Goal: Communication & Community: Ask a question

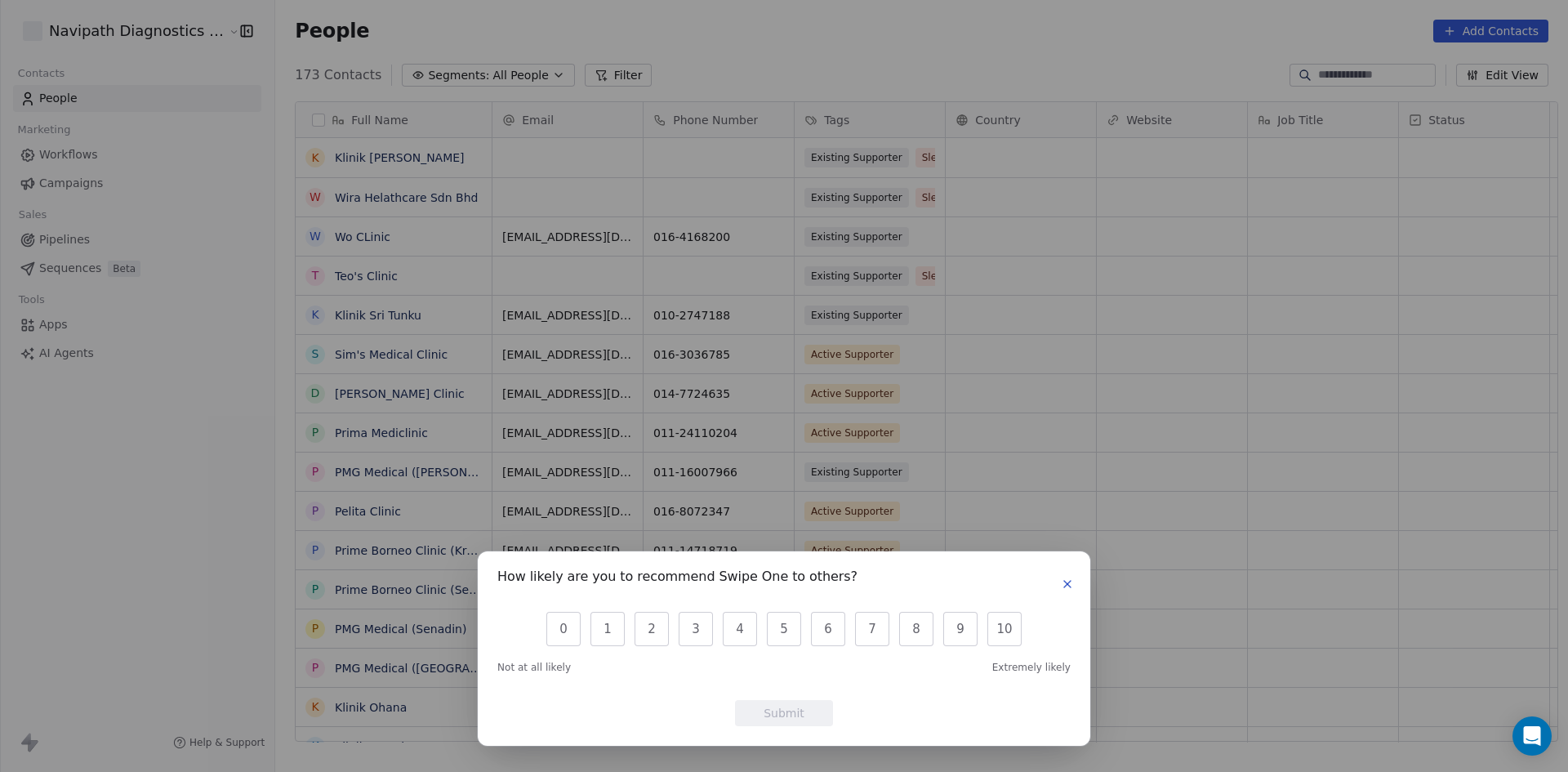
scroll to position [666, 1291]
click at [1065, 586] on icon "button" at bounding box center [1067, 583] width 6 height 6
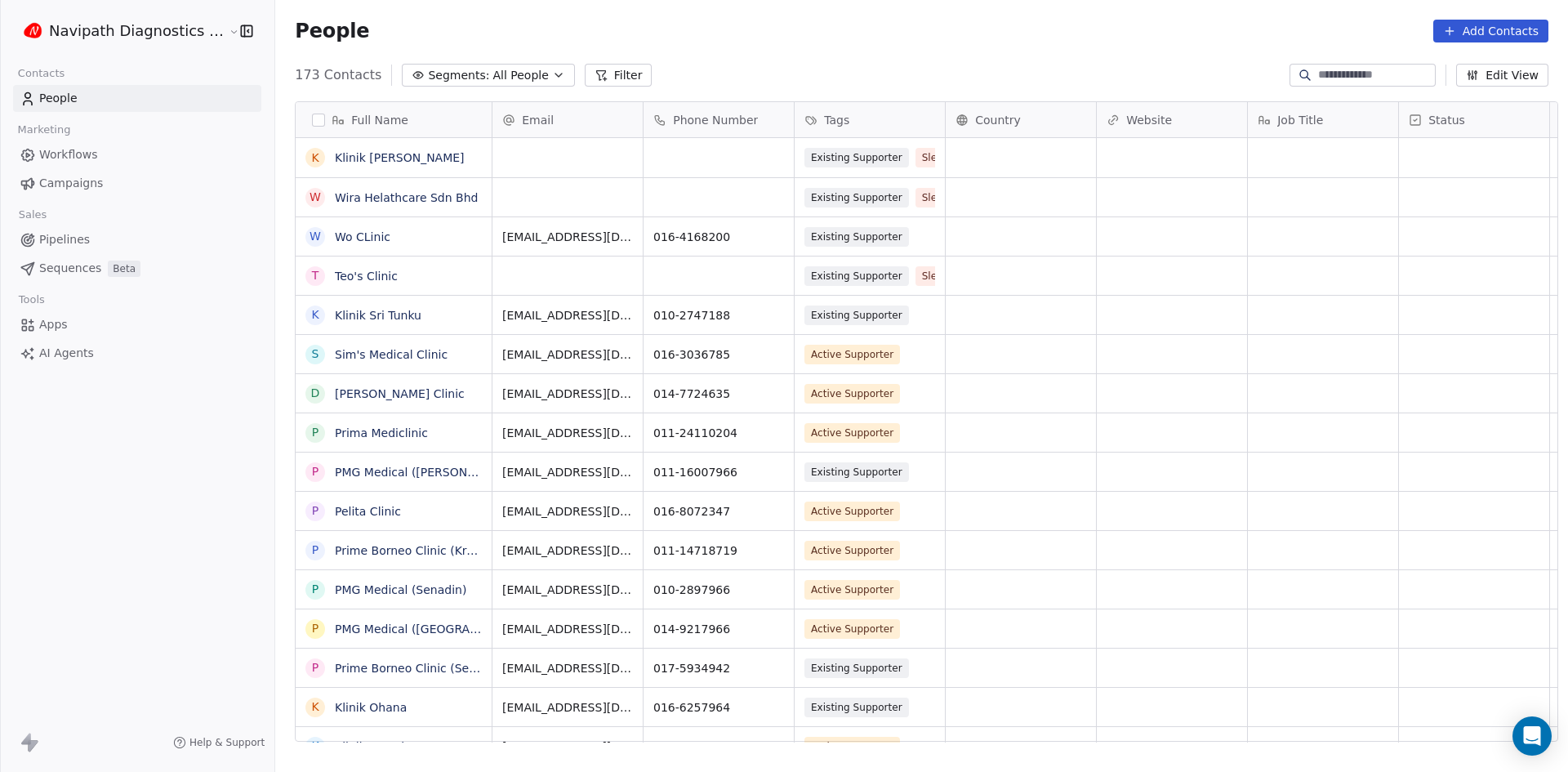
click at [83, 171] on link "Campaigns" at bounding box center [137, 183] width 248 height 27
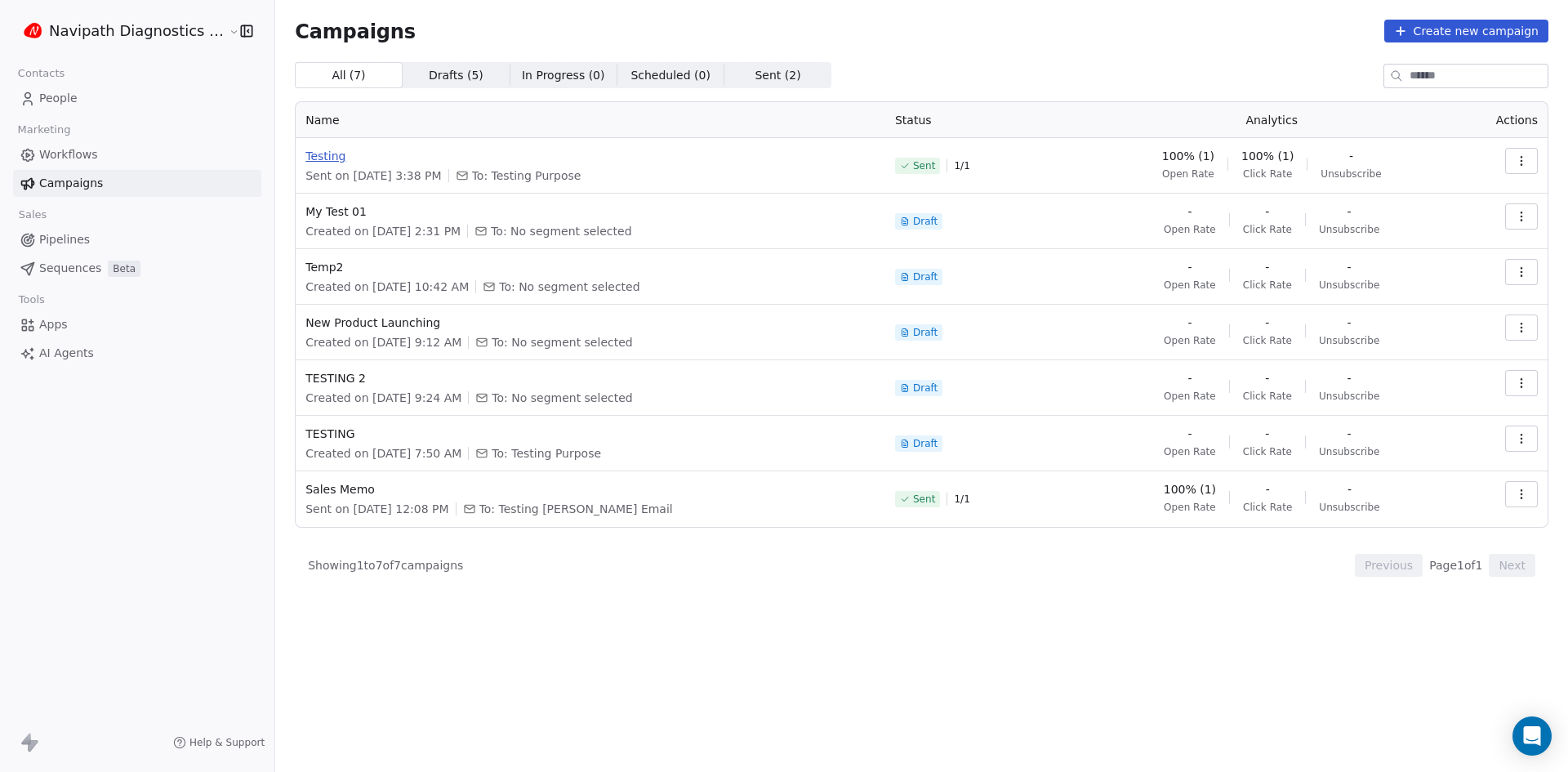
click at [306, 154] on span "Testing" at bounding box center [591, 156] width 570 height 16
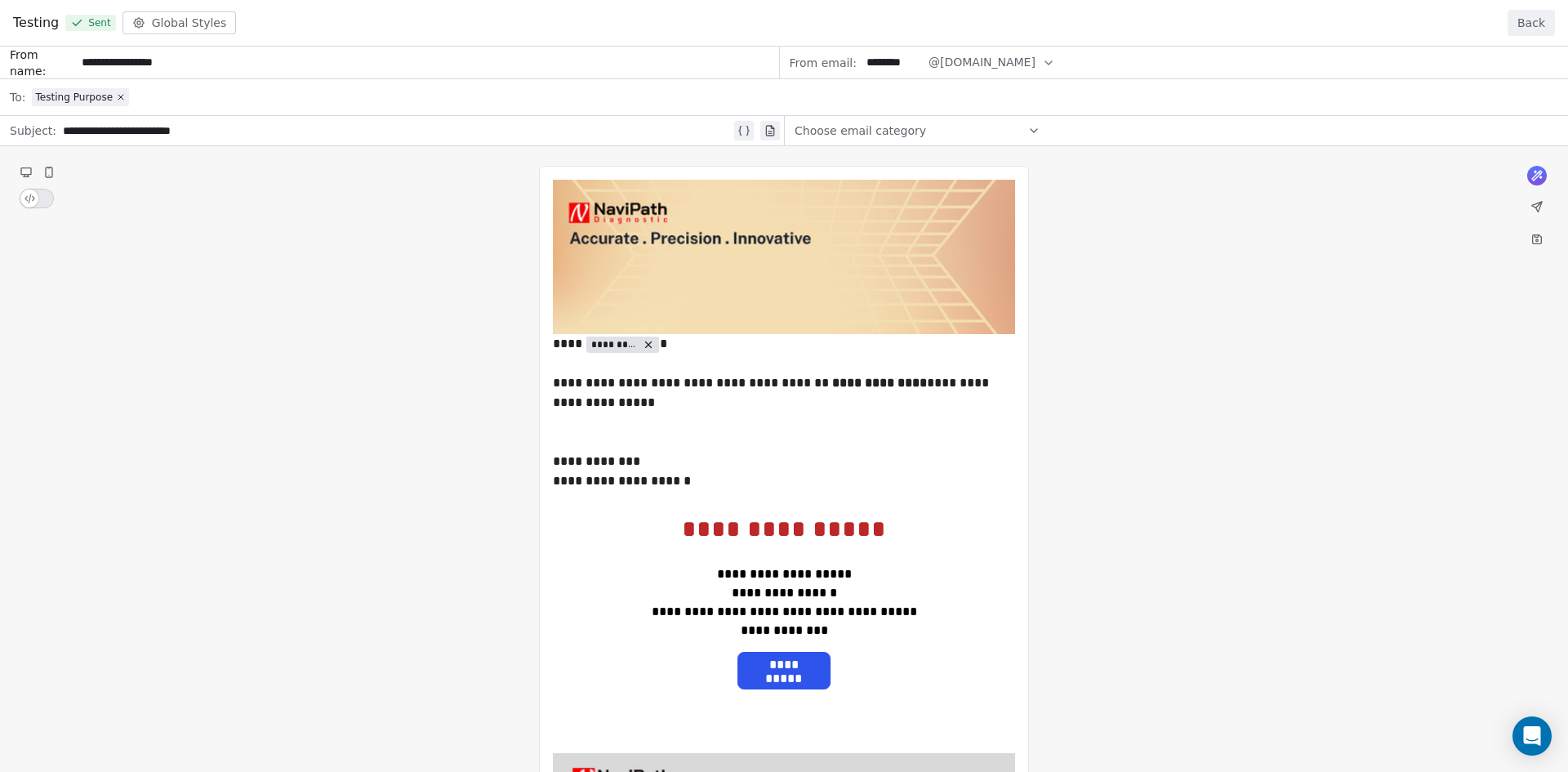
click at [193, 96] on div "**********" at bounding box center [784, 551] width 1568 height 1010
click at [444, 100] on div "**********" at bounding box center [784, 551] width 1568 height 1010
click at [58, 100] on div "**********" at bounding box center [784, 551] width 1568 height 1010
click at [63, 95] on div "**********" at bounding box center [784, 551] width 1568 height 1010
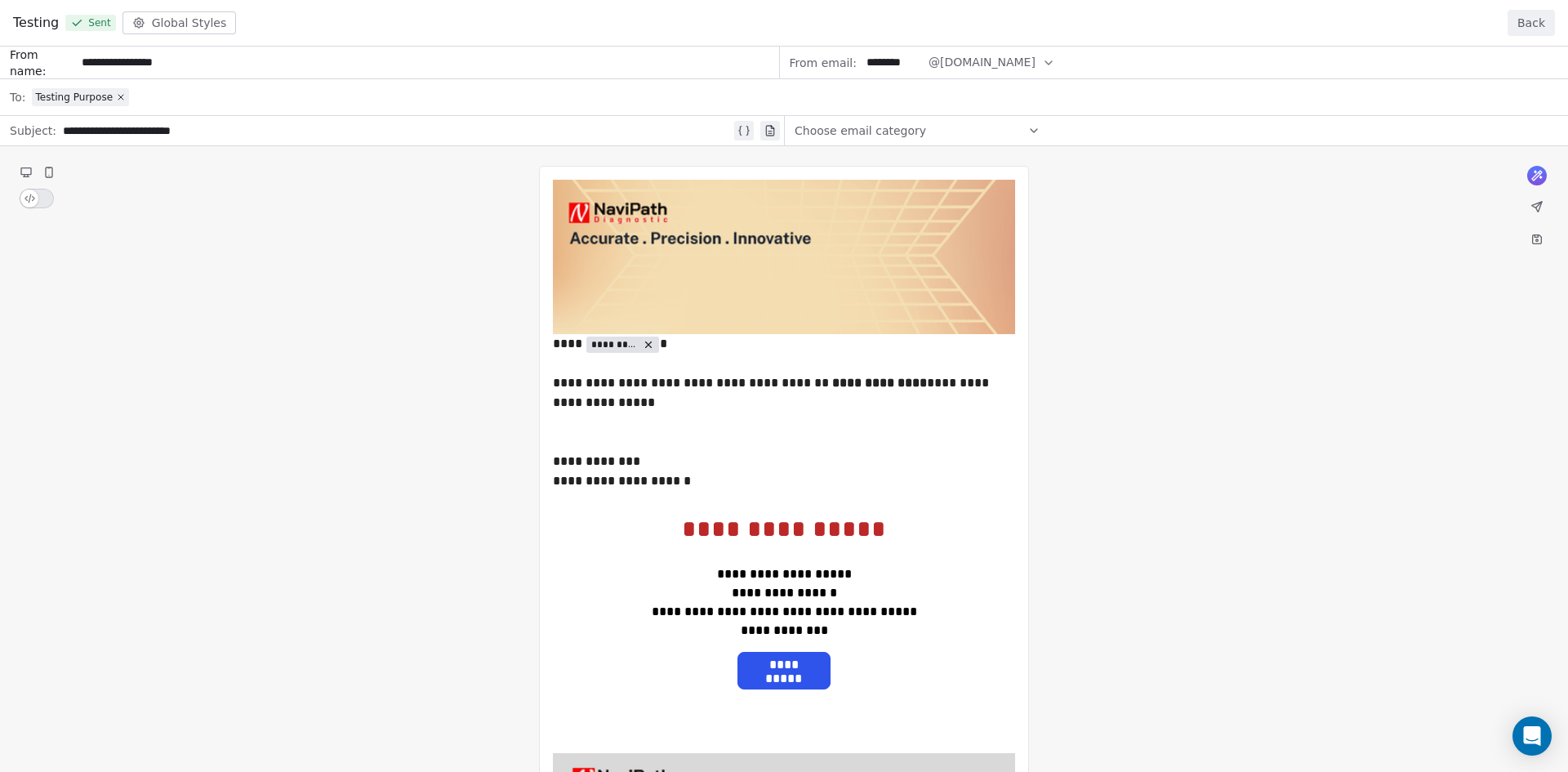
click at [110, 96] on div "**********" at bounding box center [784, 551] width 1568 height 1010
click at [118, 97] on div "**********" at bounding box center [784, 551] width 1568 height 1010
click at [929, 123] on div "**********" at bounding box center [784, 551] width 1568 height 1010
click at [142, 90] on div "**********" at bounding box center [784, 551] width 1568 height 1010
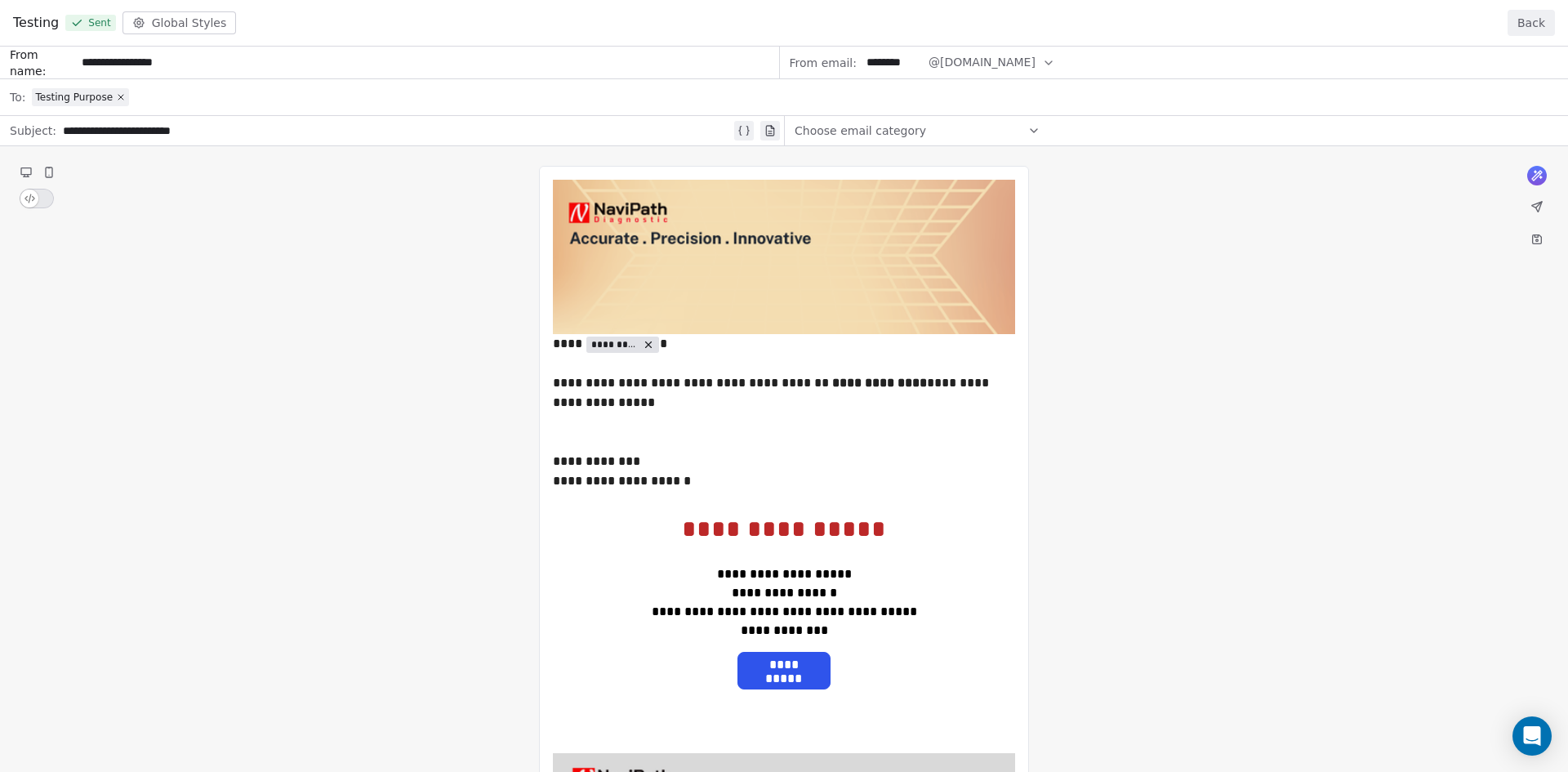
click at [112, 95] on div "**********" at bounding box center [784, 551] width 1568 height 1010
click at [117, 95] on div "**********" at bounding box center [784, 551] width 1568 height 1010
click at [441, 85] on div "**********" at bounding box center [784, 551] width 1568 height 1010
click at [1548, 26] on button "Back" at bounding box center [1531, 23] width 47 height 26
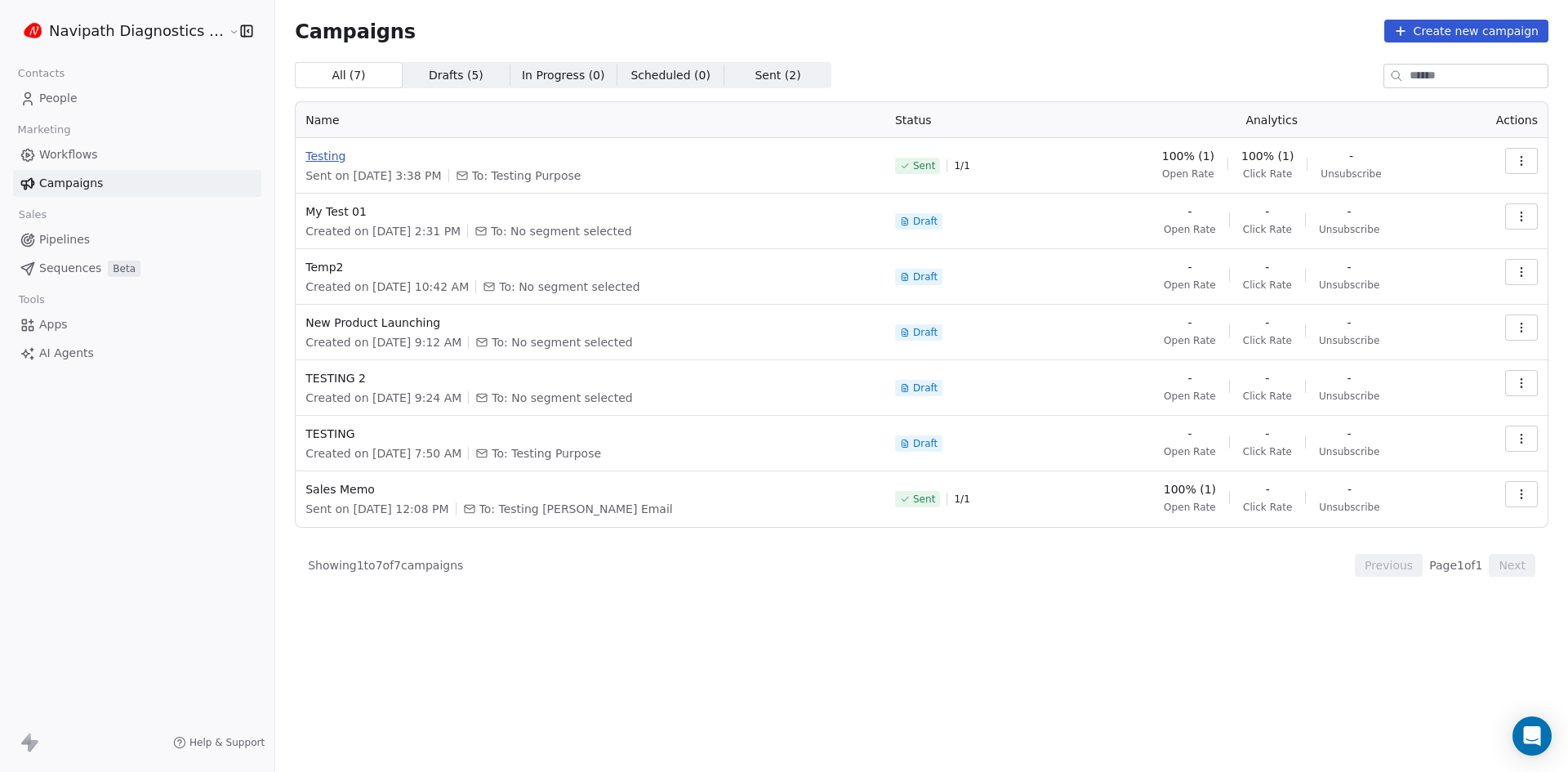
click at [314, 154] on span "Testing" at bounding box center [591, 156] width 570 height 16
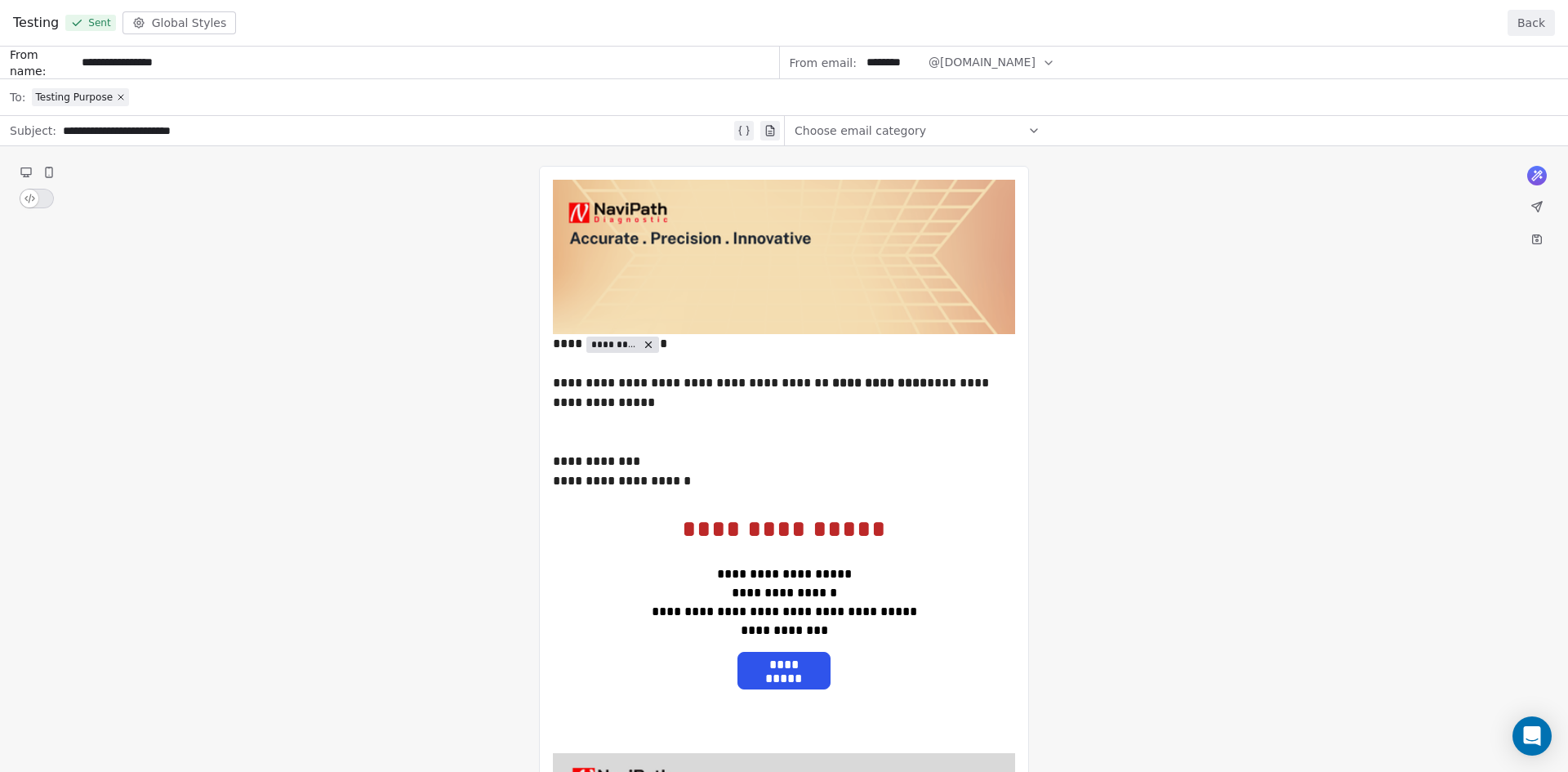
click at [120, 97] on div "**********" at bounding box center [784, 551] width 1568 height 1010
click at [109, 99] on div "**********" at bounding box center [784, 551] width 1568 height 1010
click at [120, 94] on div "**********" at bounding box center [784, 551] width 1568 height 1010
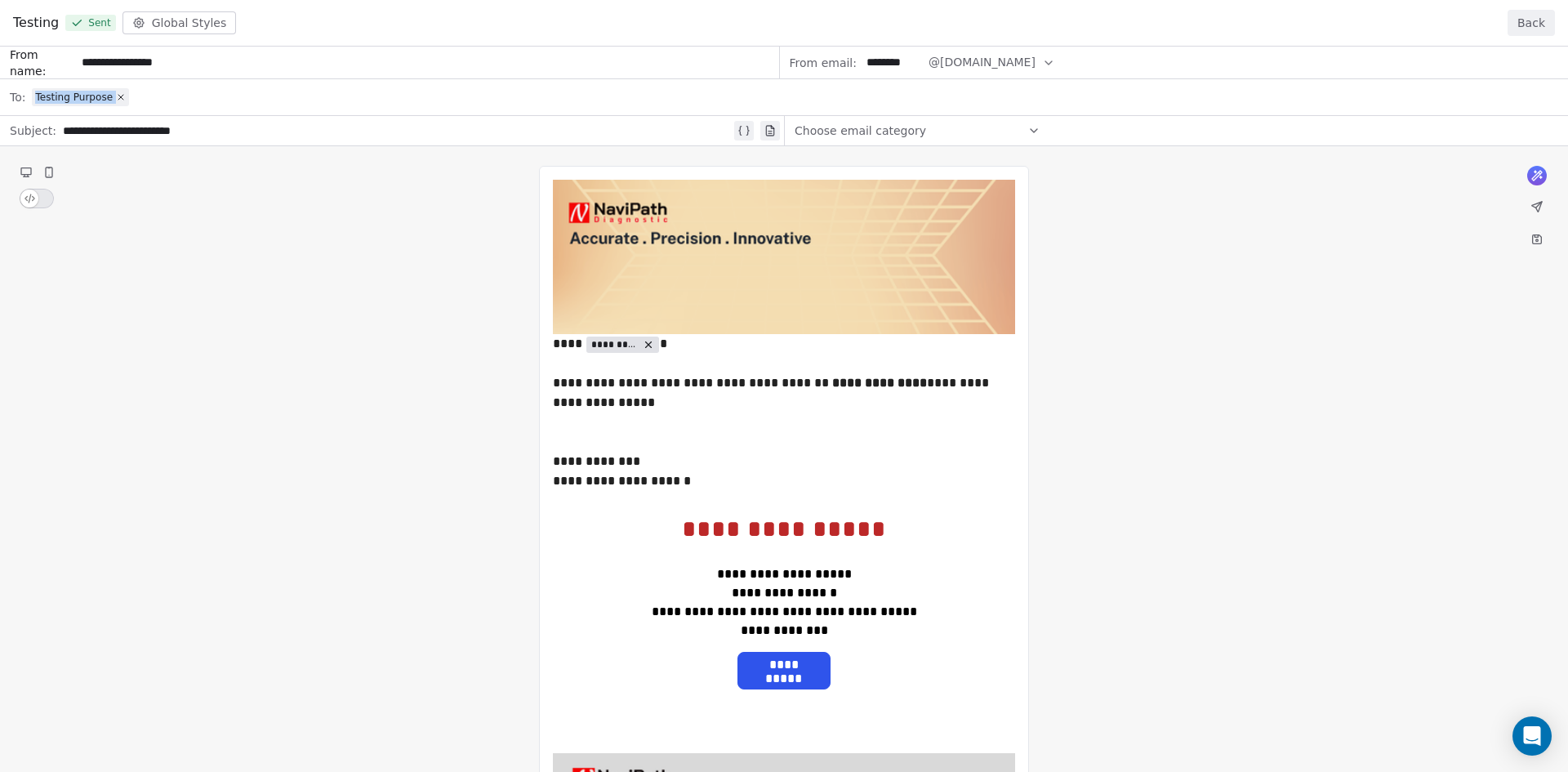
click at [107, 92] on div "**********" at bounding box center [784, 551] width 1568 height 1010
click at [120, 98] on div "**********" at bounding box center [784, 551] width 1568 height 1010
click at [117, 95] on div "**********" at bounding box center [784, 551] width 1568 height 1010
click at [995, 66] on div "**********" at bounding box center [784, 551] width 1568 height 1010
click at [1009, 61] on div "**********" at bounding box center [784, 551] width 1568 height 1010
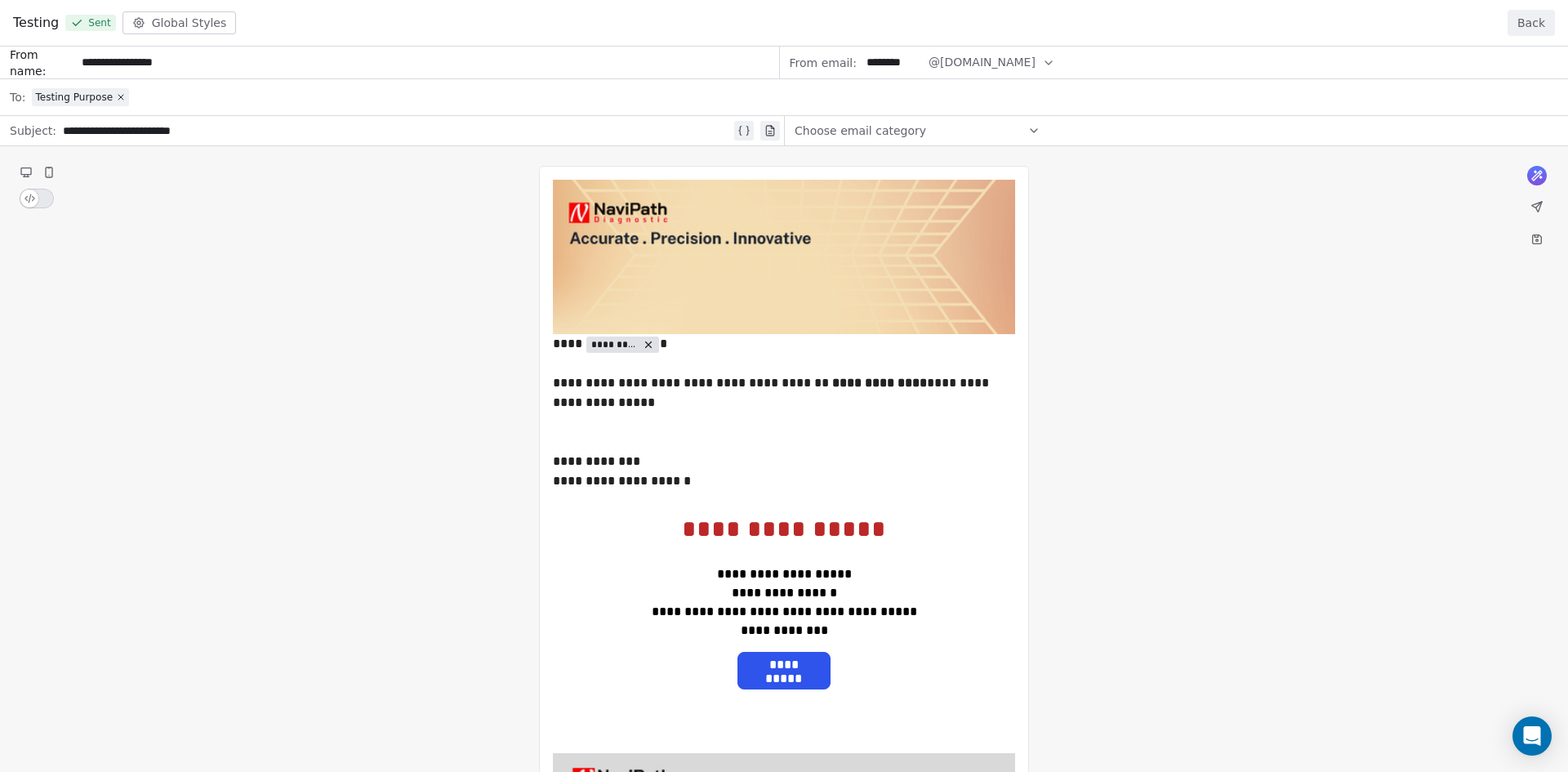
click at [1013, 60] on div "**********" at bounding box center [784, 551] width 1568 height 1010
click at [50, 167] on div "**********" at bounding box center [784, 551] width 1568 height 1010
click at [42, 173] on div "**********" at bounding box center [784, 551] width 1568 height 1010
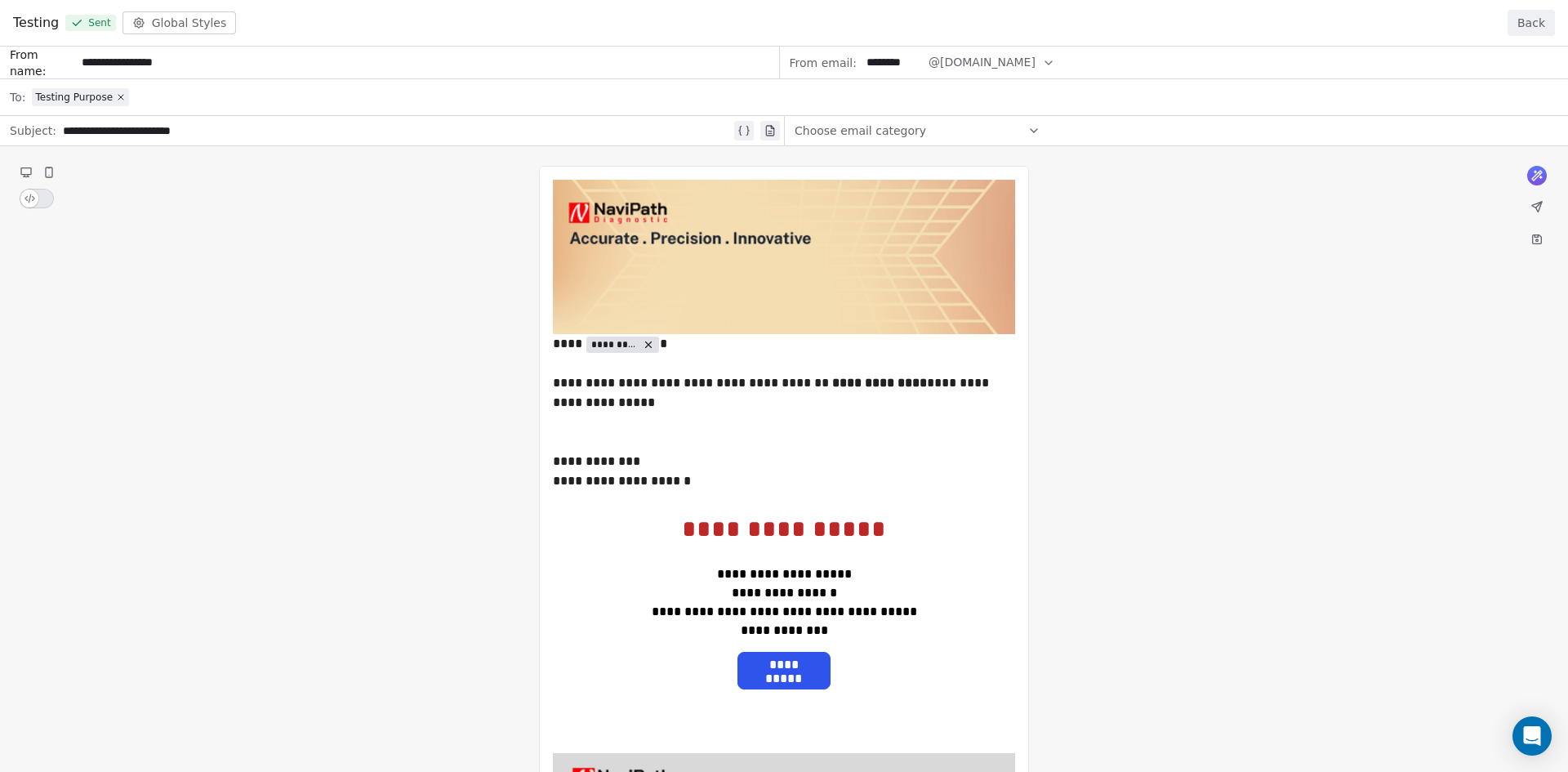
click at [47, 172] on div "**********" at bounding box center [784, 551] width 1568 height 1010
click at [1523, 12] on button "Back" at bounding box center [1531, 23] width 47 height 26
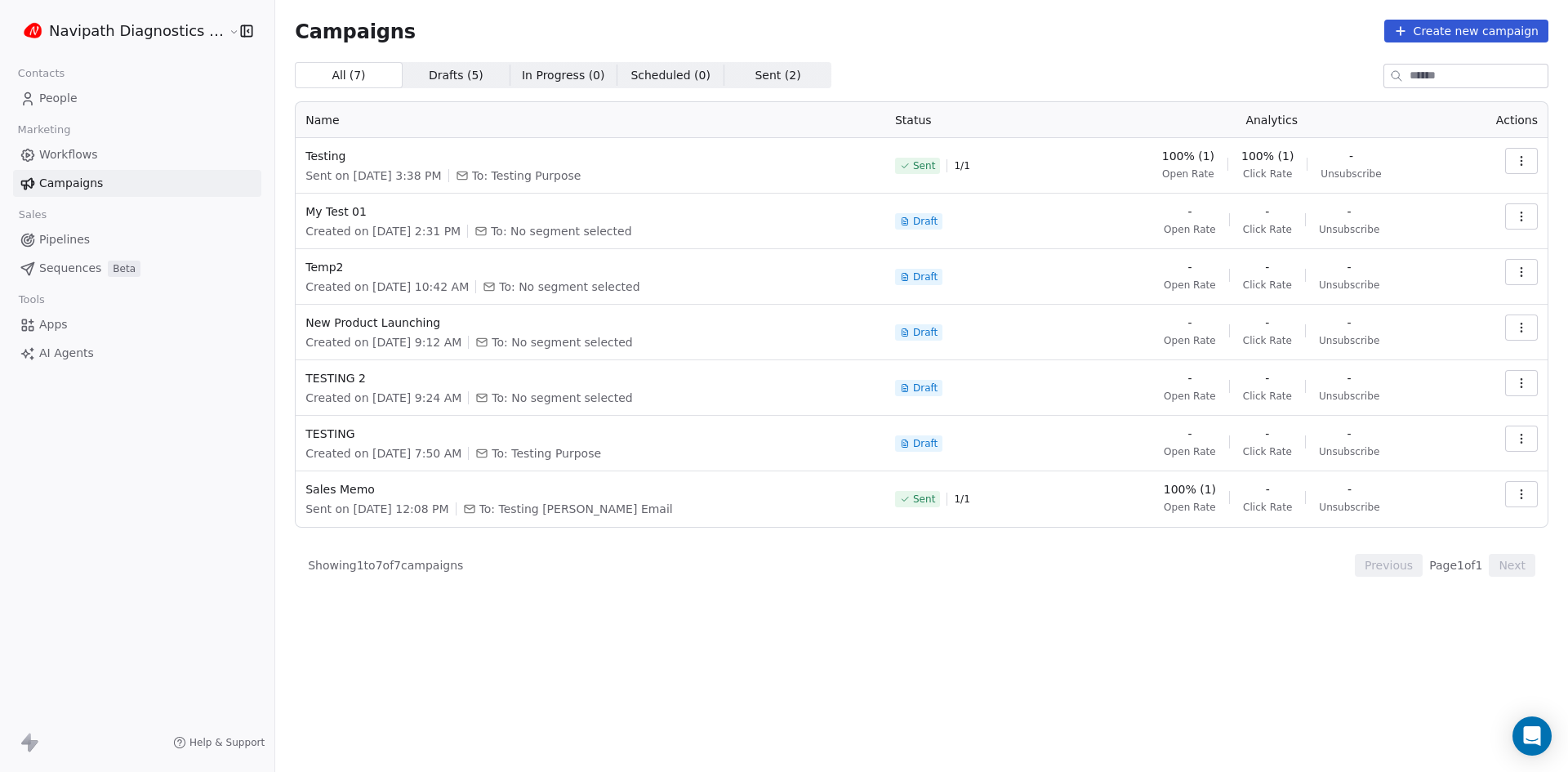
click at [1447, 40] on button "Create new campaign" at bounding box center [1467, 30] width 164 height 23
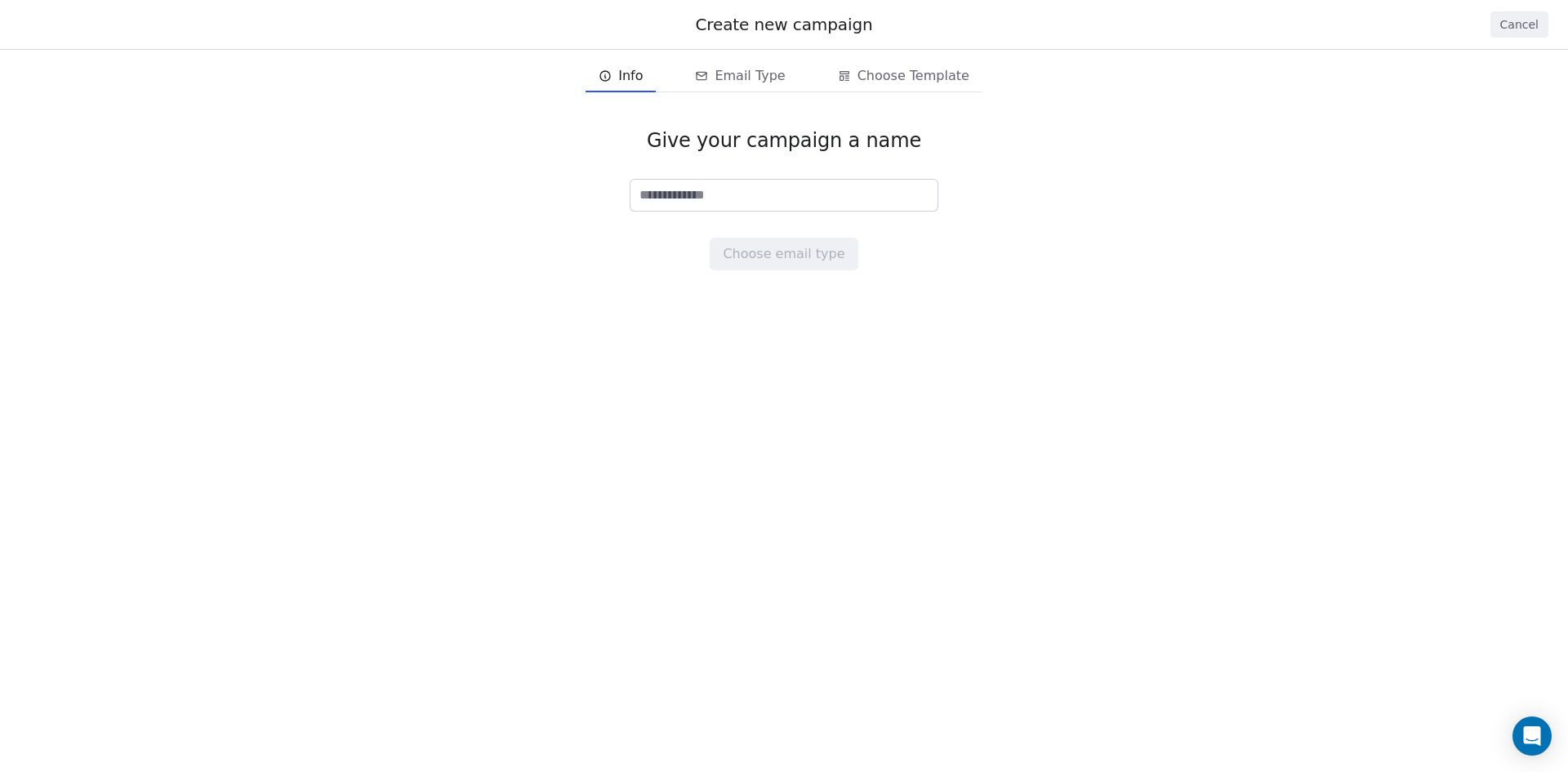
click at [1520, 22] on button "Cancel" at bounding box center [1520, 25] width 58 height 26
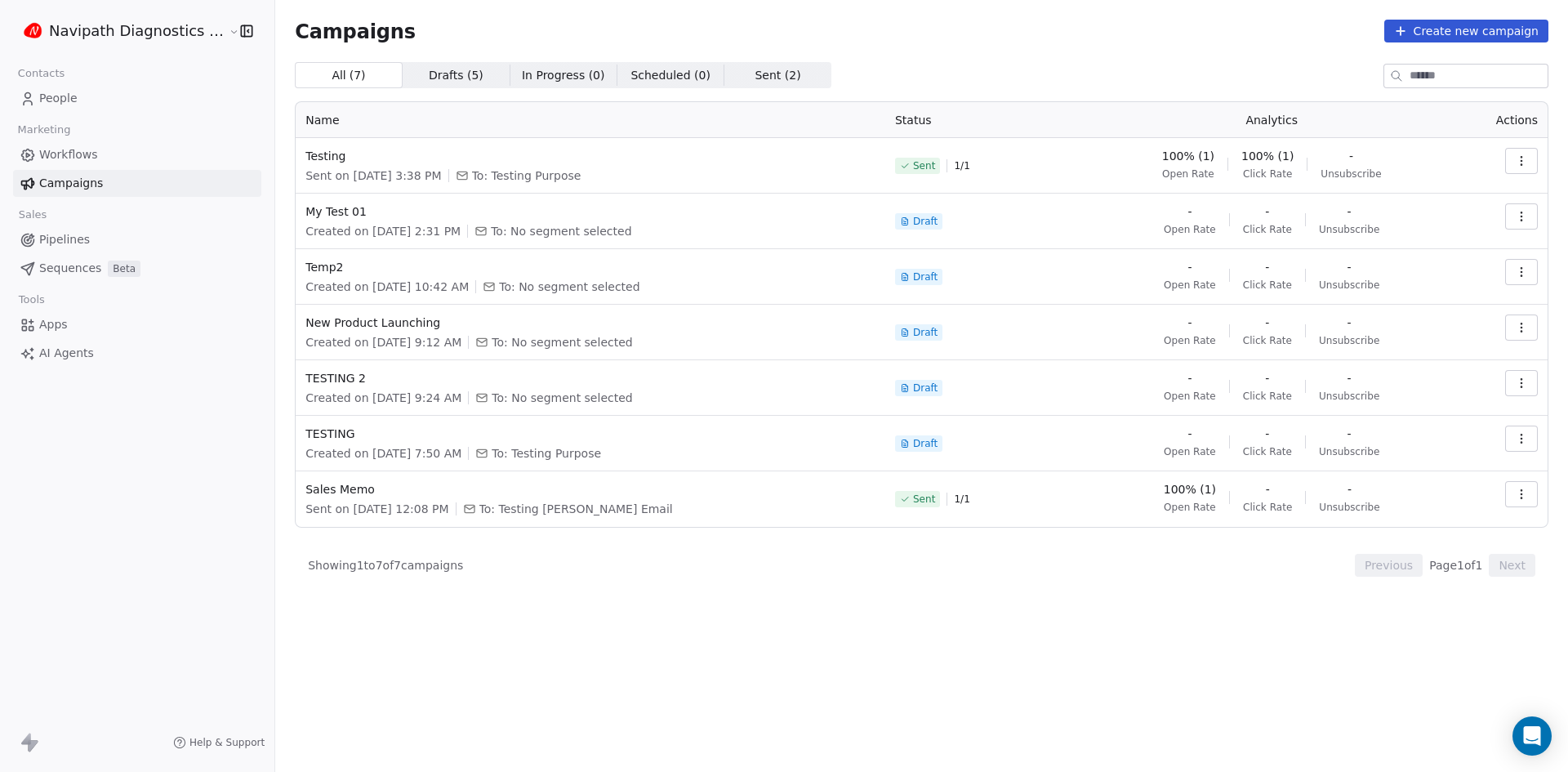
click at [106, 95] on link "People" at bounding box center [137, 99] width 248 height 27
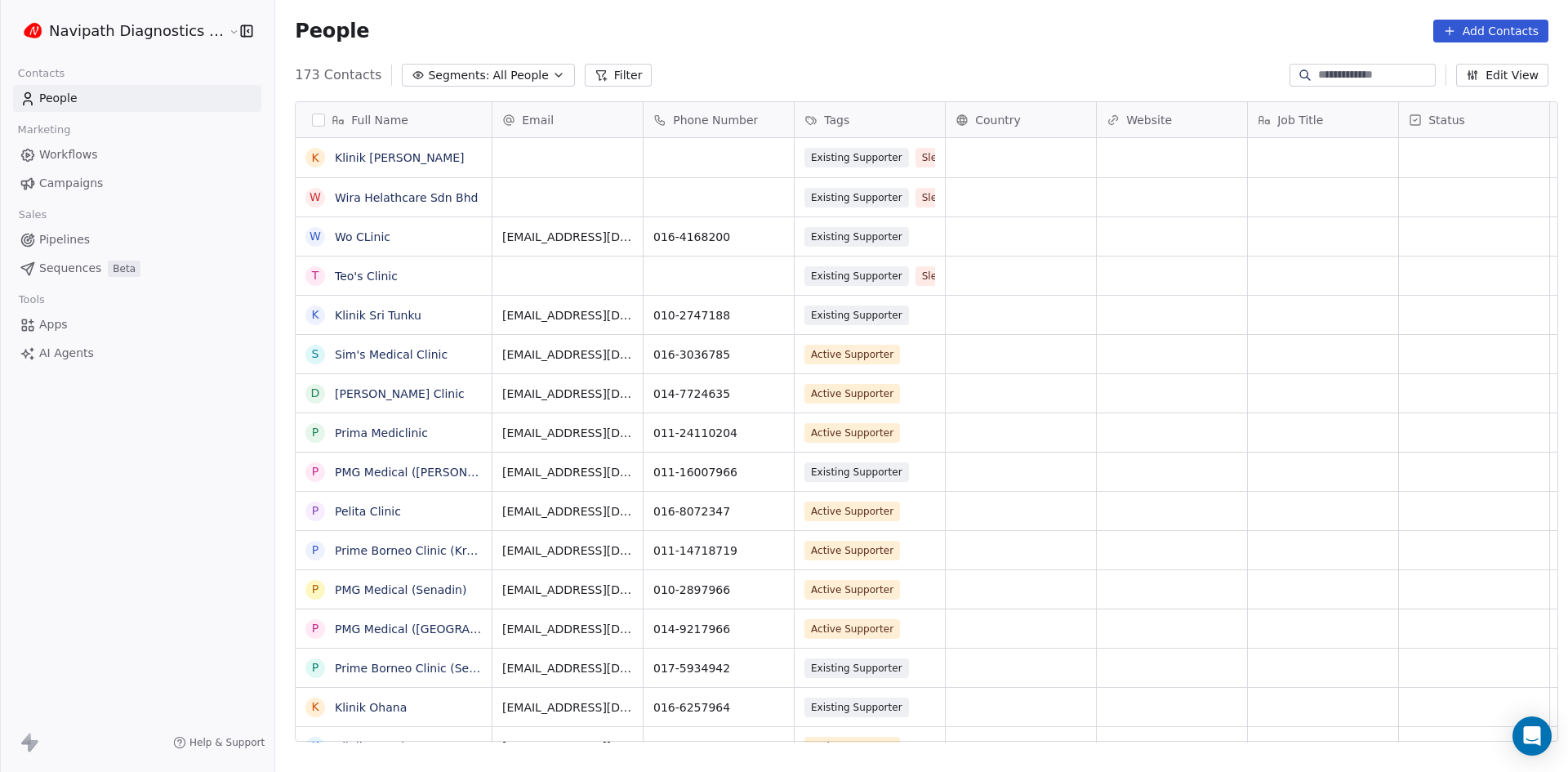
scroll to position [666, 1291]
click at [493, 70] on span "All People" at bounding box center [520, 75] width 56 height 17
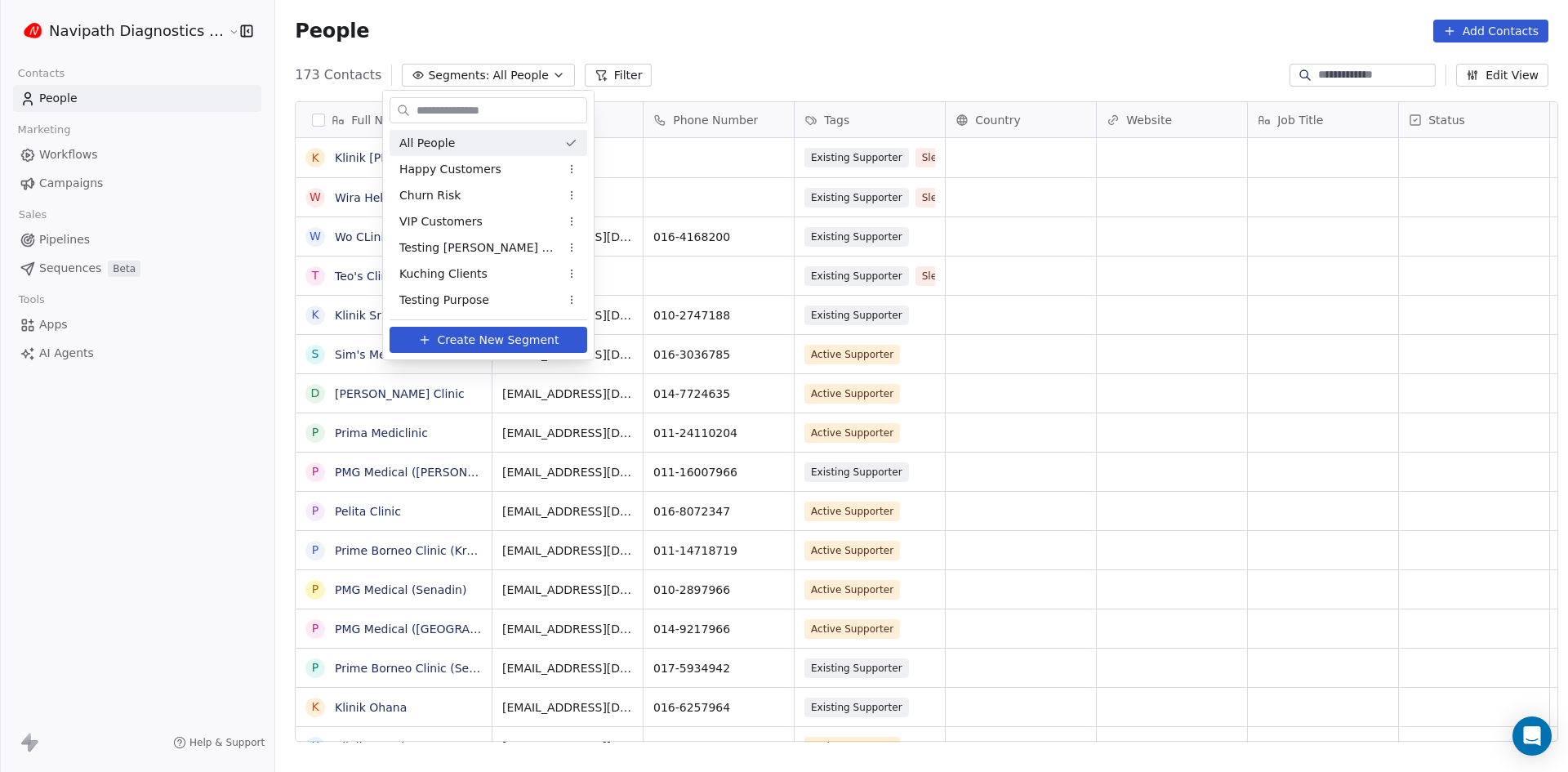
click at [601, 58] on html "Navipath Diagnostics Sdn Bhd Contacts People Marketing Workflows Campaigns Sale…" at bounding box center [784, 386] width 1568 height 772
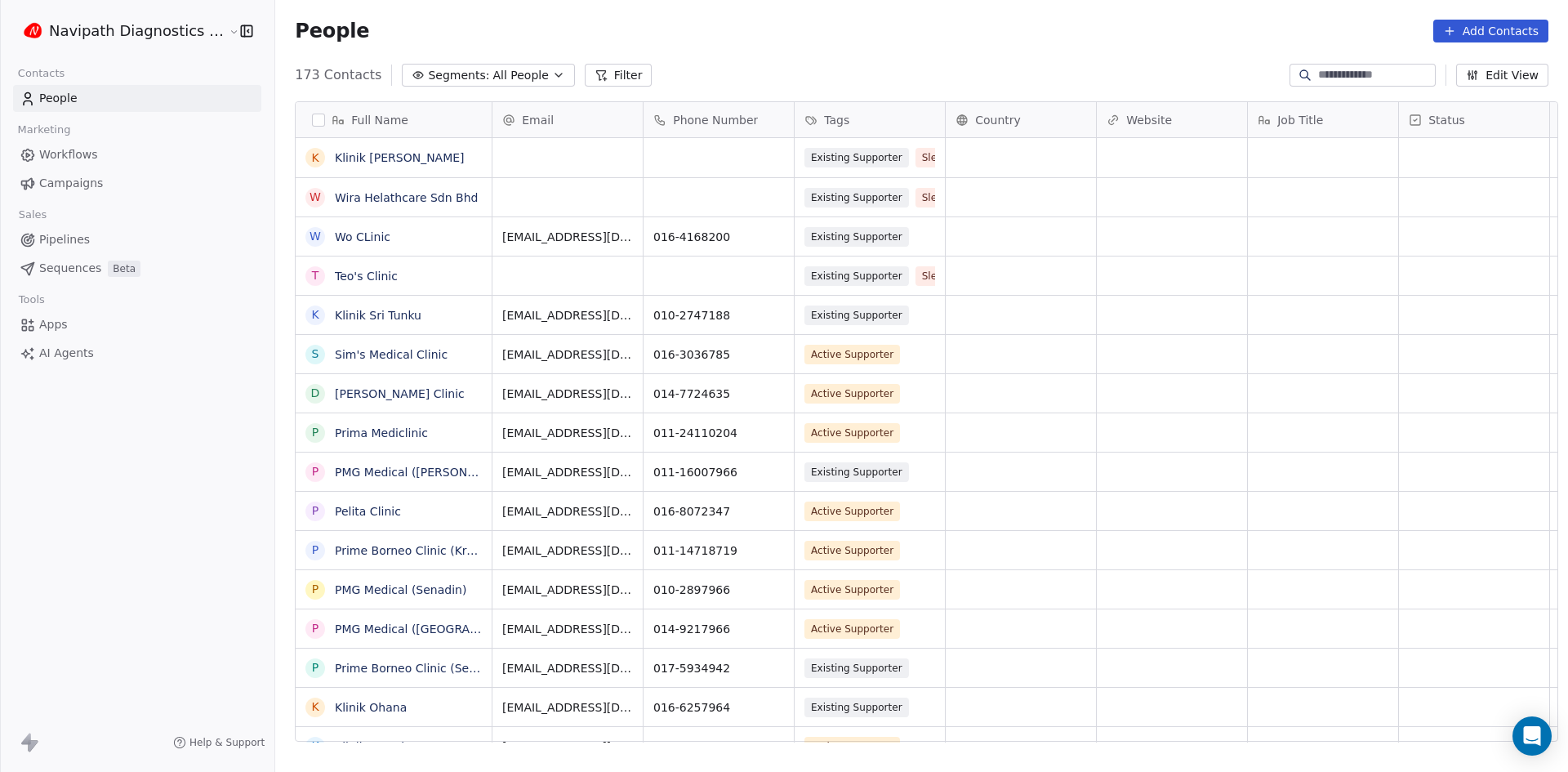
drag, startPoint x: 600, startPoint y: 74, endPoint x: 601, endPoint y: 83, distance: 9.1
click at [600, 74] on button "Filter" at bounding box center [619, 75] width 68 height 23
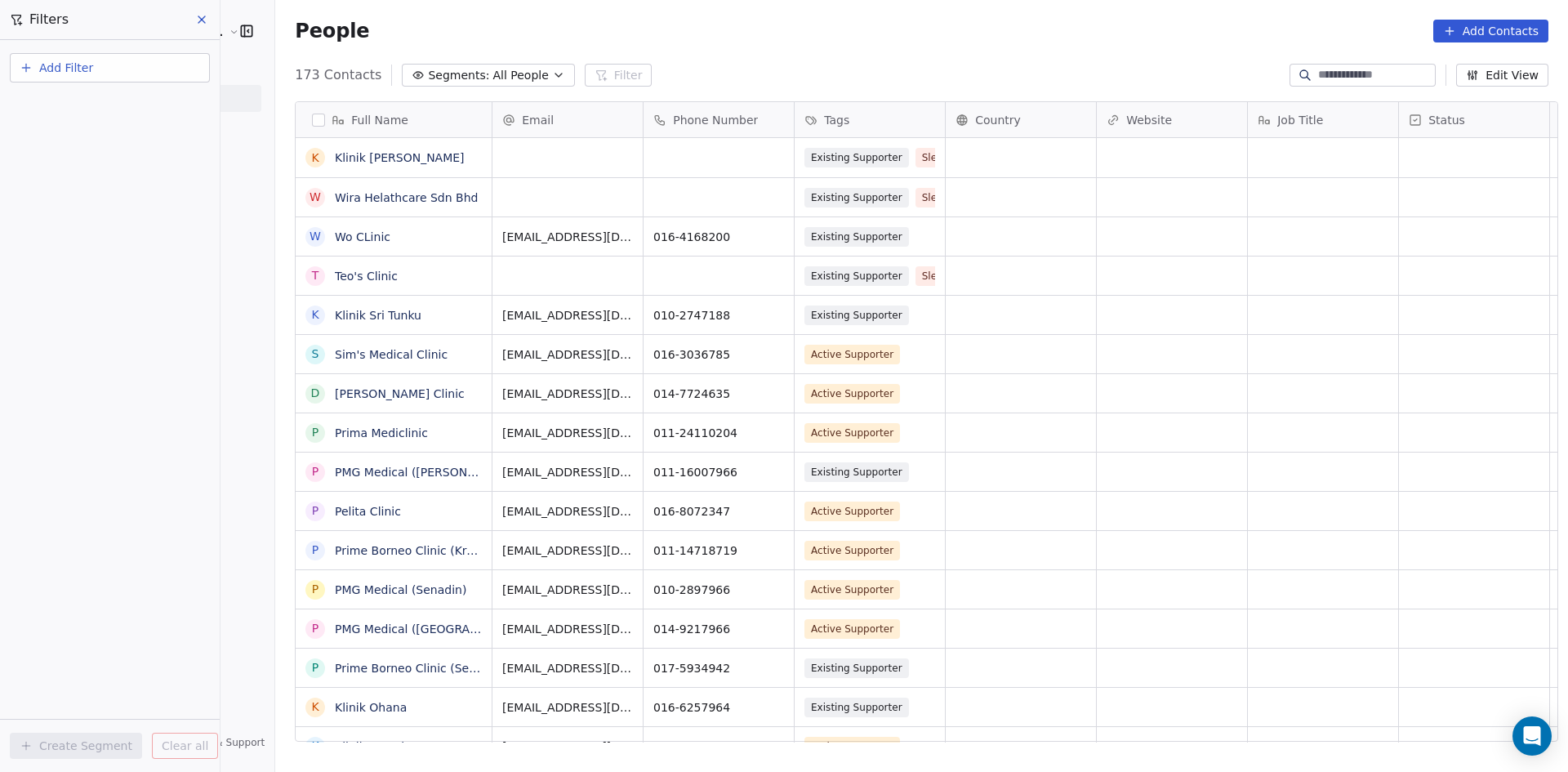
click at [54, 74] on span "Add Filter" at bounding box center [66, 68] width 54 height 17
click at [130, 110] on div "Contact properties" at bounding box center [110, 106] width 166 height 17
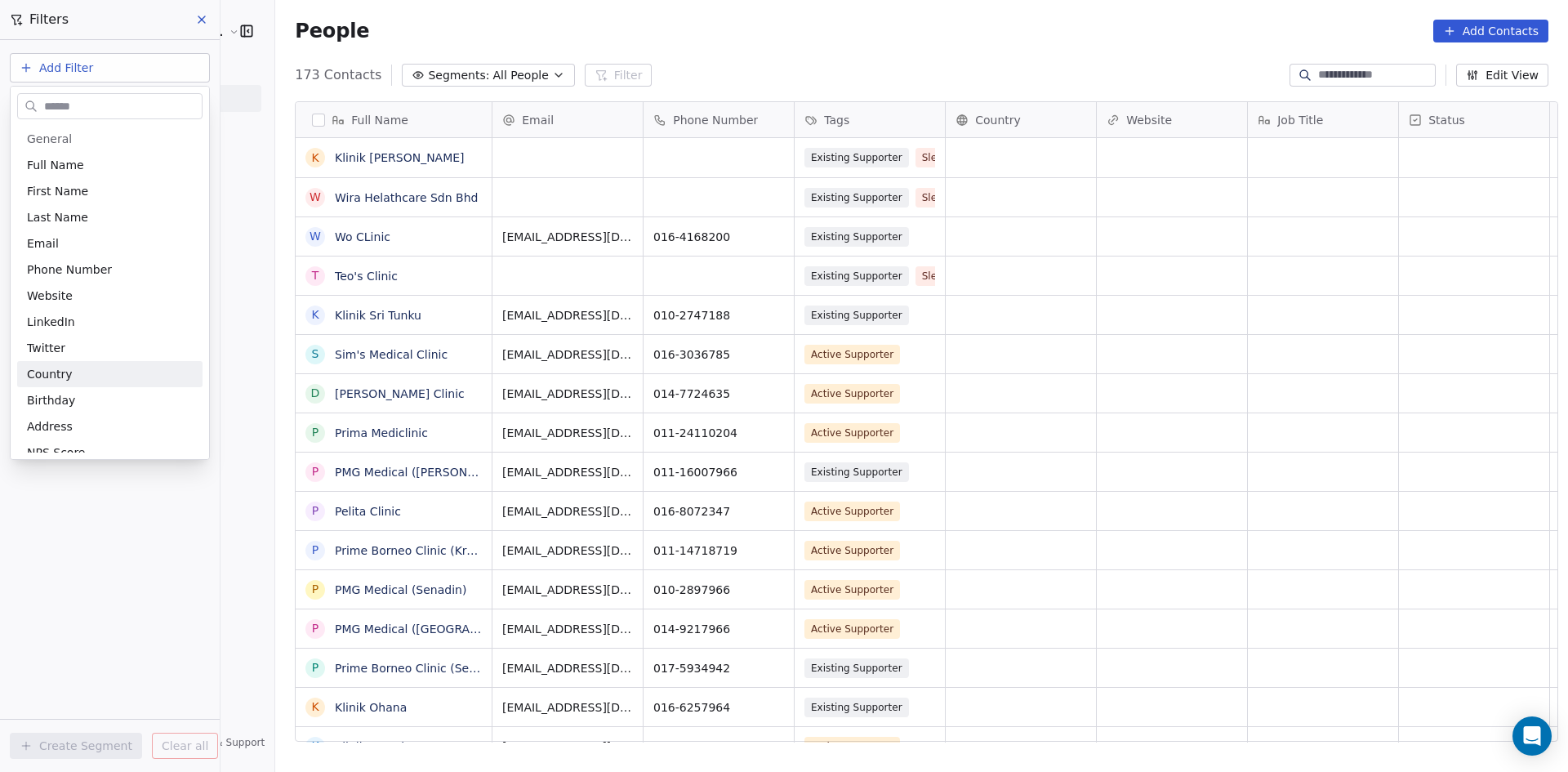
click at [99, 537] on html "Navipath Diagnostics Sdn Bhd Contacts People Marketing Workflows Campaigns Sale…" at bounding box center [784, 386] width 1568 height 772
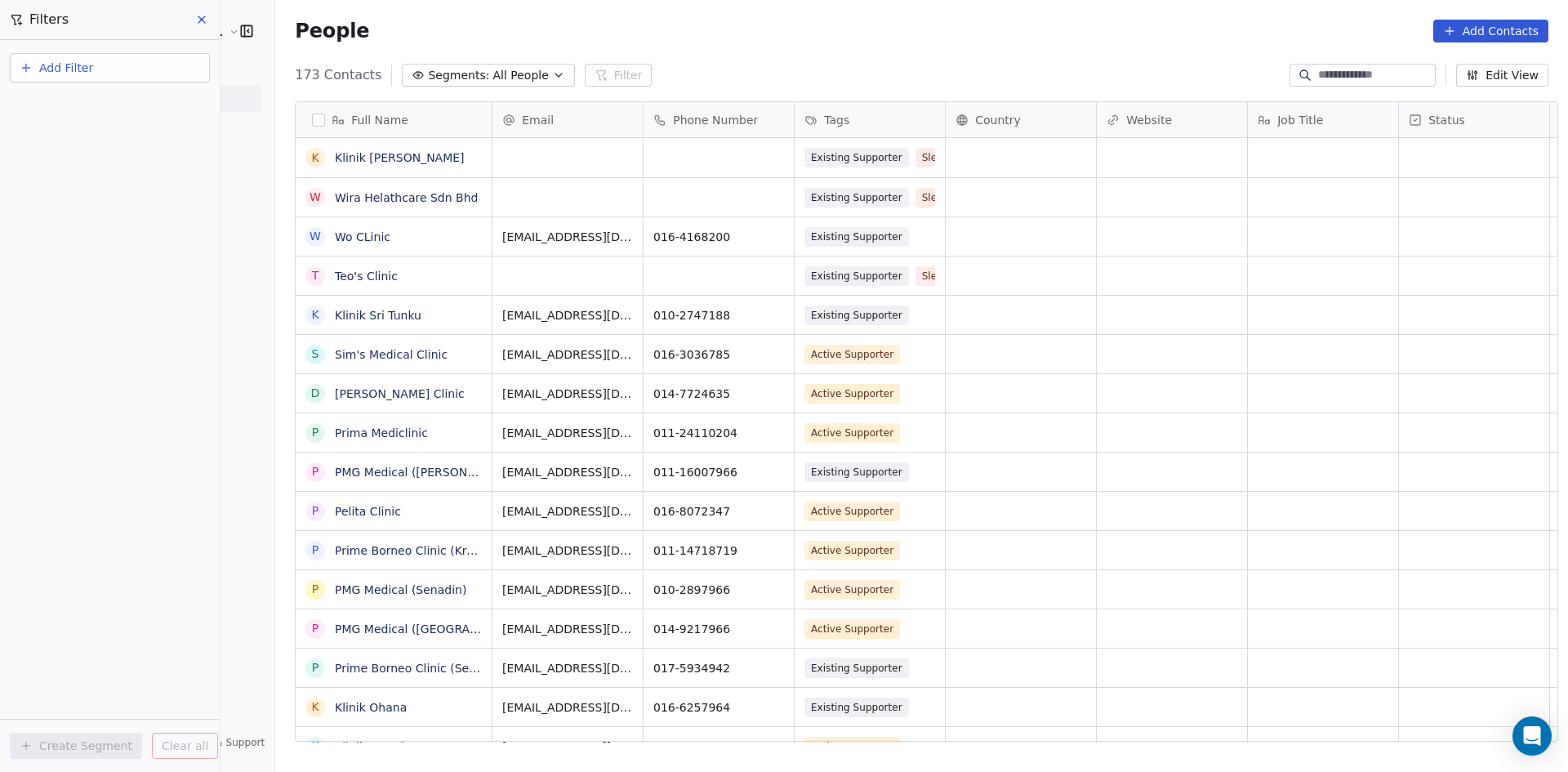
click at [204, 20] on icon at bounding box center [202, 19] width 13 height 13
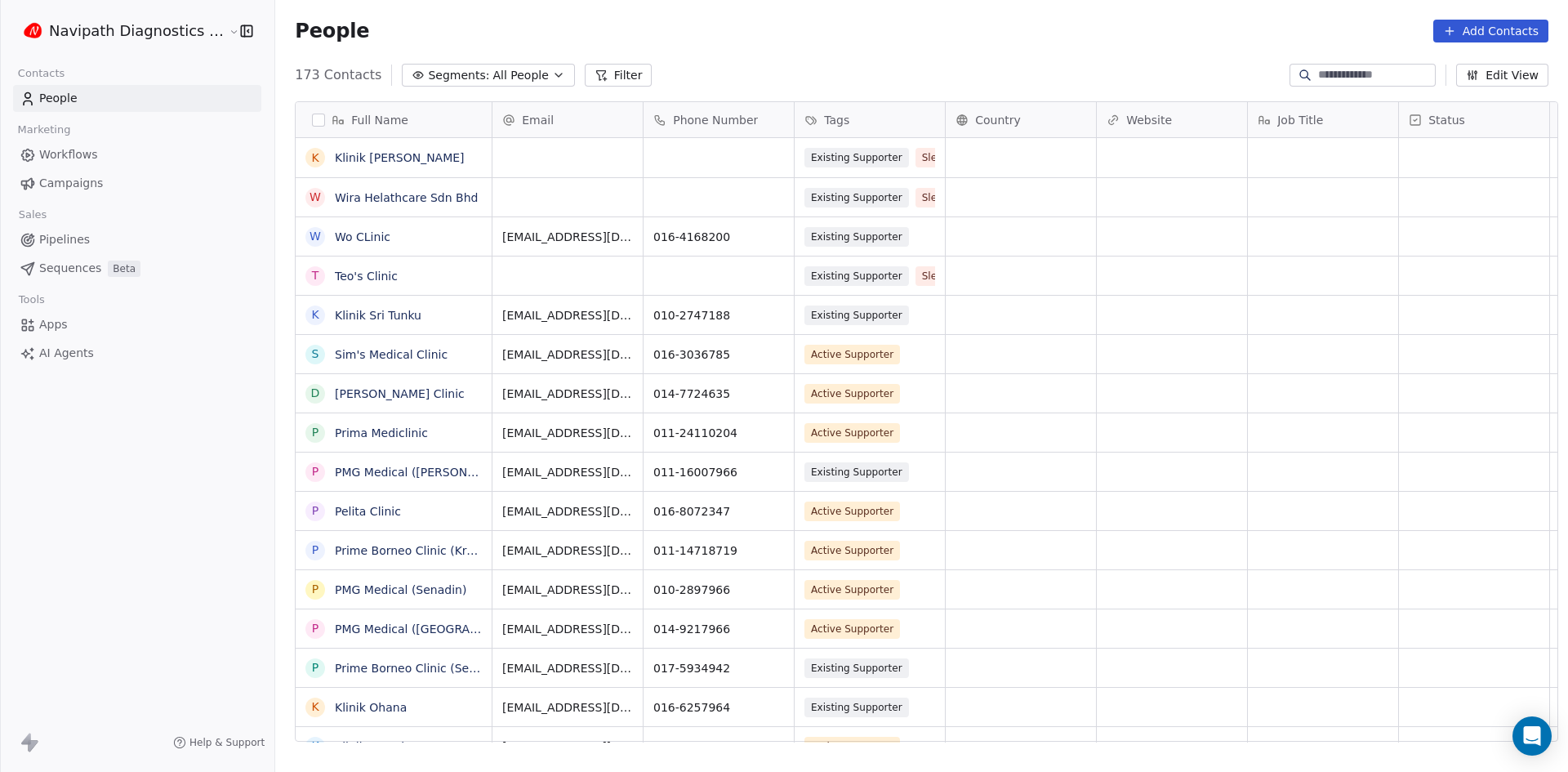
click at [493, 78] on span "All People" at bounding box center [520, 75] width 56 height 17
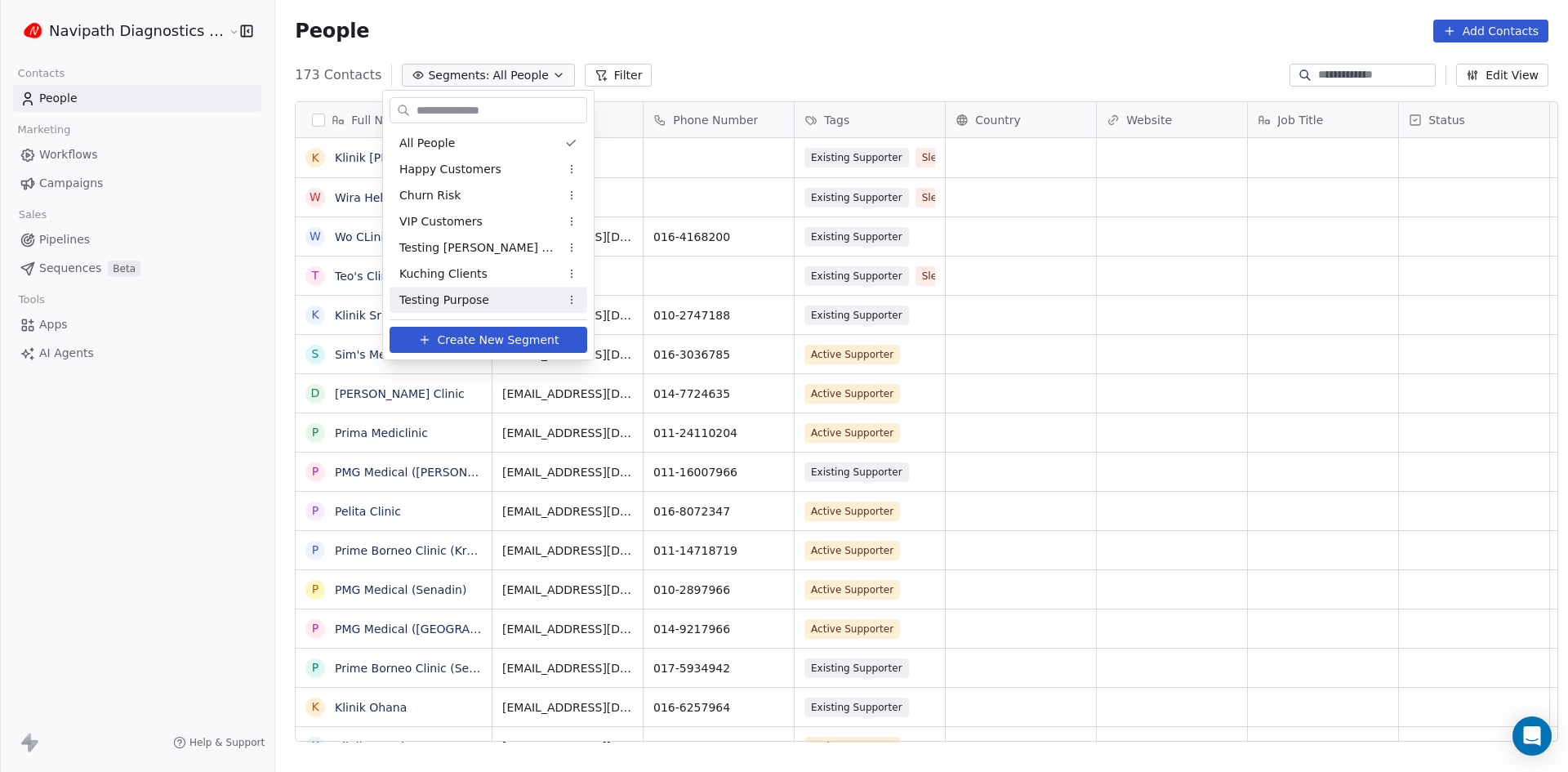
click at [465, 293] on span "Testing Purpose" at bounding box center [444, 299] width 89 height 17
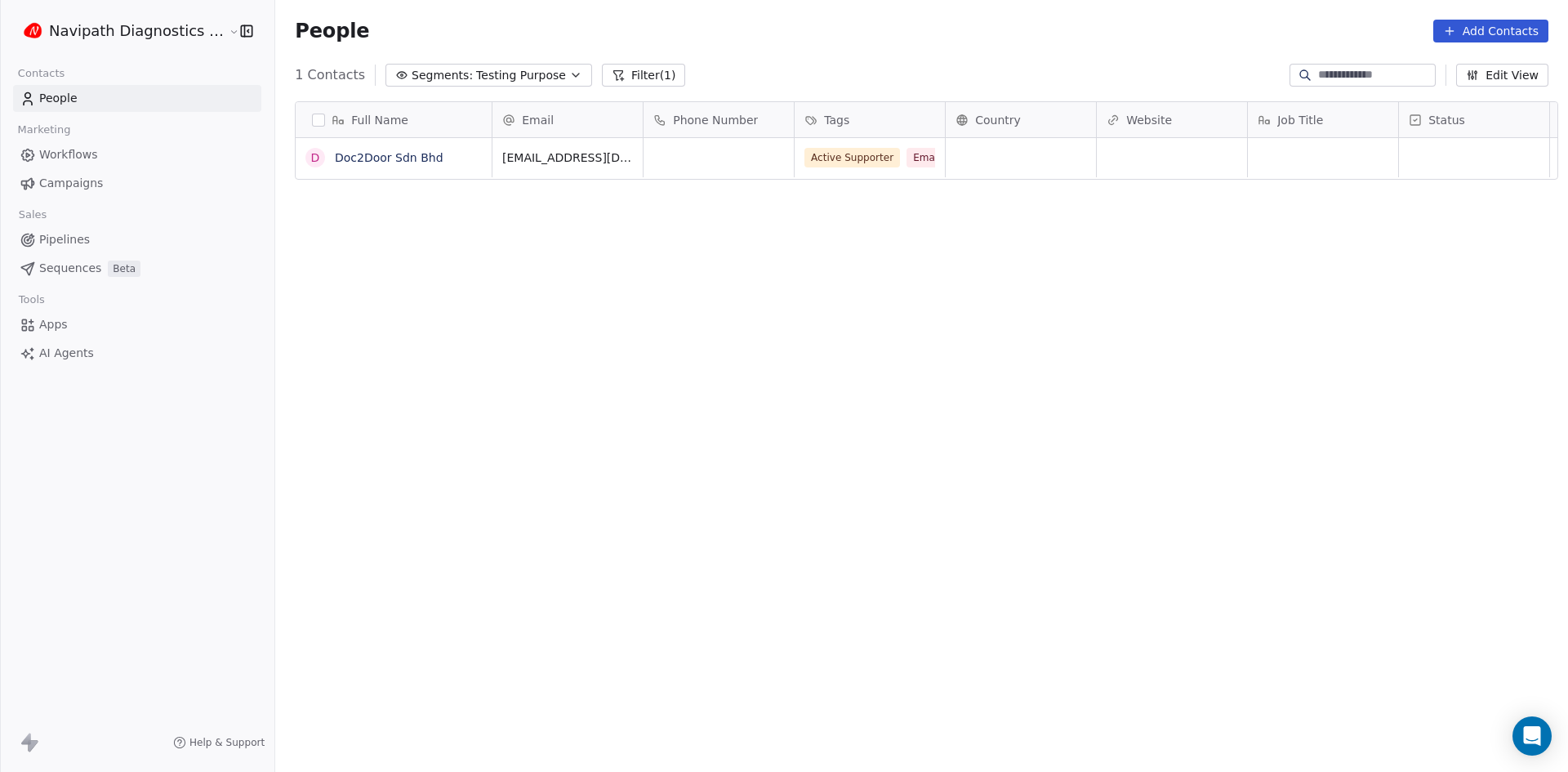
click at [476, 81] on span "Testing Purpose" at bounding box center [521, 75] width 89 height 17
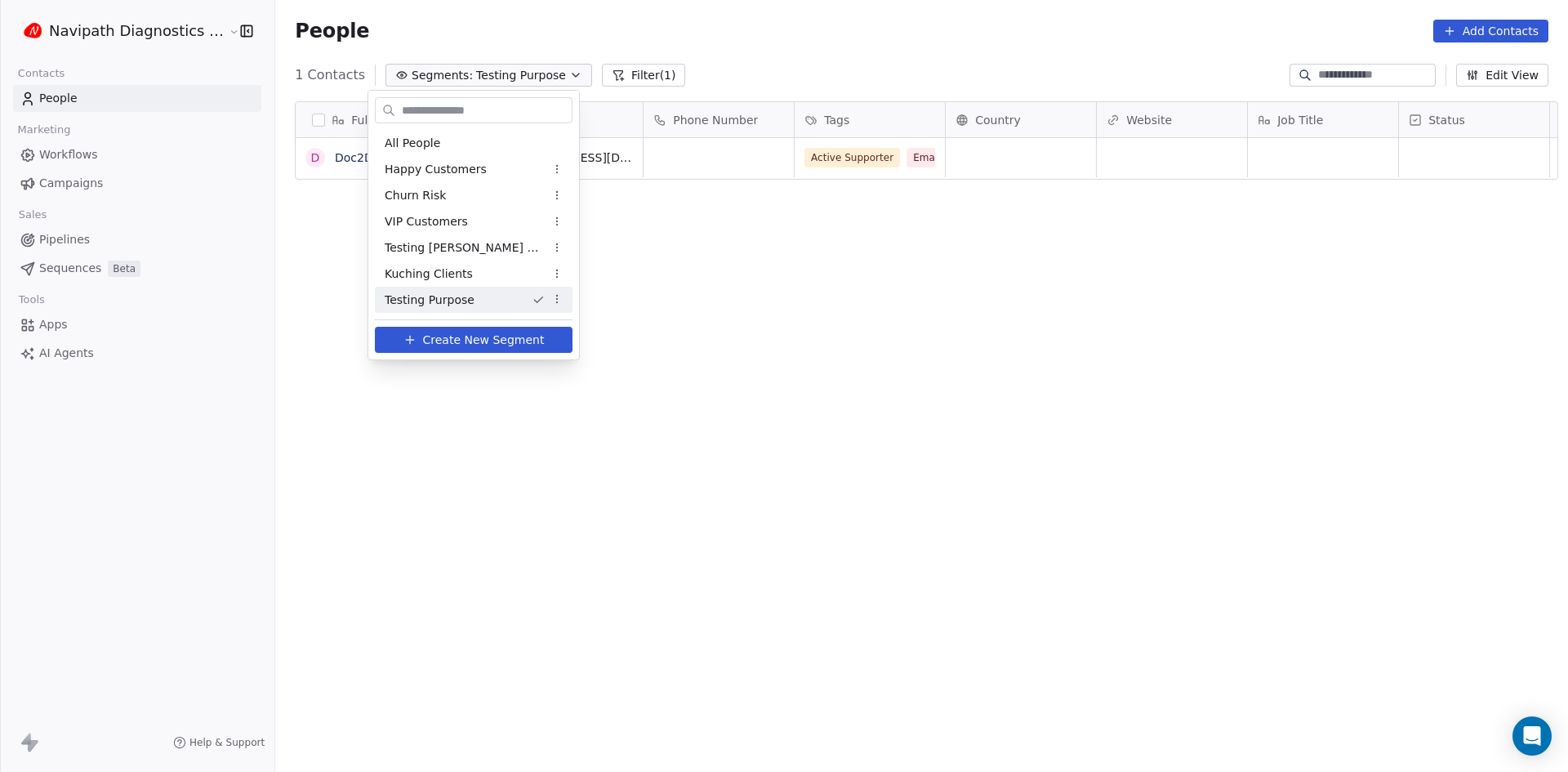
click at [528, 301] on html "Navipath Diagnostics Sdn Bhd Contacts People Marketing Workflows Campaigns Sale…" at bounding box center [784, 386] width 1568 height 772
click at [559, 323] on div "Edit" at bounding box center [581, 330] width 110 height 26
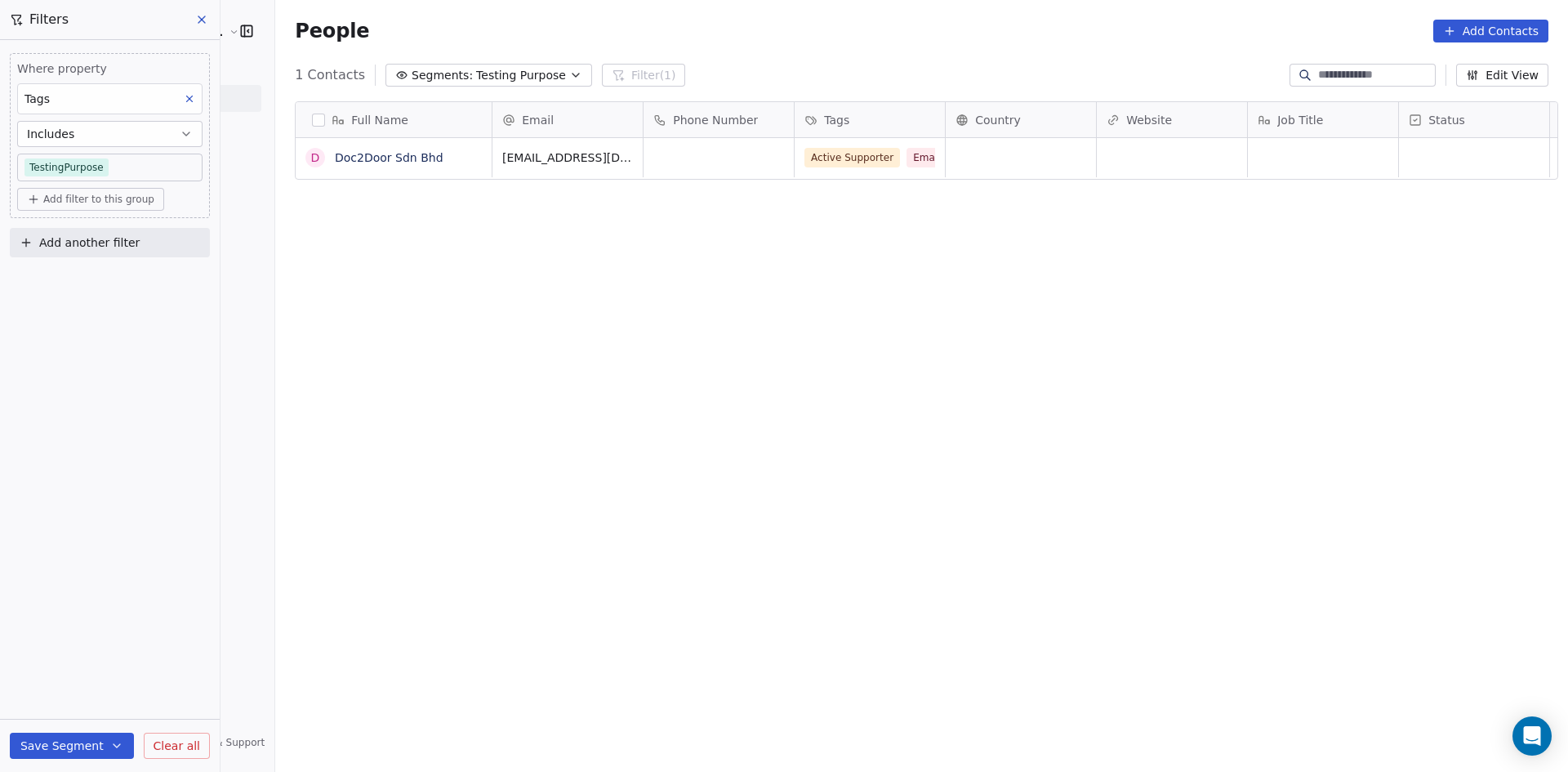
click at [77, 171] on body "Navipath Diagnostics Sdn Bhd Contacts People Marketing Workflows Campaigns Sale…" at bounding box center [784, 386] width 1568 height 772
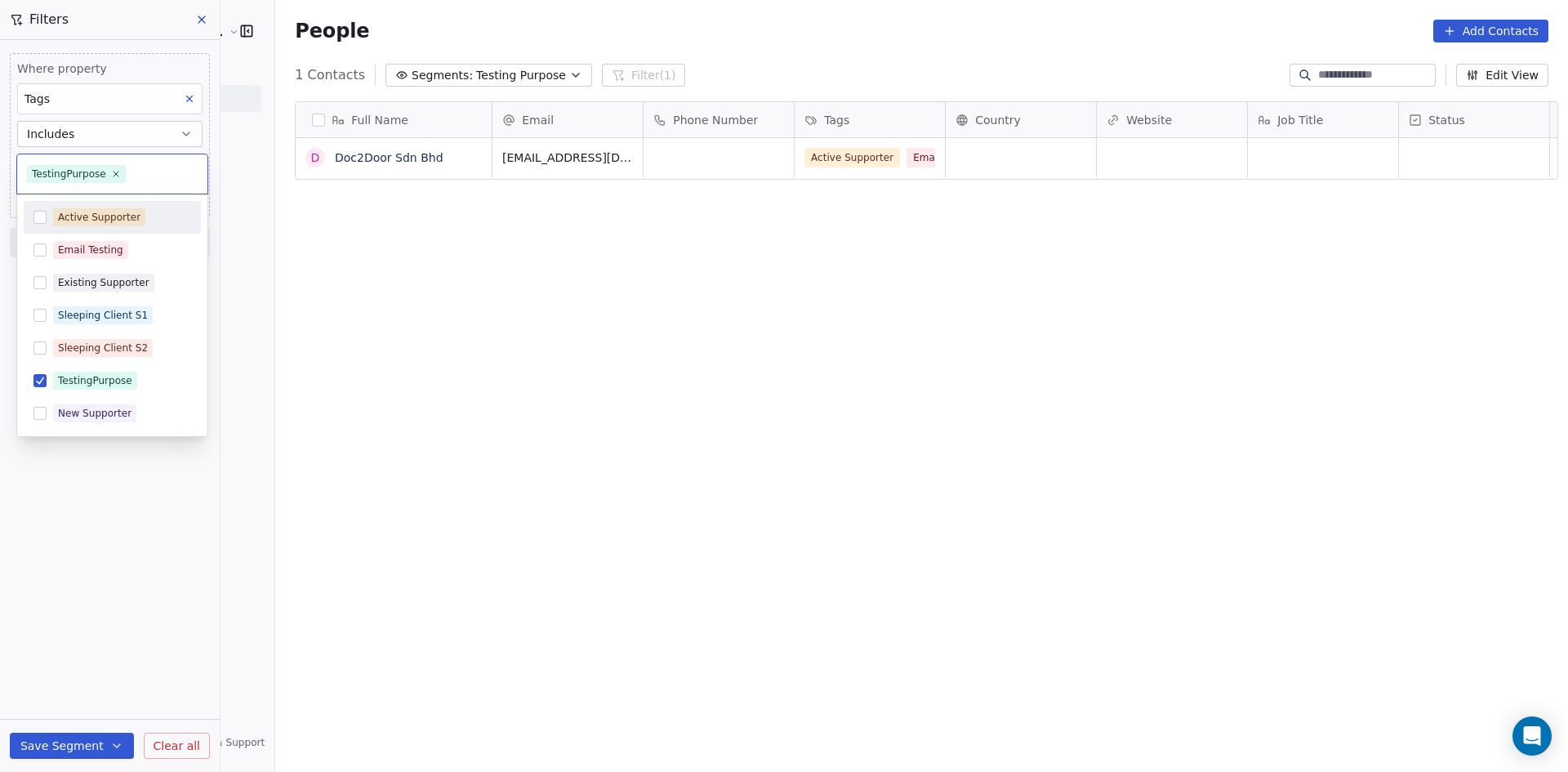
click at [88, 120] on html "Navipath Diagnostics Sdn Bhd Contacts People Marketing Workflows Campaigns Sale…" at bounding box center [784, 386] width 1568 height 772
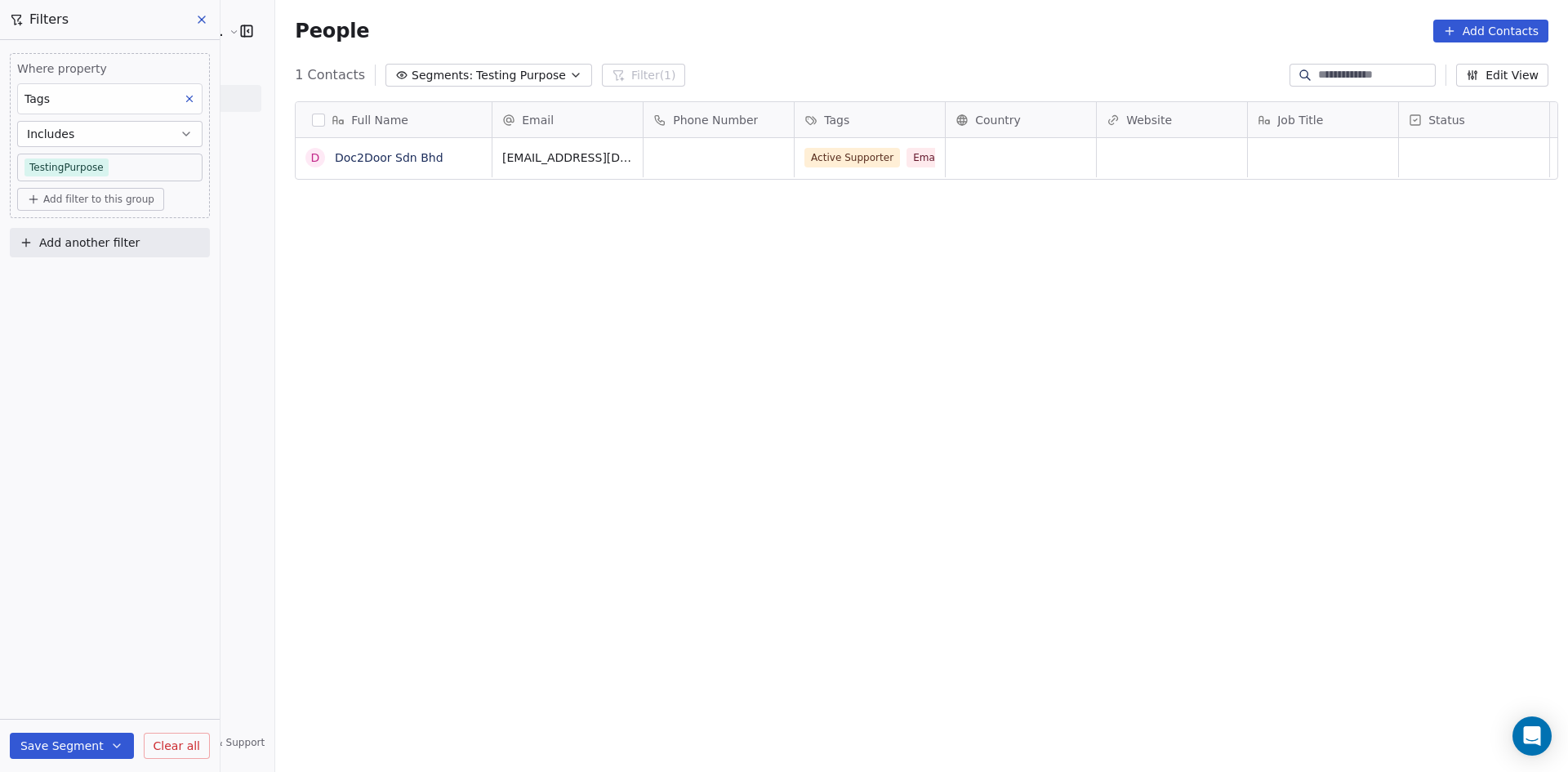
click at [201, 24] on icon at bounding box center [202, 19] width 13 height 13
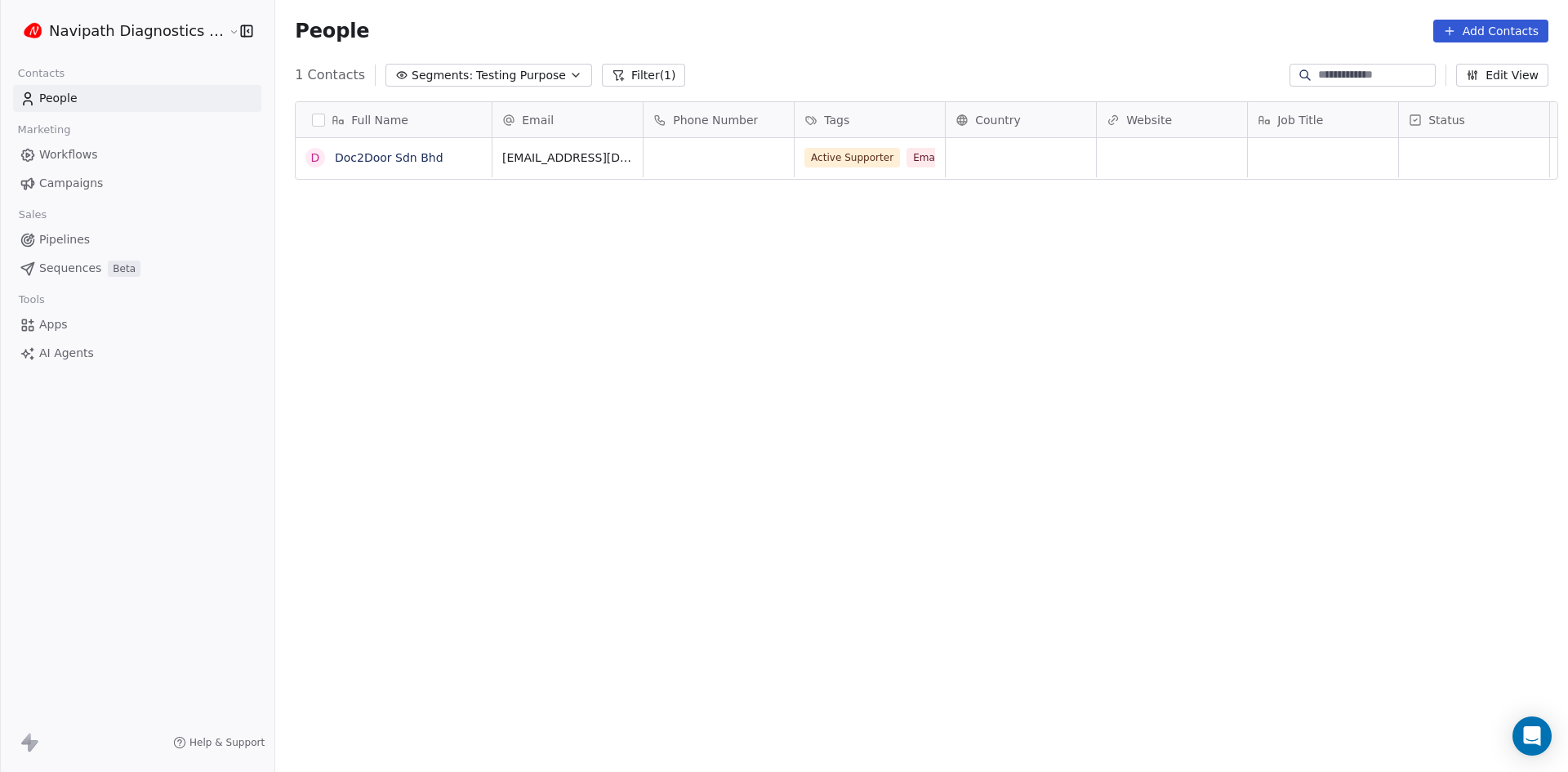
click at [526, 71] on span "Testing Purpose" at bounding box center [521, 75] width 89 height 17
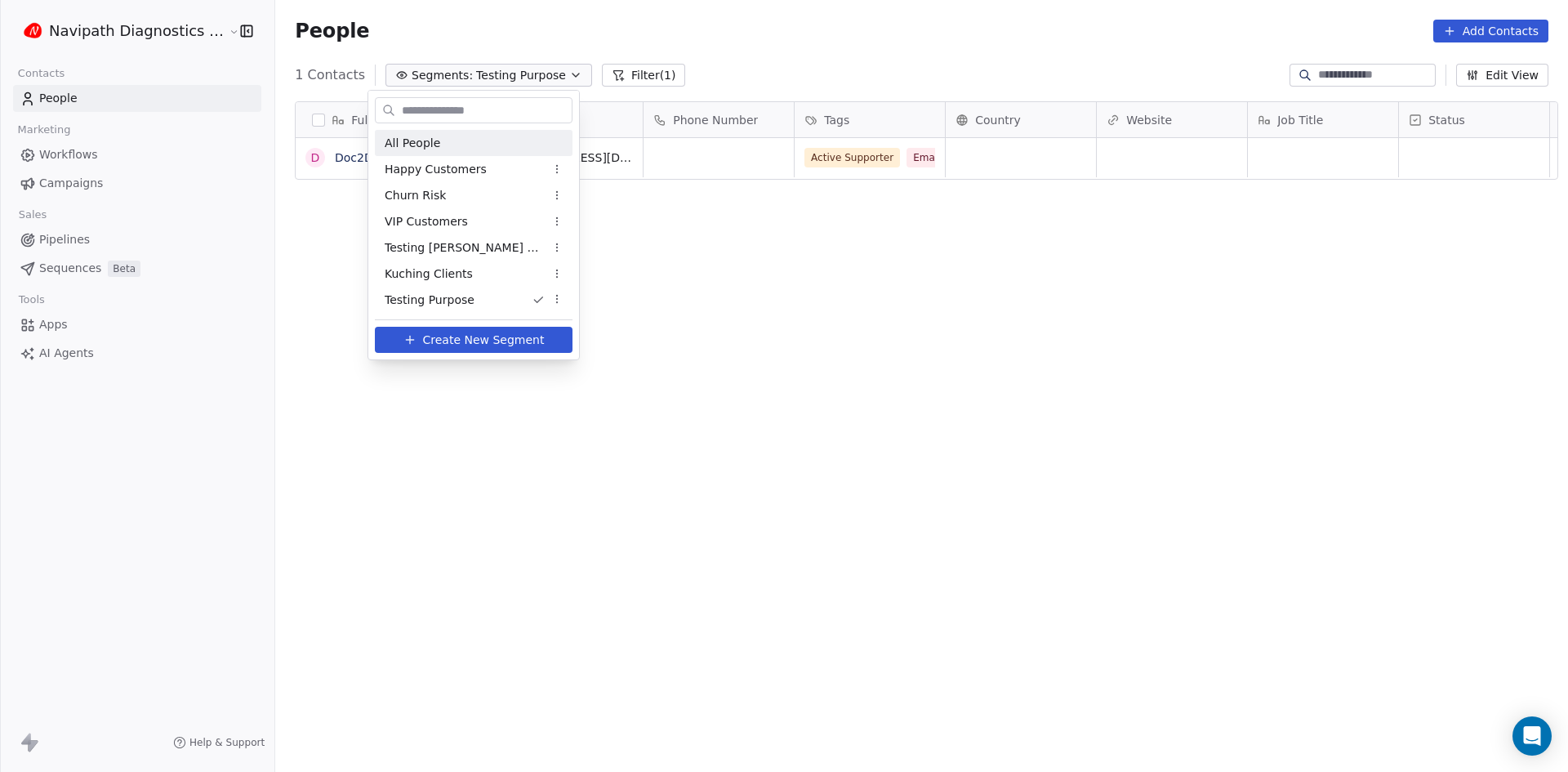
click at [461, 142] on div "All People" at bounding box center [474, 142] width 198 height 26
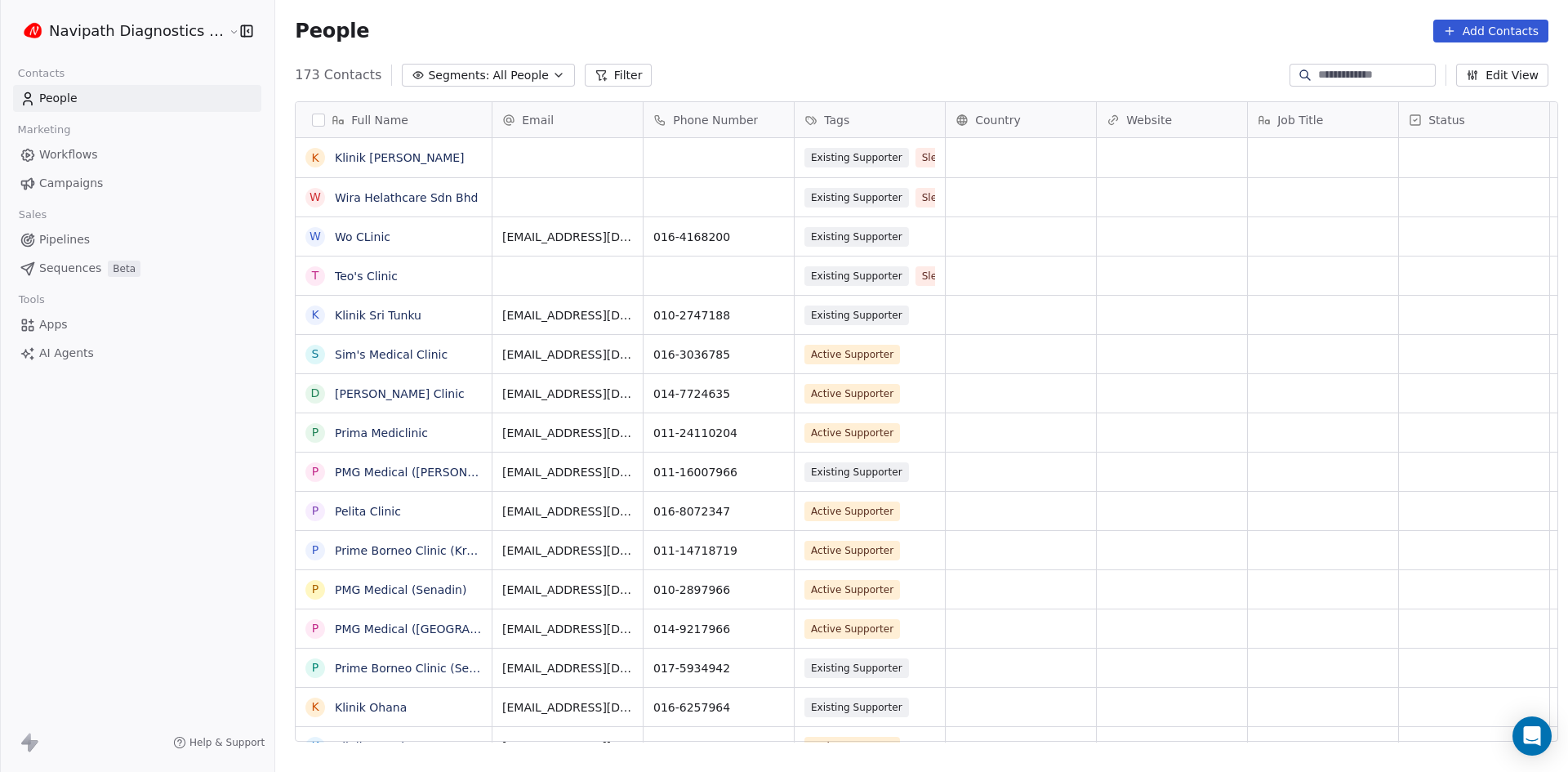
click at [68, 189] on span "Campaigns" at bounding box center [71, 183] width 64 height 17
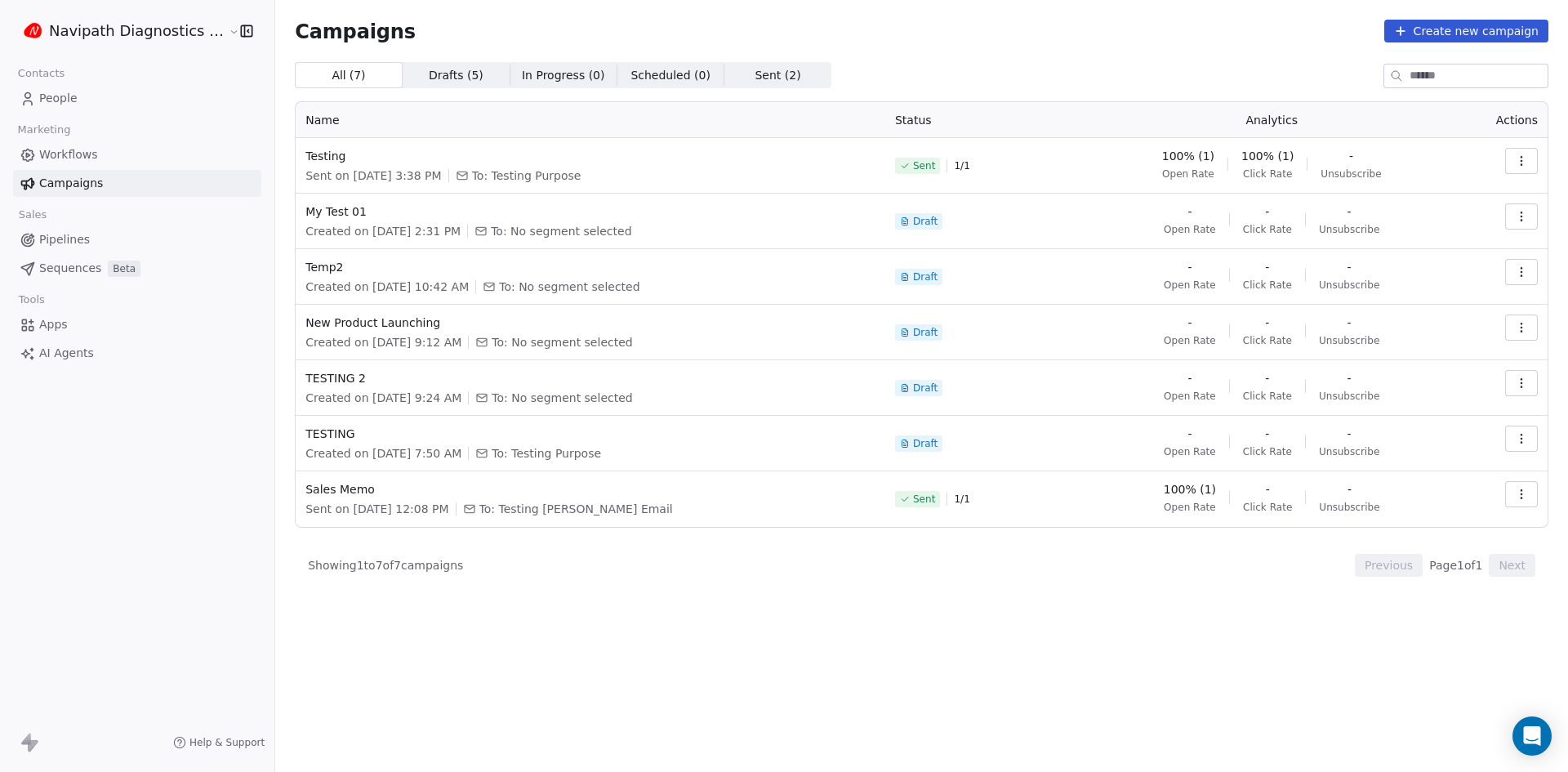
click at [1449, 23] on button "Create new campaign" at bounding box center [1467, 30] width 164 height 23
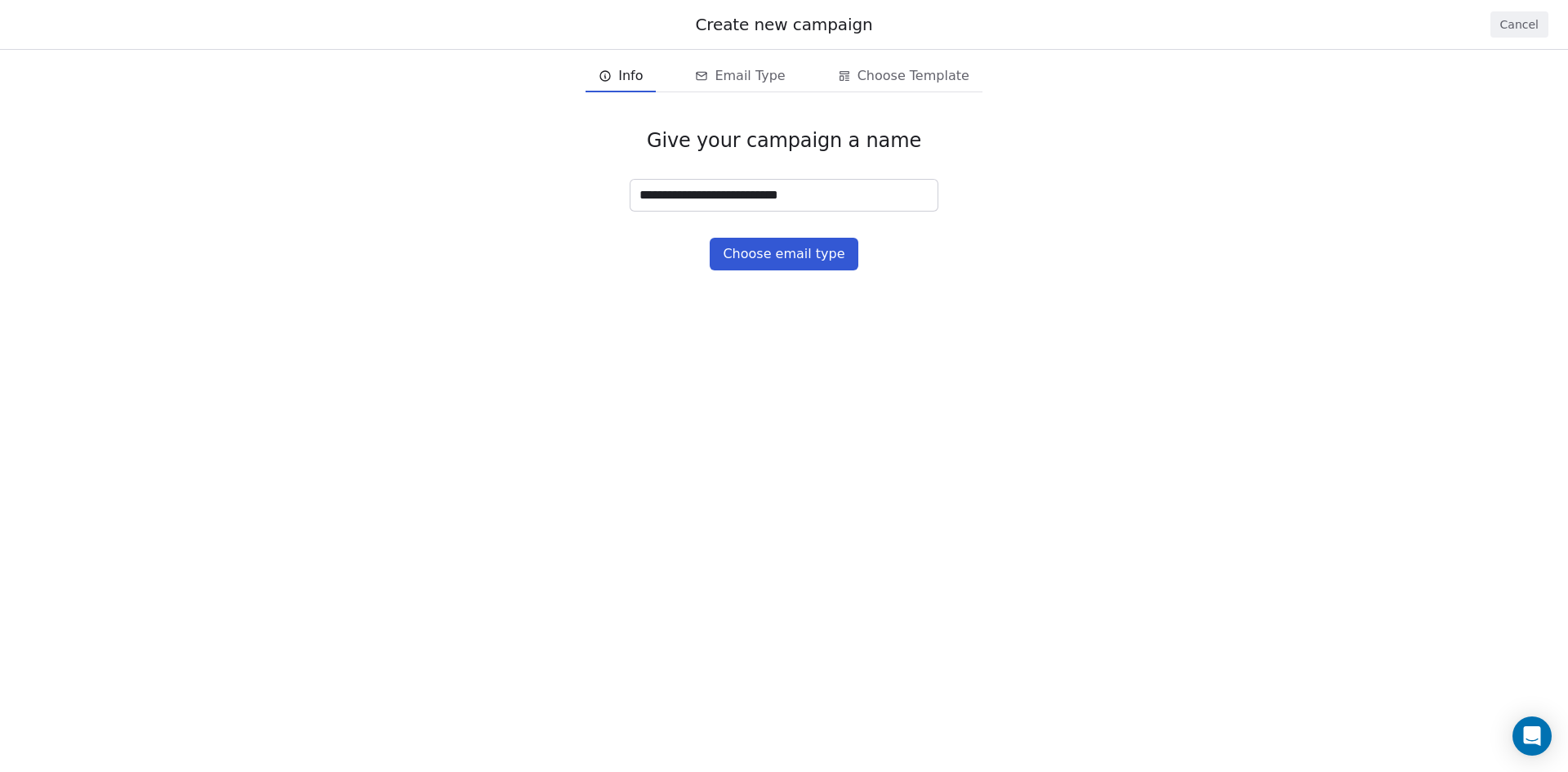
type input "**********"
click at [776, 264] on button "Choose email type" at bounding box center [784, 254] width 148 height 33
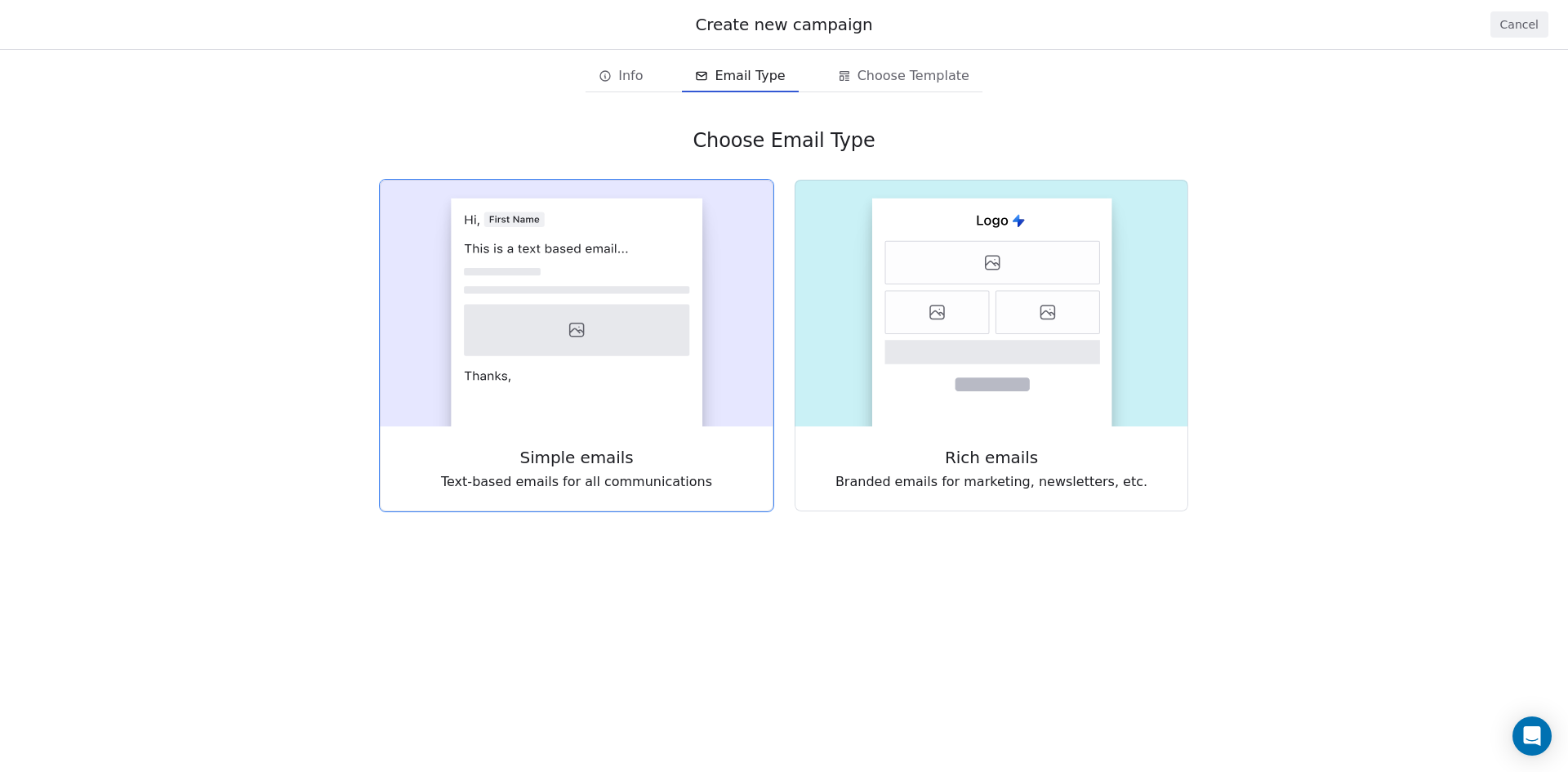
click at [594, 444] on div "Simple emails Text-based emails for all communications" at bounding box center [576, 468] width 393 height 85
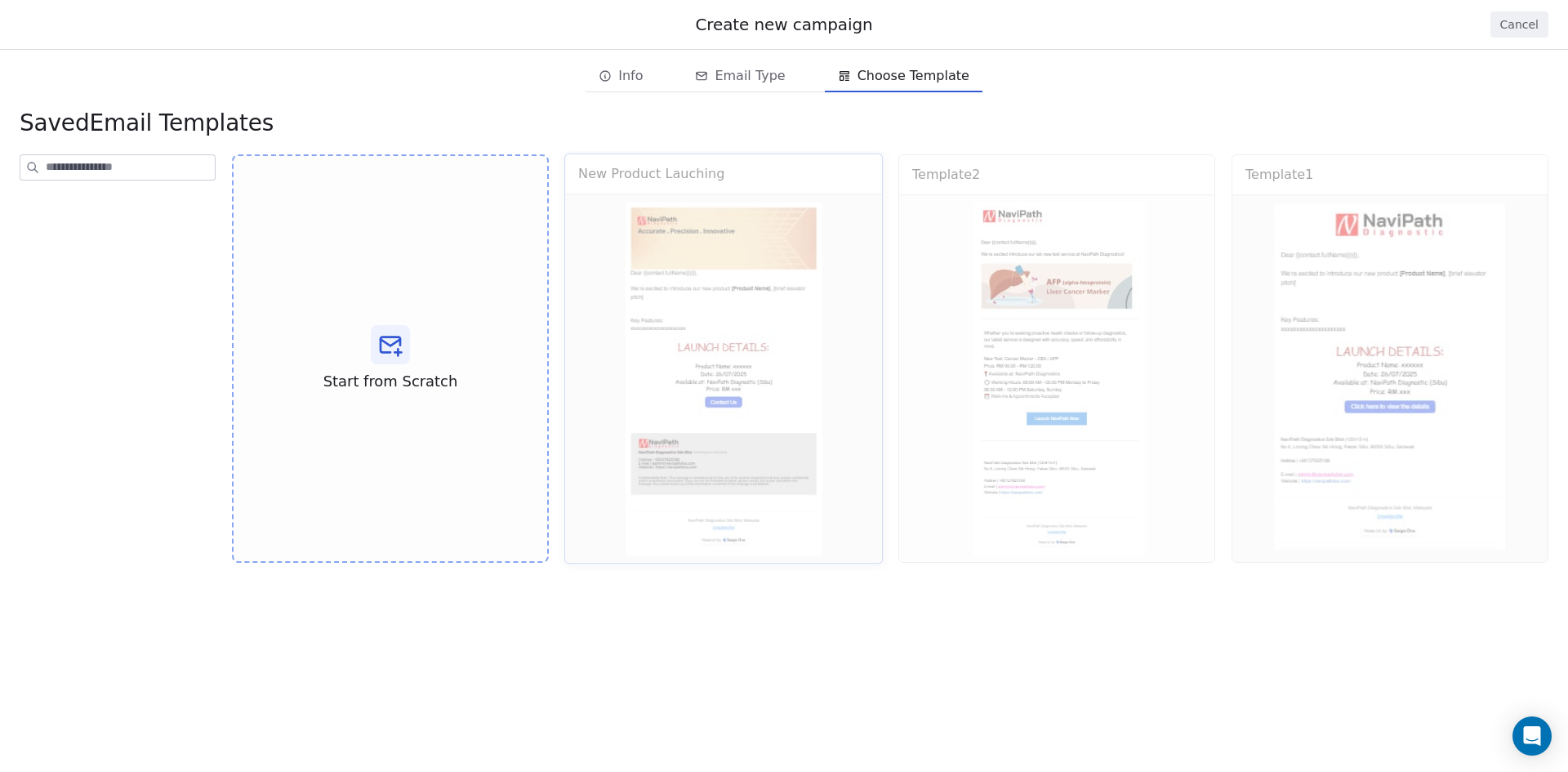
click at [701, 381] on div "New Product Lauching Use Template Preview" at bounding box center [723, 359] width 319 height 411
click at [793, 397] on div "New Product Lauching Use Template Preview" at bounding box center [723, 359] width 319 height 411
click at [885, 401] on div "Start from Scratch New Product Lauching Use Template Preview Template2 Use Temp…" at bounding box center [890, 358] width 1316 height 408
click at [1151, 363] on div "Template2 Use Template Preview" at bounding box center [1056, 359] width 319 height 411
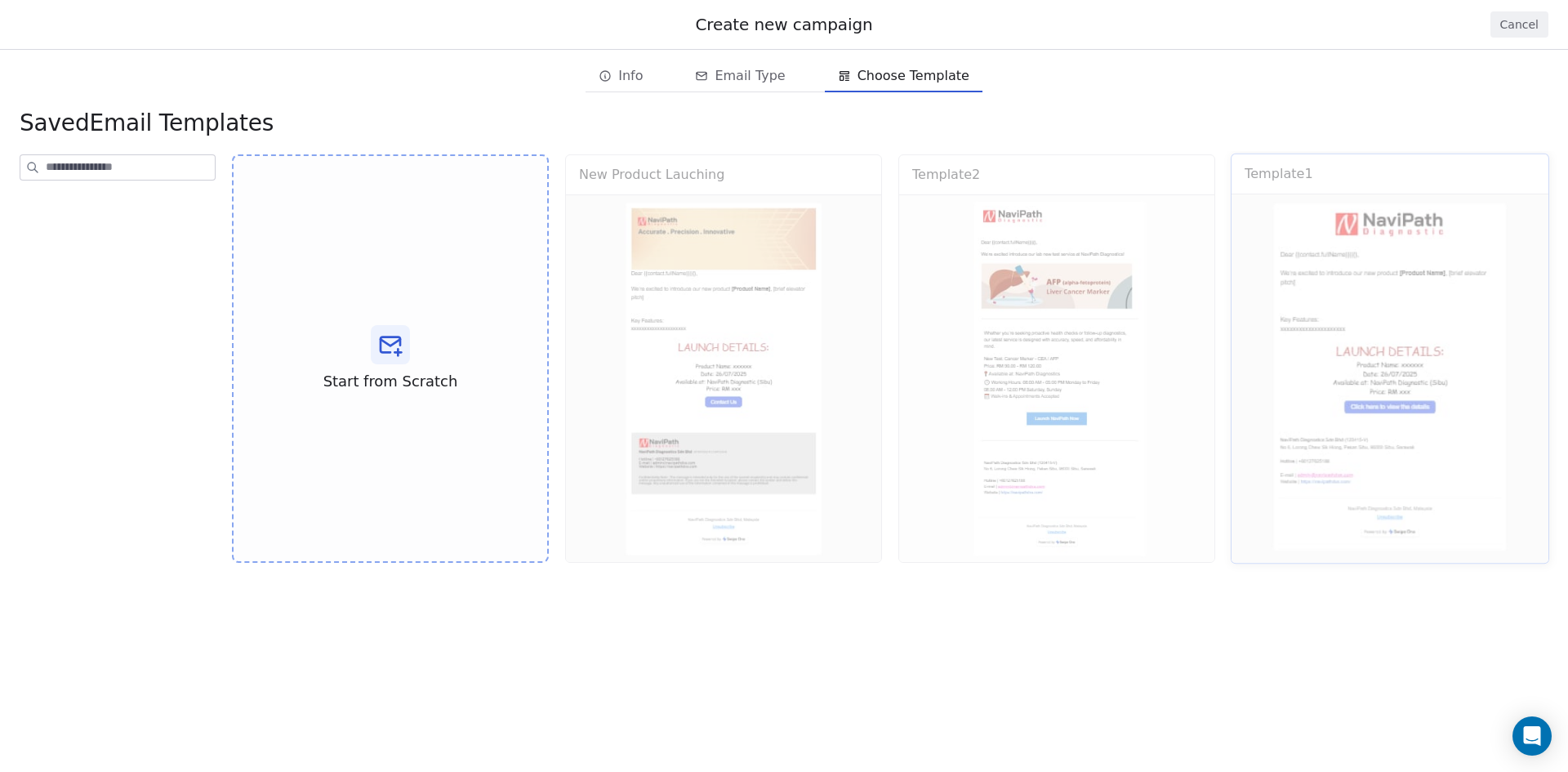
click at [1420, 362] on div "Template1 Use Template Preview" at bounding box center [1389, 359] width 319 height 411
drag, startPoint x: 1375, startPoint y: 364, endPoint x: 1359, endPoint y: 364, distance: 16.0
click at [1359, 364] on div "Template1 Use Template Preview" at bounding box center [1389, 359] width 319 height 411
click at [881, 409] on div "Start from Scratch New Product Lauching Use Template Preview Template2 Use Temp…" at bounding box center [890, 358] width 1316 height 408
click at [823, 638] on div "Start from Scratch New Product Lauching Use Template Preview Template2 Use Temp…" at bounding box center [898, 455] width 1339 height 609
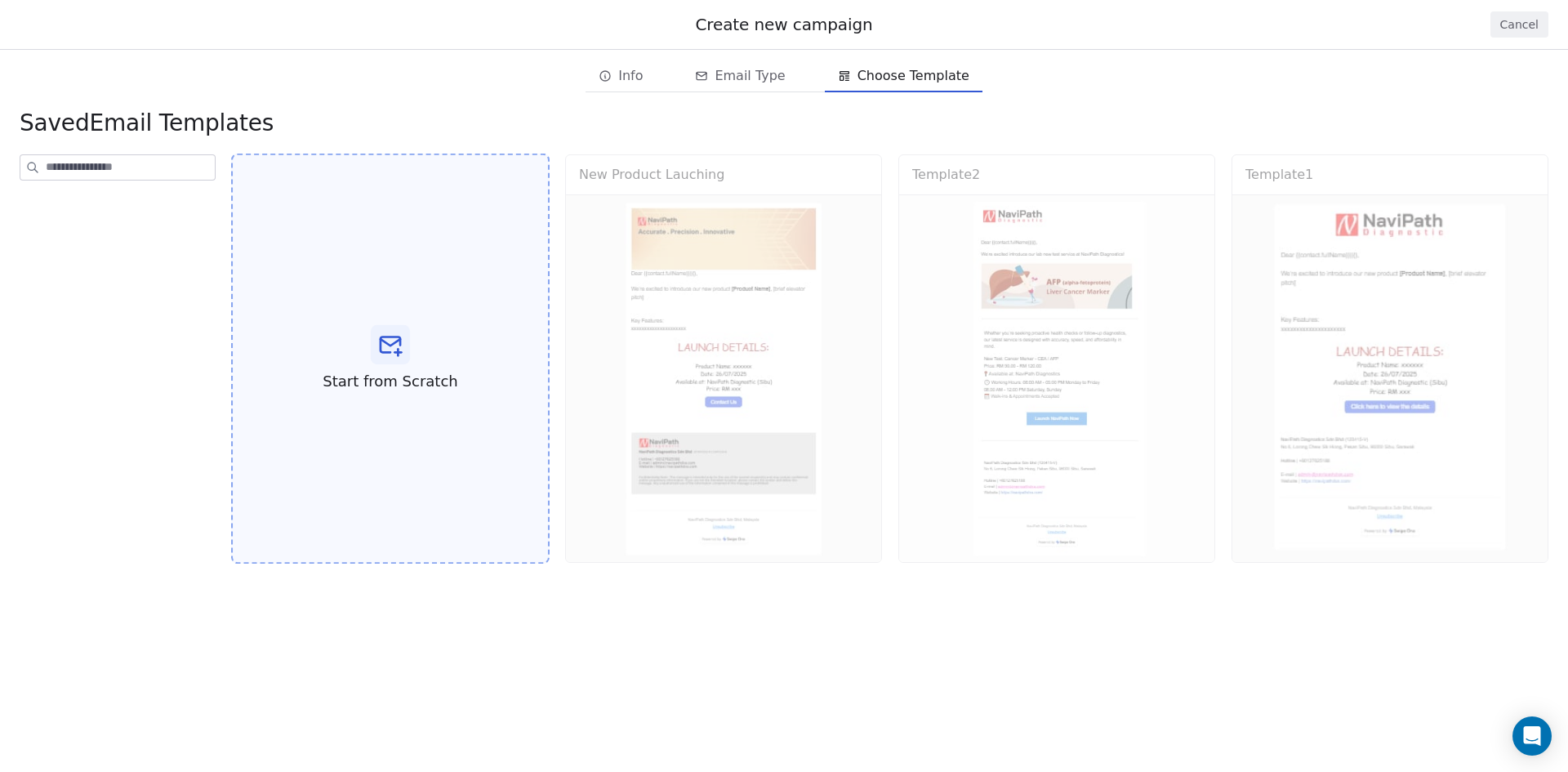
click at [469, 472] on div "Start from Scratch" at bounding box center [390, 359] width 319 height 411
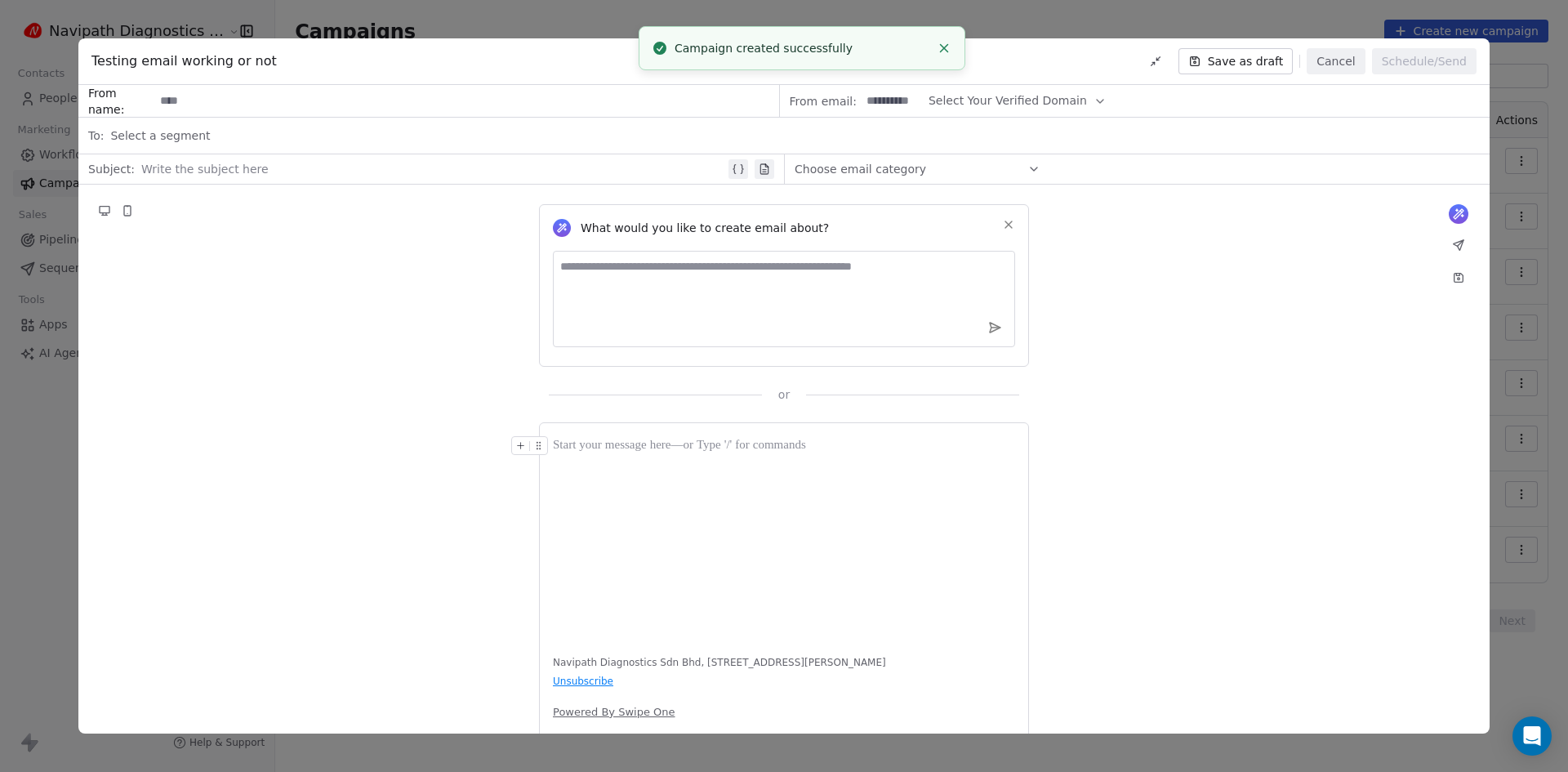
click at [1319, 59] on button "Cancel" at bounding box center [1336, 61] width 58 height 26
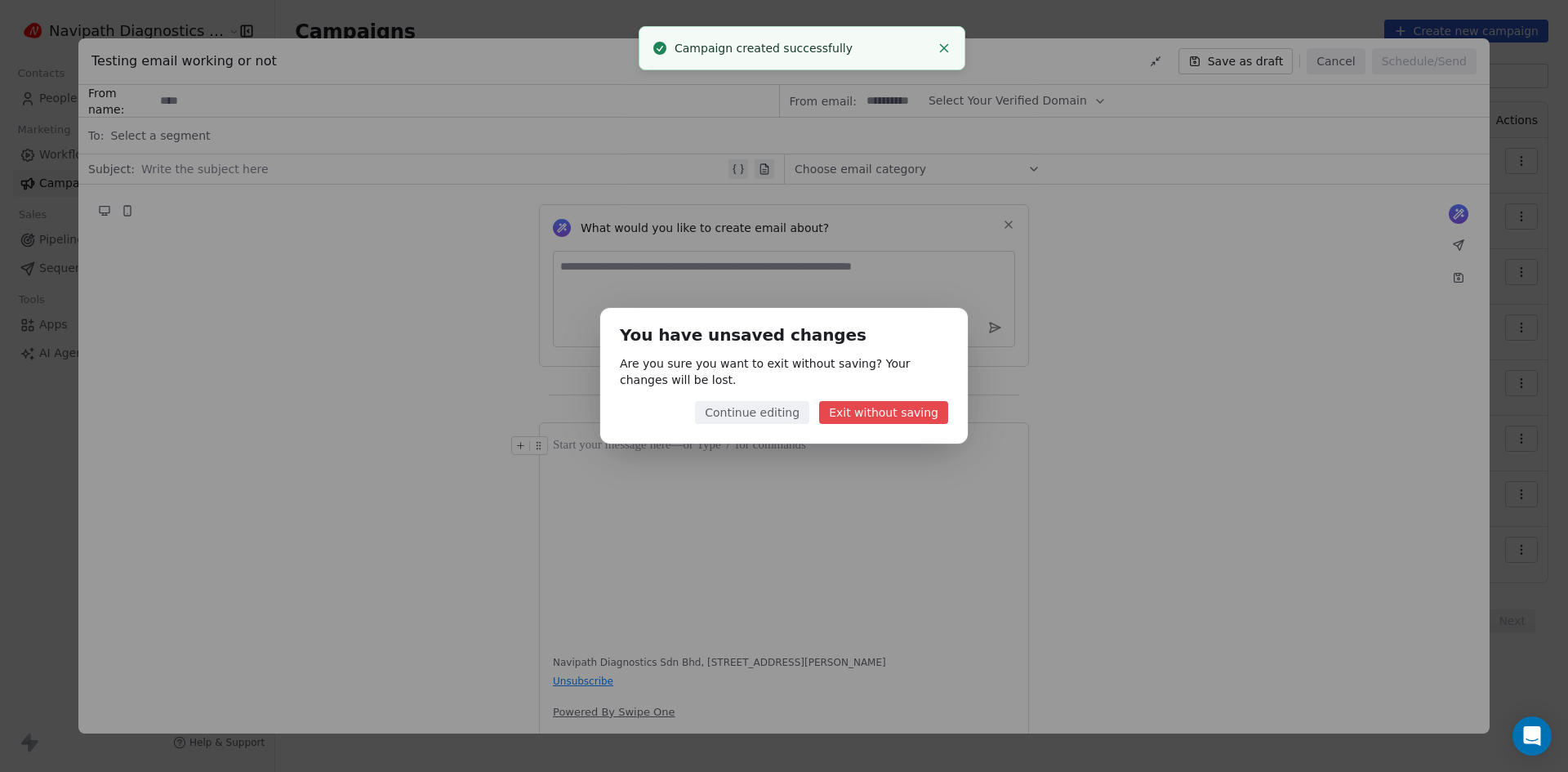
click at [869, 409] on button "Exit without saving" at bounding box center [883, 412] width 129 height 23
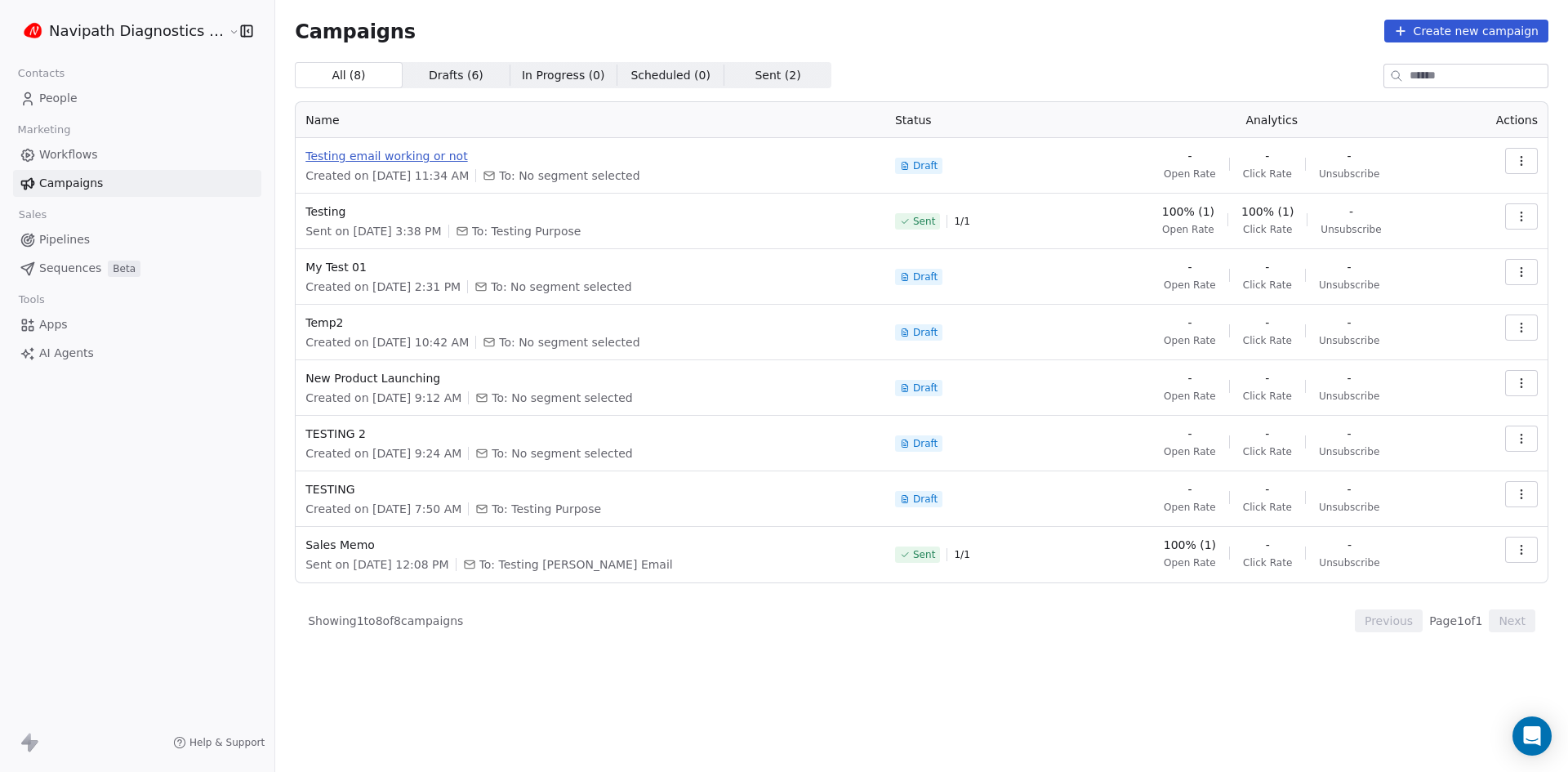
click at [396, 154] on span "Testing email working or not" at bounding box center [591, 156] width 570 height 16
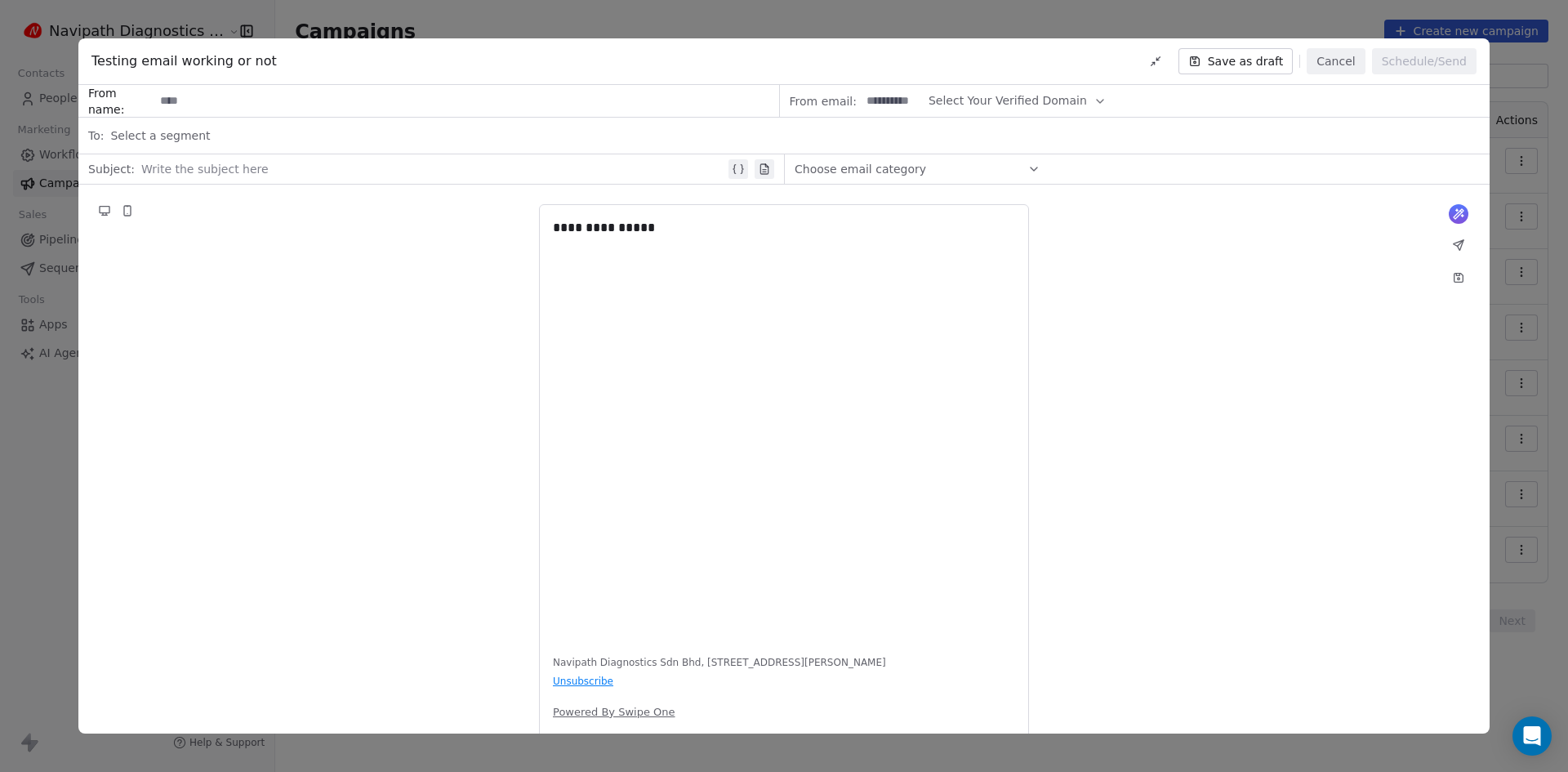
click at [151, 120] on div "Select a segment" at bounding box center [795, 135] width 1369 height 36
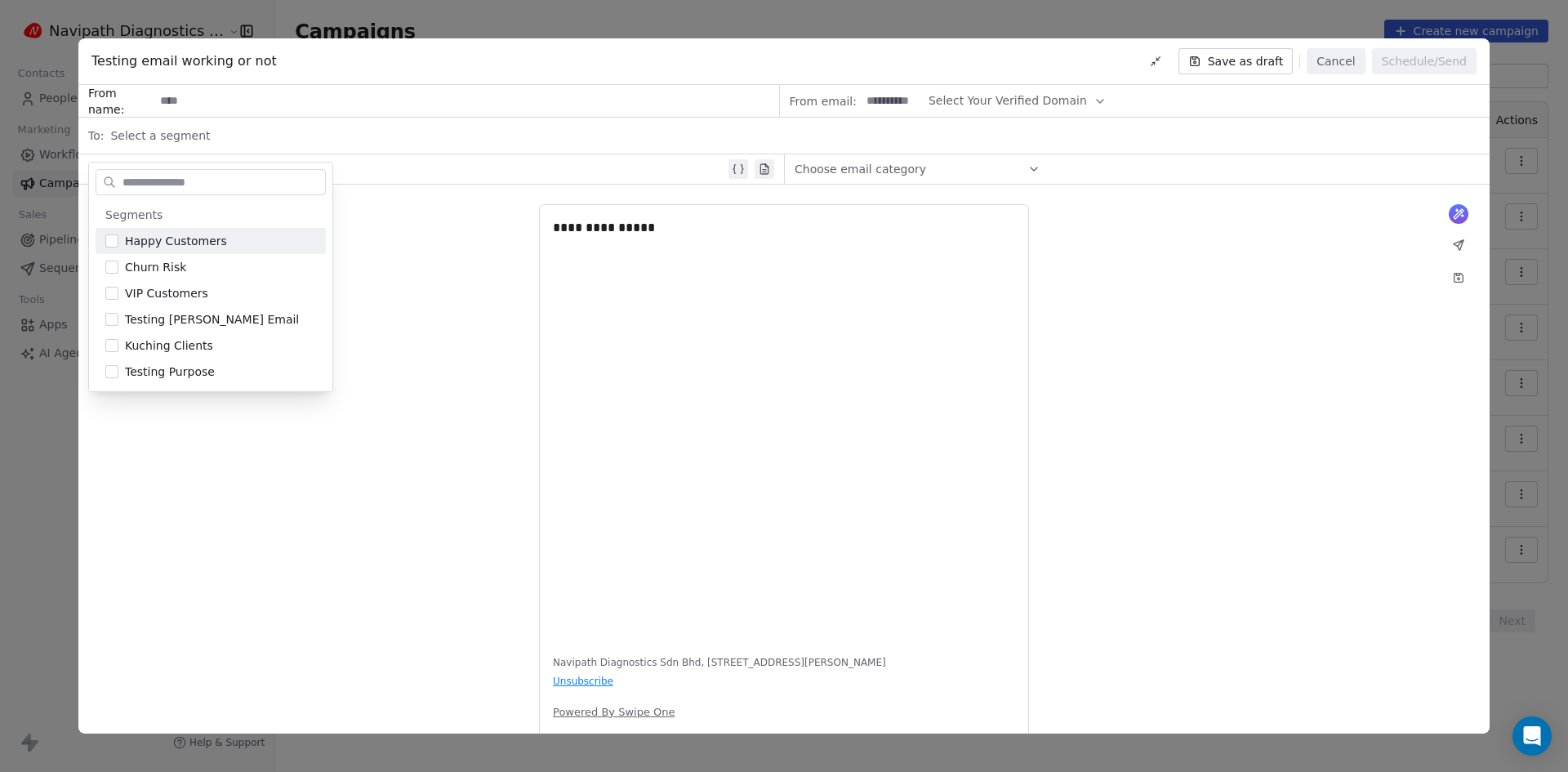
click at [159, 138] on span "Select a segment" at bounding box center [160, 136] width 99 height 16
click at [181, 380] on div "Testing Purpose" at bounding box center [211, 371] width 230 height 26
click at [188, 369] on span "Testing Purpose" at bounding box center [170, 371] width 89 height 16
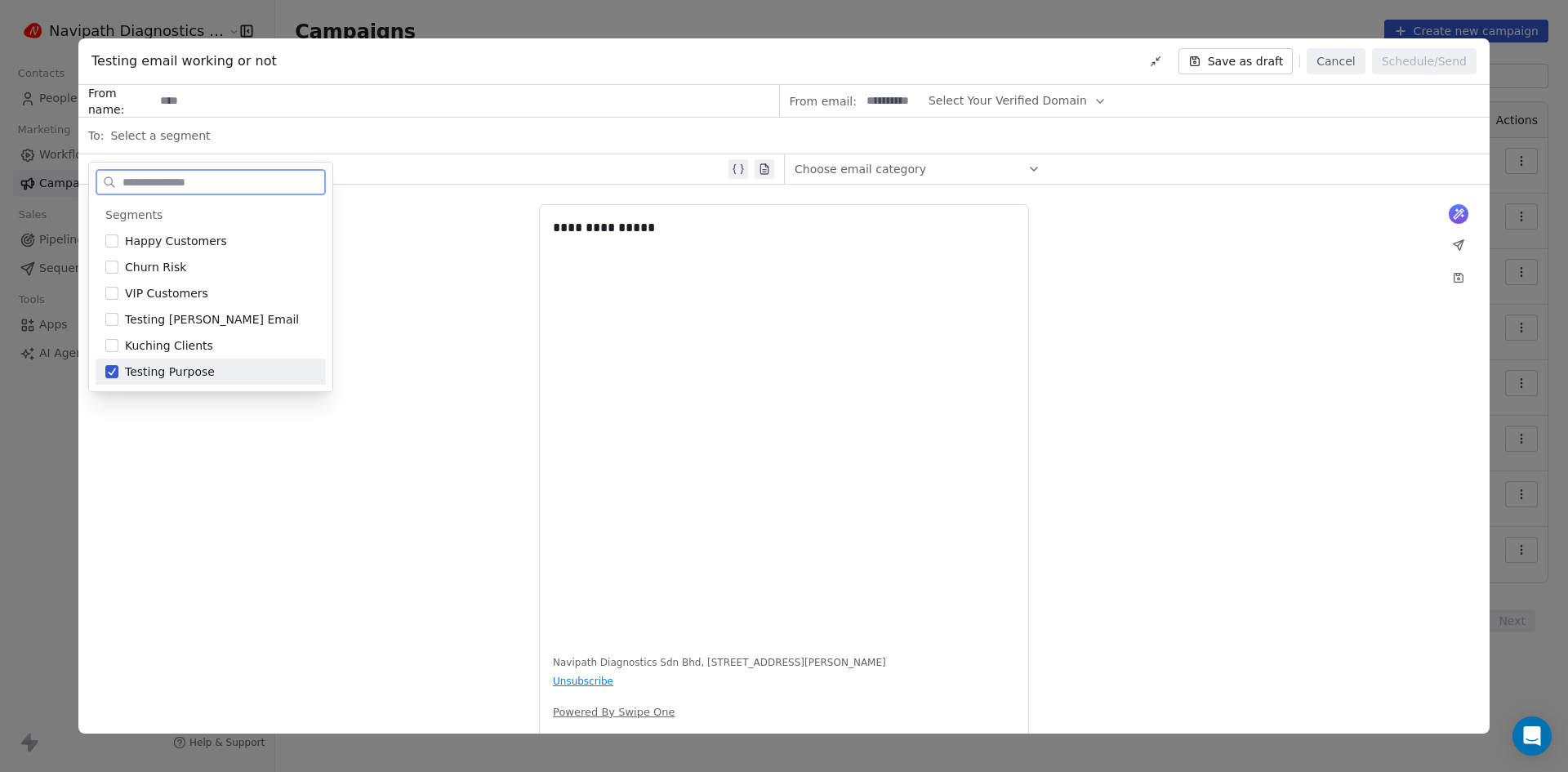
click at [313, 381] on div "Testing Purpose" at bounding box center [211, 371] width 230 height 26
click at [163, 376] on span "Testing Purpose" at bounding box center [170, 371] width 89 height 16
click at [345, 441] on div "**********" at bounding box center [784, 475] width 1411 height 583
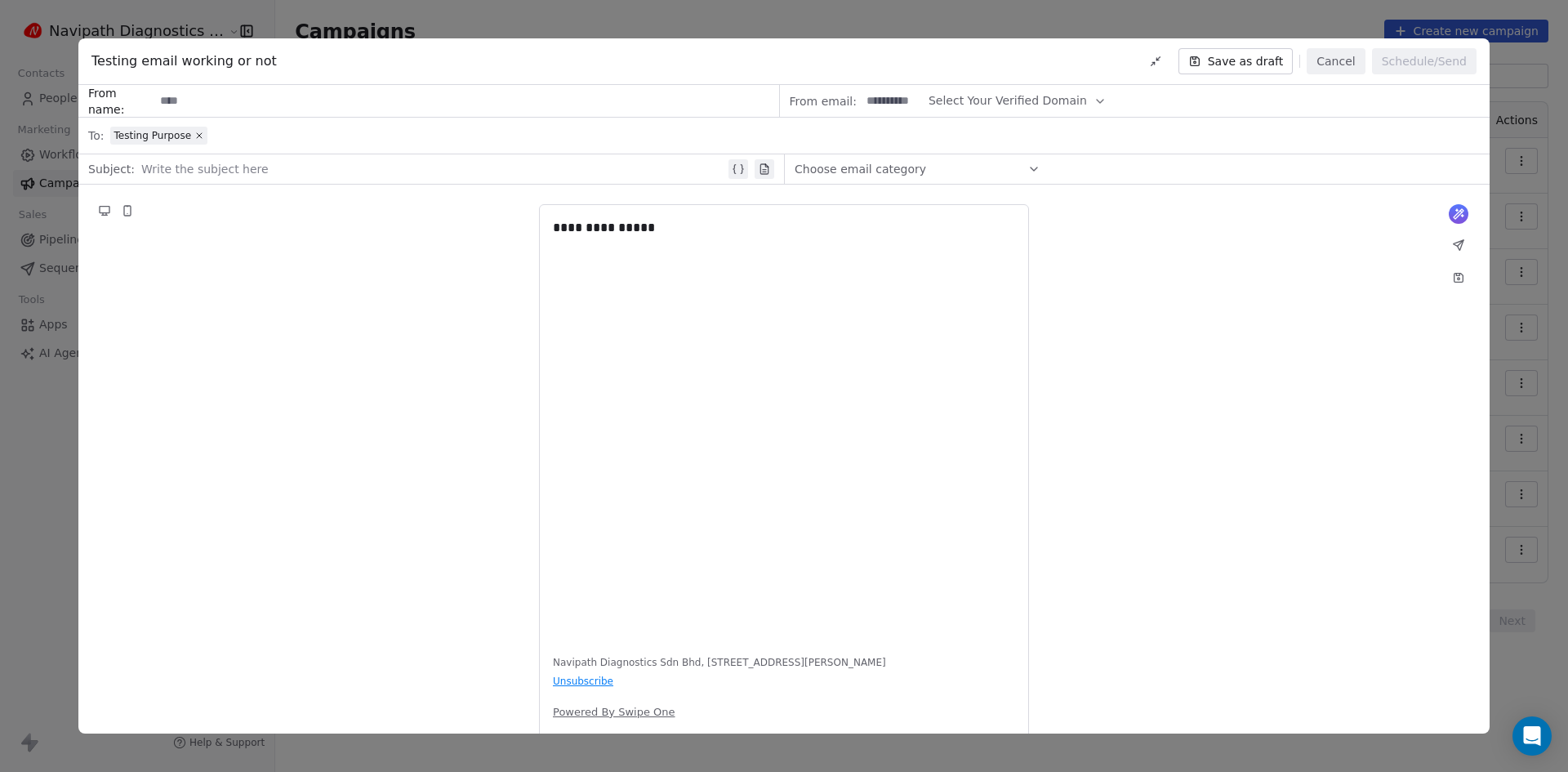
click at [216, 177] on div at bounding box center [434, 168] width 584 height 19
drag, startPoint x: 1224, startPoint y: 266, endPoint x: 1091, endPoint y: 195, distance: 150.8
click at [1224, 266] on div "**********" at bounding box center [784, 475] width 1411 height 583
click at [944, 160] on div "Choose email category" at bounding box center [917, 169] width 246 height 26
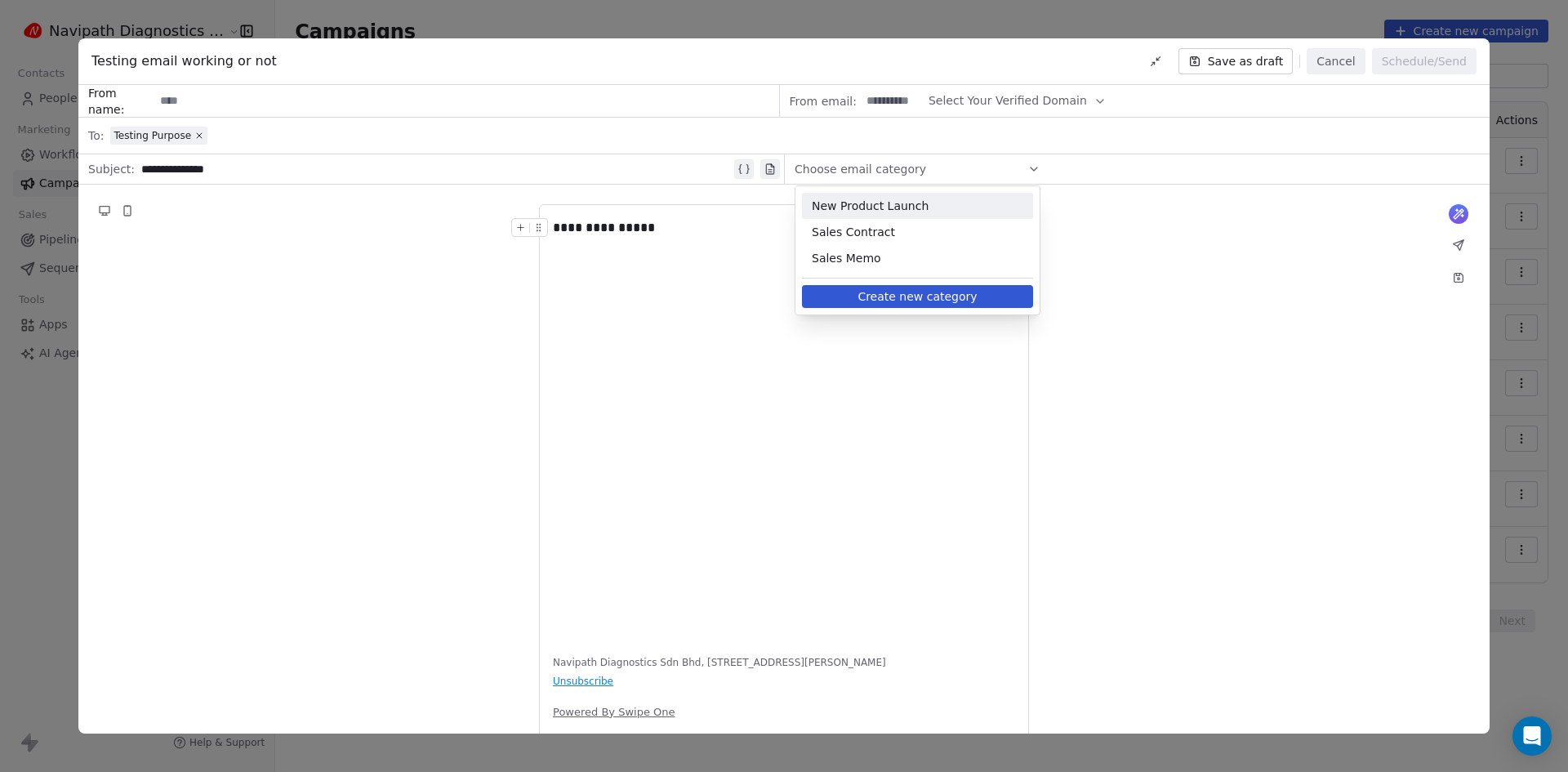
click at [977, 205] on span "New Product Launch" at bounding box center [917, 206] width 212 height 16
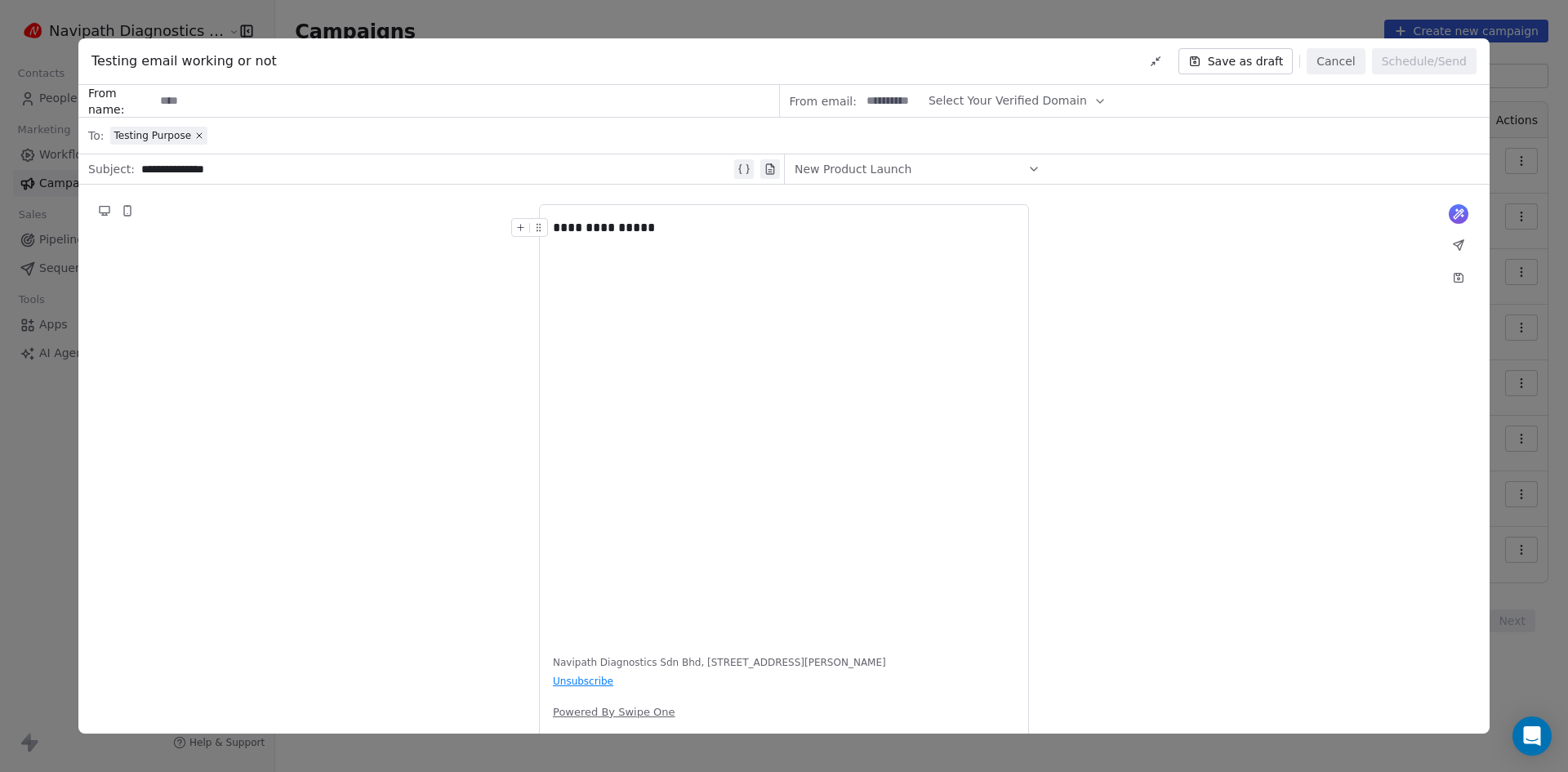
click at [896, 170] on span "New Product Launch" at bounding box center [853, 169] width 117 height 16
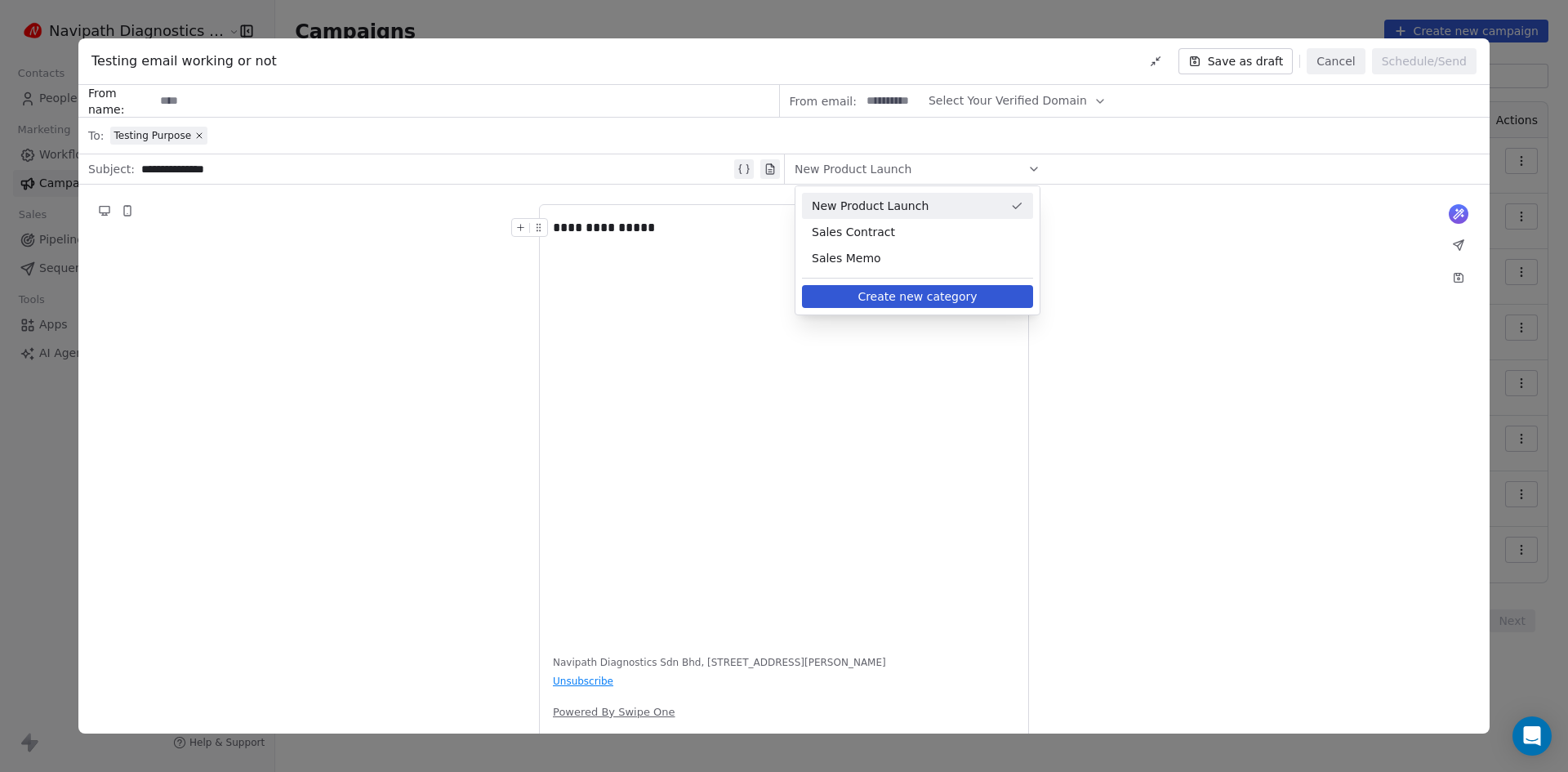
click at [896, 170] on span "New Product Launch" at bounding box center [853, 169] width 117 height 16
click at [1146, 251] on div "**********" at bounding box center [784, 475] width 1411 height 583
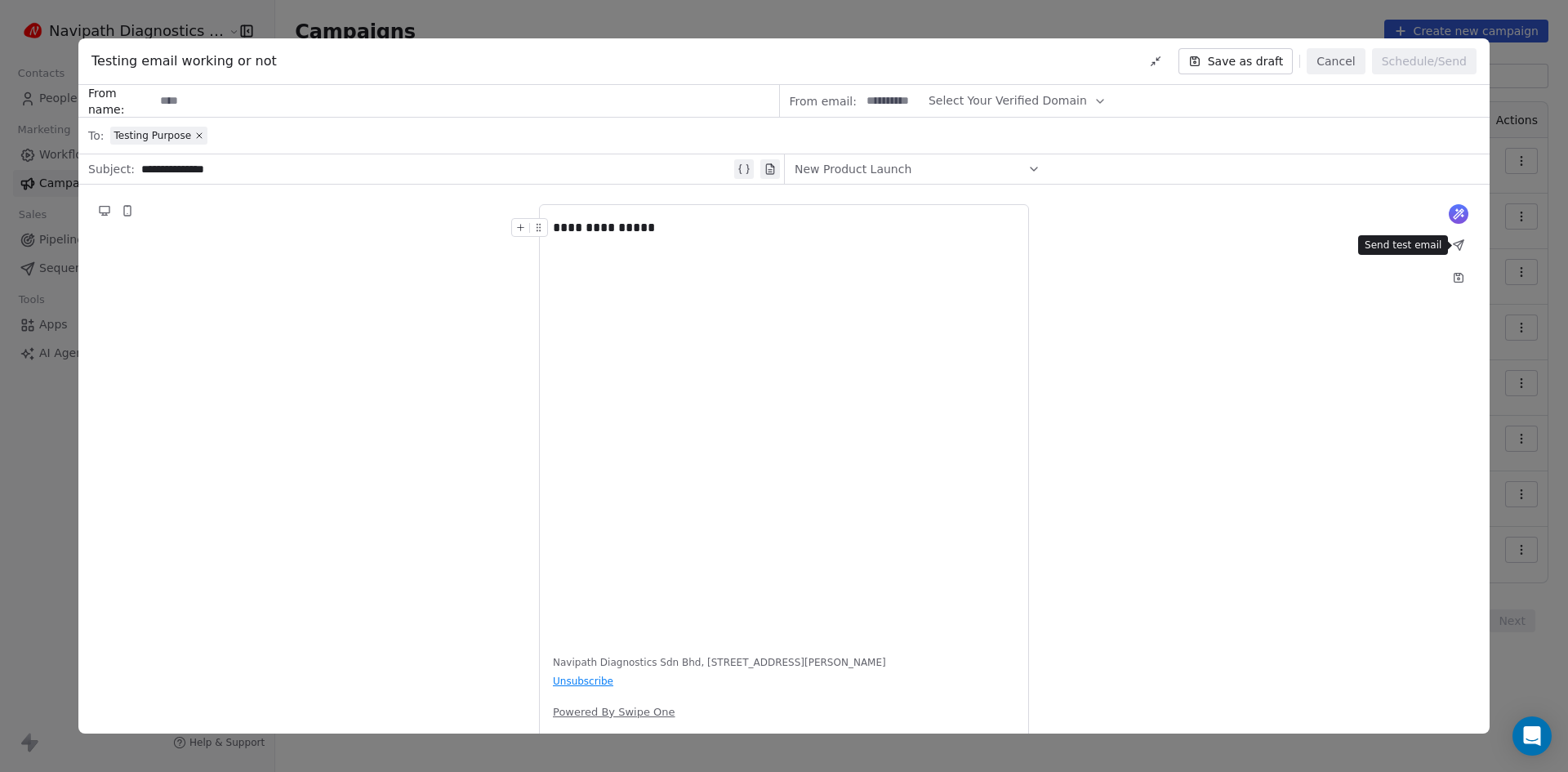
click at [1452, 246] on icon at bounding box center [1458, 245] width 13 height 13
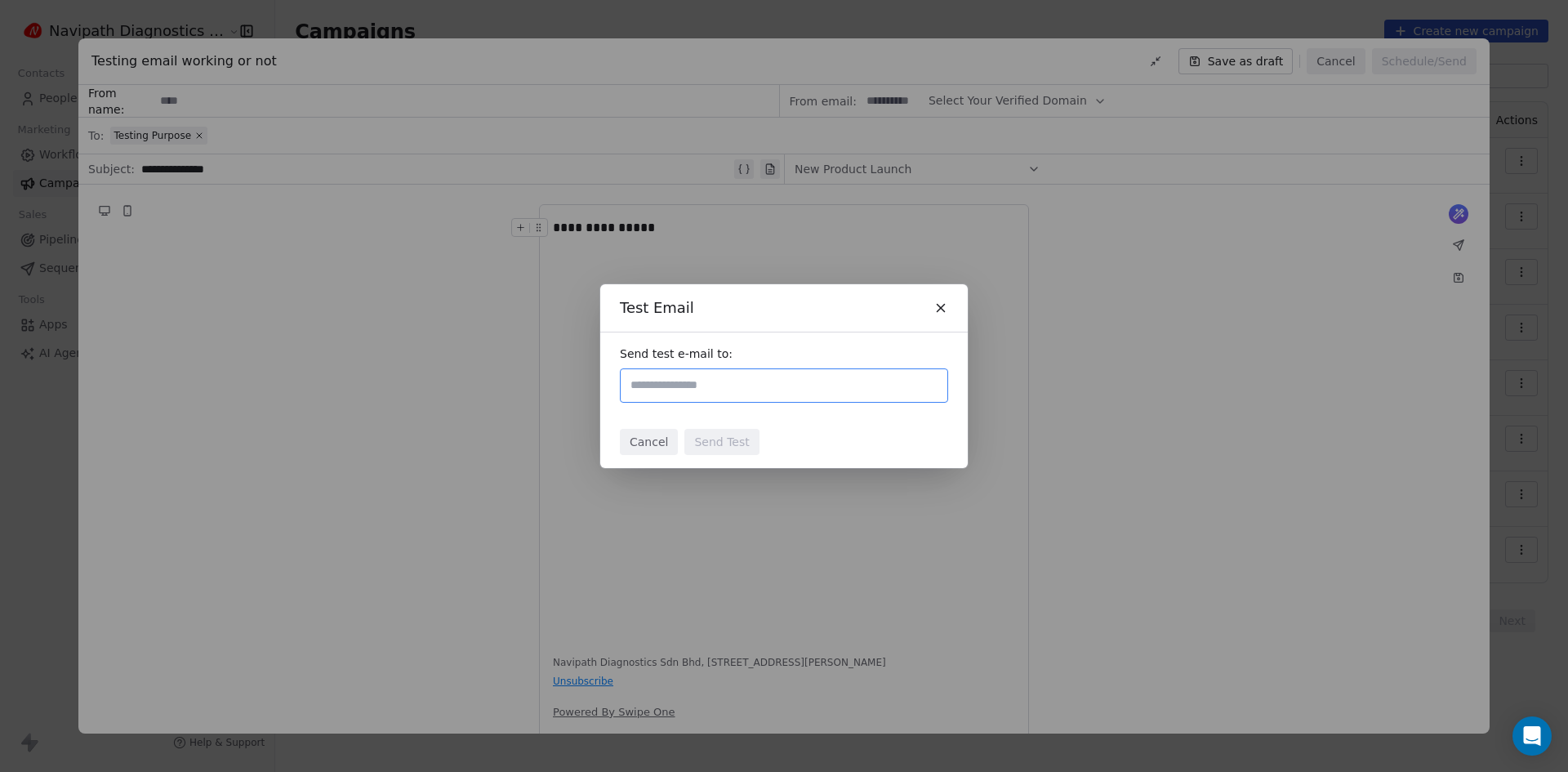
click at [946, 309] on icon at bounding box center [941, 308] width 15 height 15
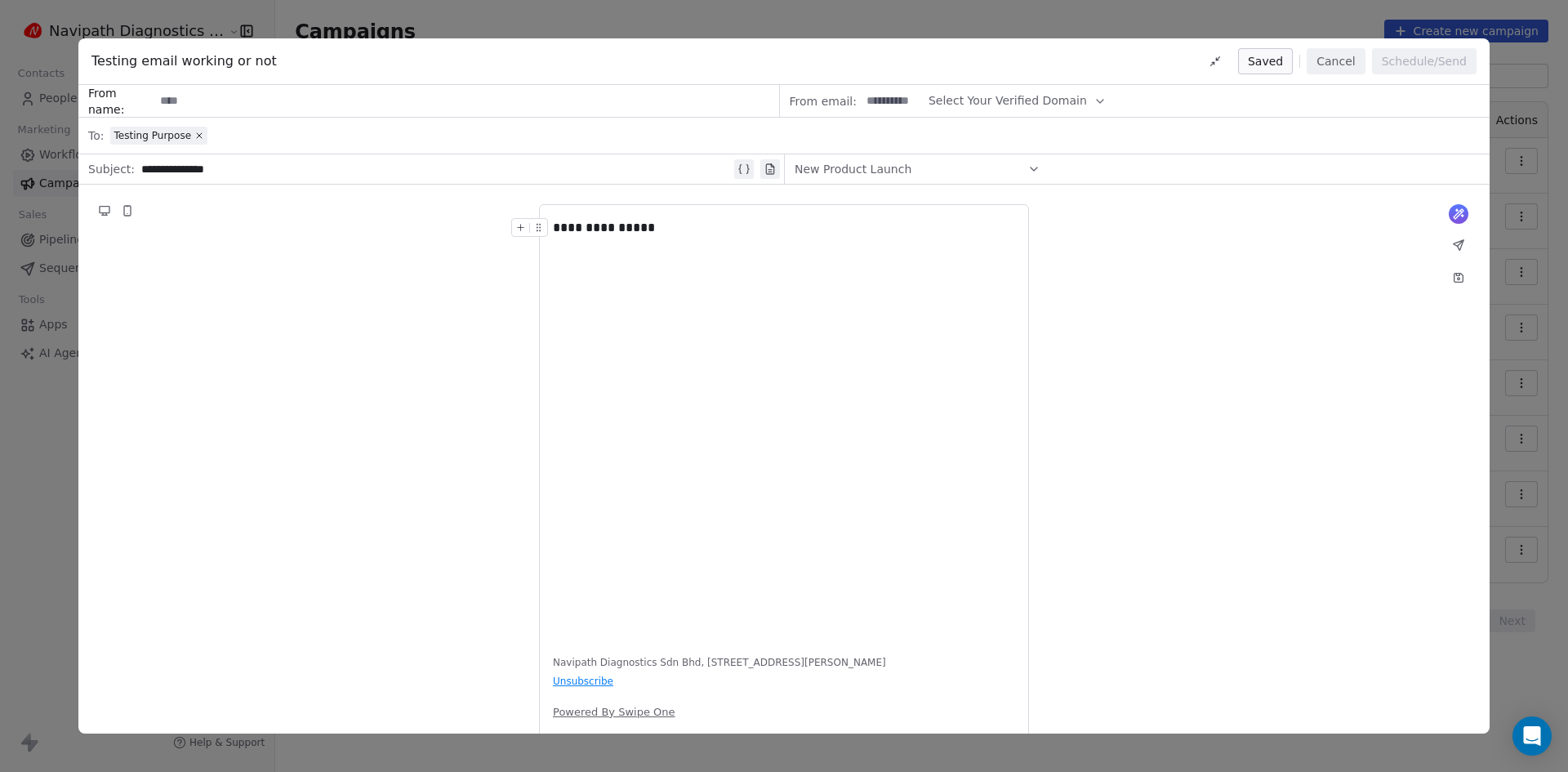
click at [1519, 151] on div "**********" at bounding box center [784, 386] width 1568 height 772
click at [1355, 62] on button "Cancel" at bounding box center [1336, 61] width 58 height 26
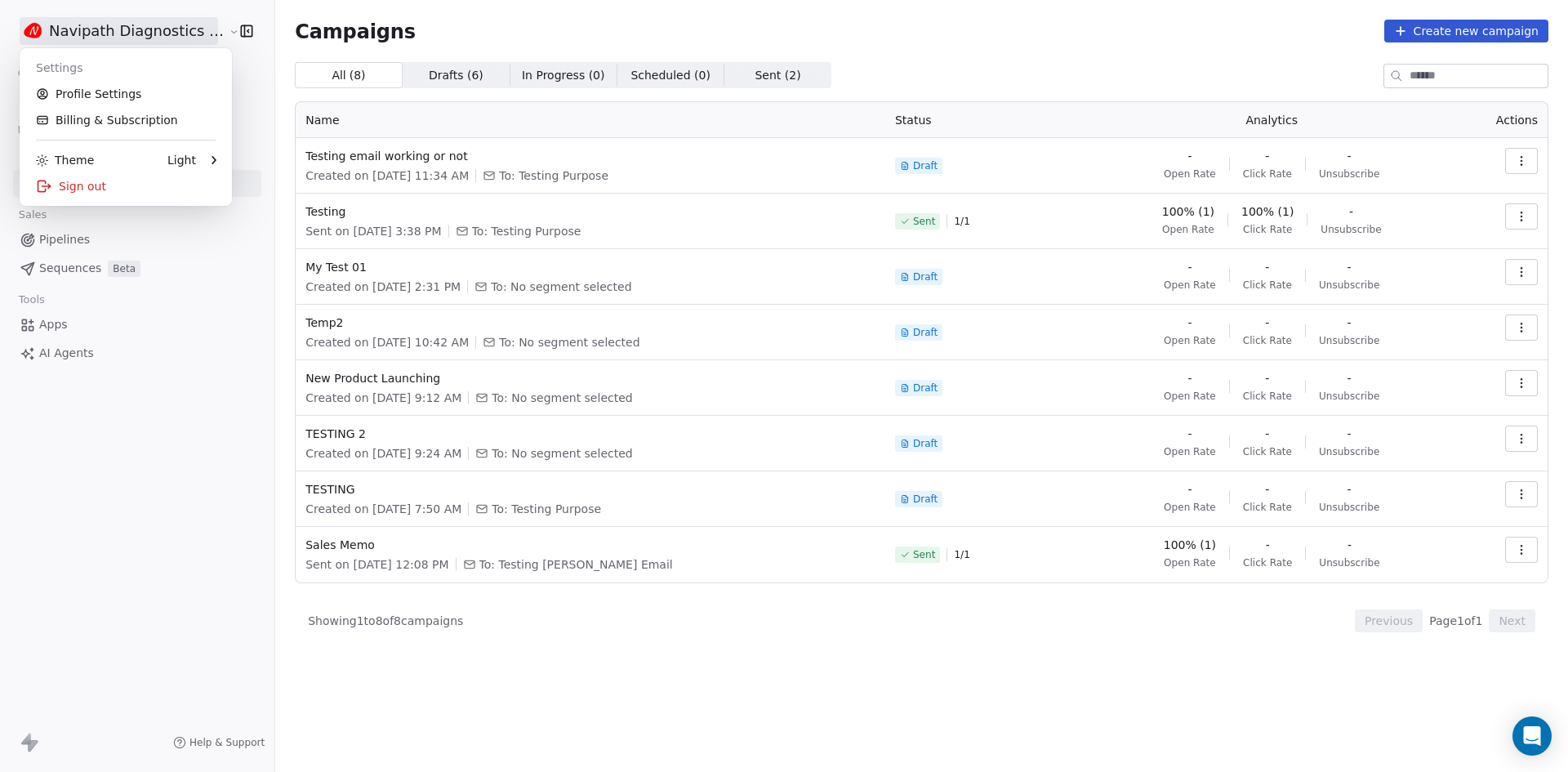
click at [104, 24] on html "Navipath Diagnostics Sdn Bhd Contacts People Marketing Workflows Campaigns Sale…" at bounding box center [784, 386] width 1568 height 772
click at [176, 34] on html "Navipath Diagnostics Sdn Bhd Contacts People Marketing Workflows Campaigns Sale…" at bounding box center [784, 386] width 1568 height 772
click at [175, 33] on html "Navipath Diagnostics Sdn Bhd Contacts People Marketing Workflows Campaigns Sale…" at bounding box center [784, 386] width 1568 height 772
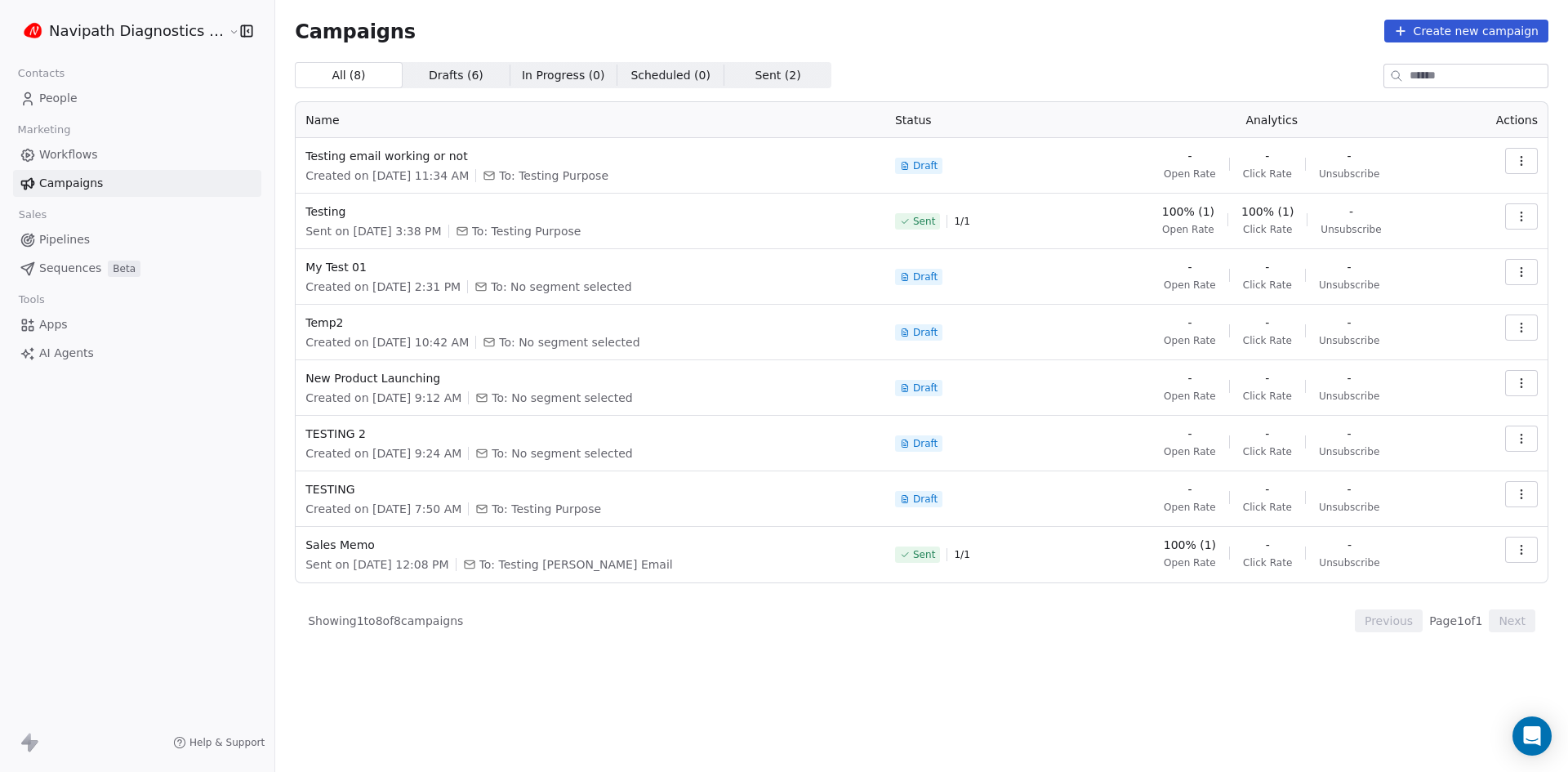
click at [221, 31] on html "Navipath Diagnostics Sdn Bhd Contacts People Marketing Workflows Campaigns Sale…" at bounding box center [784, 386] width 1568 height 772
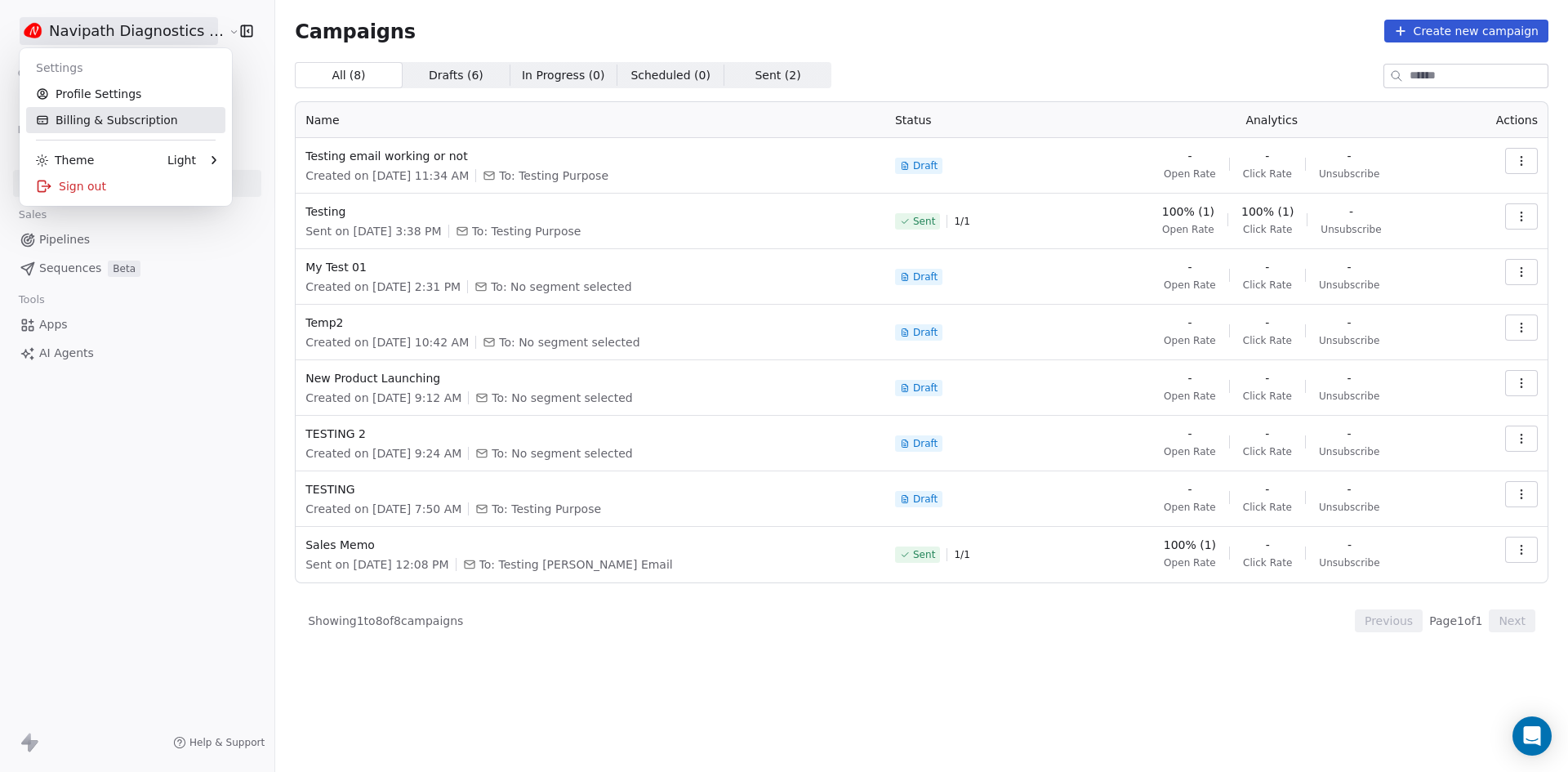
click at [141, 120] on link "Billing & Subscription" at bounding box center [126, 120] width 199 height 26
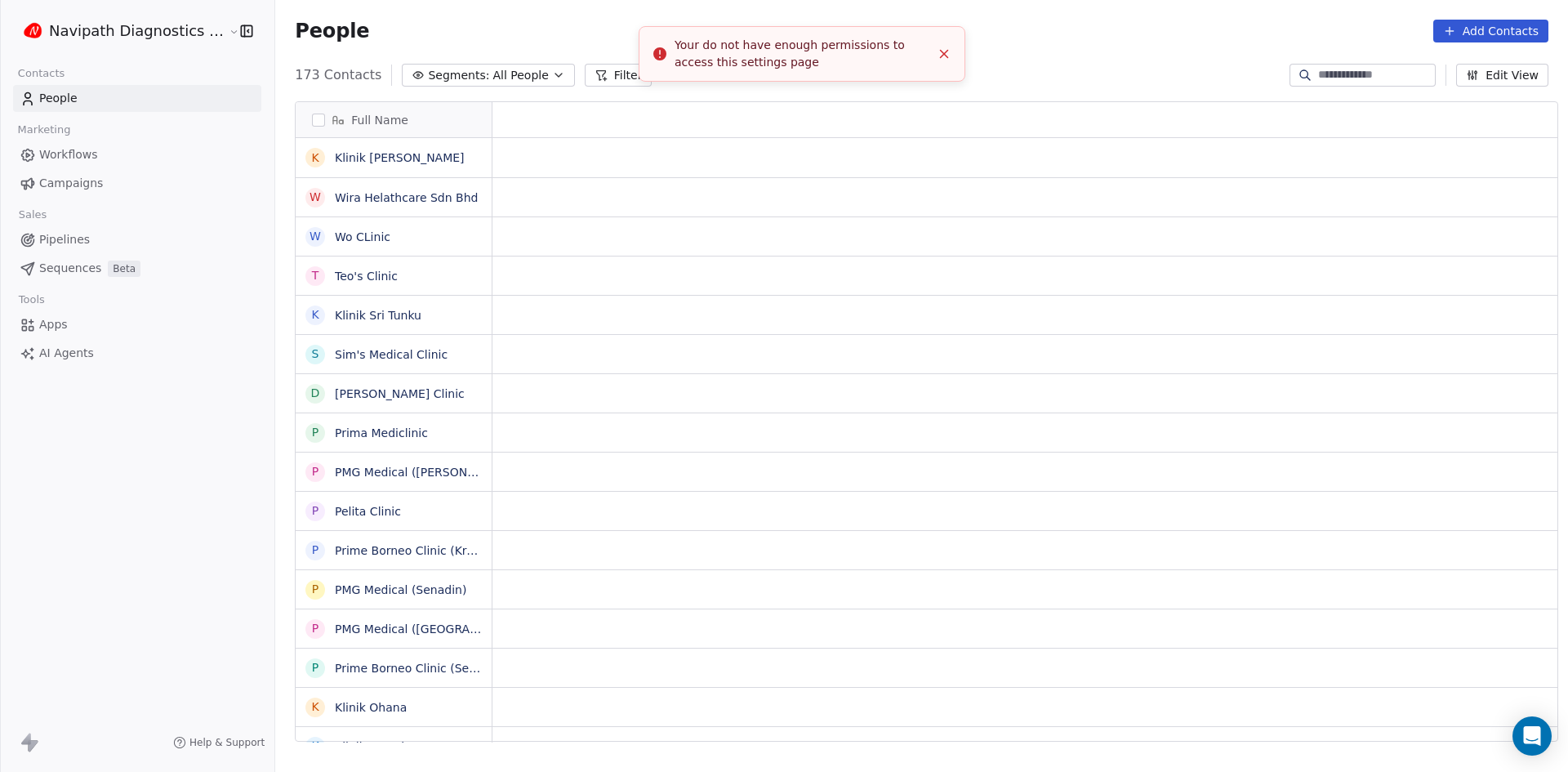
scroll to position [666, 1291]
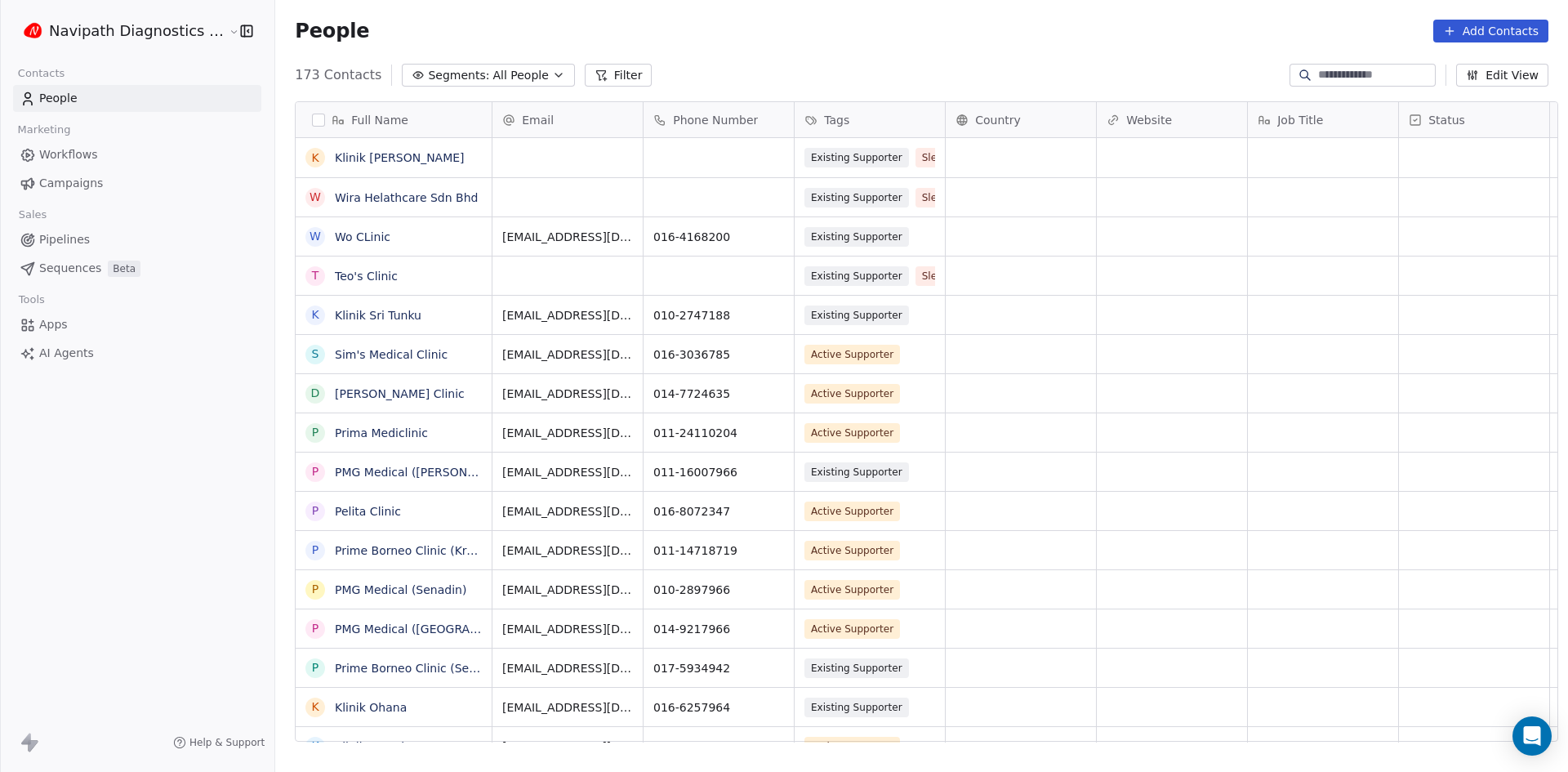
click at [169, 29] on html "Navipath Diagnostics Sdn Bhd Contacts People Marketing Workflows Campaigns Sale…" at bounding box center [784, 386] width 1568 height 772
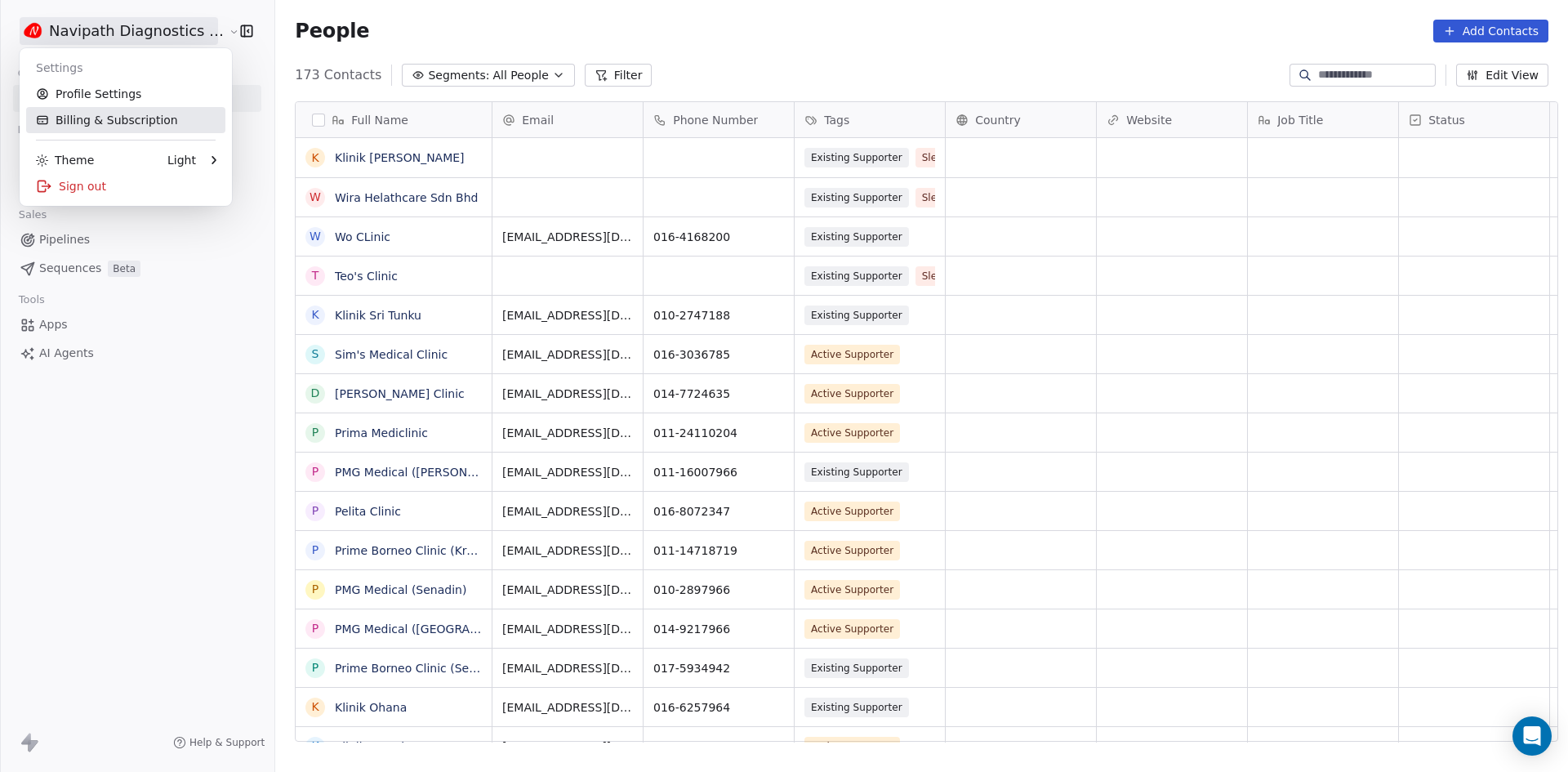
click at [143, 119] on link "Billing & Subscription" at bounding box center [126, 120] width 199 height 26
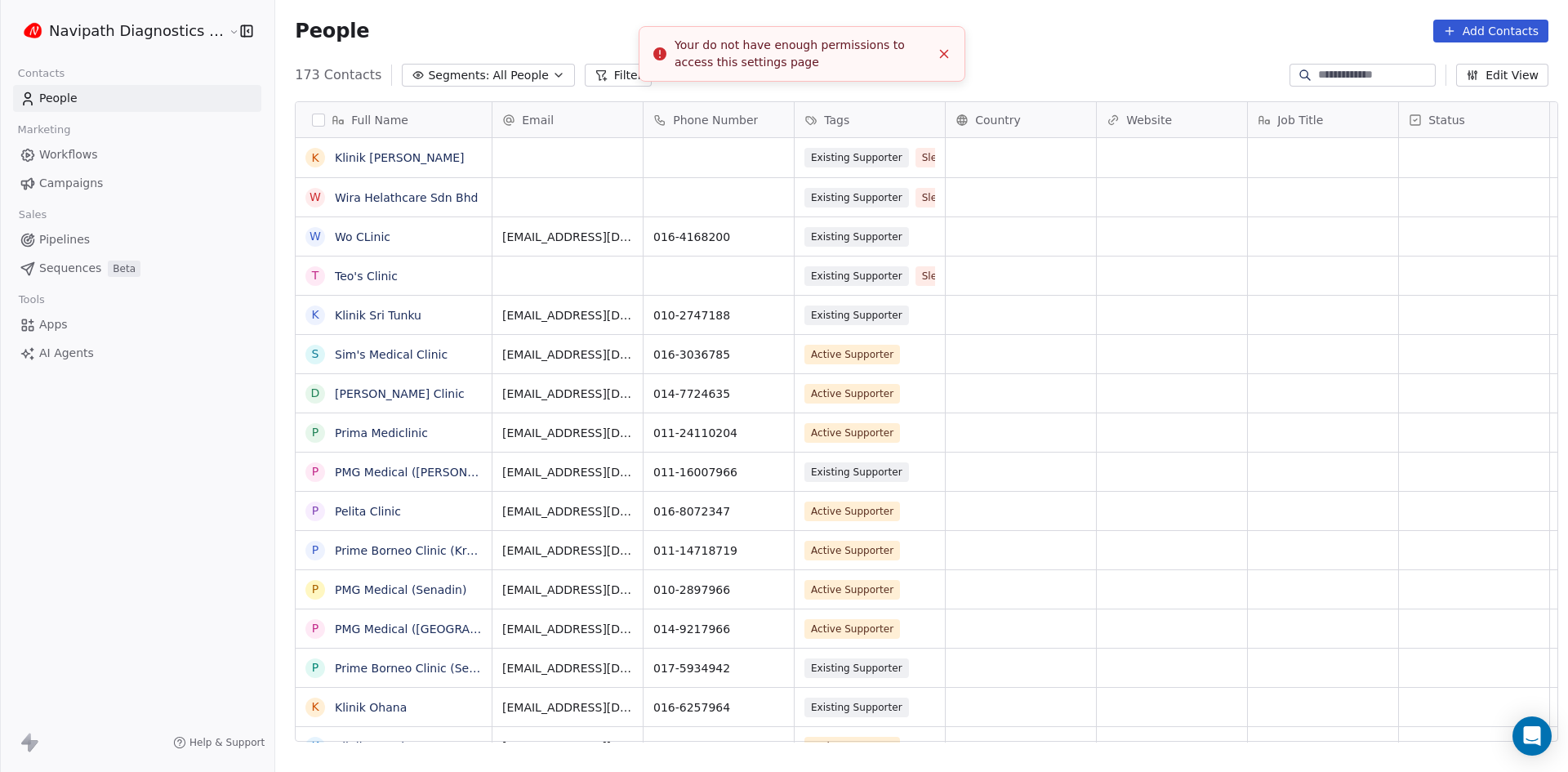
scroll to position [666, 1291]
click at [172, 27] on html "Navipath Diagnostics Sdn Bhd Contacts People Marketing Workflows Campaigns Sale…" at bounding box center [784, 386] width 1568 height 772
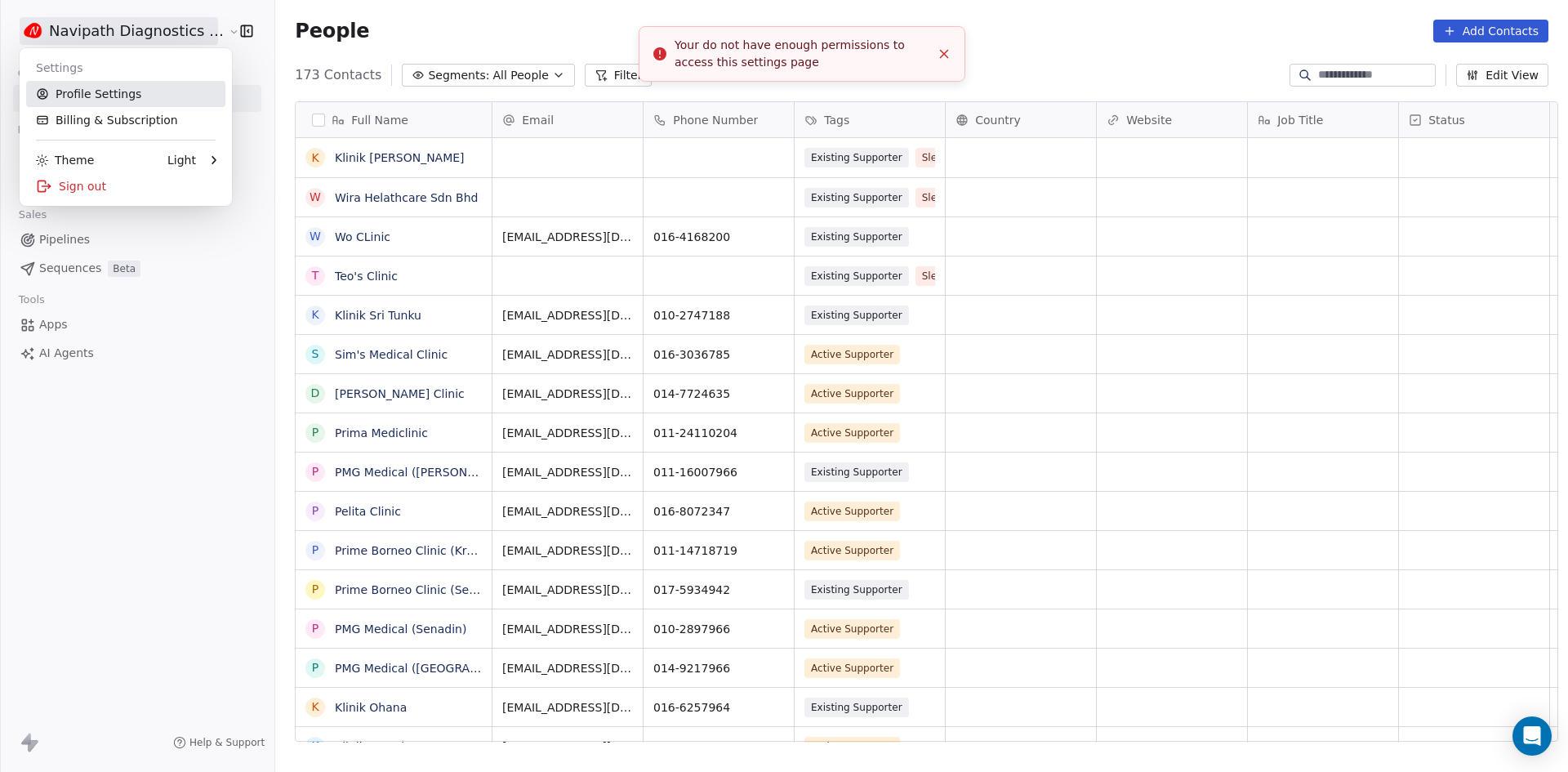
click at [119, 90] on link "Profile Settings" at bounding box center [126, 94] width 199 height 26
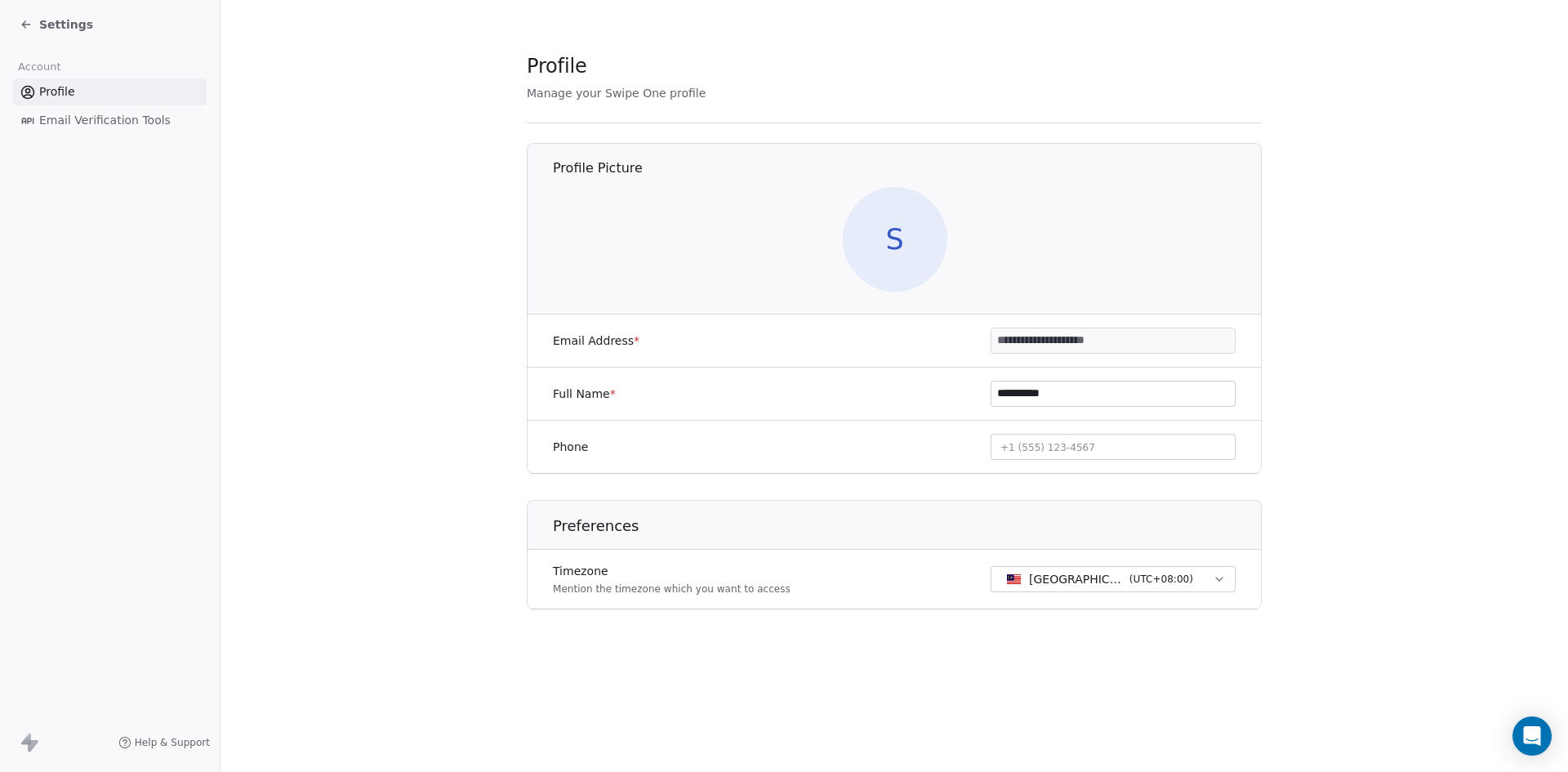
click at [25, 20] on icon at bounding box center [26, 25] width 13 height 13
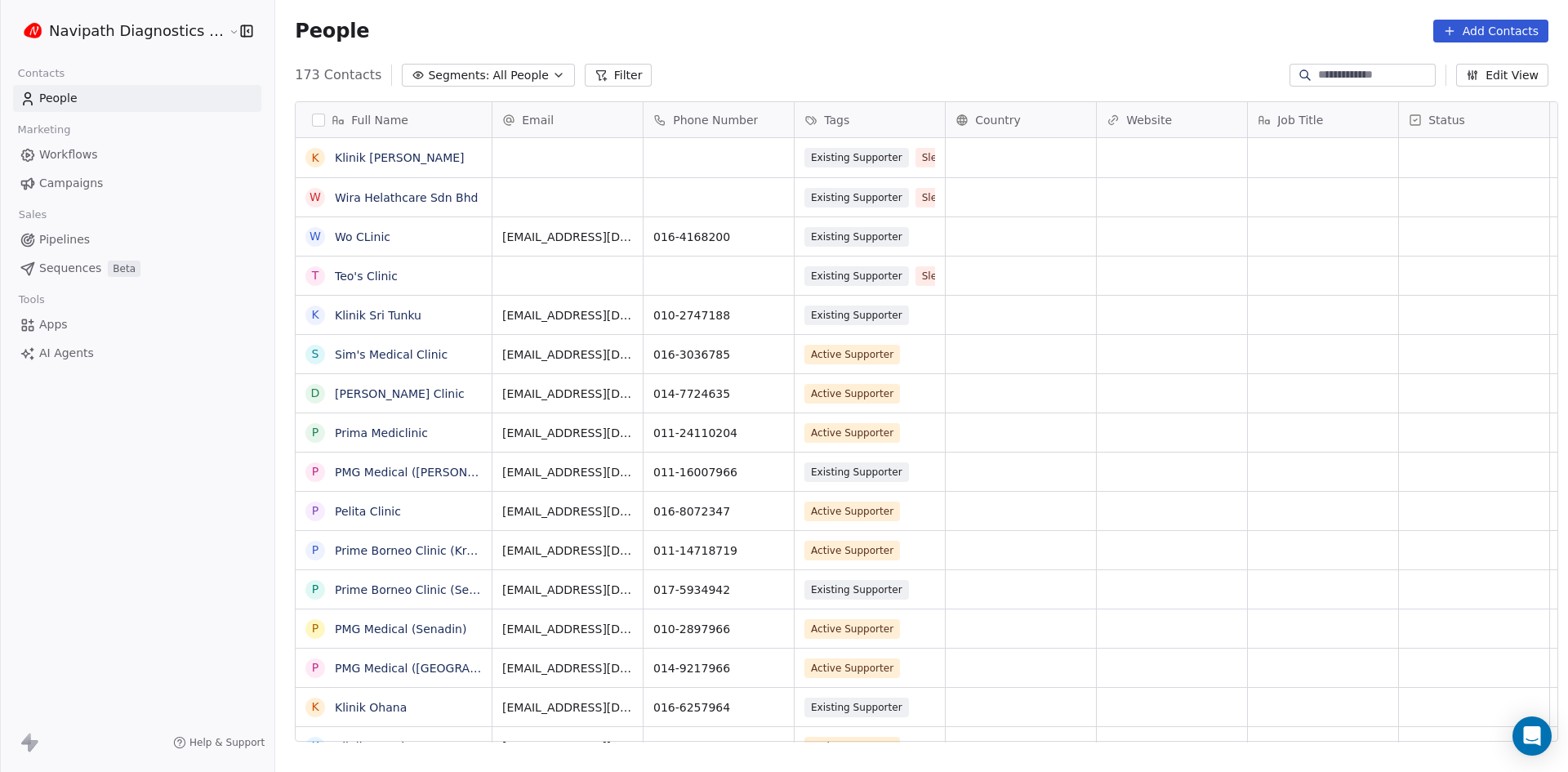
scroll to position [666, 1291]
click at [82, 35] on html "Navipath Diagnostics Sdn Bhd Contacts People Marketing Workflows Campaigns Sale…" at bounding box center [784, 386] width 1568 height 772
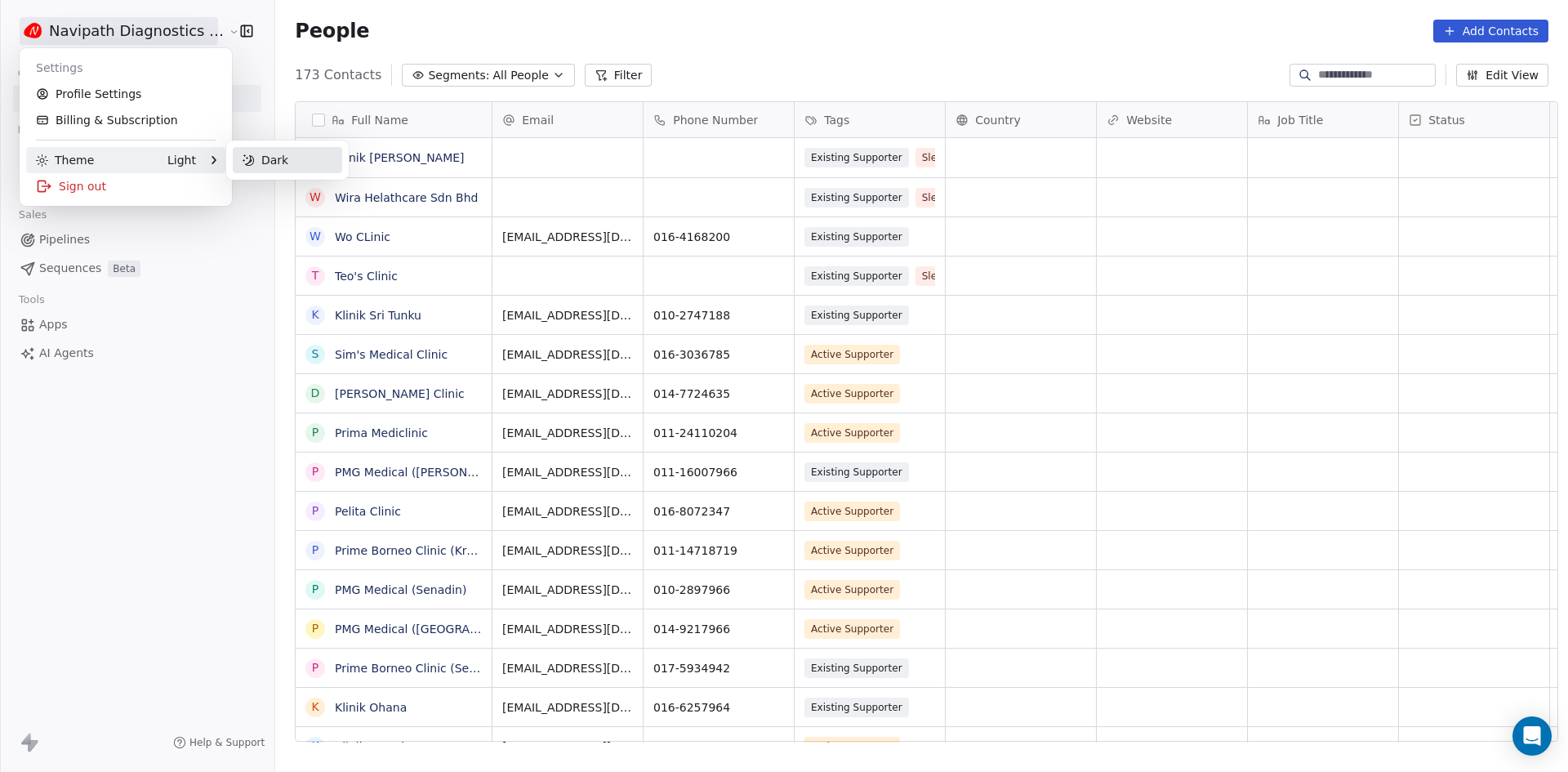
click at [279, 162] on div "Dark" at bounding box center [287, 160] width 110 height 26
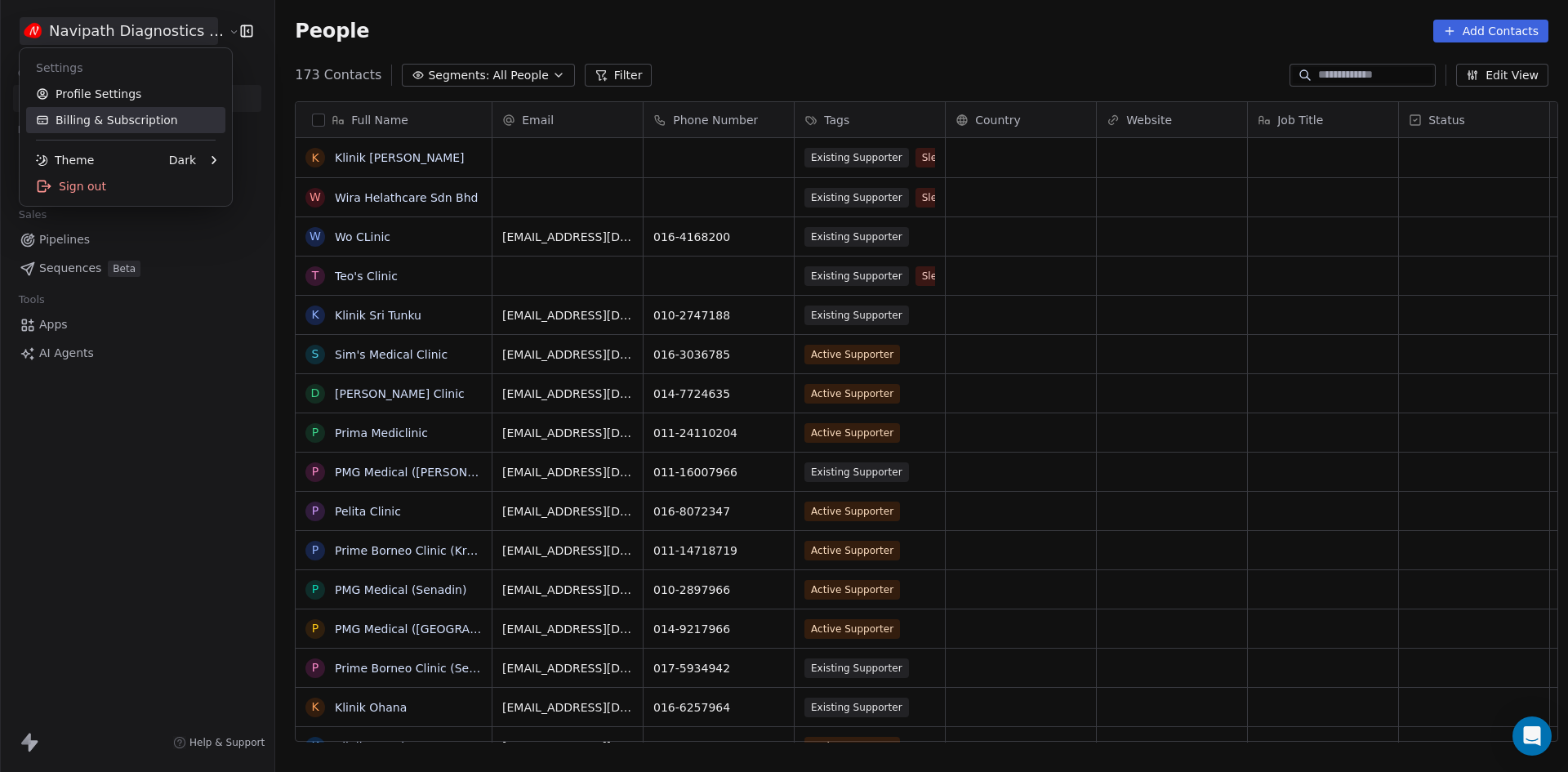
click at [124, 114] on link "Billing & Subscription" at bounding box center [126, 120] width 199 height 26
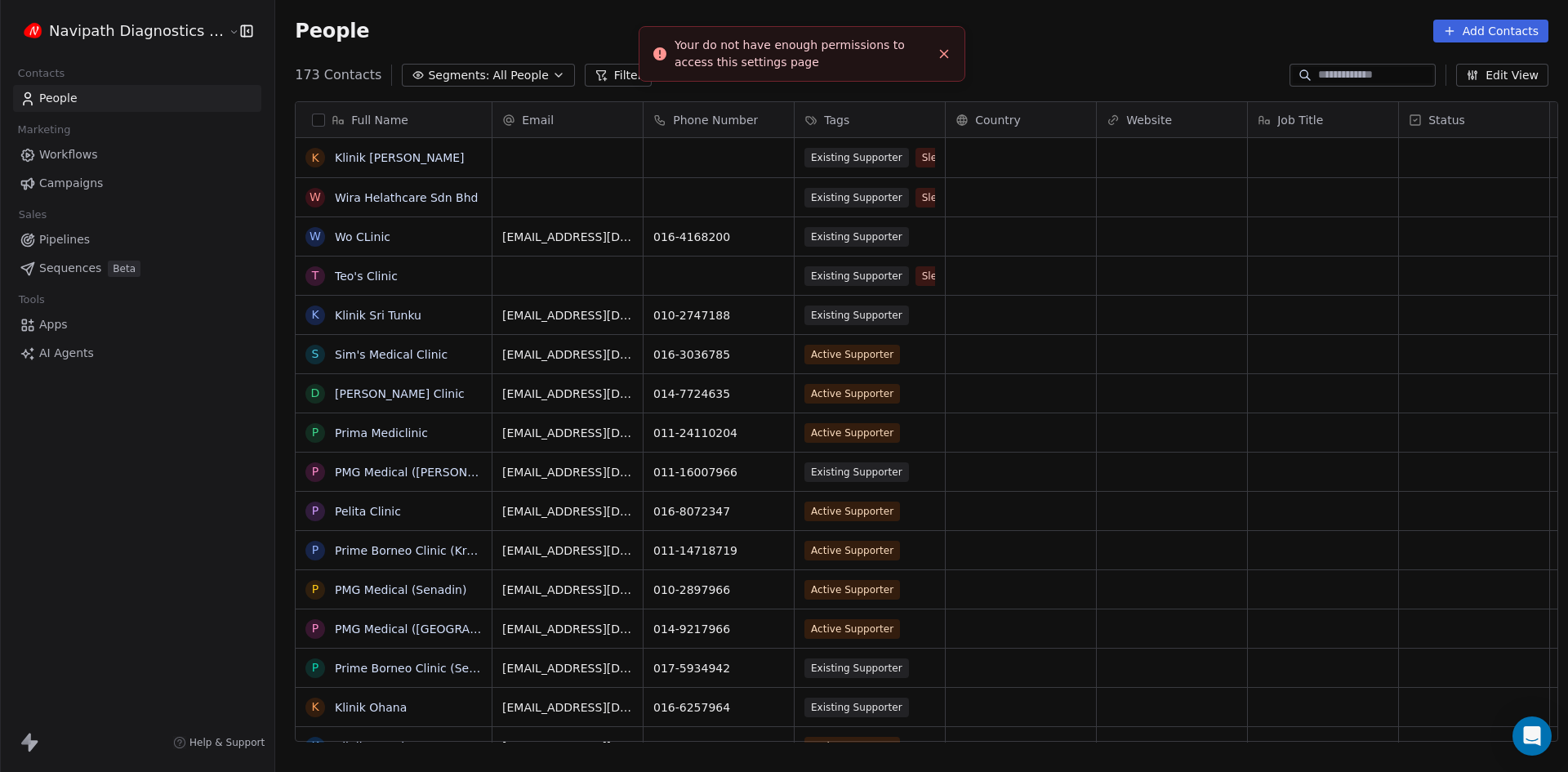
scroll to position [666, 1291]
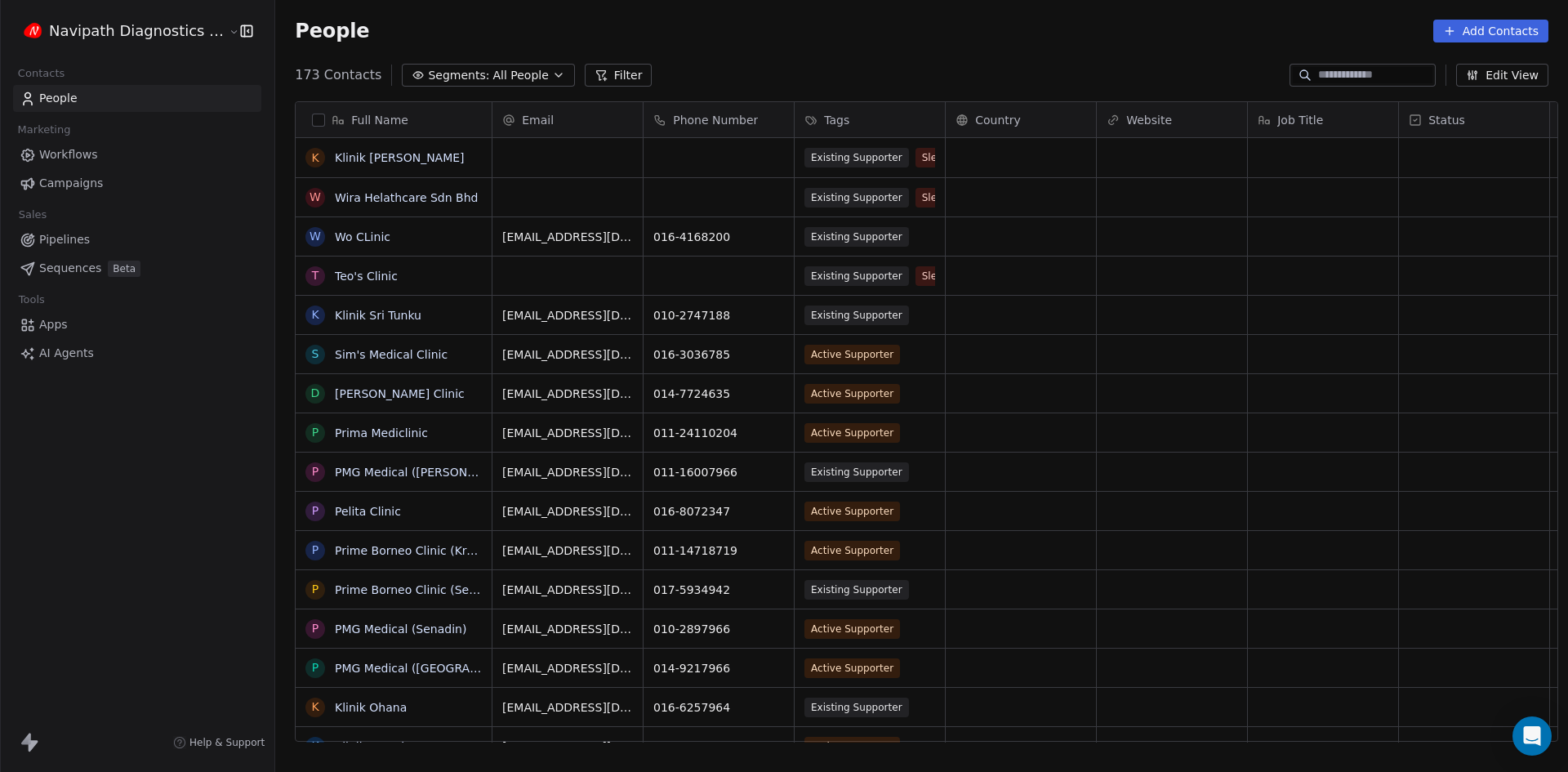
click at [173, 18] on html "Navipath Diagnostics Sdn Bhd Contacts People Marketing Workflows Campaigns Sale…" at bounding box center [784, 386] width 1568 height 772
click at [132, 120] on link "Billing & Subscription" at bounding box center [126, 120] width 199 height 26
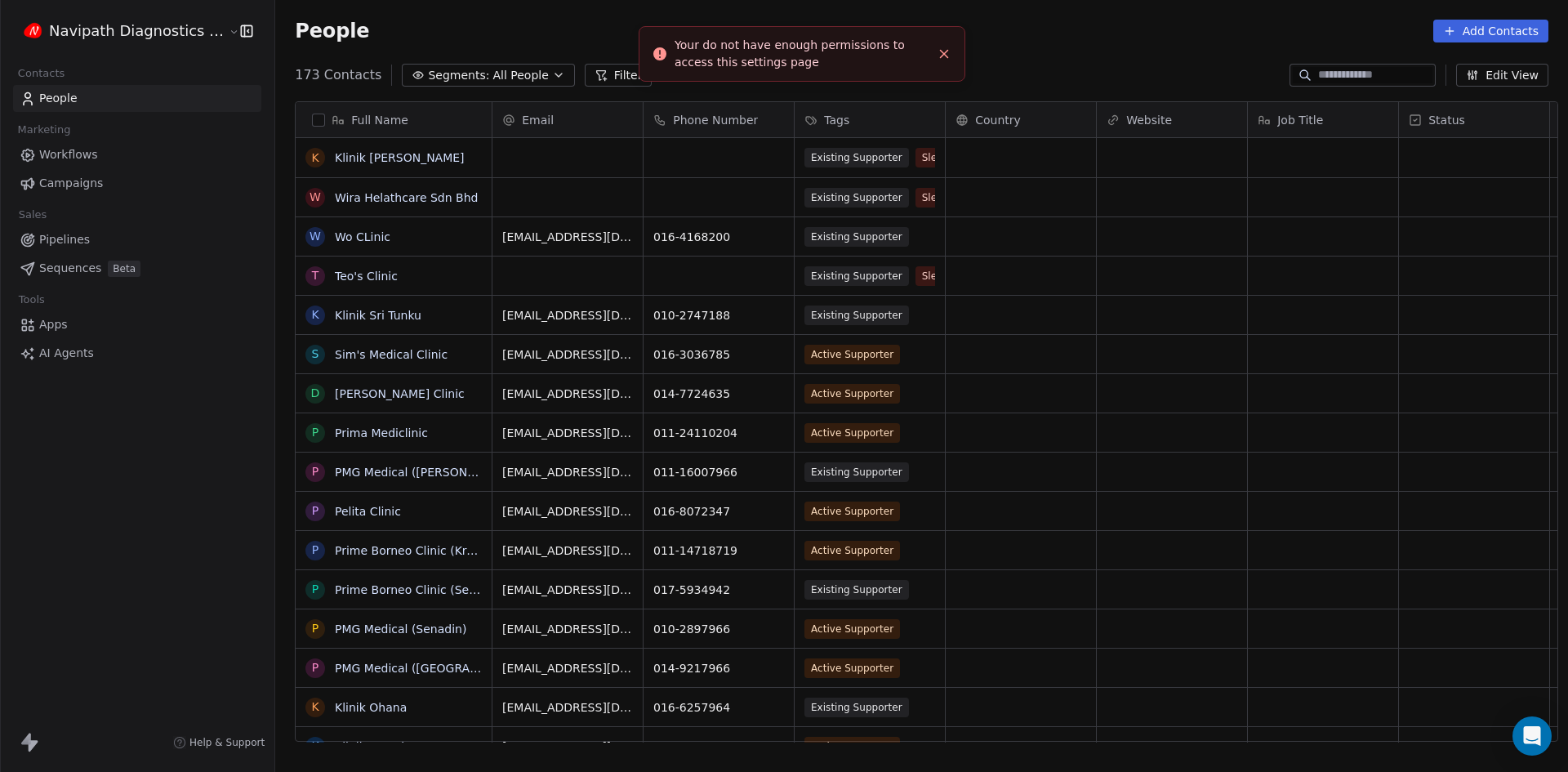
scroll to position [13, 13]
click at [112, 22] on html "Navipath Diagnostics Sdn Bhd Contacts People Marketing Workflows Campaigns Sale…" at bounding box center [784, 386] width 1568 height 772
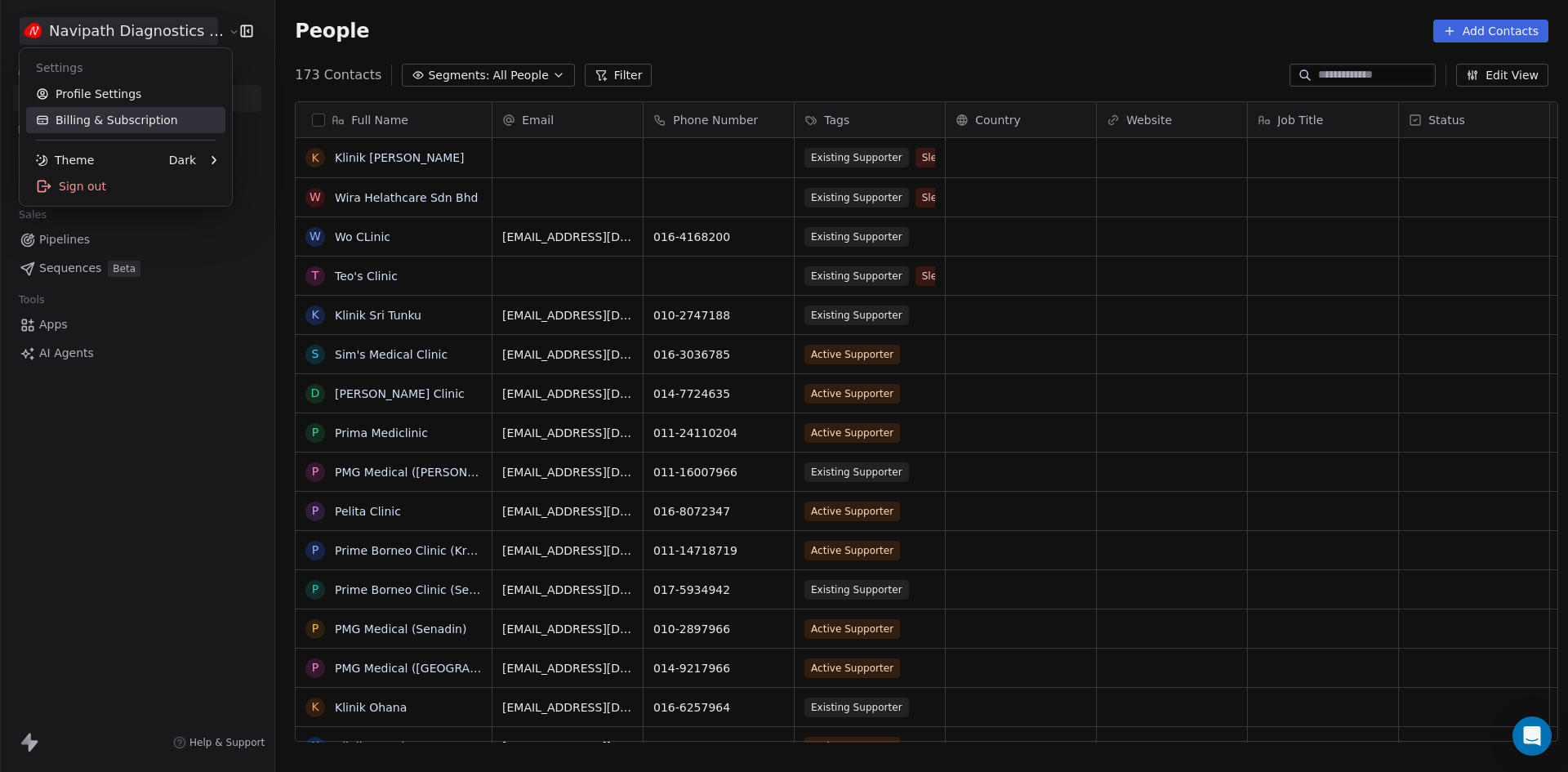
click at [120, 111] on link "Billing & Subscription" at bounding box center [126, 120] width 199 height 26
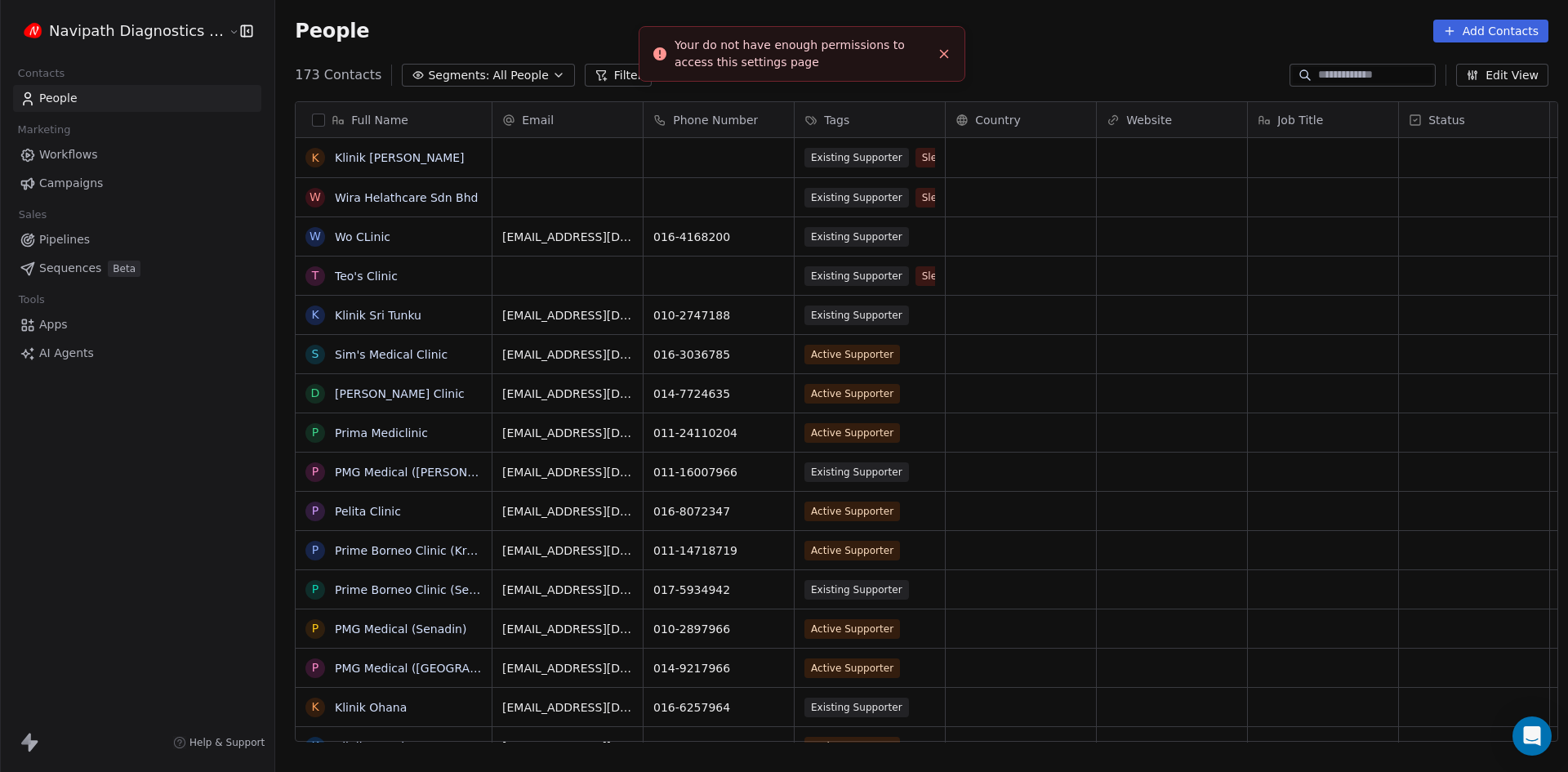
scroll to position [13, 13]
click at [118, 28] on html "Navipath Diagnostics Sdn Bhd Contacts People Marketing Workflows Campaigns Sale…" at bounding box center [784, 386] width 1568 height 772
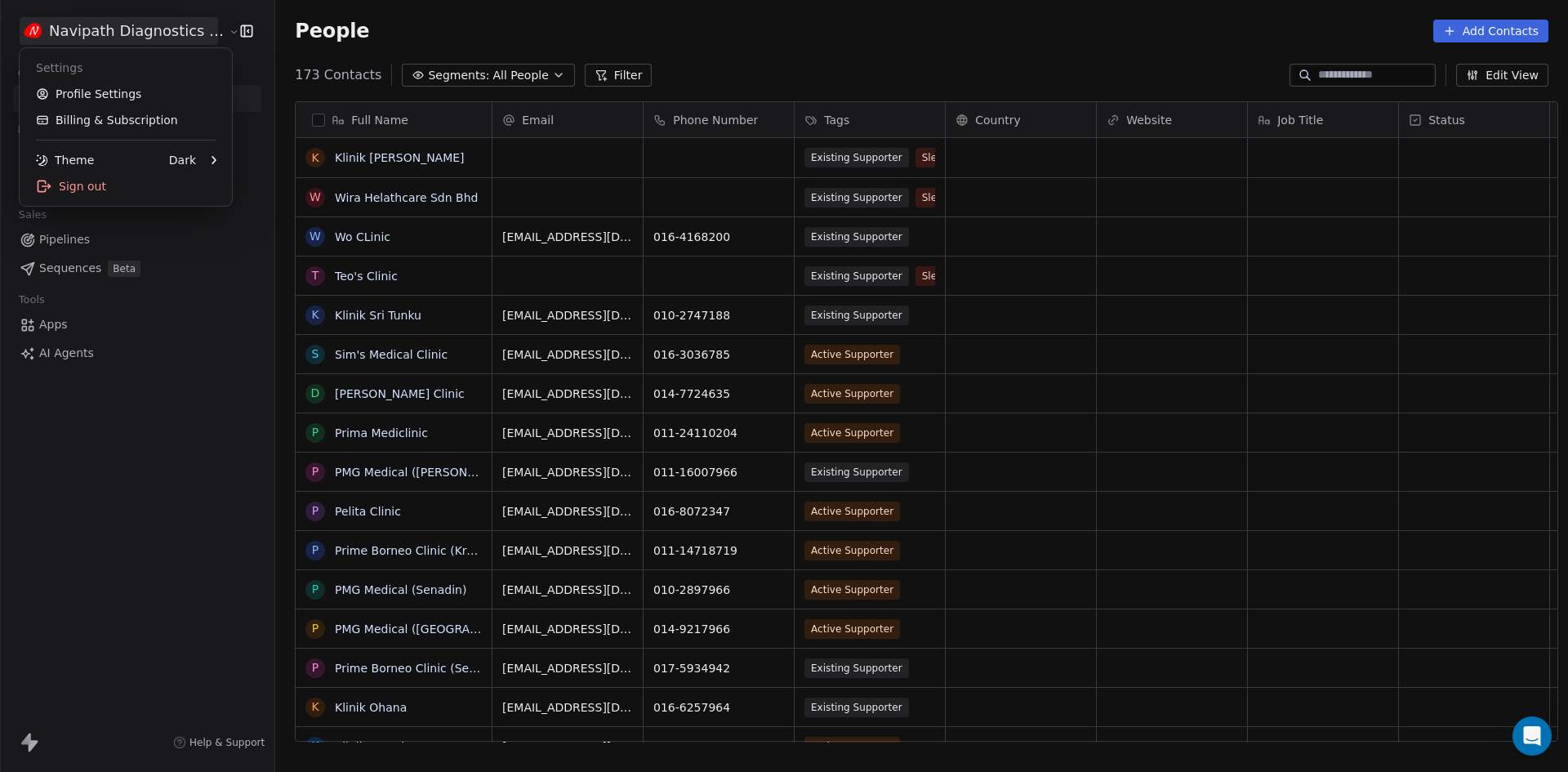
click at [131, 440] on html "Navipath Diagnostics Sdn Bhd Contacts People Marketing Workflows Campaigns Sale…" at bounding box center [784, 386] width 1568 height 772
click at [124, 24] on html "Navipath Diagnostics Sdn Bhd Contacts People Marketing Workflows Campaigns Sale…" at bounding box center [784, 386] width 1568 height 772
click at [184, 30] on html "Navipath Diagnostics Sdn Bhd Contacts People Marketing Workflows Campaigns Sale…" at bounding box center [784, 386] width 1568 height 772
click at [237, 28] on html "Navipath Diagnostics Sdn Bhd Contacts People Marketing Workflows Campaigns Sale…" at bounding box center [784, 386] width 1568 height 772
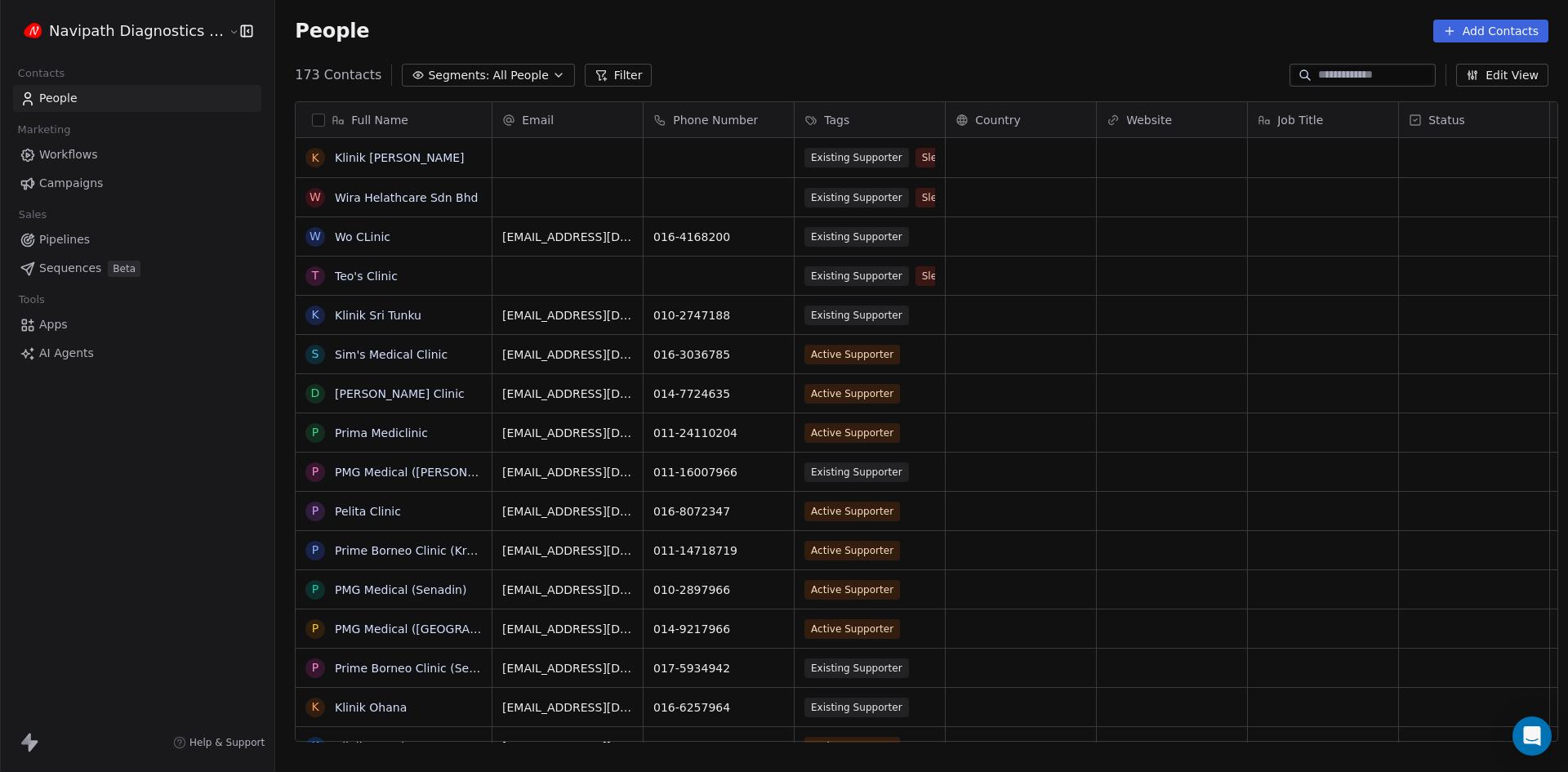
click at [238, 28] on icon "button" at bounding box center [246, 31] width 16 height 16
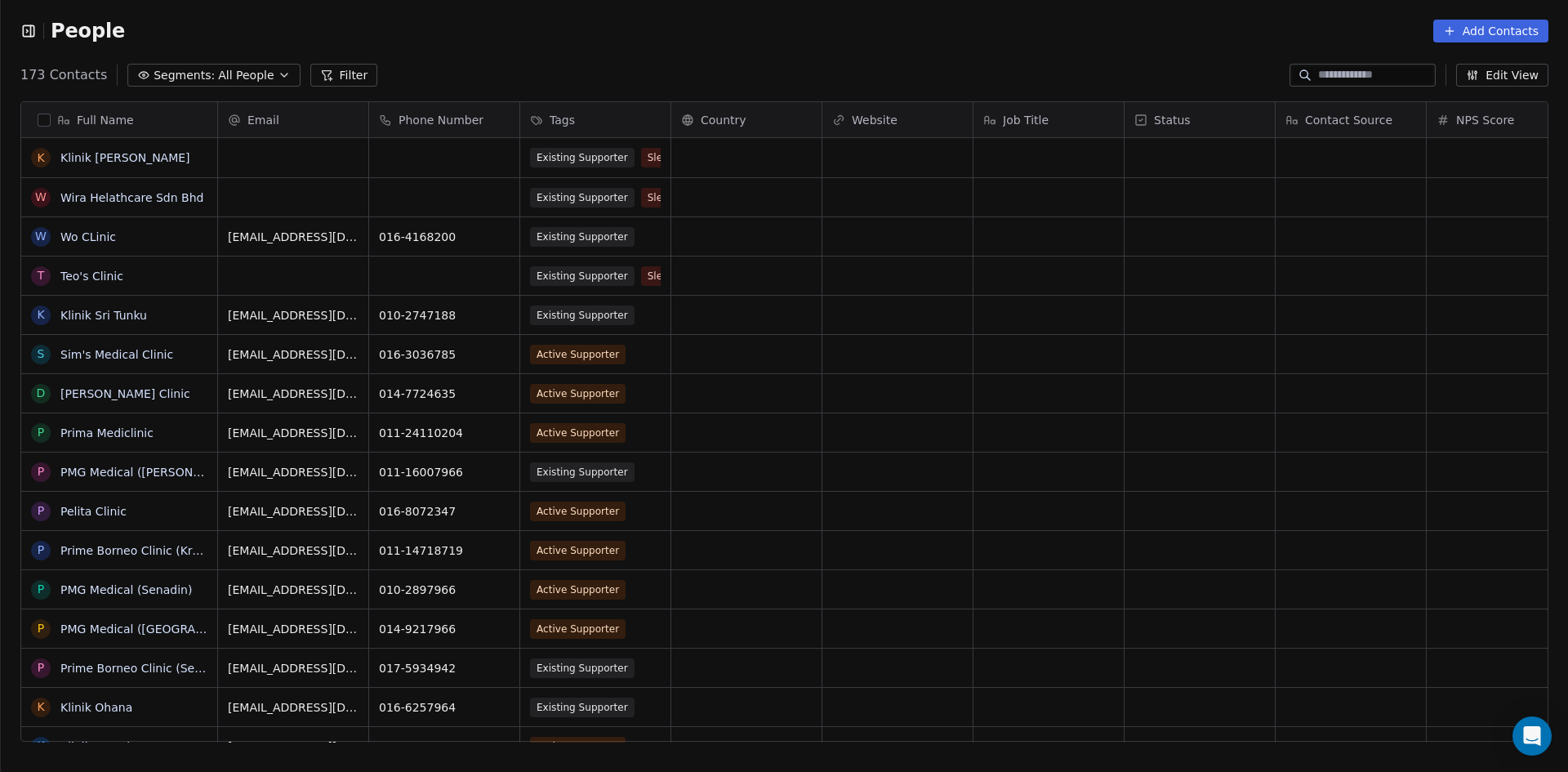
click at [29, 29] on icon "button" at bounding box center [28, 31] width 16 height 16
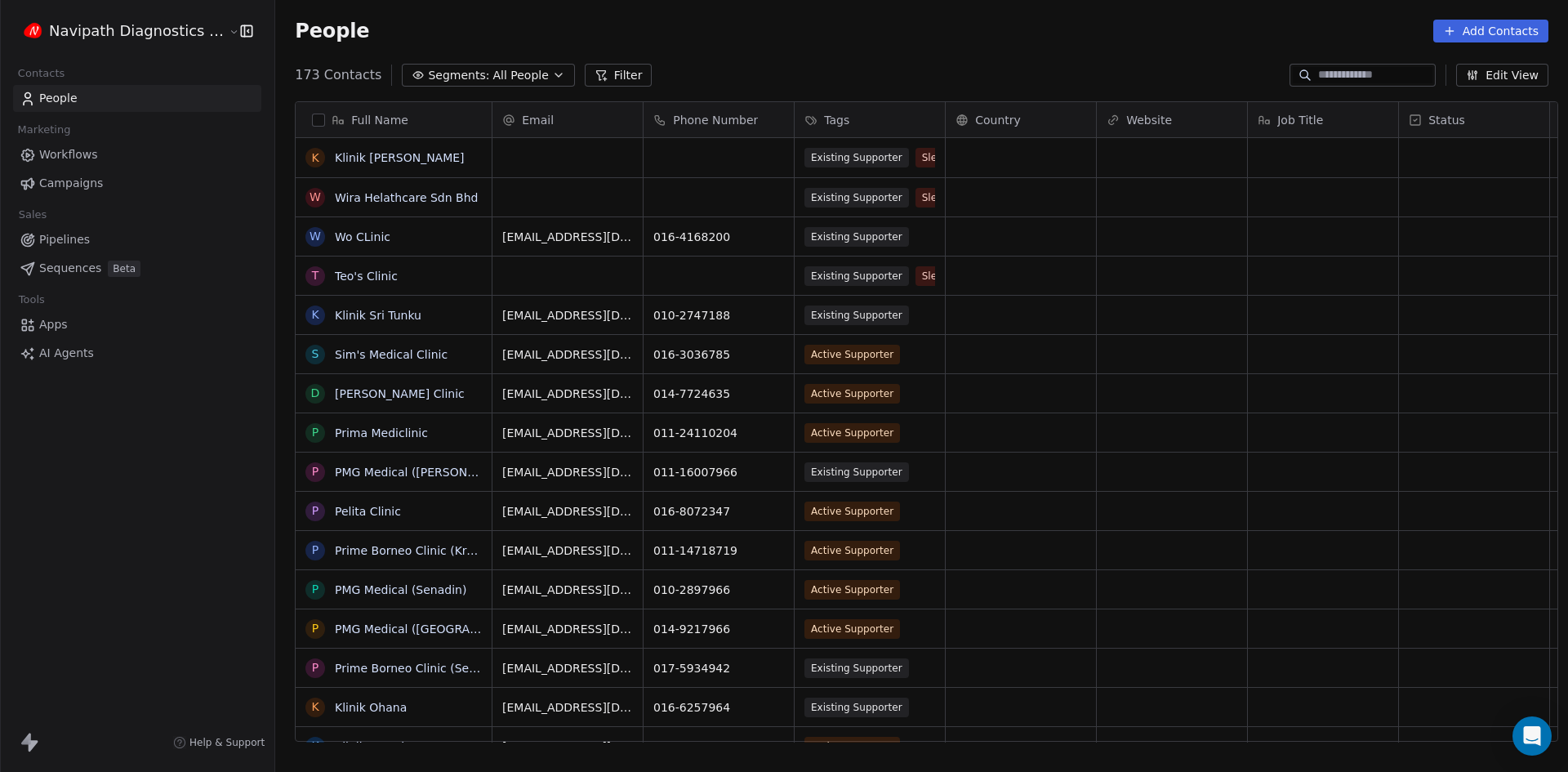
scroll to position [666, 1291]
click at [188, 31] on html "Navipath Diagnostics Sdn Bhd Contacts People Marketing Workflows Campaigns Sale…" at bounding box center [784, 386] width 1568 height 772
click at [172, 511] on html "Navipath Diagnostics Sdn Bhd Contacts People Marketing Workflows Campaigns Sale…" at bounding box center [784, 386] width 1568 height 772
click at [237, 732] on div "Help & Support" at bounding box center [137, 742] width 275 height 58
click at [229, 739] on span "Help & Support" at bounding box center [227, 742] width 75 height 13
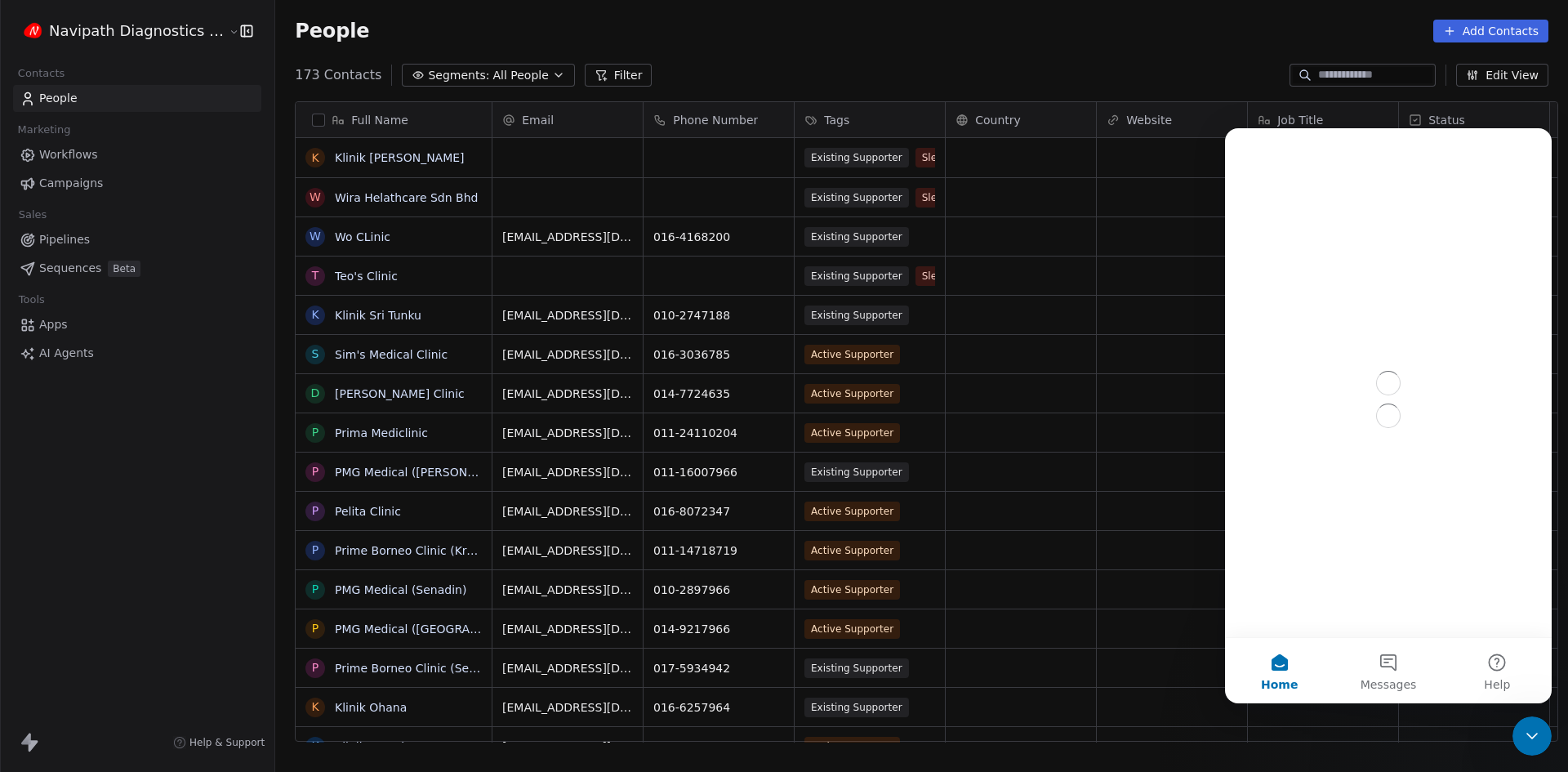
scroll to position [0, 0]
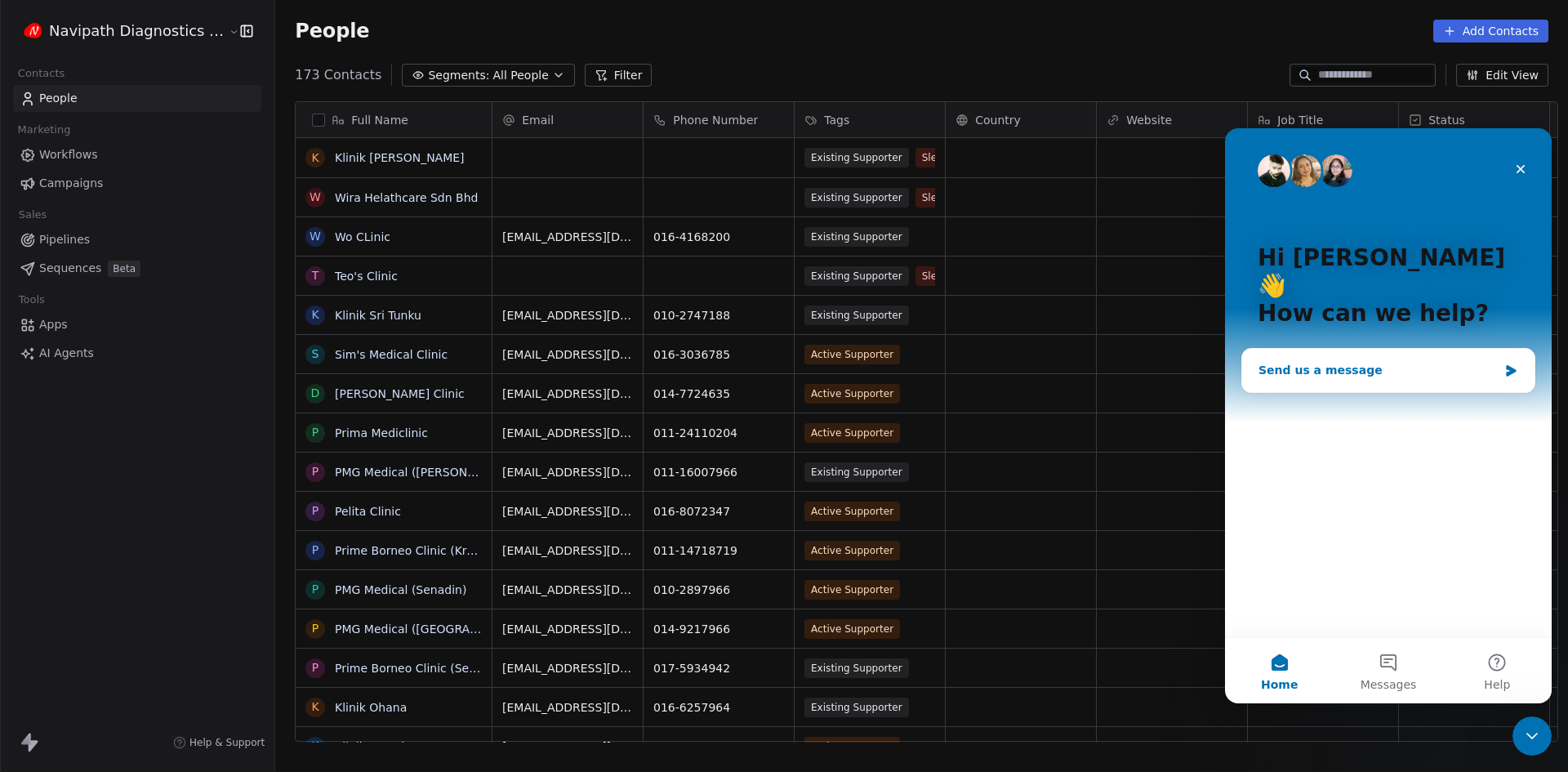
click at [1362, 357] on div "Send us a message" at bounding box center [1388, 370] width 292 height 43
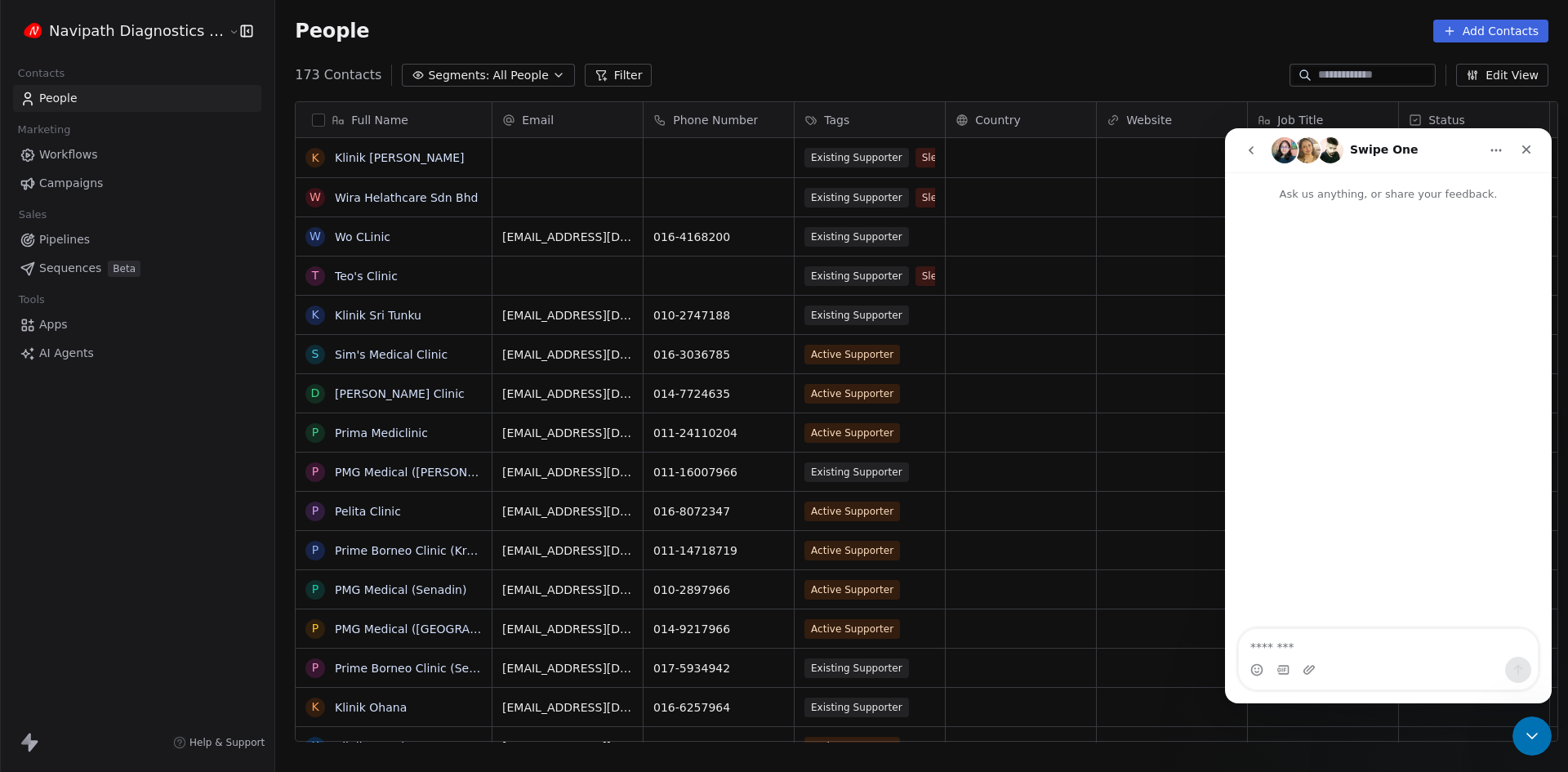
click at [1324, 642] on textarea "Message…" at bounding box center [1387, 642] width 298 height 27
type textarea "*"
type textarea "**********"
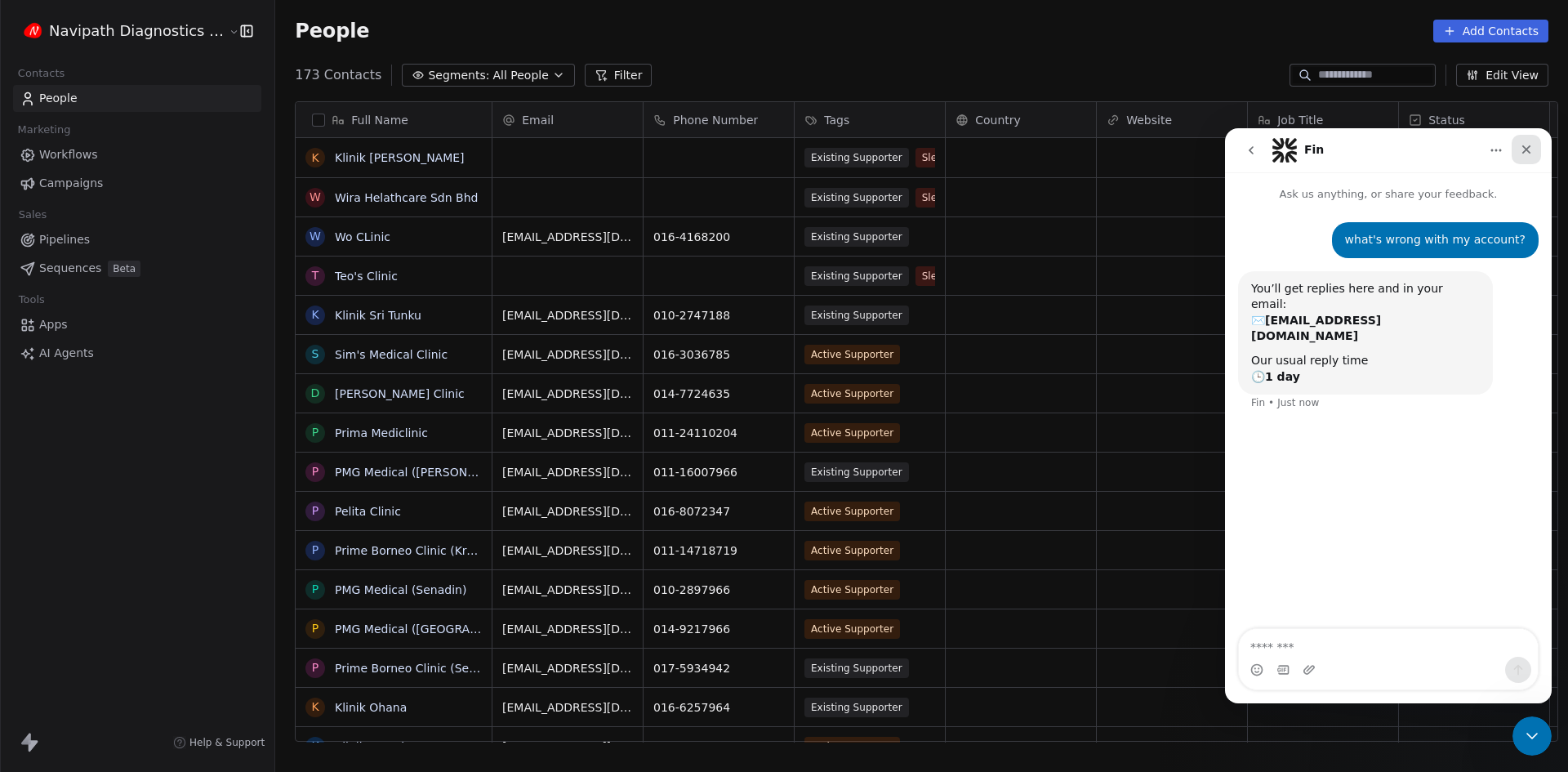
click at [1525, 161] on div "Close" at bounding box center [1526, 150] width 29 height 29
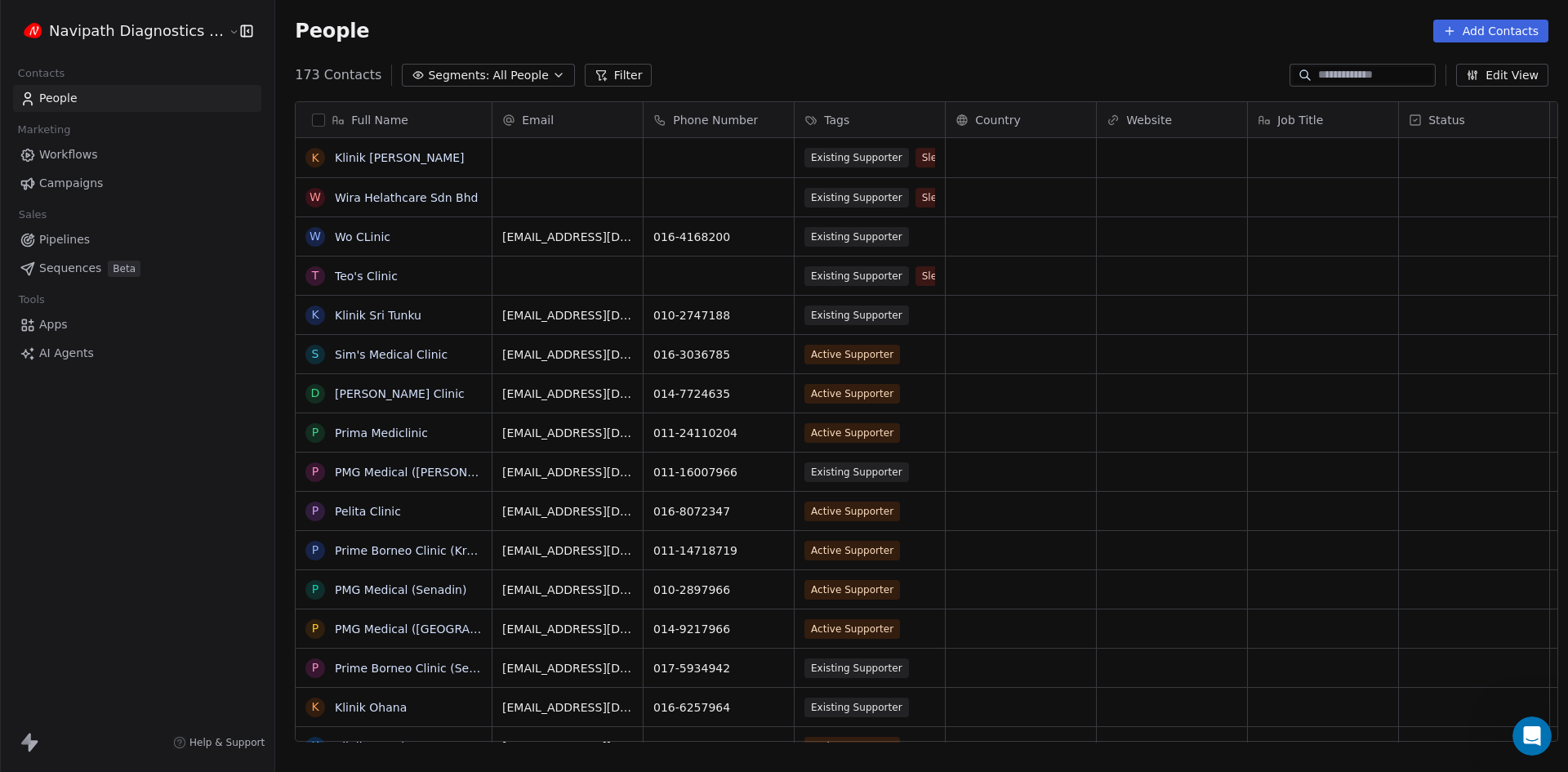
click at [170, 27] on html "Navipath Diagnostics Sdn Bhd Contacts People Marketing Workflows Campaigns Sale…" at bounding box center [784, 386] width 1568 height 772
click at [114, 120] on link "Billing & Subscription" at bounding box center [126, 120] width 199 height 26
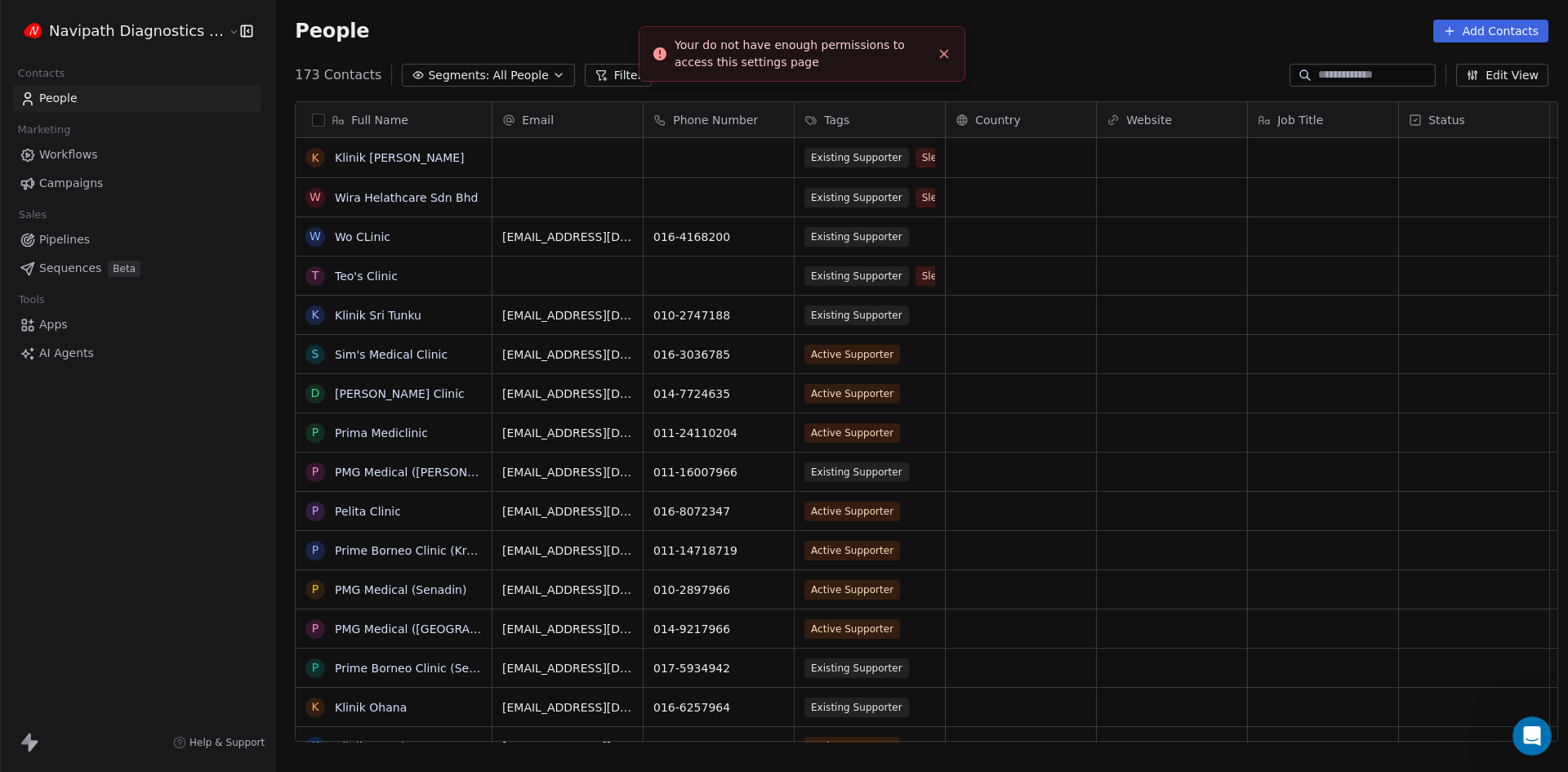
scroll to position [666, 1291]
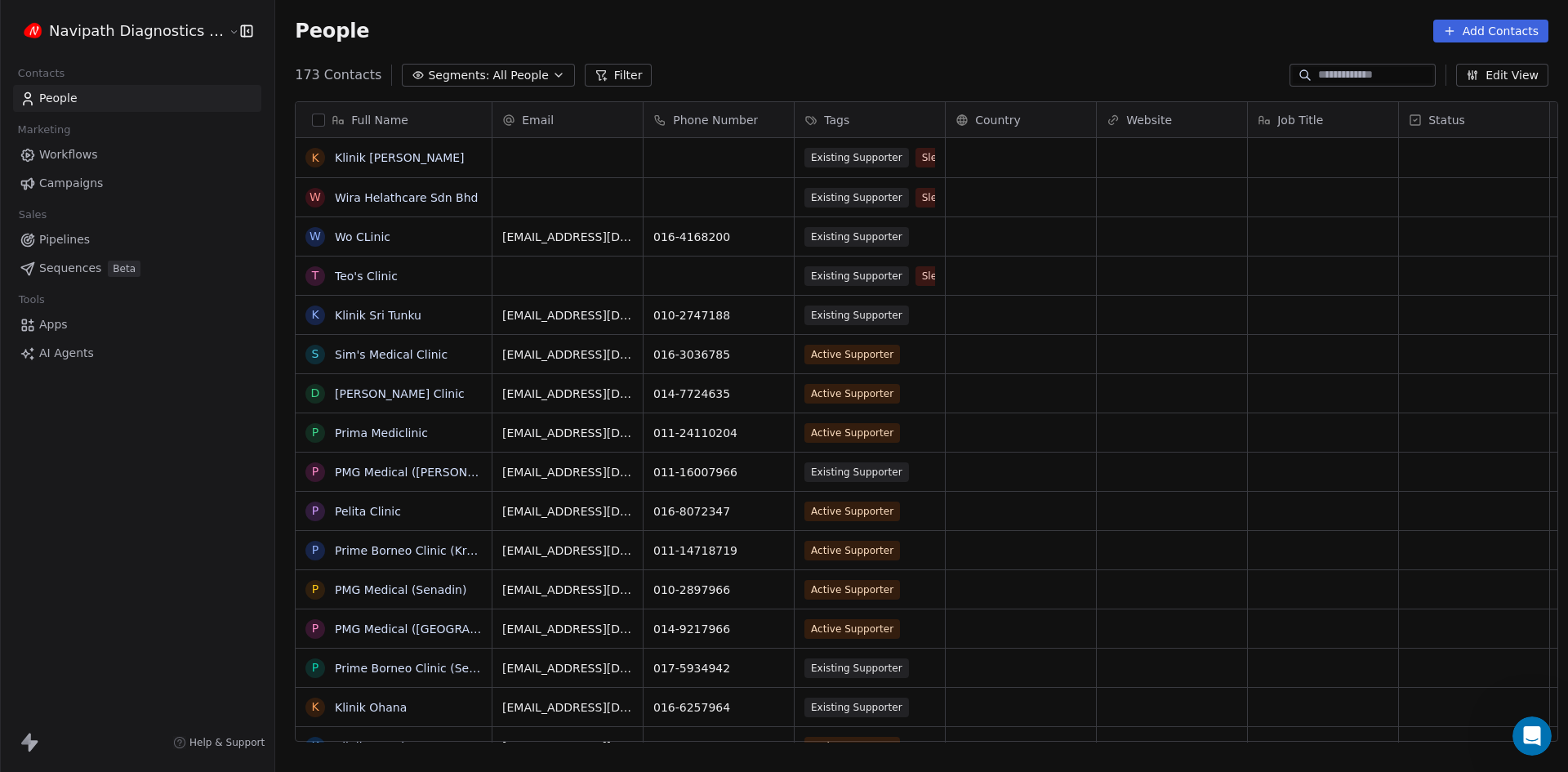
click at [205, 740] on span "Help & Support" at bounding box center [227, 742] width 75 height 13
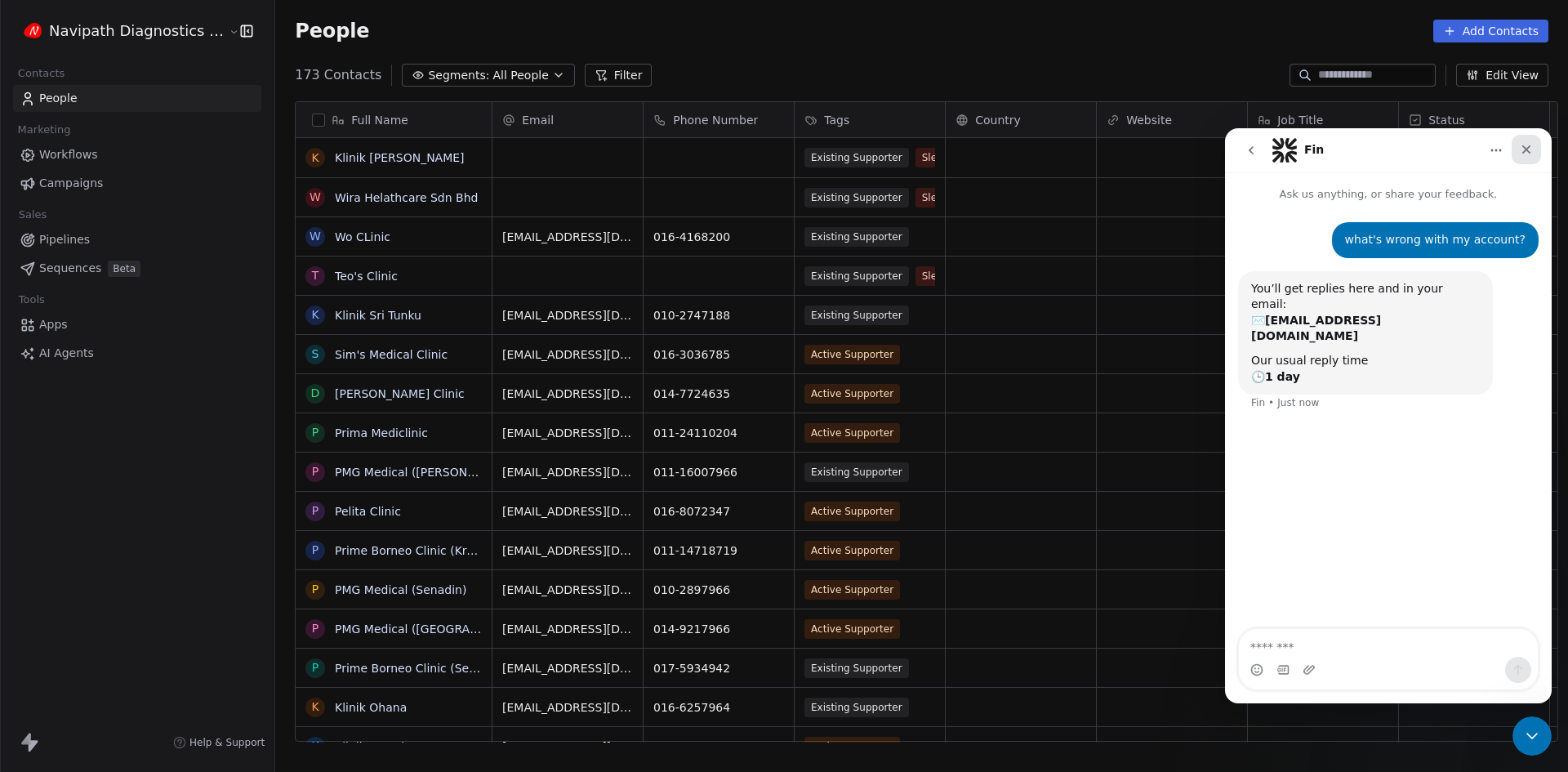
click at [1526, 143] on icon "Close" at bounding box center [1526, 150] width 13 height 13
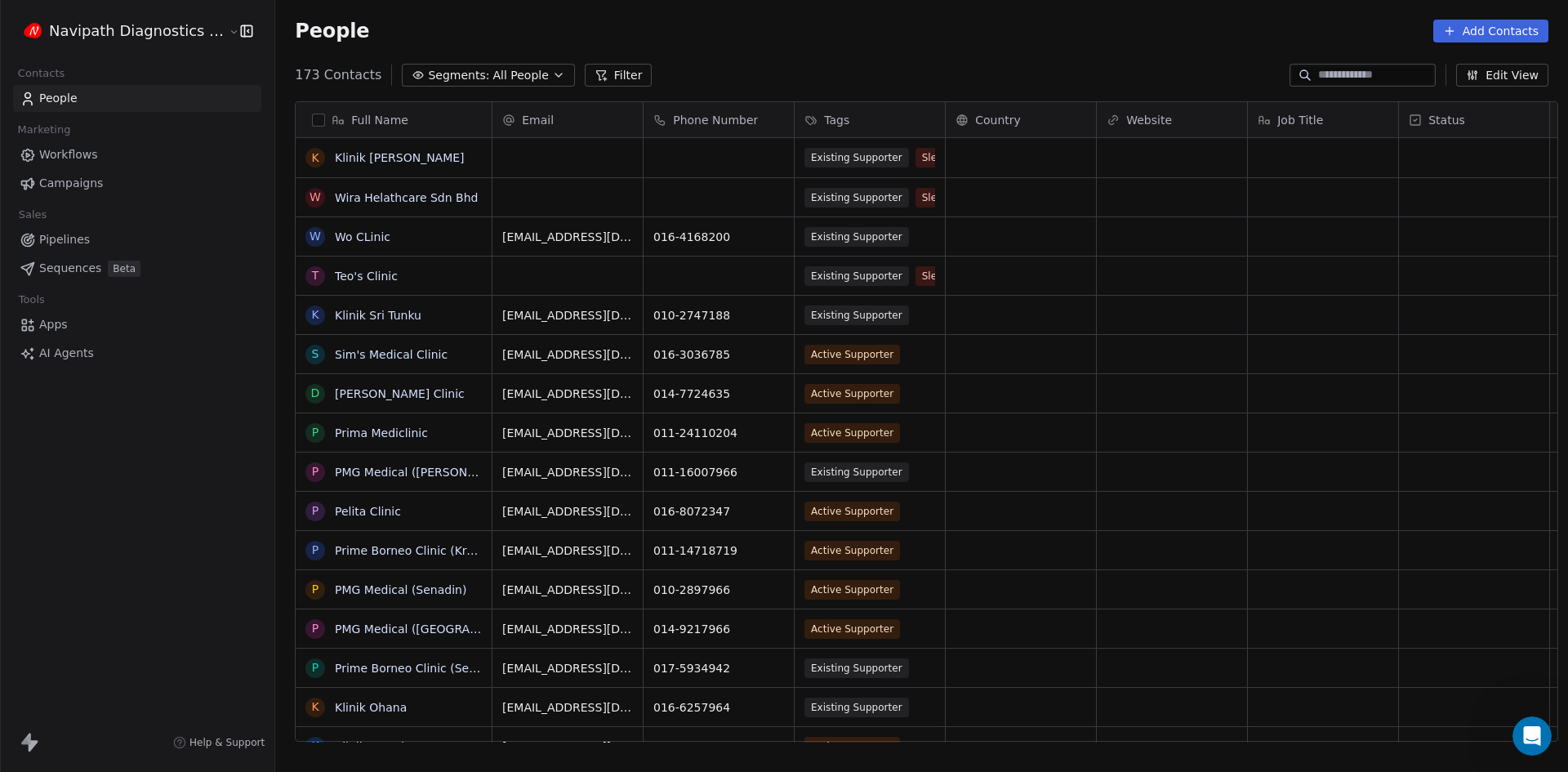
click at [135, 37] on html "Navipath Diagnostics Sdn Bhd Contacts People Marketing Workflows Campaigns Sale…" at bounding box center [784, 386] width 1568 height 772
click at [152, 412] on html "Navipath Diagnostics Sdn Bhd Contacts People Marketing Workflows Campaigns Sale…" at bounding box center [784, 386] width 1568 height 772
click at [57, 228] on link "Pipelines" at bounding box center [137, 240] width 248 height 27
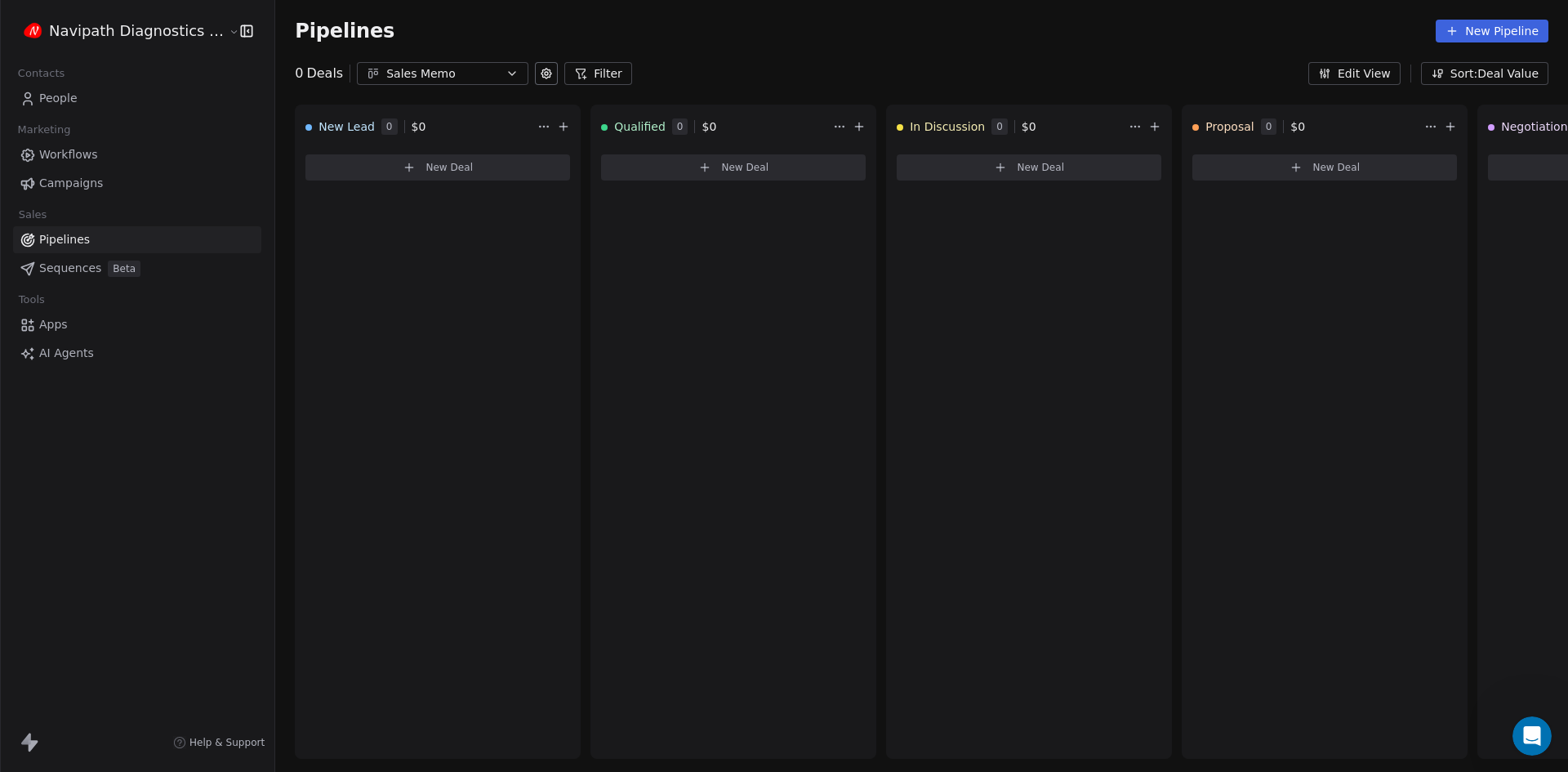
click at [65, 308] on div "Tools" at bounding box center [137, 299] width 248 height 23
click at [62, 321] on span "Apps" at bounding box center [53, 324] width 28 height 17
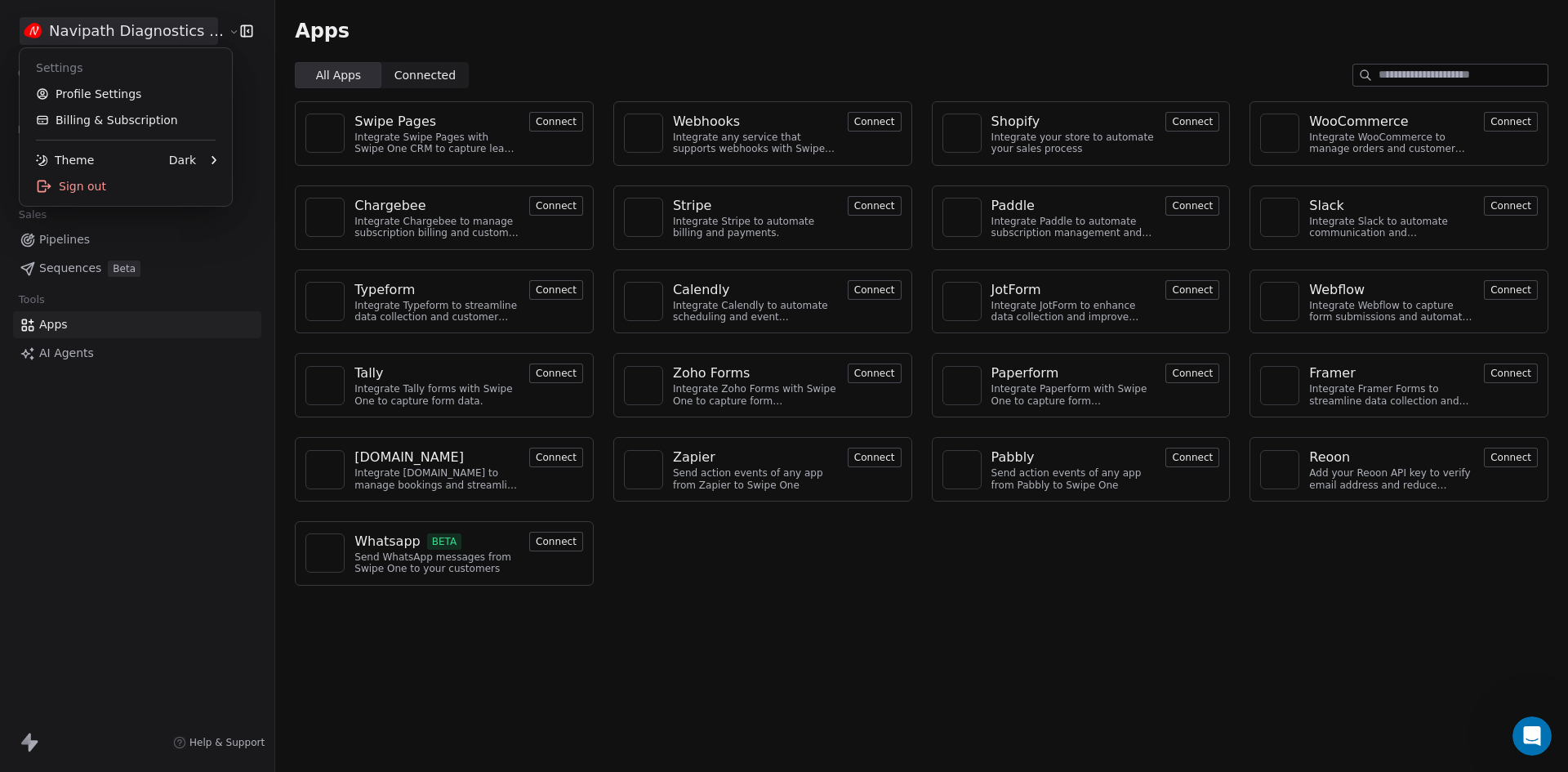
click at [174, 19] on html "Navipath Diagnostics Sdn Bhd Contacts People Marketing Workflows Campaigns Sale…" at bounding box center [784, 386] width 1568 height 772
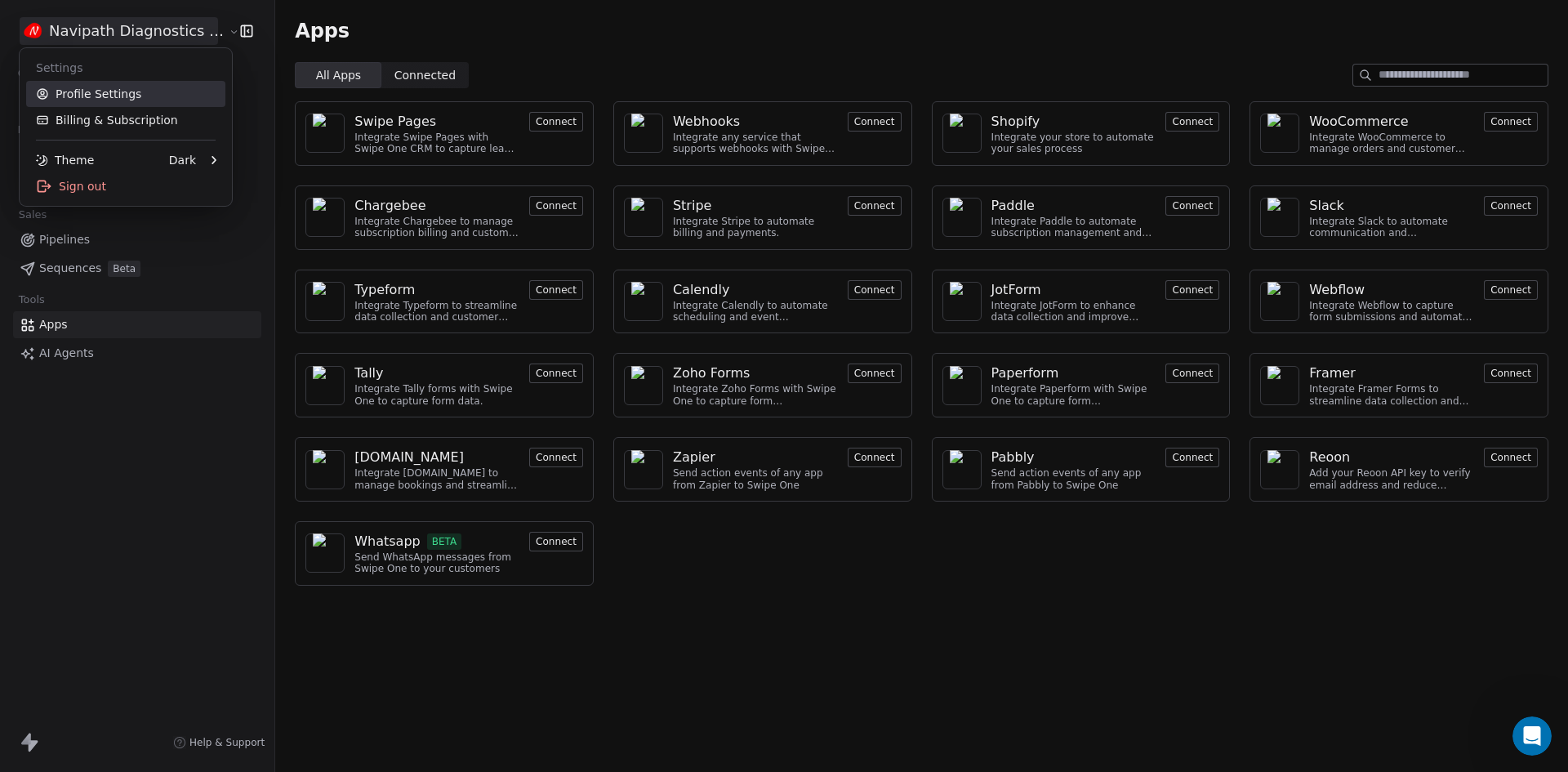
click at [118, 89] on link "Profile Settings" at bounding box center [126, 94] width 199 height 26
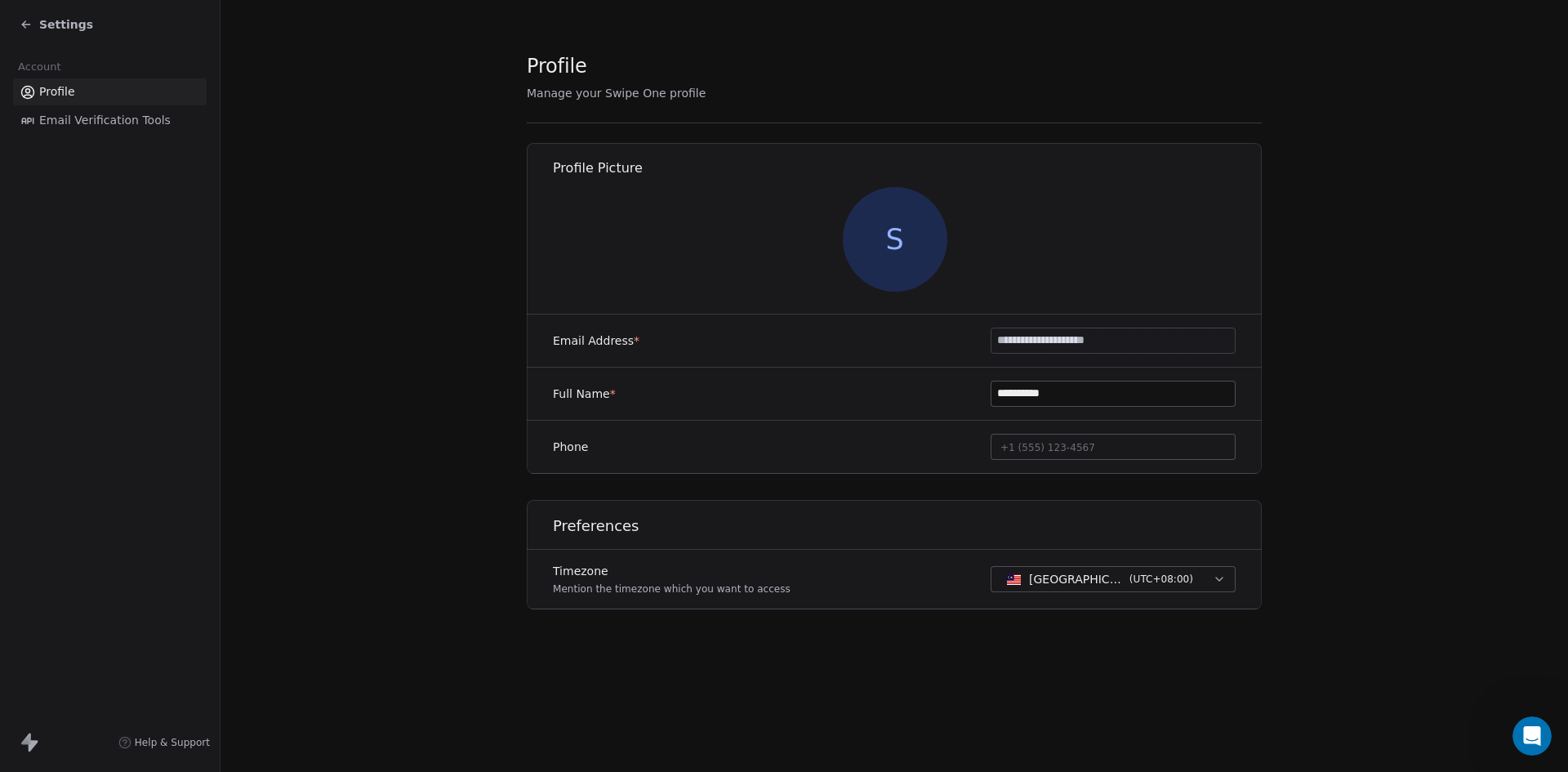
click at [81, 112] on span "Email Verification Tools" at bounding box center [105, 120] width 131 height 17
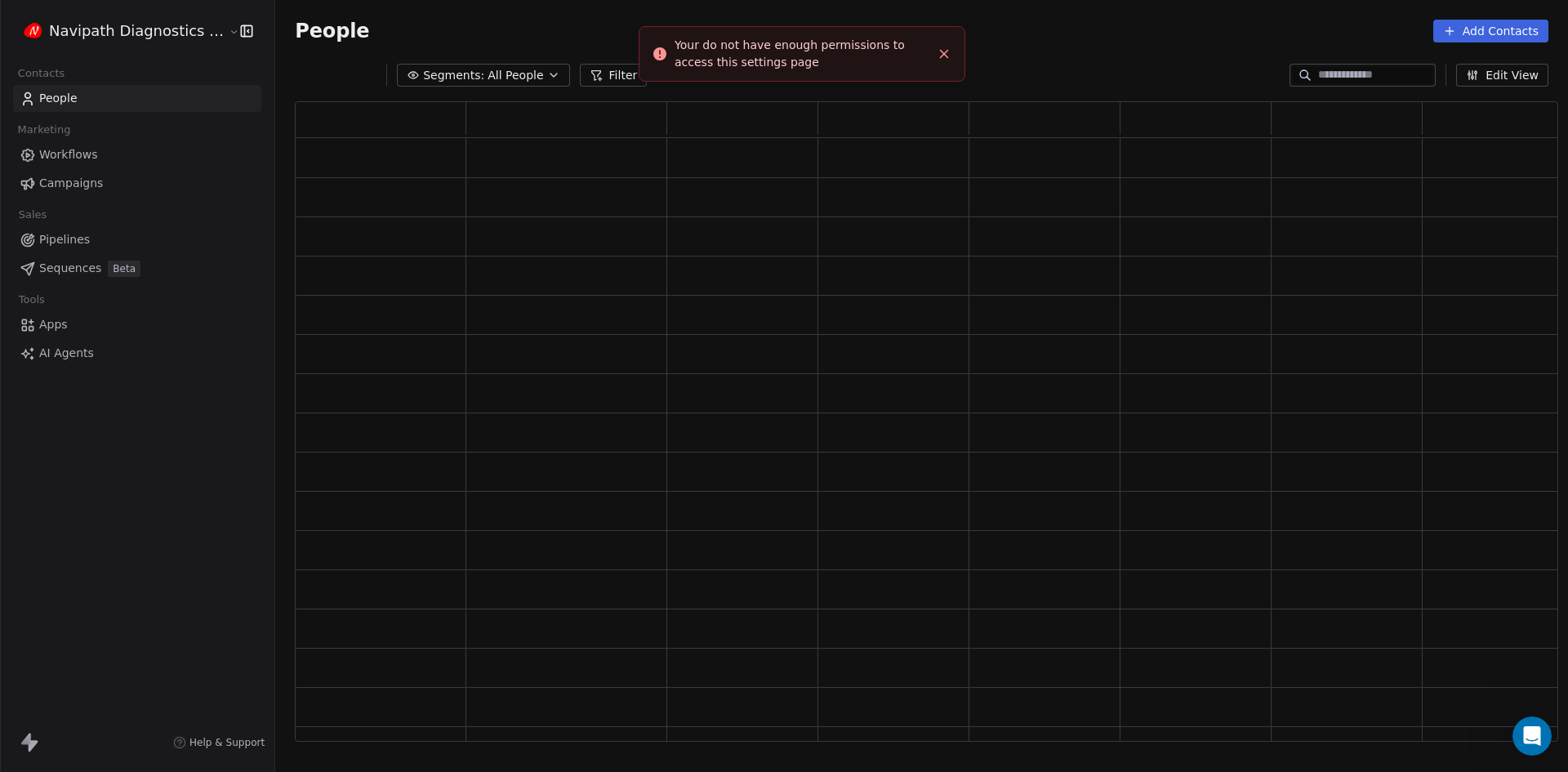
scroll to position [627, 1252]
click at [238, 28] on icon "button" at bounding box center [246, 31] width 16 height 16
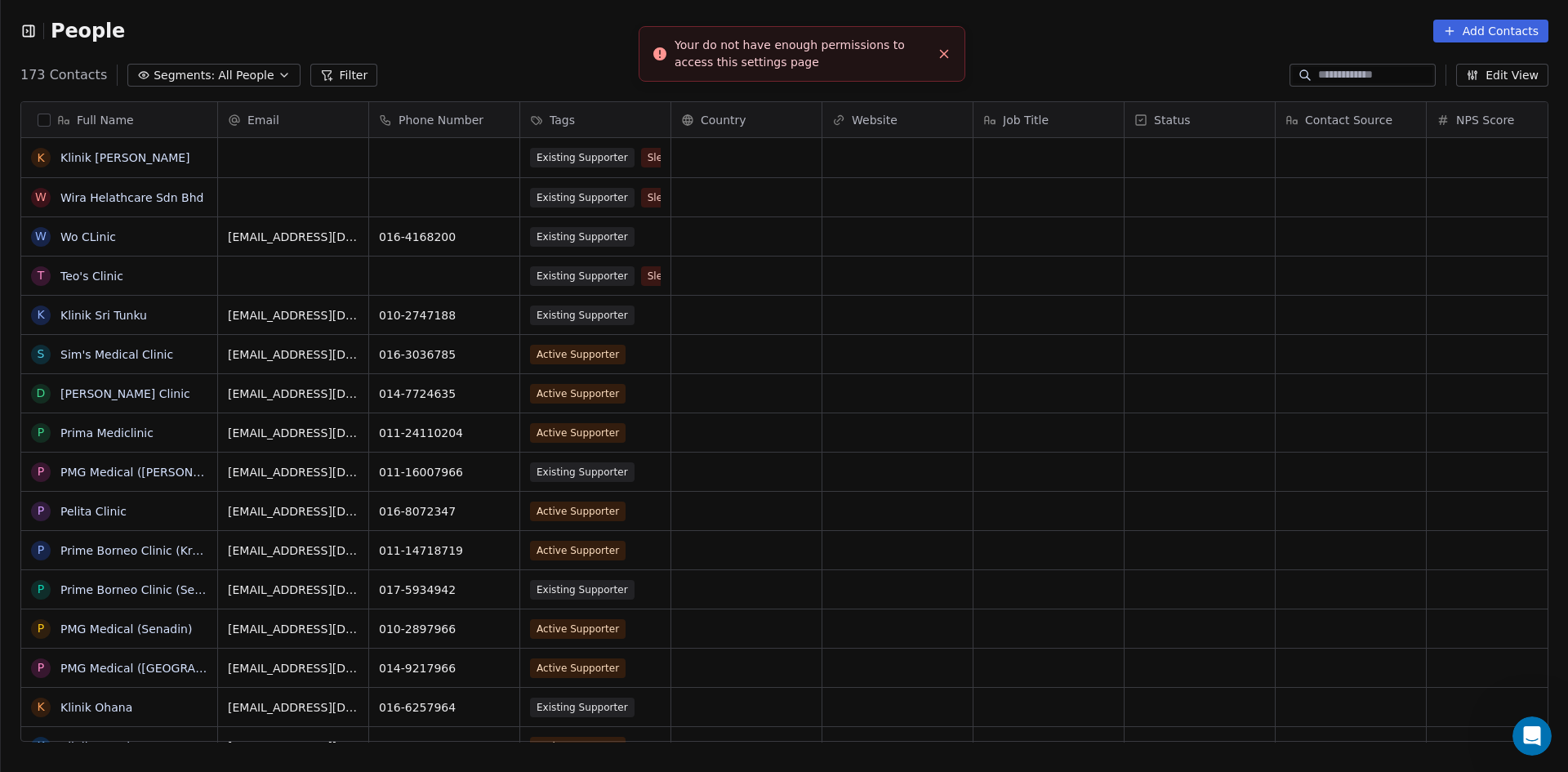
scroll to position [13, 13]
click at [24, 32] on icon "button" at bounding box center [28, 31] width 11 height 11
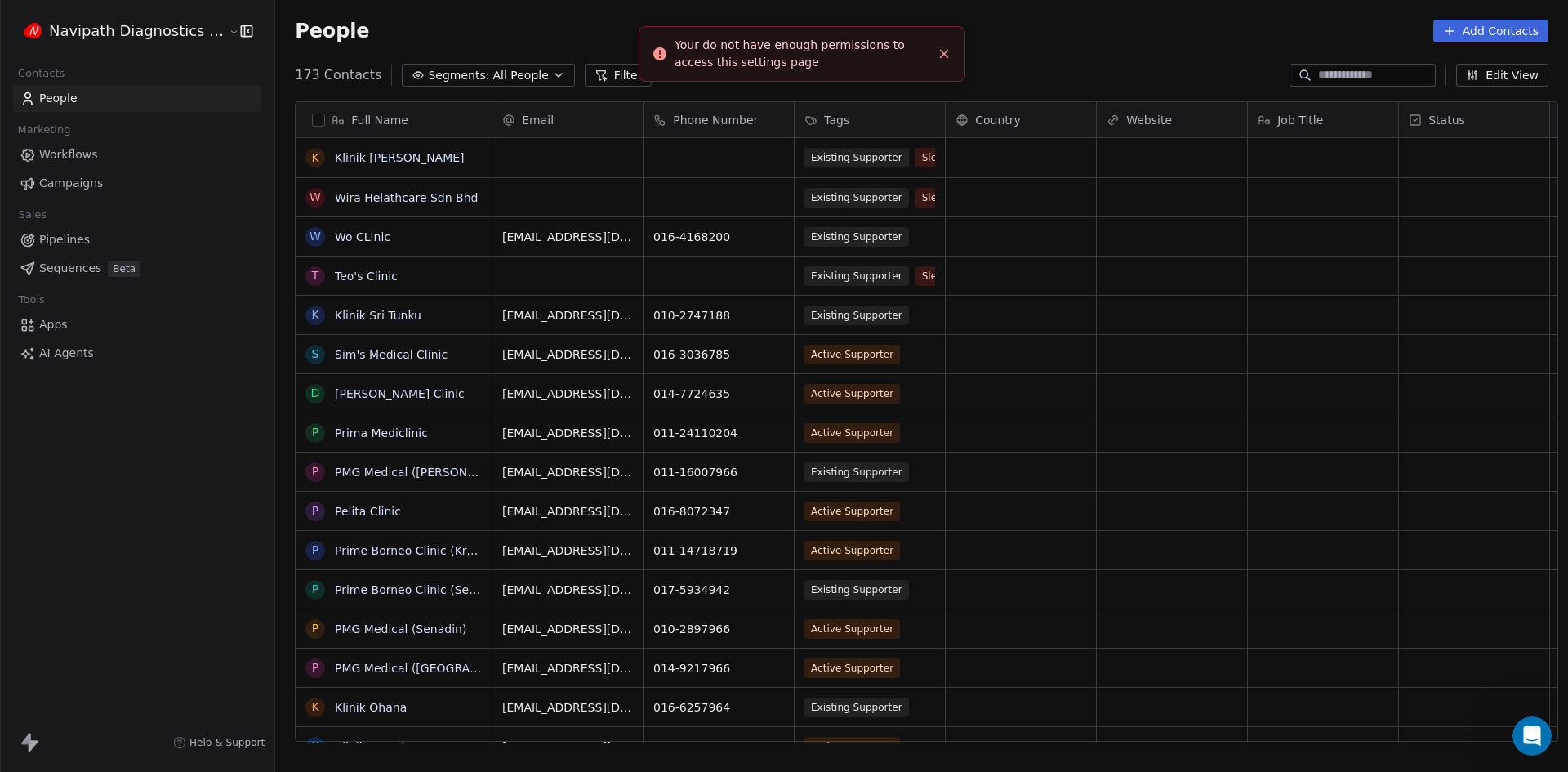
scroll to position [666, 1291]
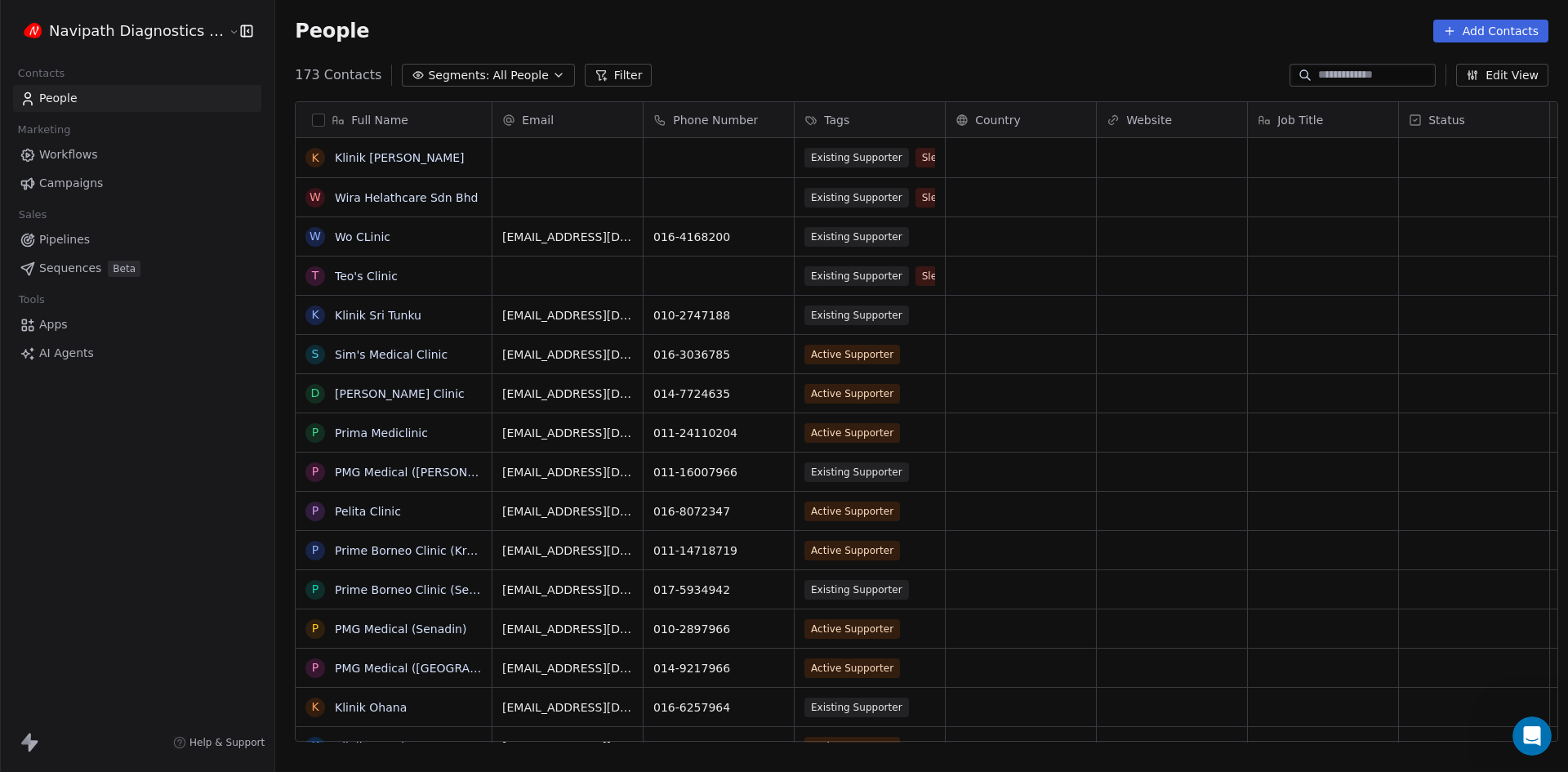
click at [208, 27] on html "Navipath Diagnostics Sdn Bhd Contacts People Marketing Workflows Campaigns Sale…" at bounding box center [784, 386] width 1568 height 772
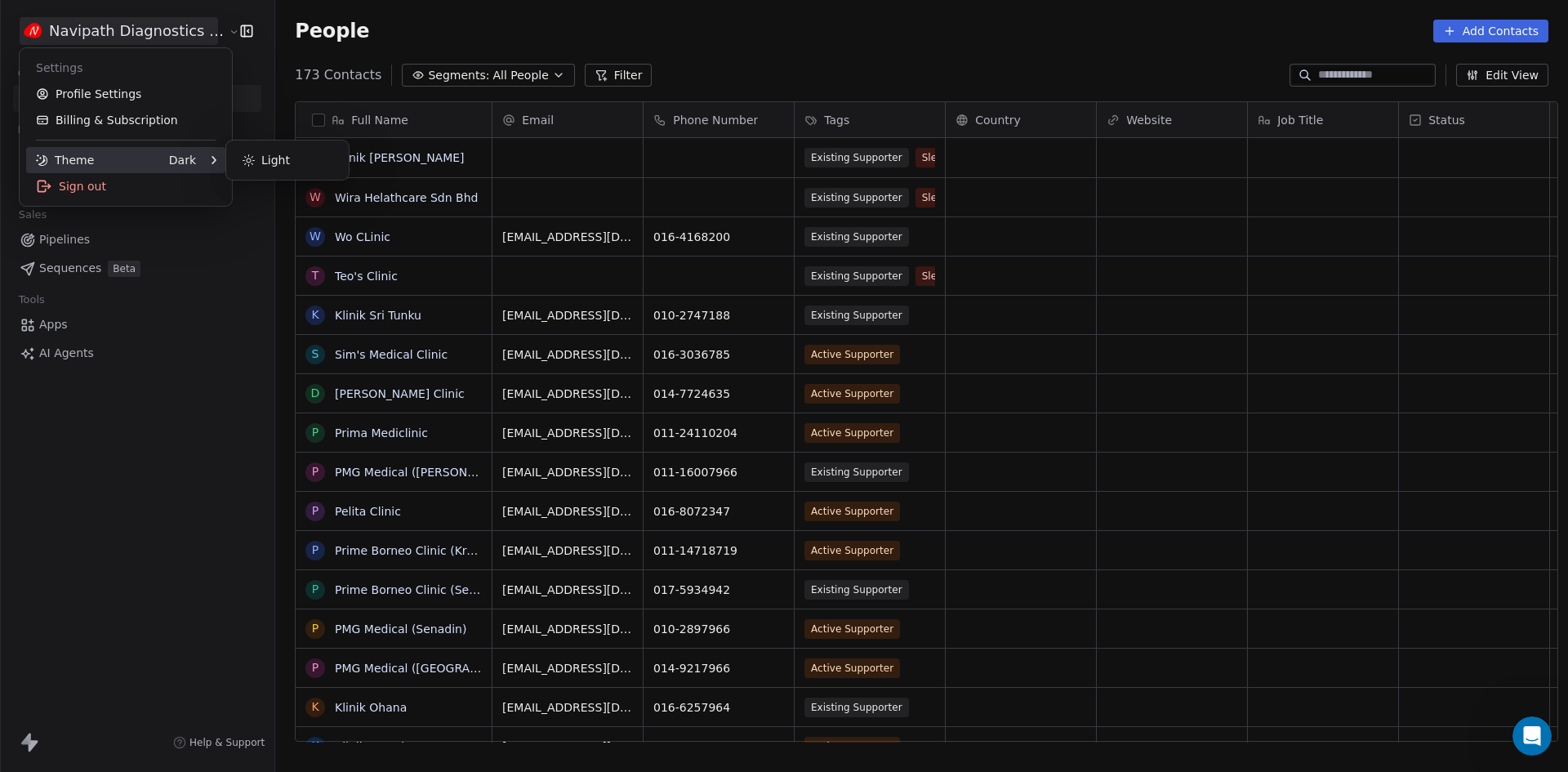
click at [202, 159] on div at bounding box center [205, 160] width 19 height 8
click at [276, 159] on div "Light" at bounding box center [287, 160] width 110 height 26
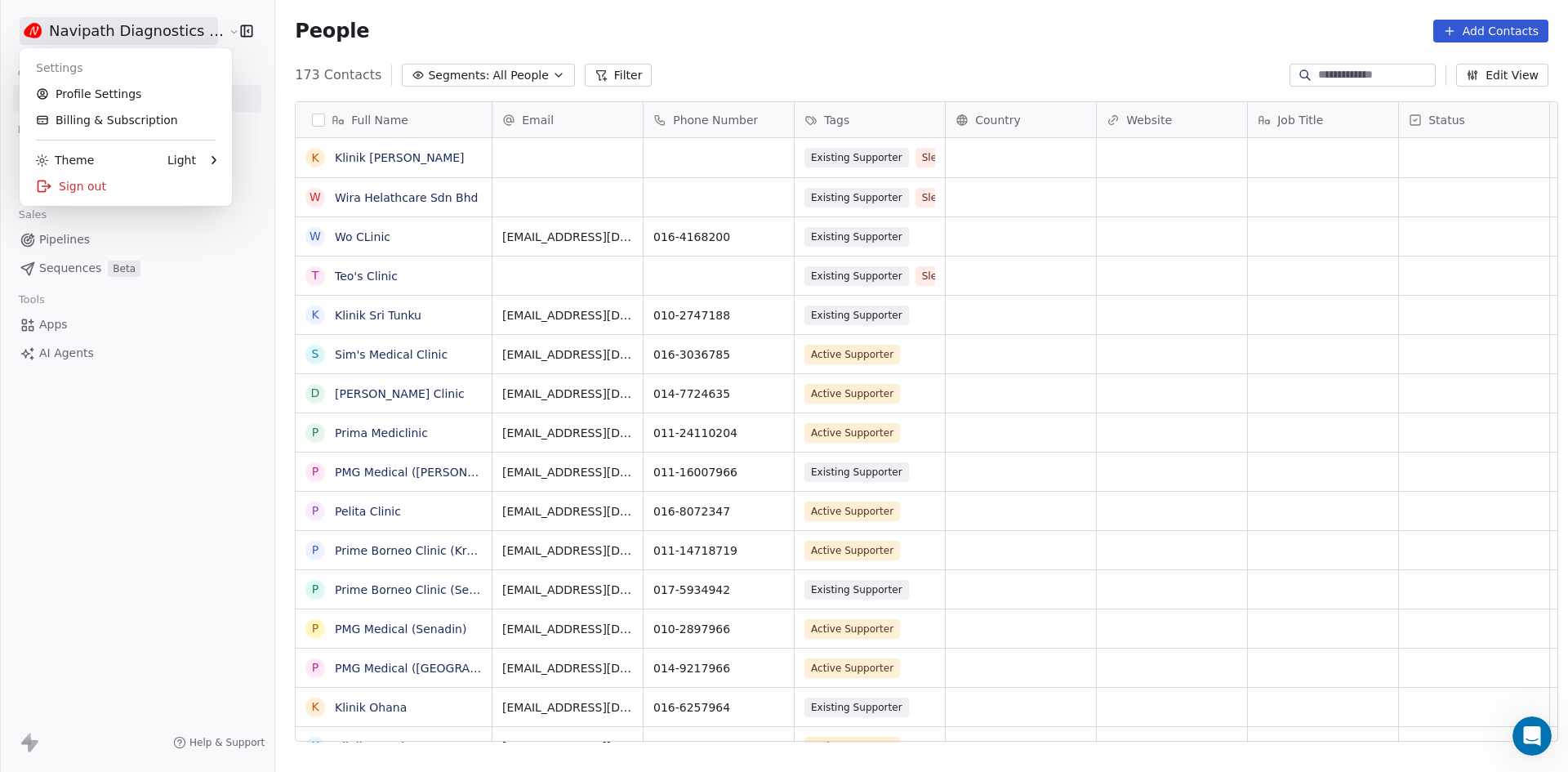
click at [201, 397] on html "Navipath Diagnostics Sdn Bhd Contacts People Marketing Workflows Campaigns Sale…" at bounding box center [784, 386] width 1568 height 772
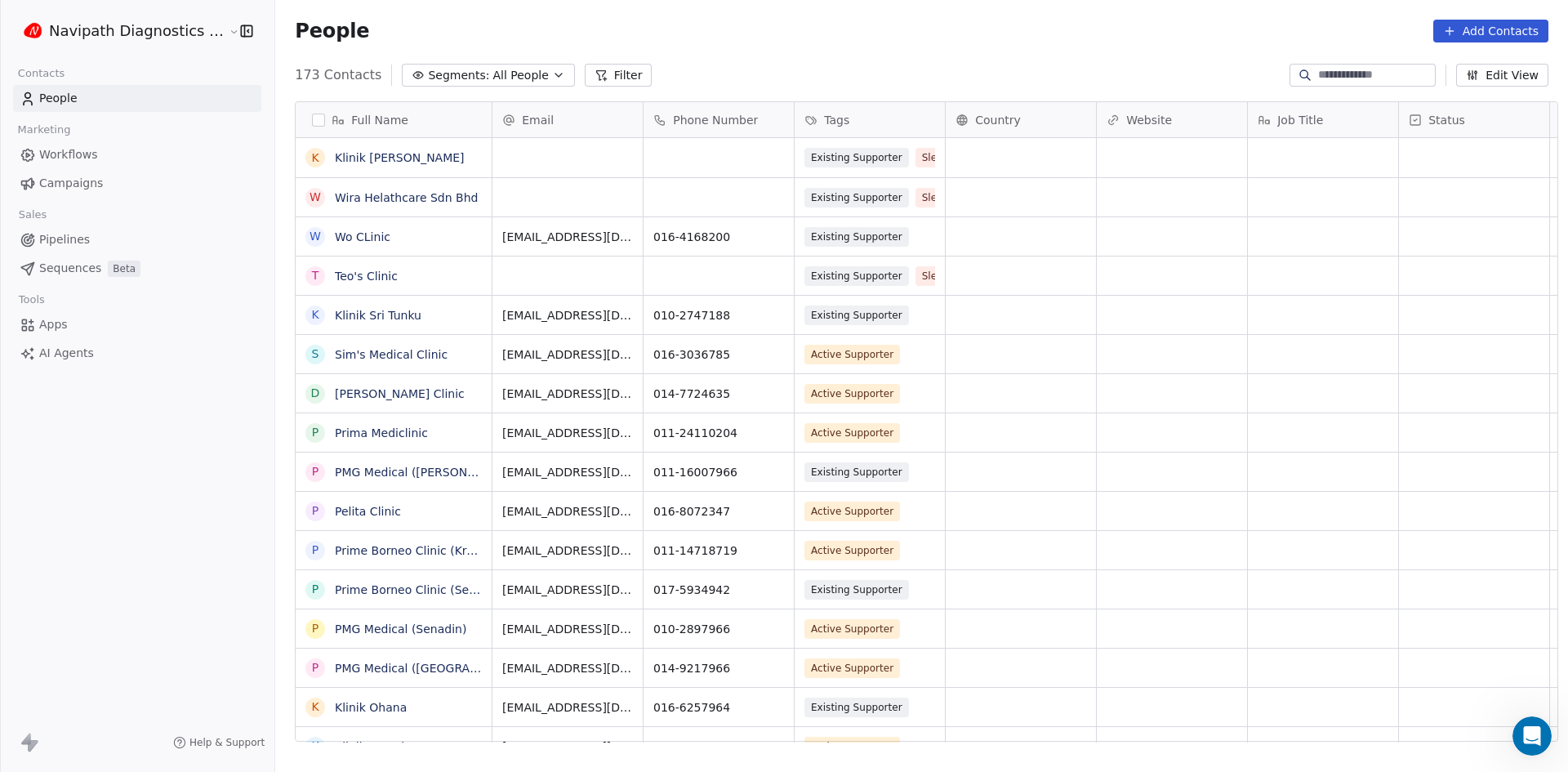
click at [112, 35] on html "Navipath Diagnostics Sdn Bhd Contacts People Marketing Workflows Campaigns Sale…" at bounding box center [784, 386] width 1568 height 772
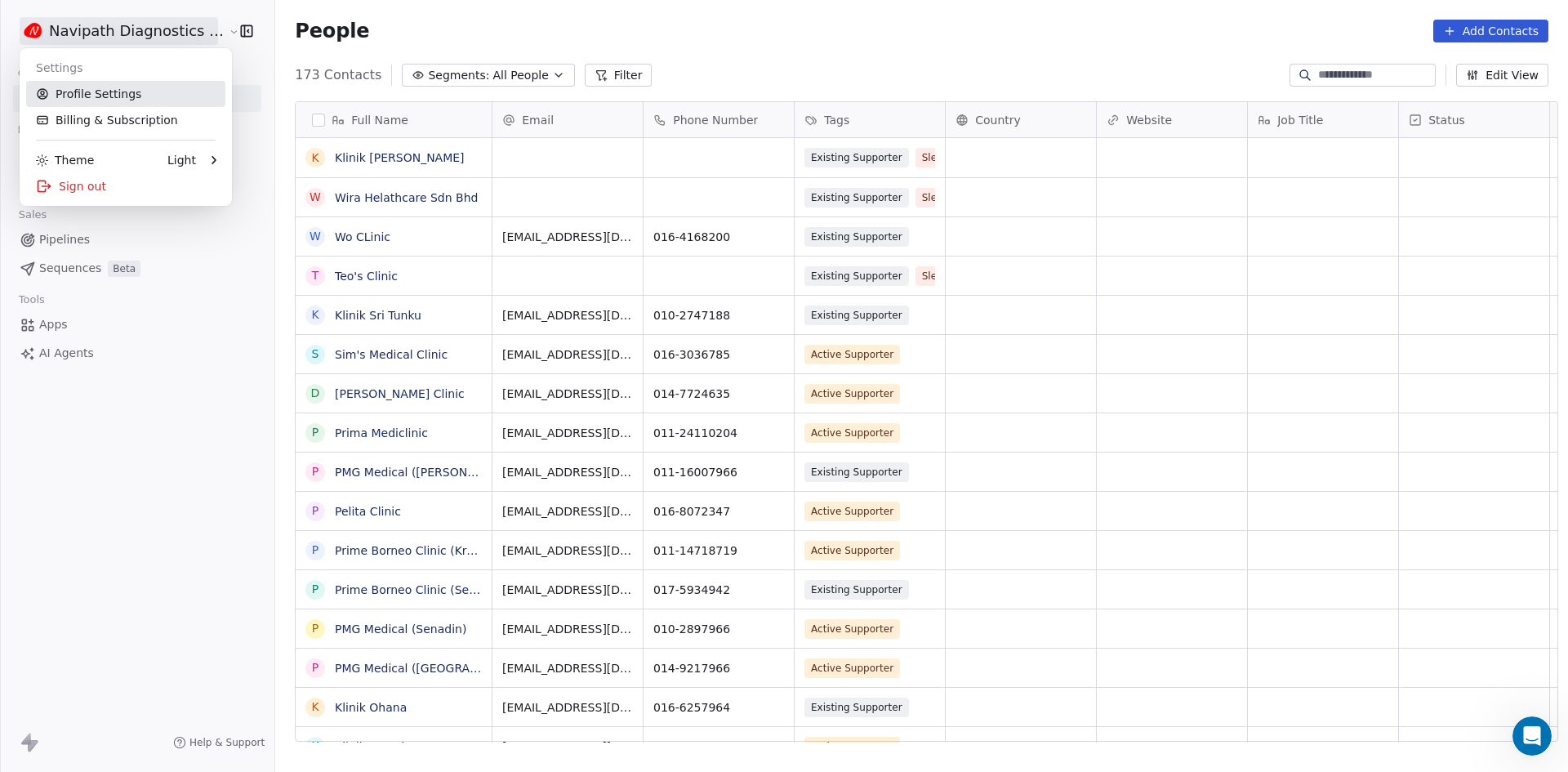
click at [108, 90] on link "Profile Settings" at bounding box center [126, 94] width 199 height 26
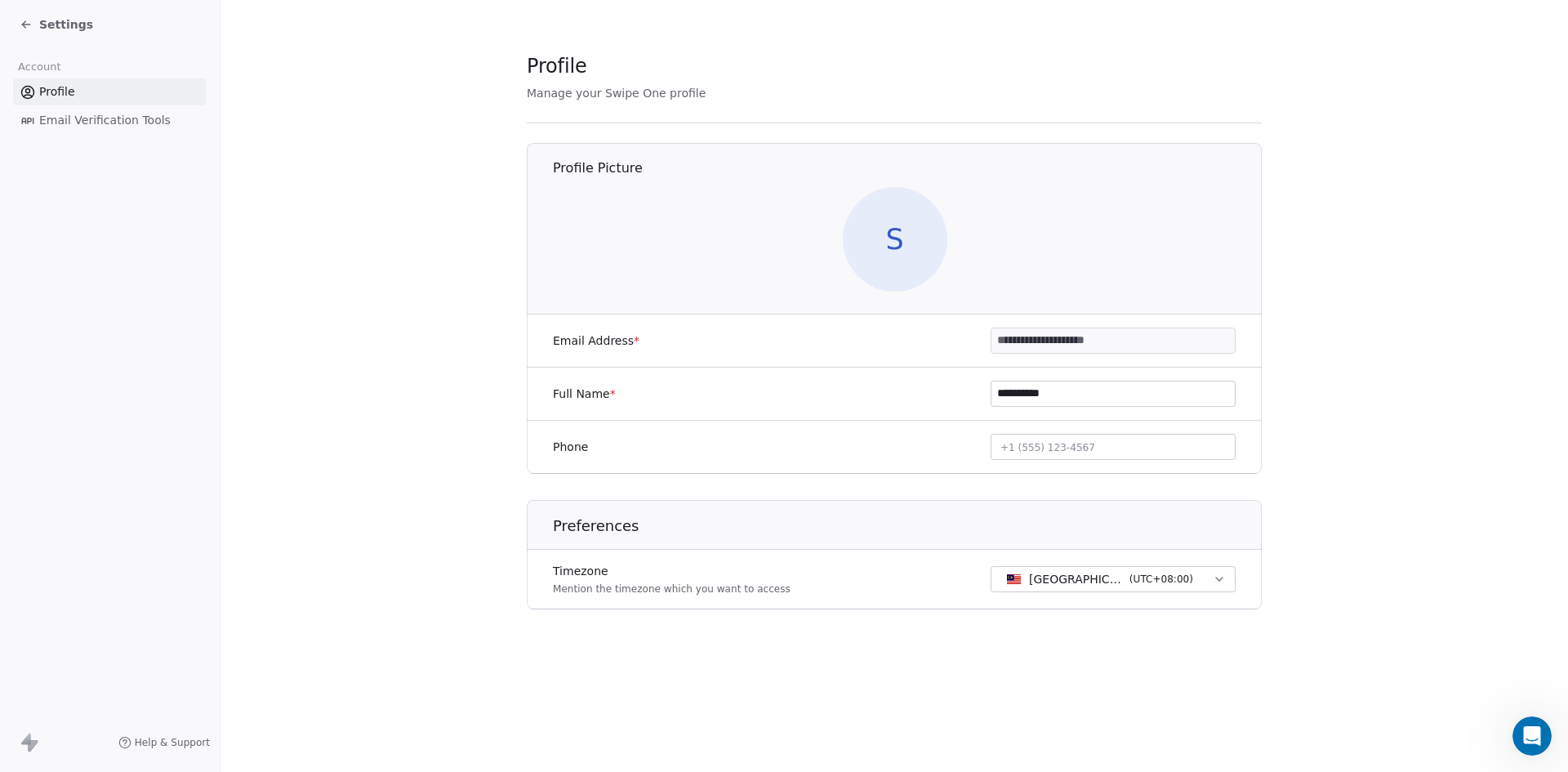
click at [865, 231] on span "S" at bounding box center [894, 239] width 105 height 105
click at [1051, 431] on div "Phone +1 (555) 123-4567" at bounding box center [894, 447] width 735 height 53
click at [1057, 454] on span "+1 (555) 123-4567" at bounding box center [1048, 446] width 95 height 17
click at [1203, 580] on html "**********" at bounding box center [784, 386] width 1568 height 772
click at [89, 129] on link "Email Verification Tools" at bounding box center [110, 120] width 193 height 27
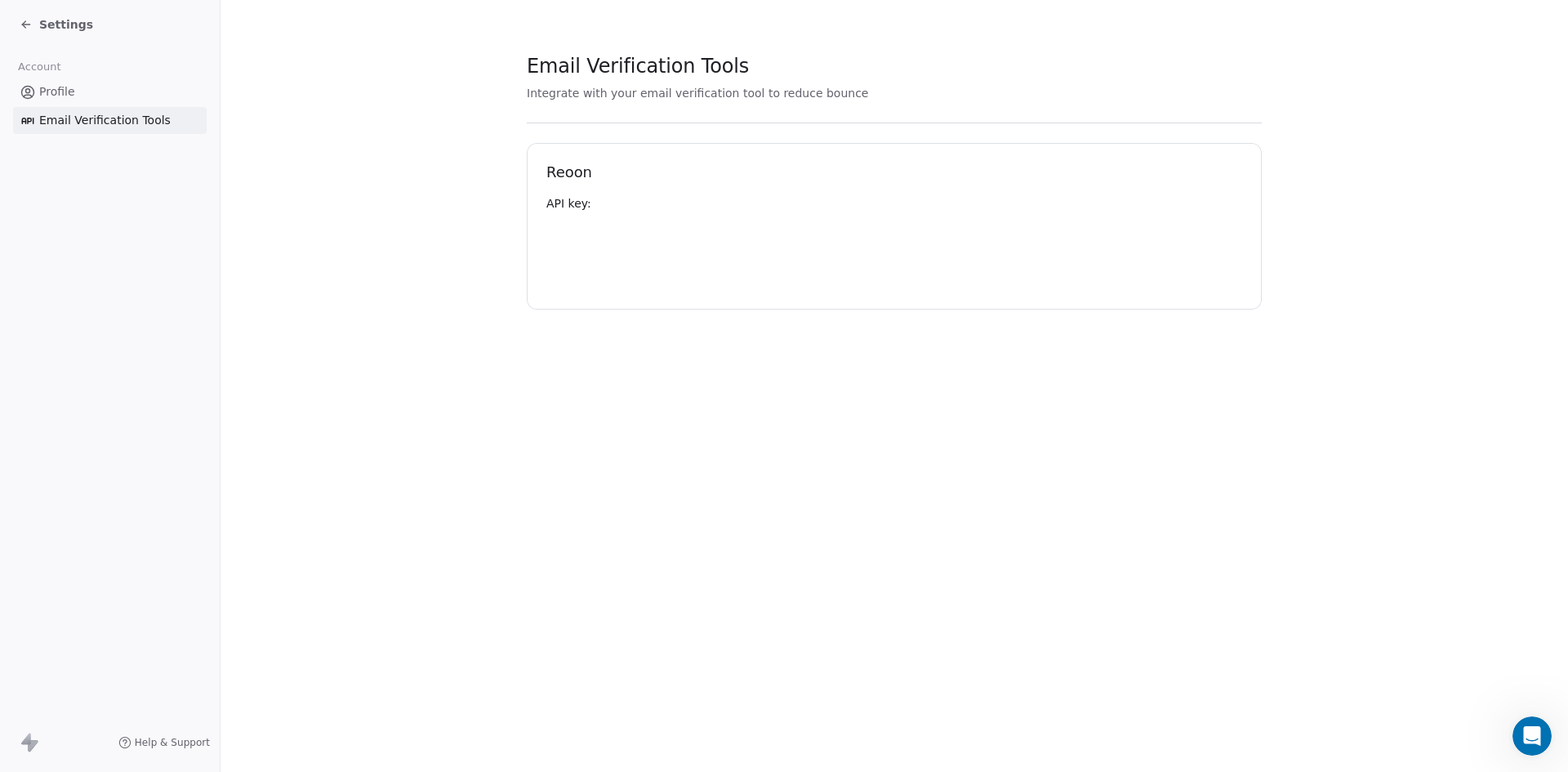
click at [87, 87] on link "Profile" at bounding box center [110, 92] width 193 height 27
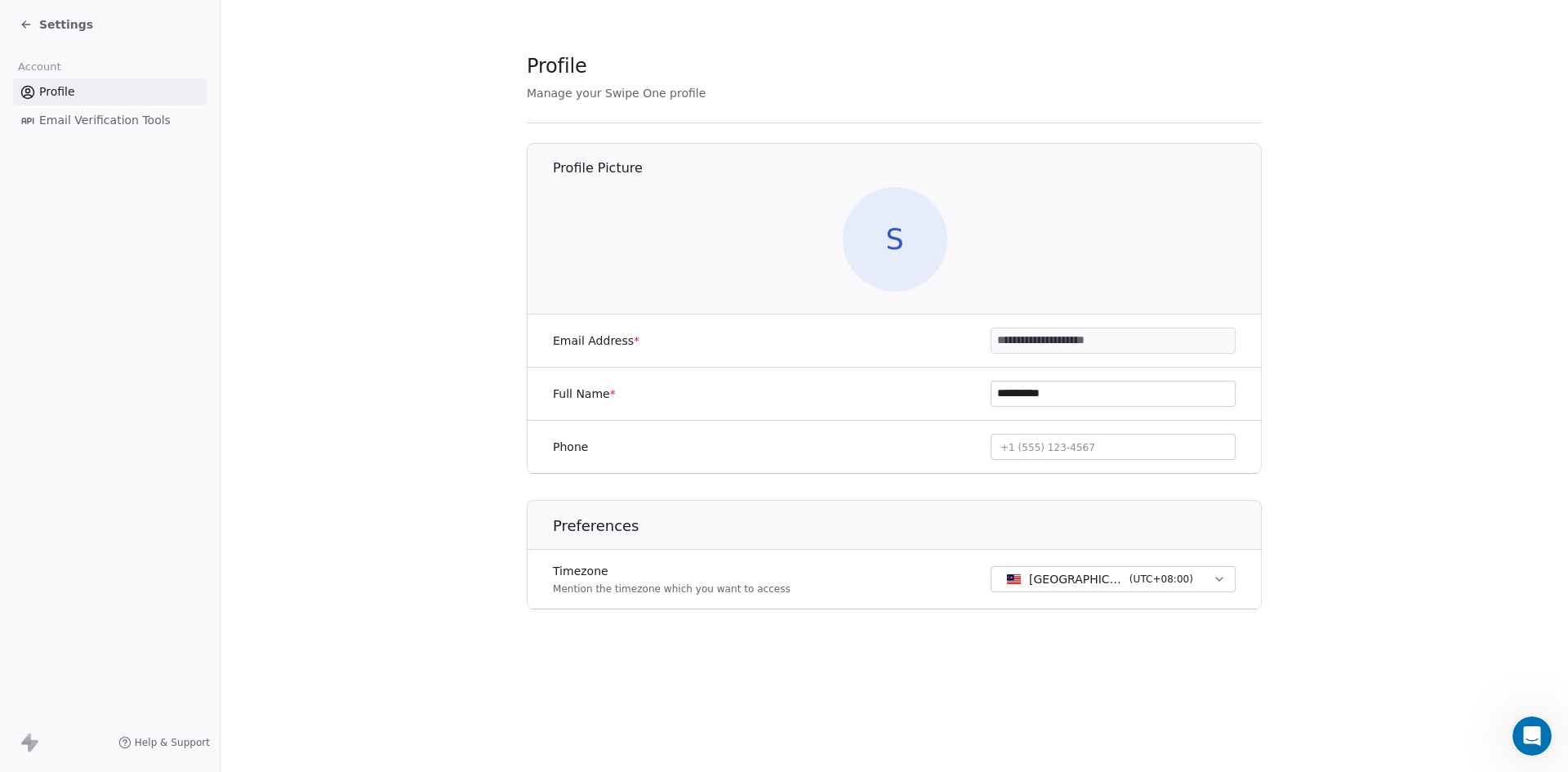
click at [25, 26] on icon at bounding box center [26, 25] width 13 height 13
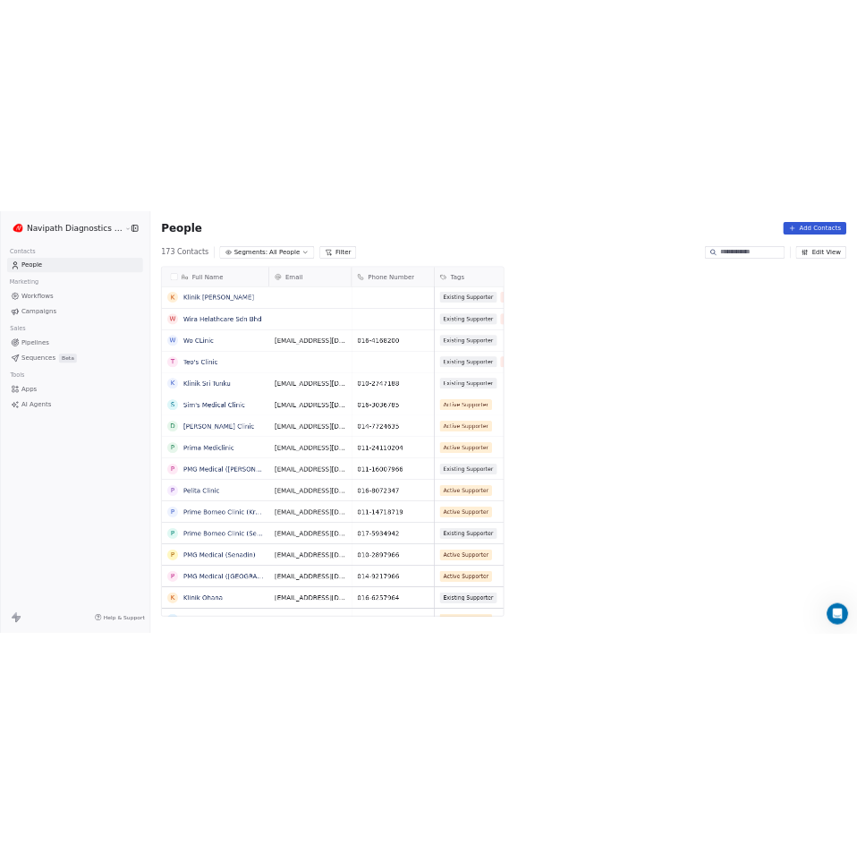
scroll to position [729, 718]
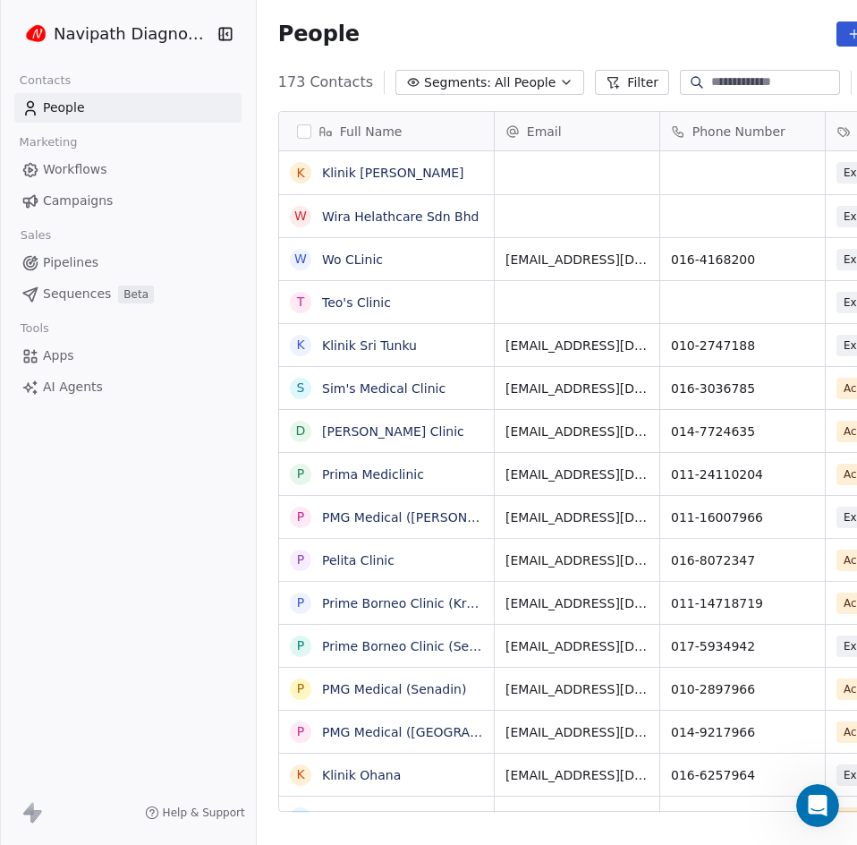
click at [217, 27] on icon "button" at bounding box center [226, 34] width 18 height 18
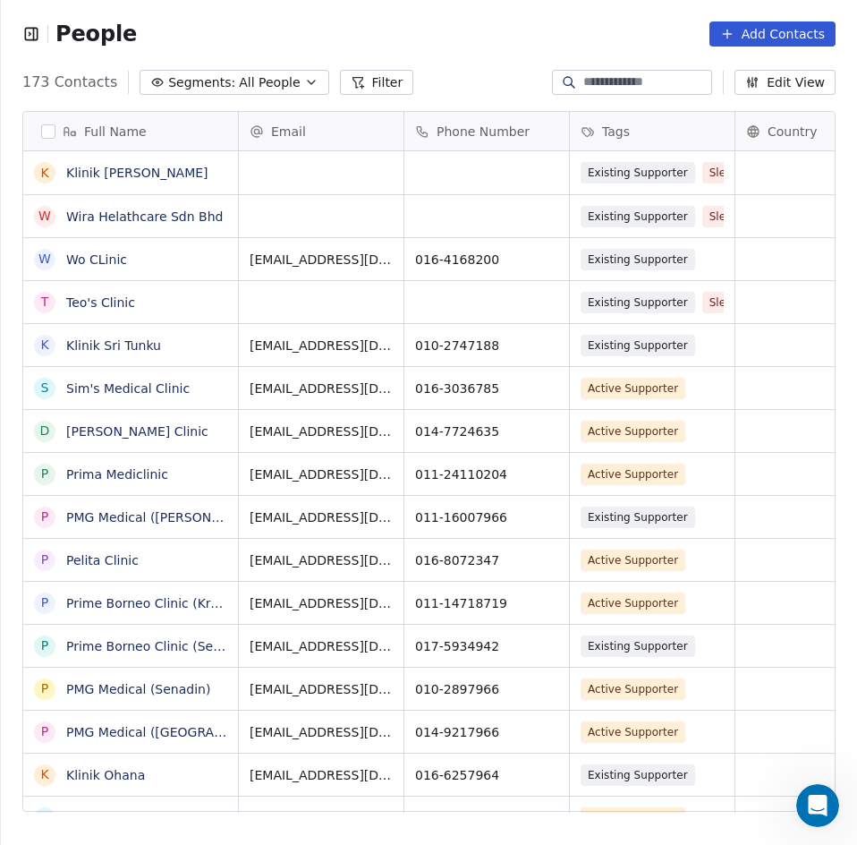
scroll to position [729, 843]
click at [34, 25] on icon "button" at bounding box center [31, 34] width 18 height 18
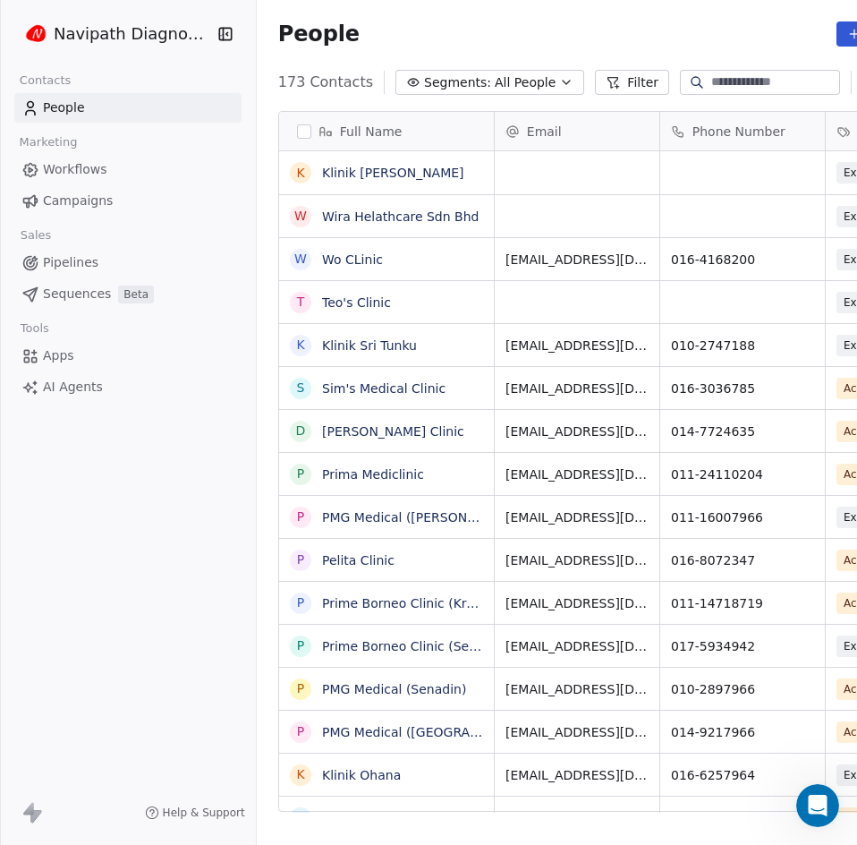
click at [786, 73] on span "Create new contact" at bounding box center [781, 73] width 123 height 19
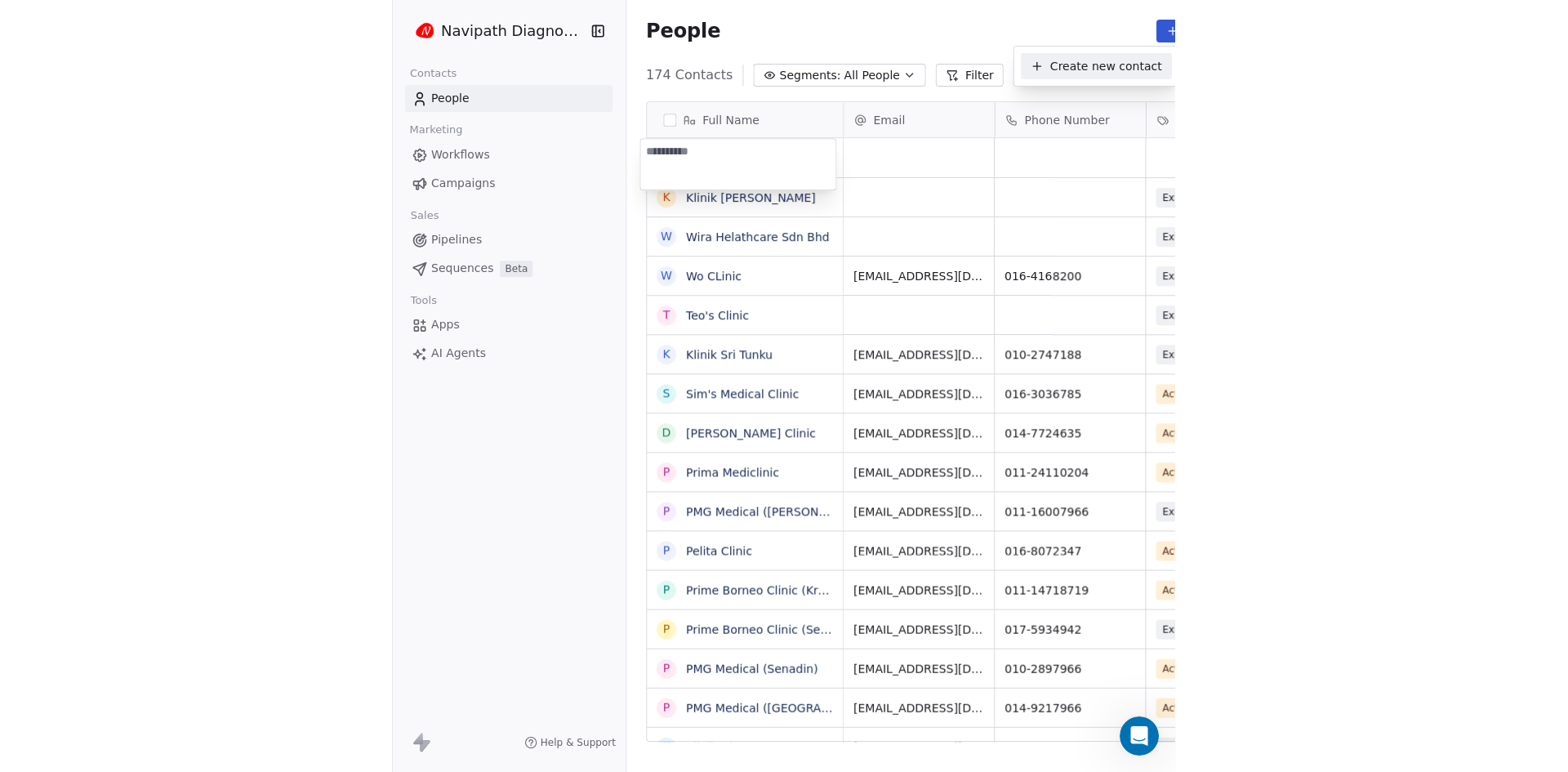
scroll to position [665, 654]
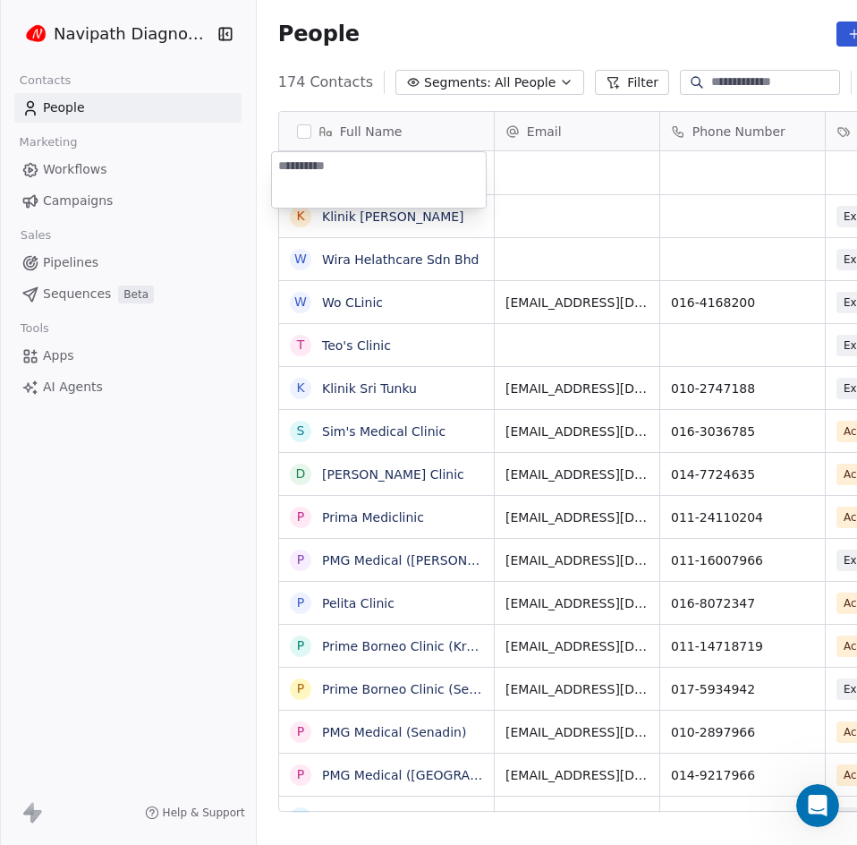
click at [538, 59] on html "Navipath Diagnostics Sdn Bhd Contacts People Marketing Workflows Campaigns Sale…" at bounding box center [428, 422] width 857 height 845
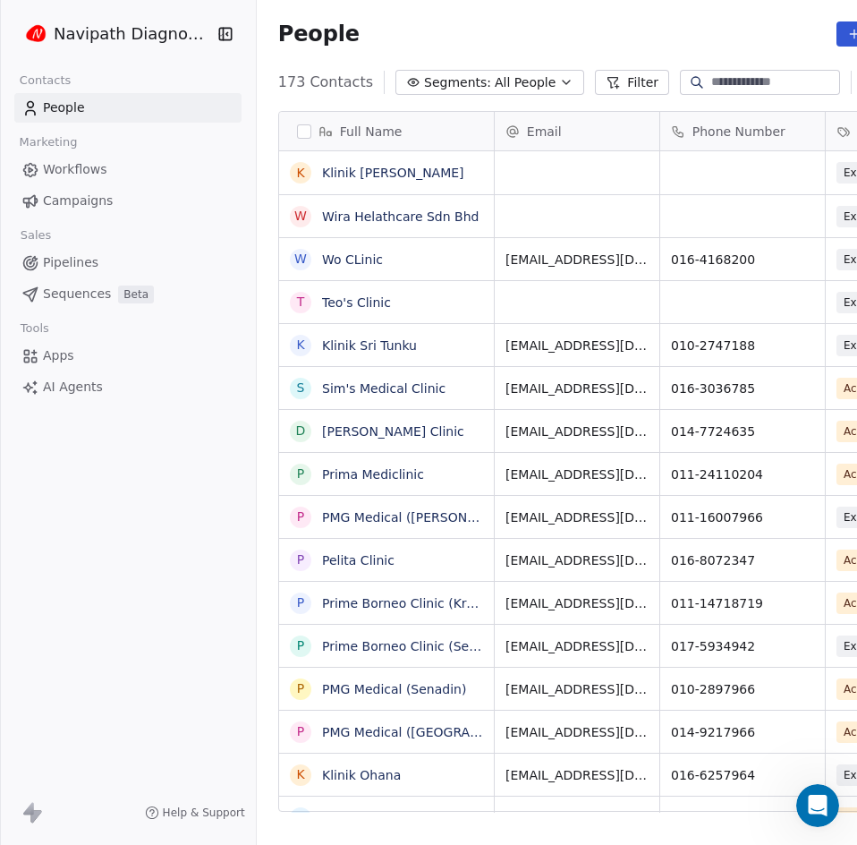
click at [733, 33] on html "Navipath Diagnostics Sdn Bhd Contacts People Marketing Workflows Campaigns Sale…" at bounding box center [428, 422] width 857 height 845
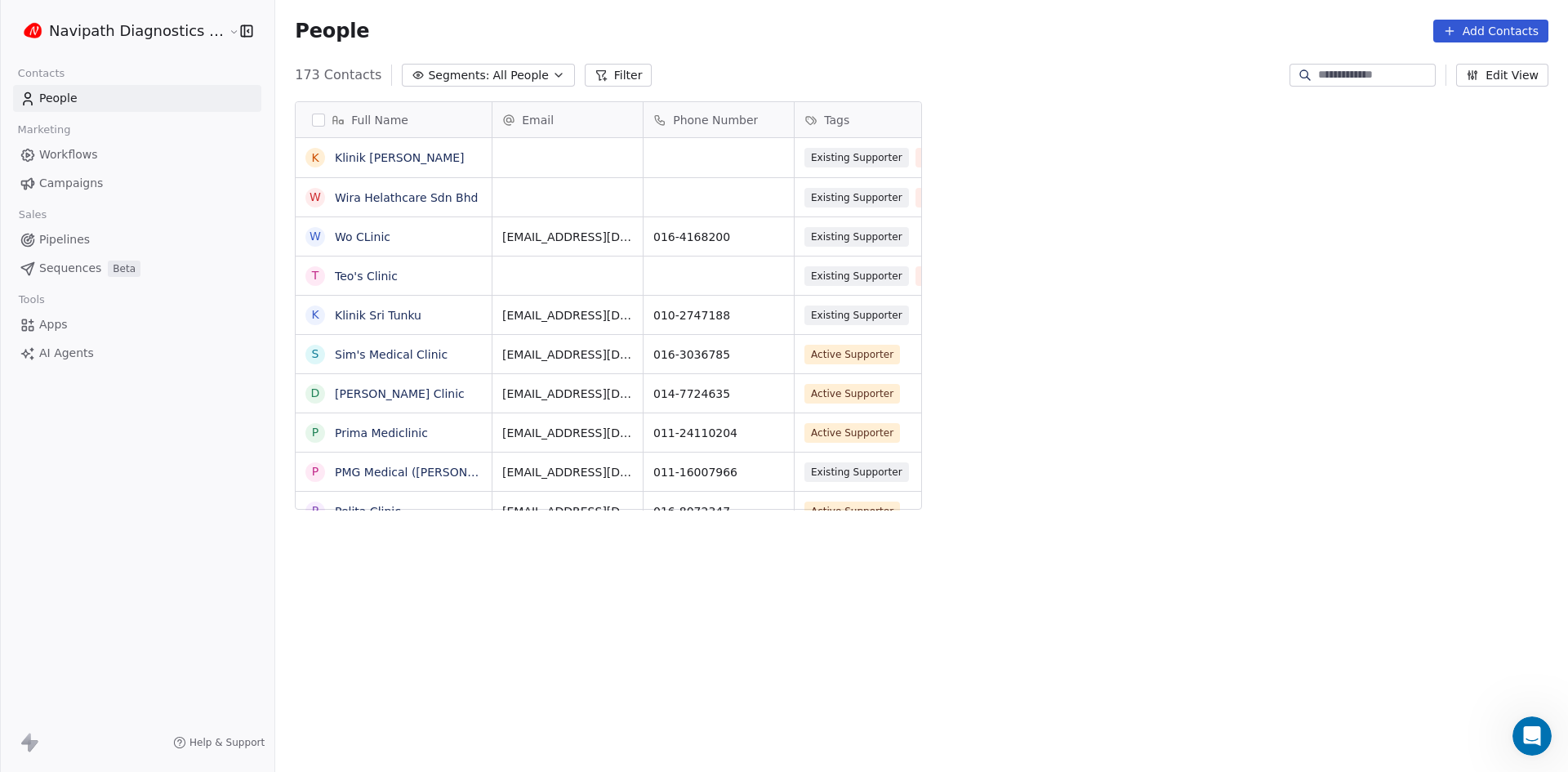
scroll to position [435, 655]
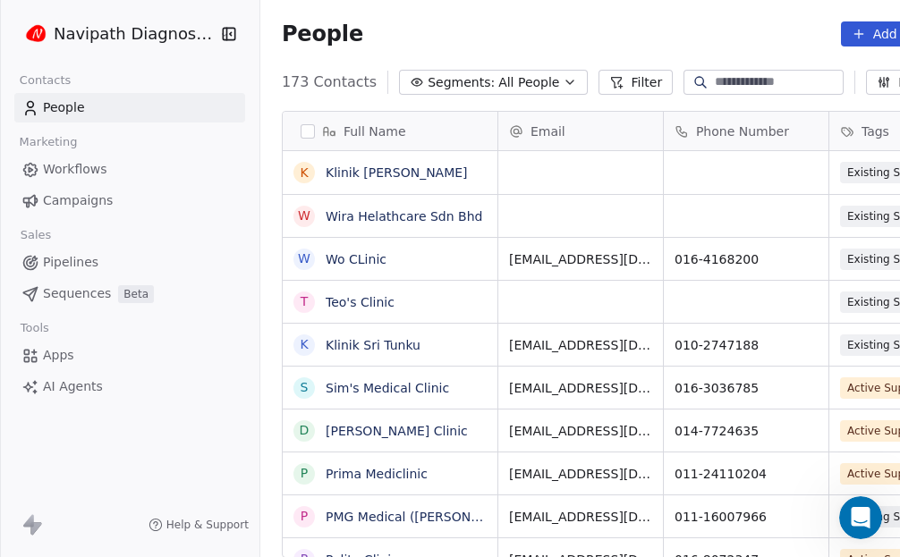
click at [868, 31] on button "Add Contacts" at bounding box center [904, 33] width 126 height 25
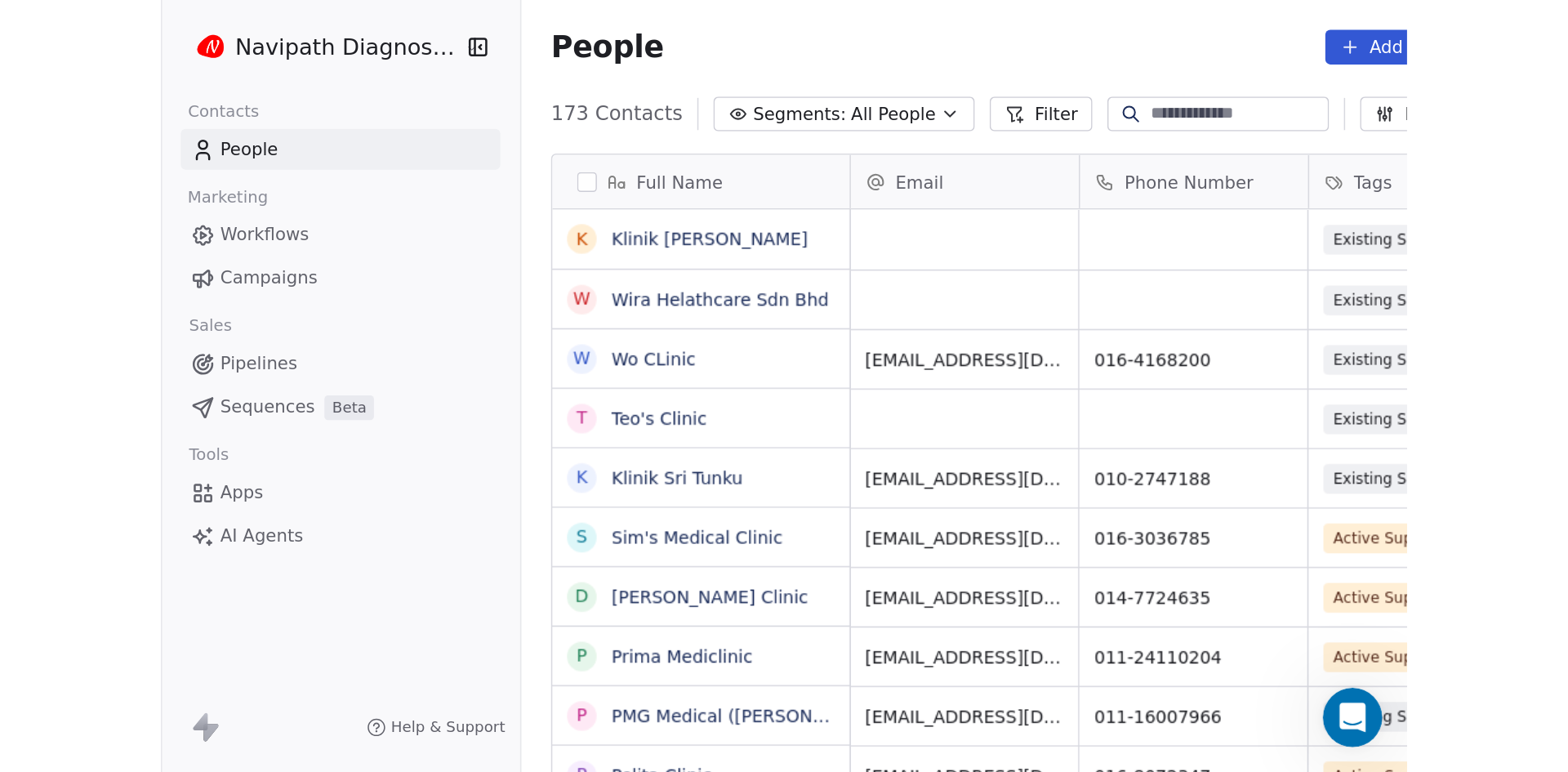
scroll to position [666, 1291]
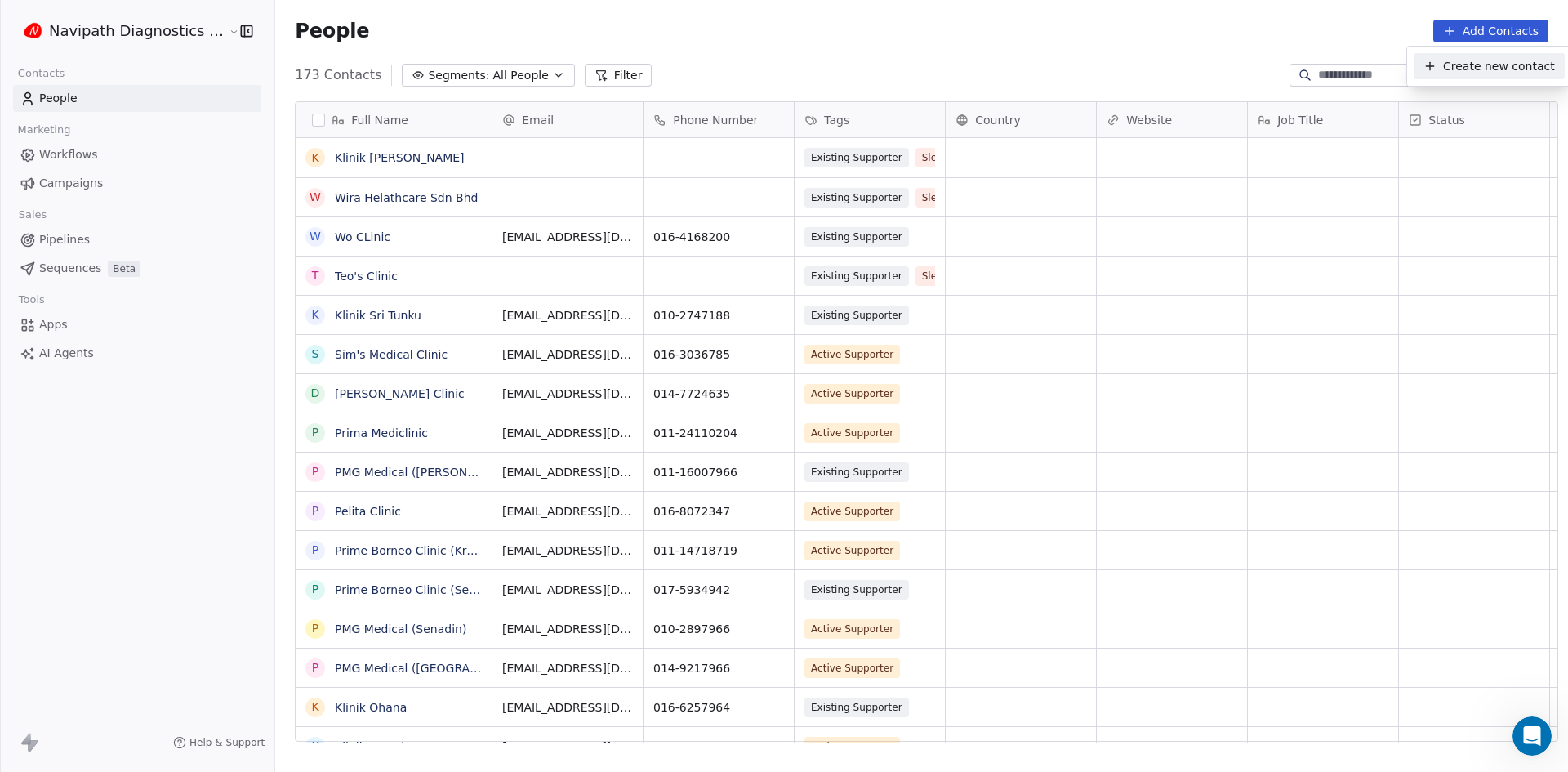
click at [1468, 32] on html "Navipath Diagnostics Sdn Bhd Contacts People Marketing Workflows Campaigns Sale…" at bounding box center [784, 386] width 1568 height 772
click at [128, 39] on html "Navipath Diagnostics Sdn Bhd Contacts People Marketing Workflows Campaigns Sale…" at bounding box center [784, 386] width 1568 height 772
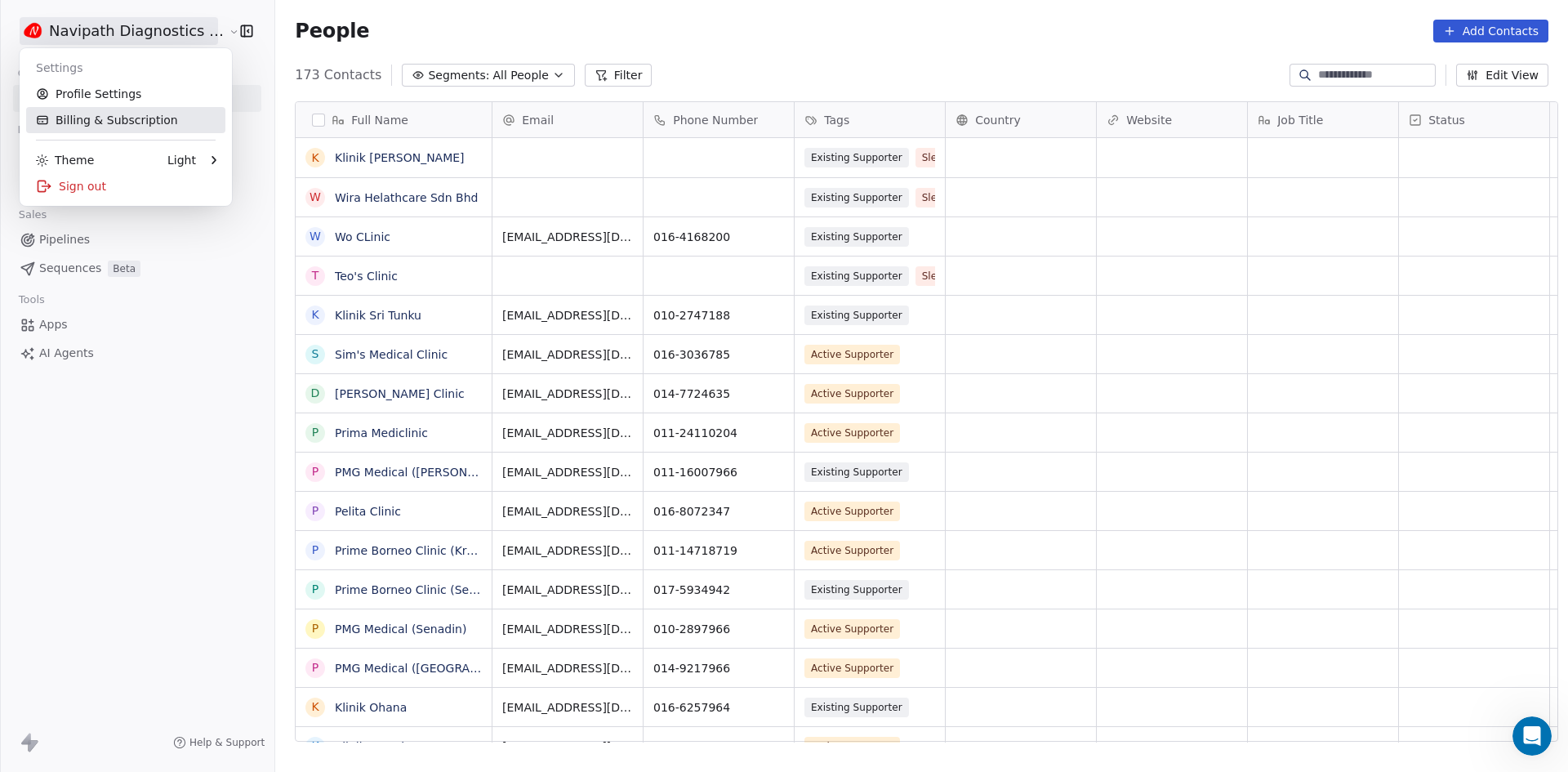
click at [114, 110] on link "Billing & Subscription" at bounding box center [126, 120] width 199 height 26
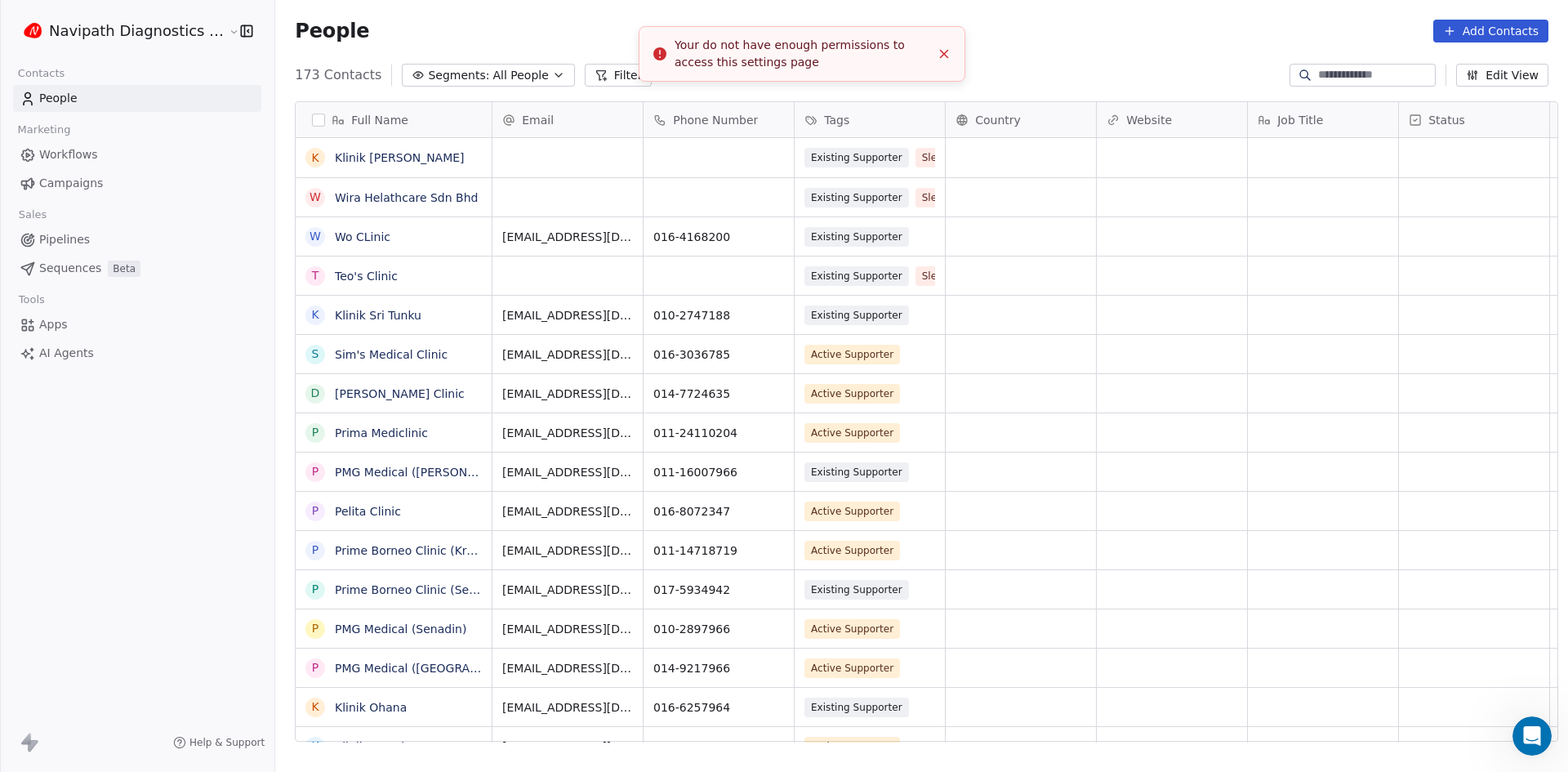
scroll to position [666, 1291]
click at [428, 72] on span "Segments:" at bounding box center [458, 75] width 61 height 17
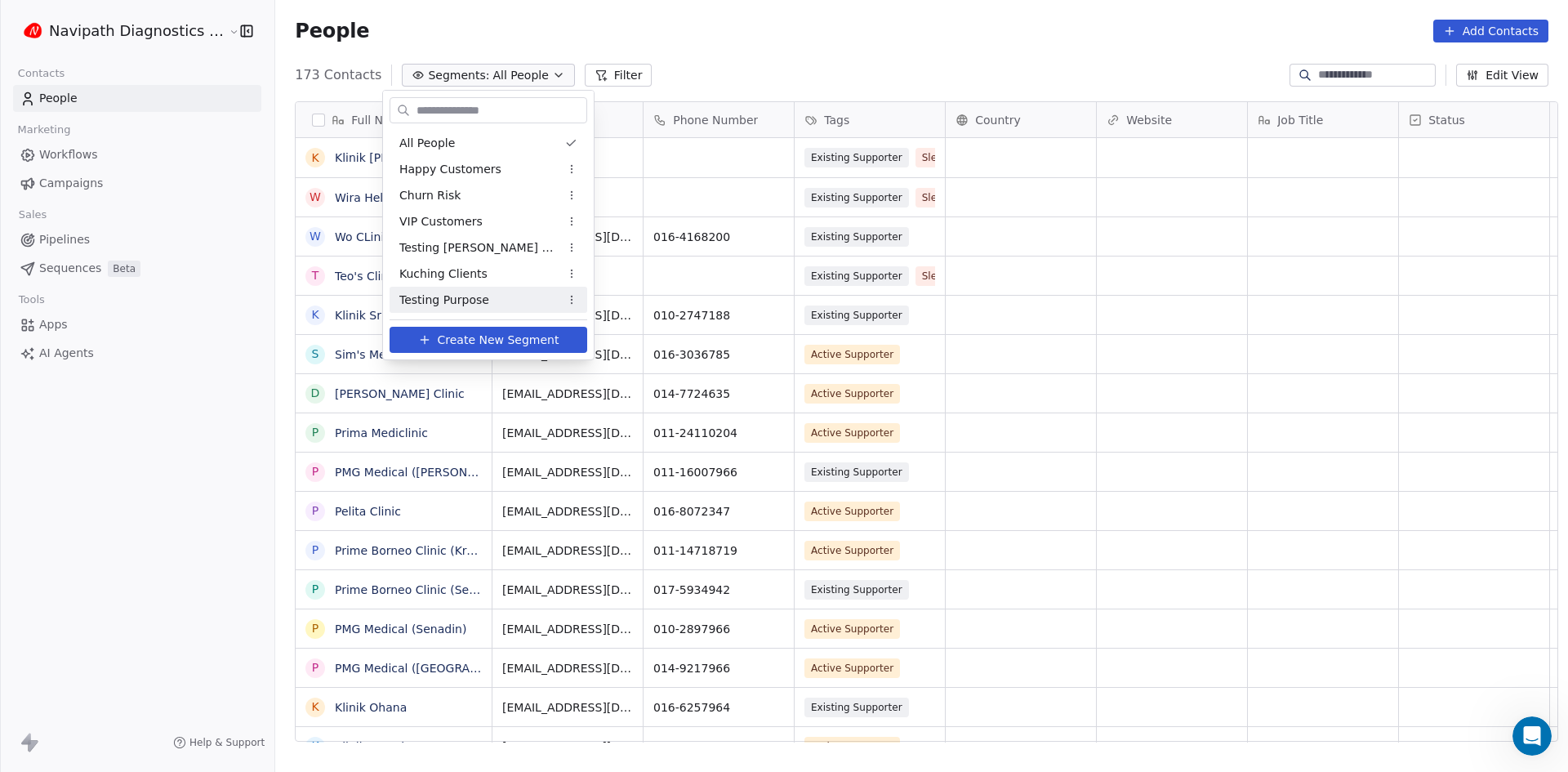
click at [468, 337] on span "Create New Segment" at bounding box center [498, 339] width 121 height 17
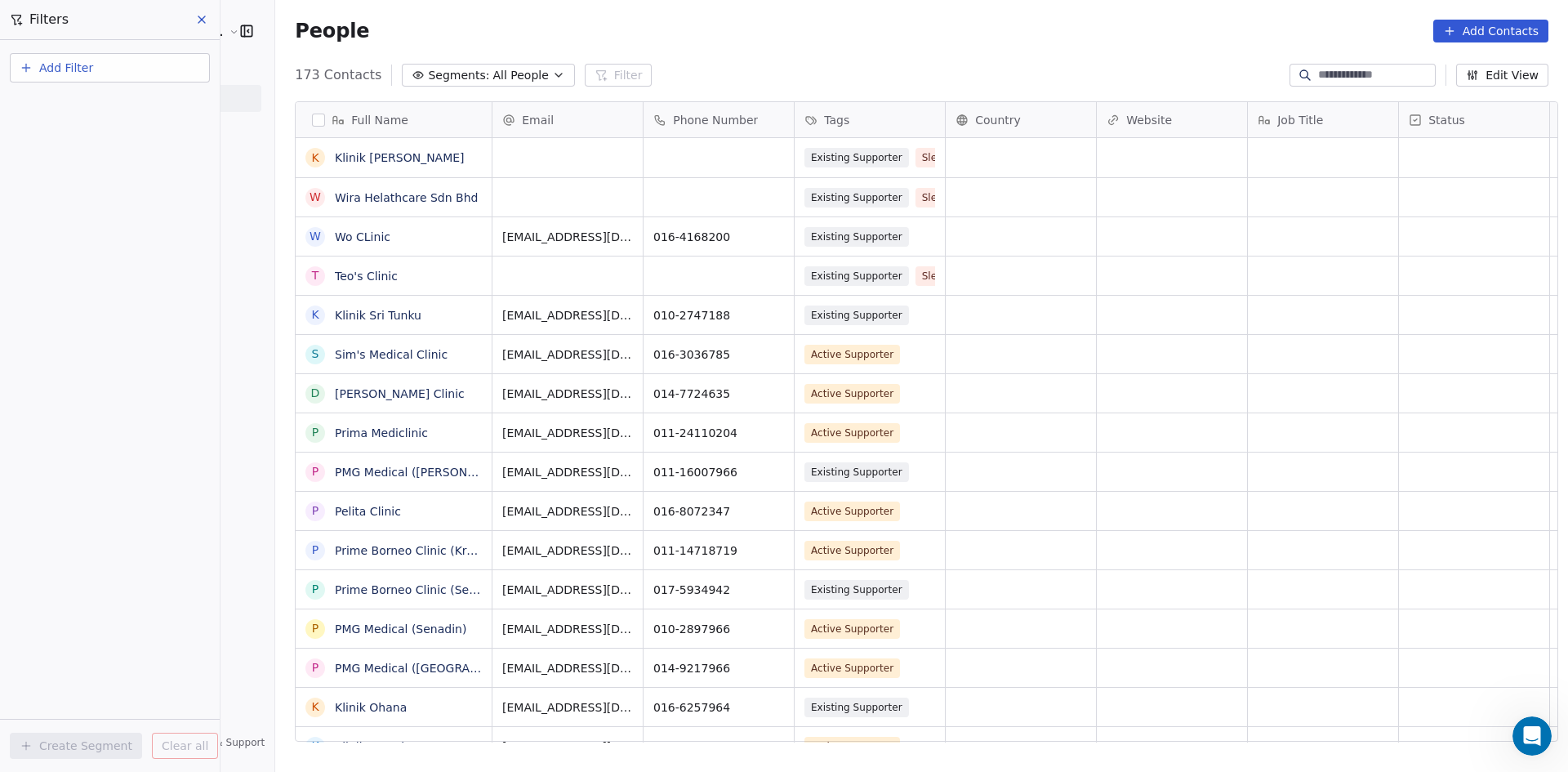
click at [202, 22] on icon at bounding box center [202, 19] width 13 height 13
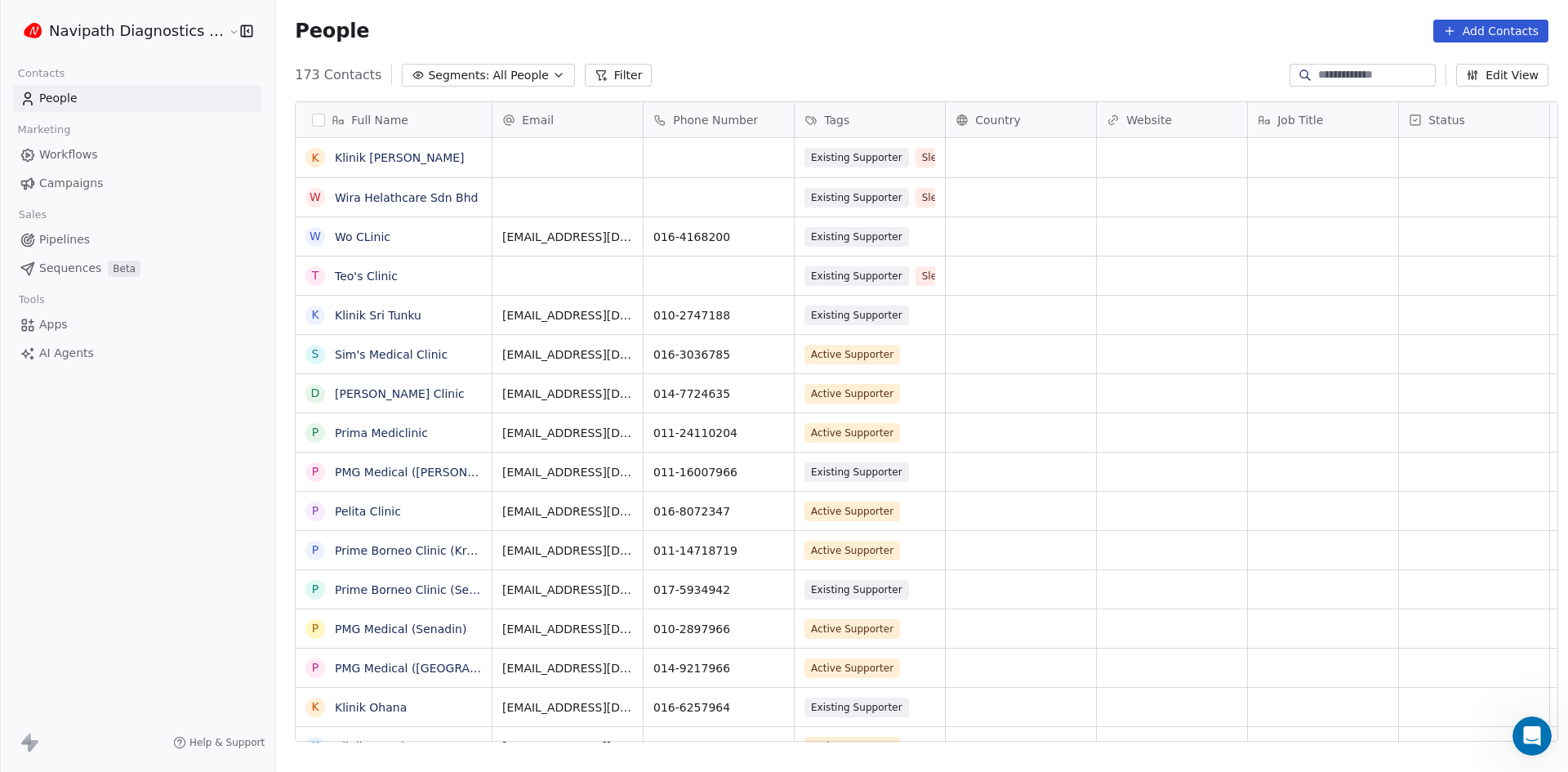
click at [174, 26] on html "Navipath Diagnostics Sdn Bhd Contacts People Marketing Workflows Campaigns Sale…" at bounding box center [784, 386] width 1568 height 772
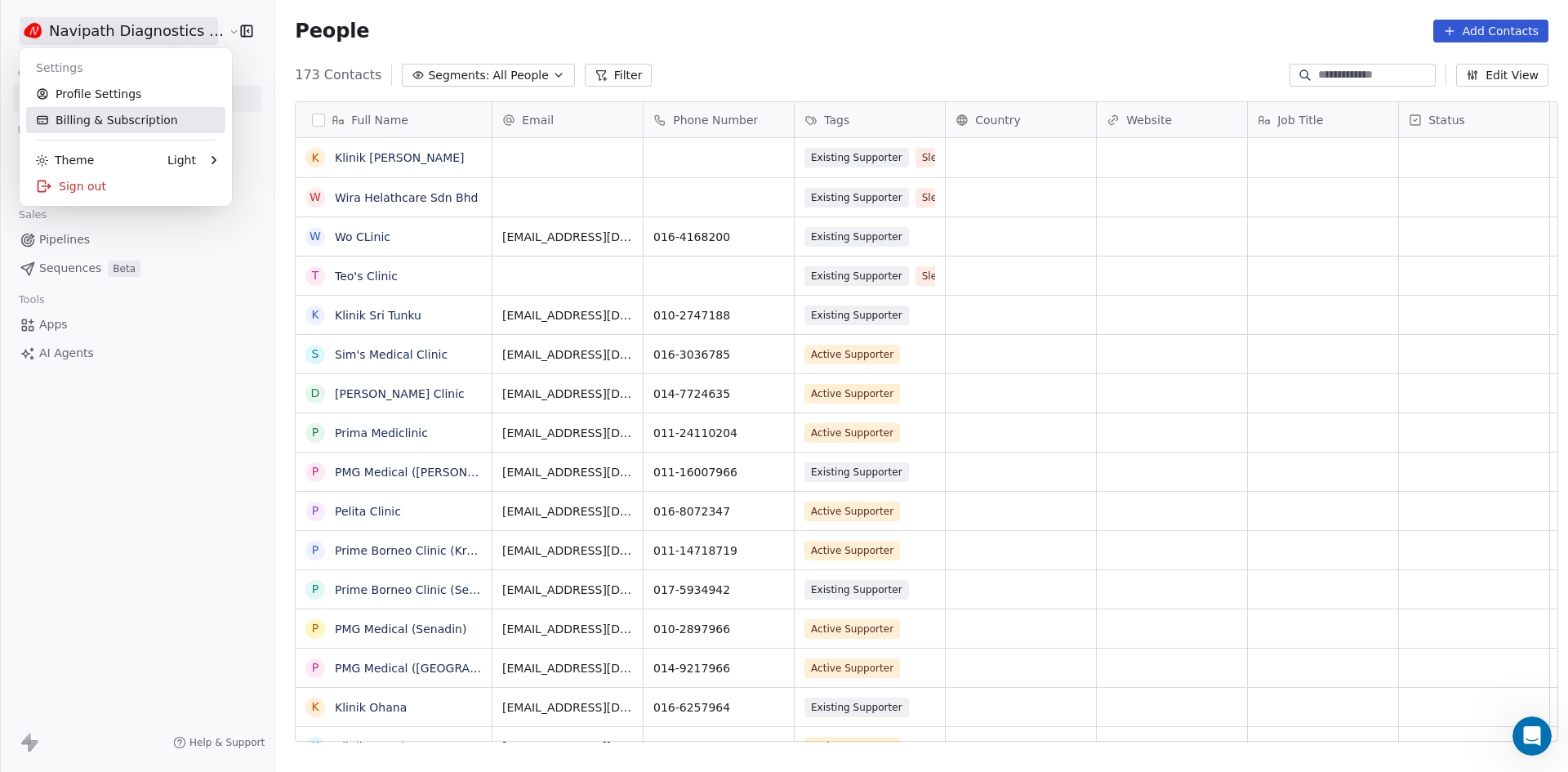
click at [102, 120] on link "Billing & Subscription" at bounding box center [126, 120] width 199 height 26
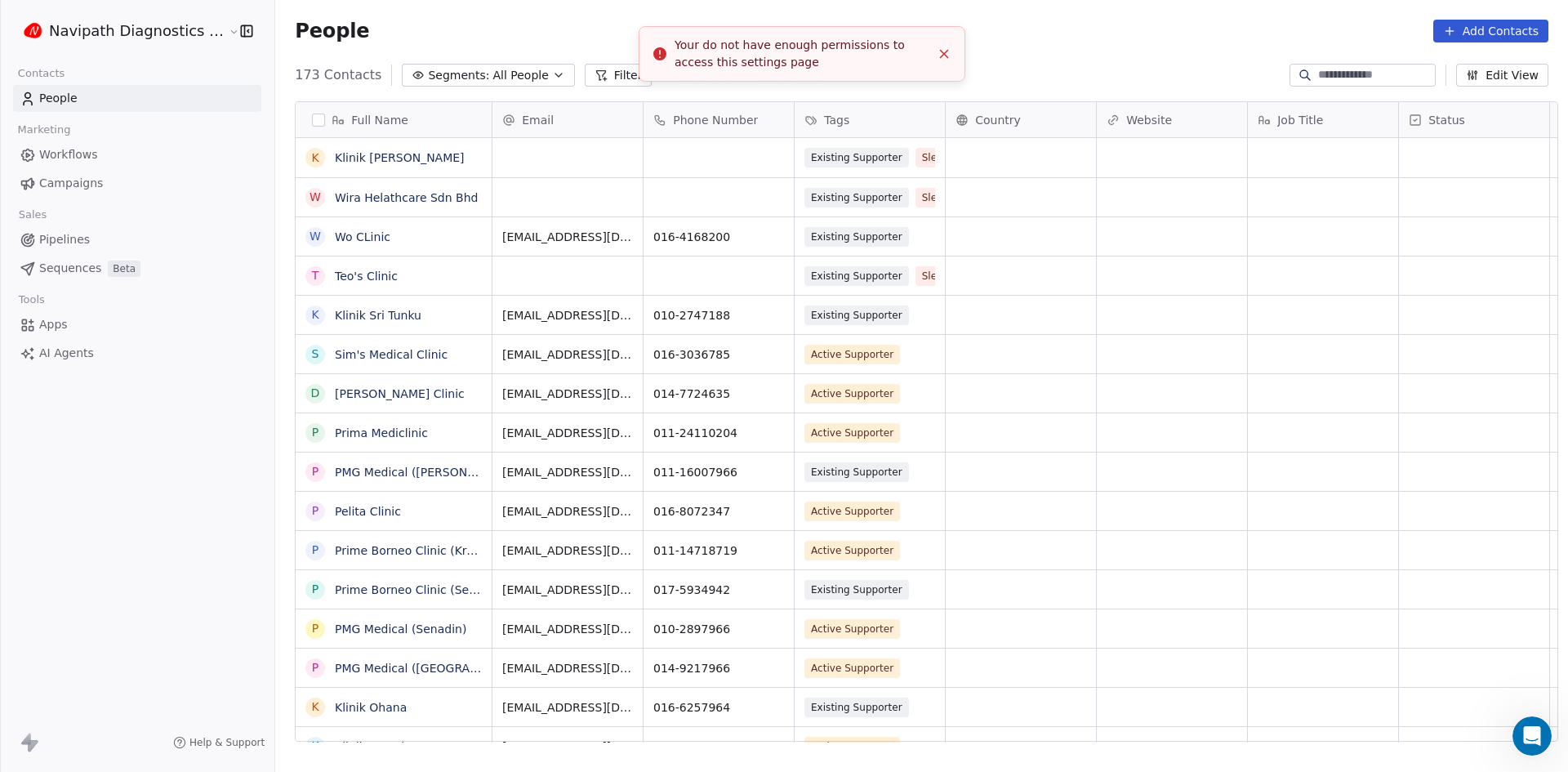
scroll to position [666, 1291]
click at [99, 28] on html "Navipath Diagnostics Sdn Bhd Contacts People Marketing Workflows Campaigns Sale…" at bounding box center [784, 386] width 1568 height 772
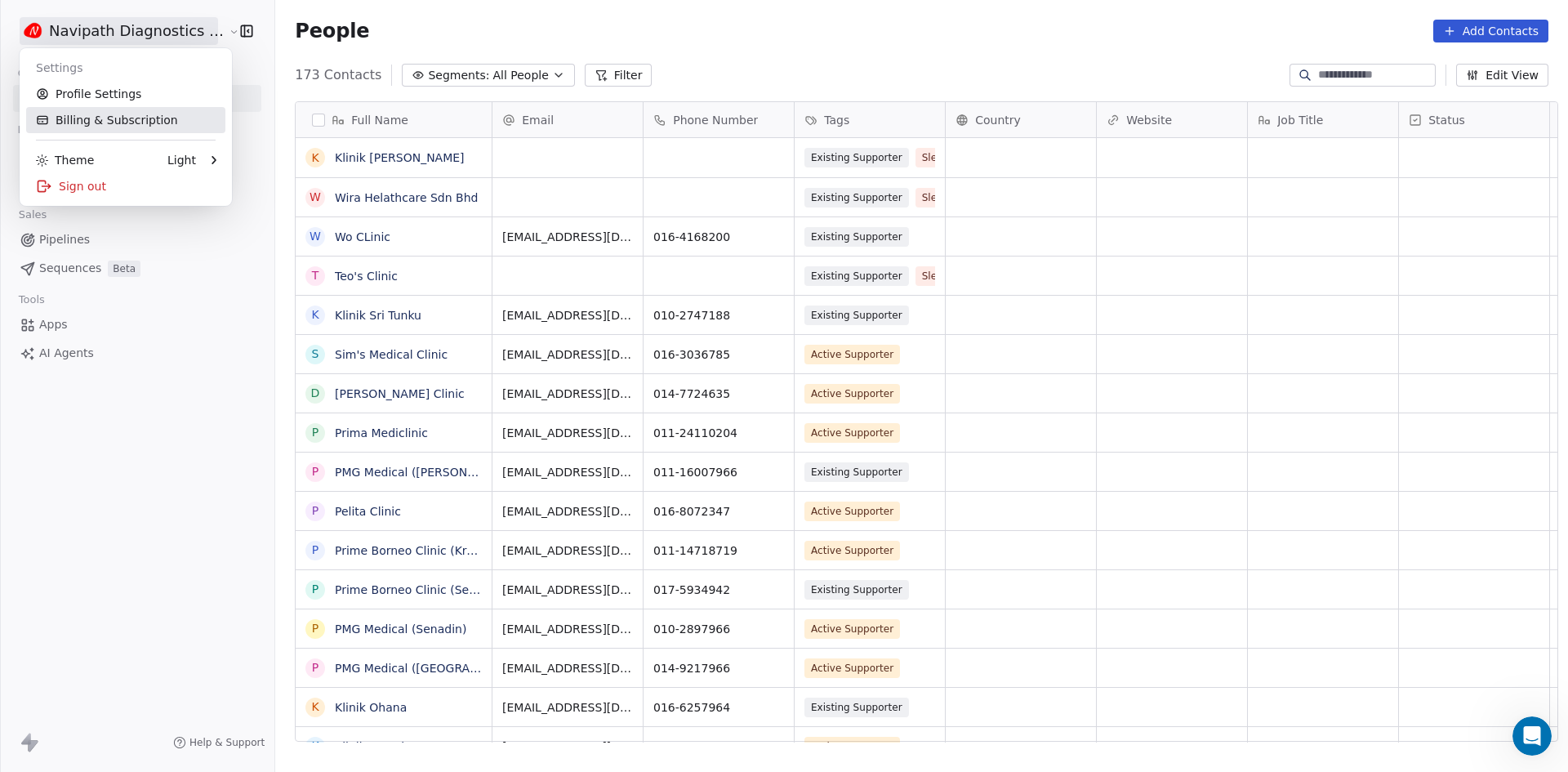
click at [107, 112] on link "Billing & Subscription" at bounding box center [126, 120] width 199 height 26
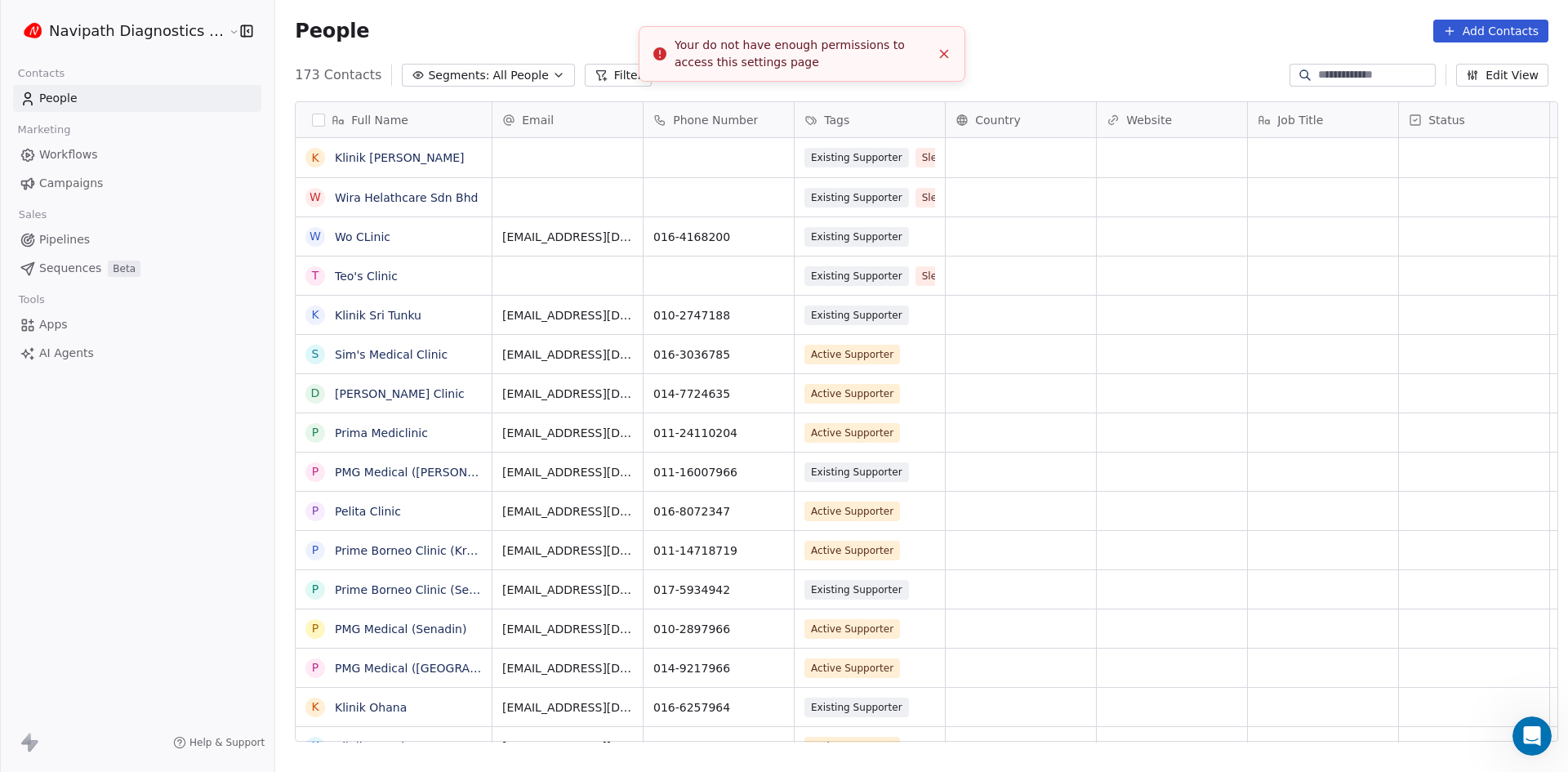
scroll to position [666, 1291]
click at [1508, 34] on button "Add Contacts" at bounding box center [1490, 30] width 115 height 23
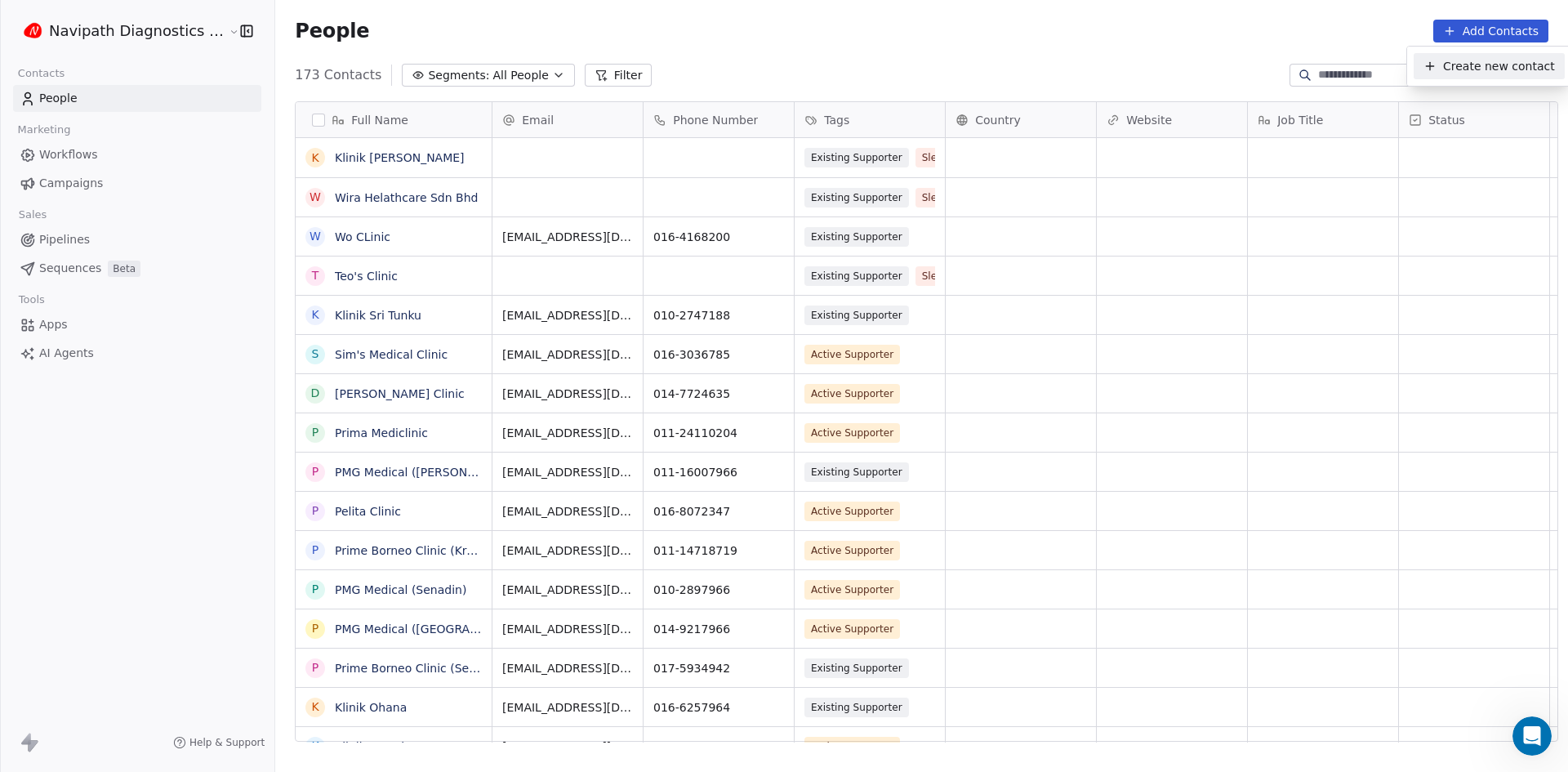
click at [181, 29] on html "Navipath Diagnostics Sdn Bhd Contacts People Marketing Workflows Campaigns Sale…" at bounding box center [784, 386] width 1568 height 772
click at [128, 24] on html "Navipath Diagnostics Sdn Bhd Contacts People Marketing Workflows Campaigns Sale…" at bounding box center [784, 386] width 1568 height 772
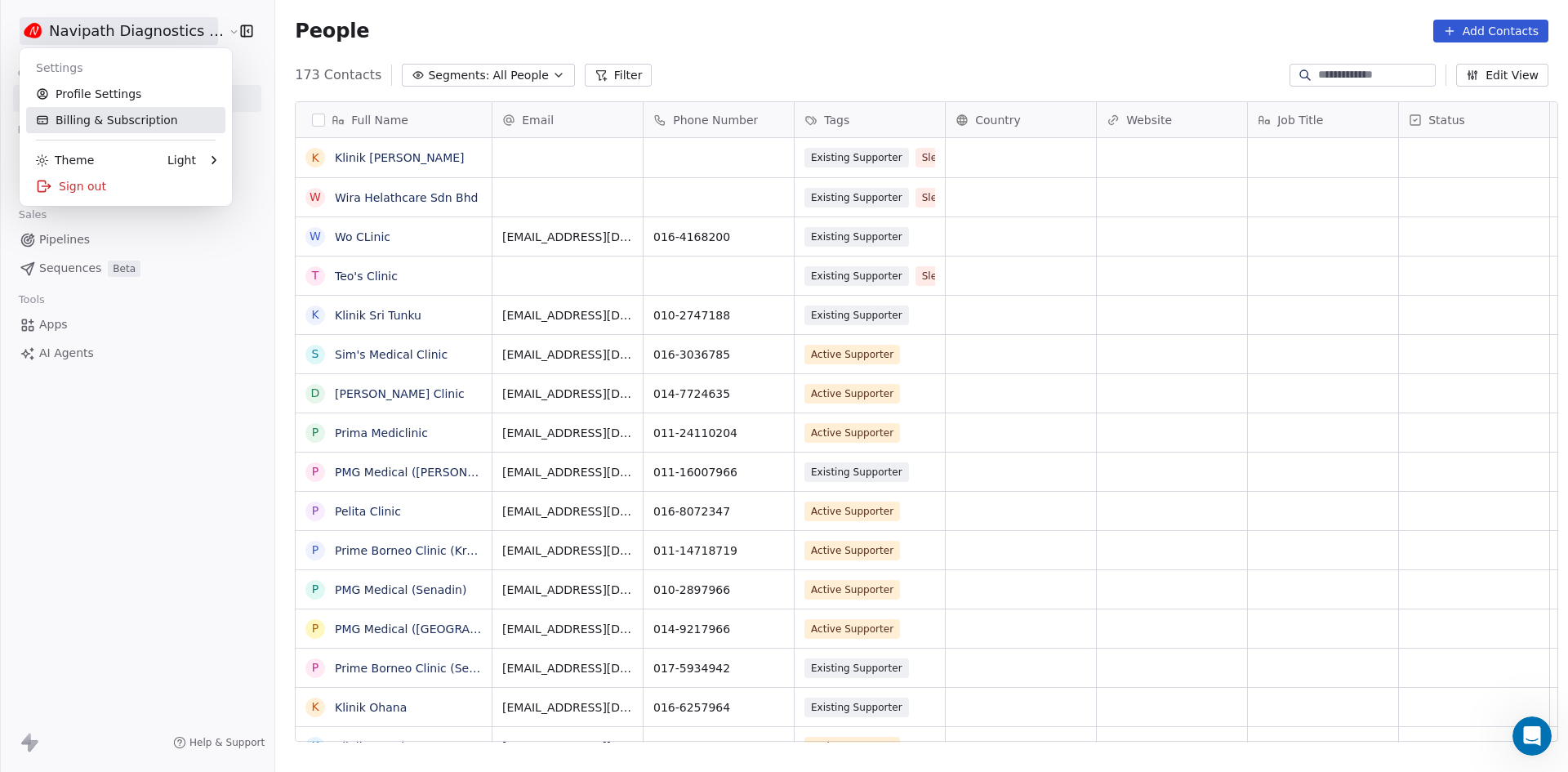
click at [84, 128] on link "Billing & Subscription" at bounding box center [126, 120] width 199 height 26
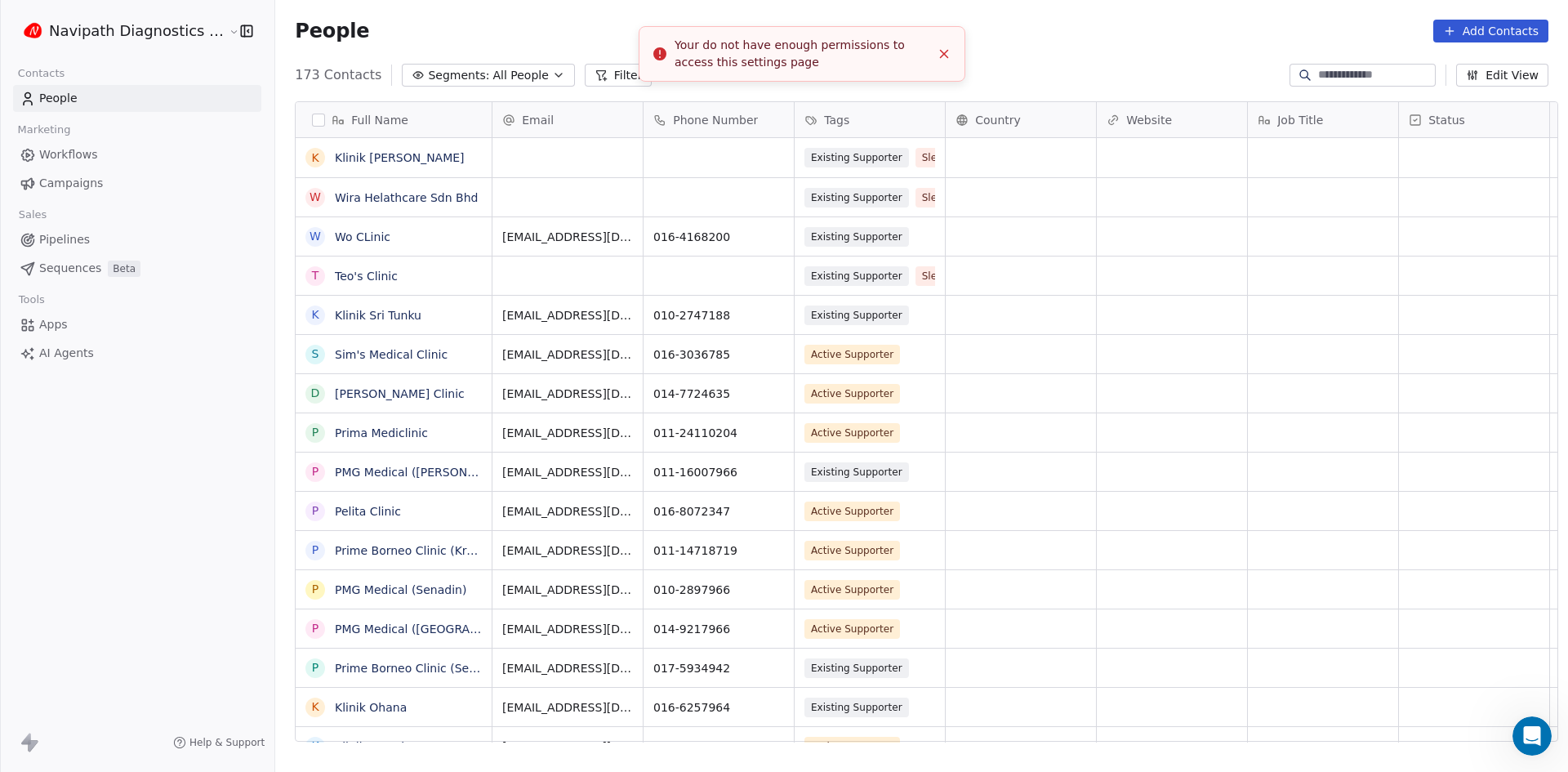
scroll to position [666, 1291]
click at [232, 34] on button "button" at bounding box center [243, 31] width 23 height 16
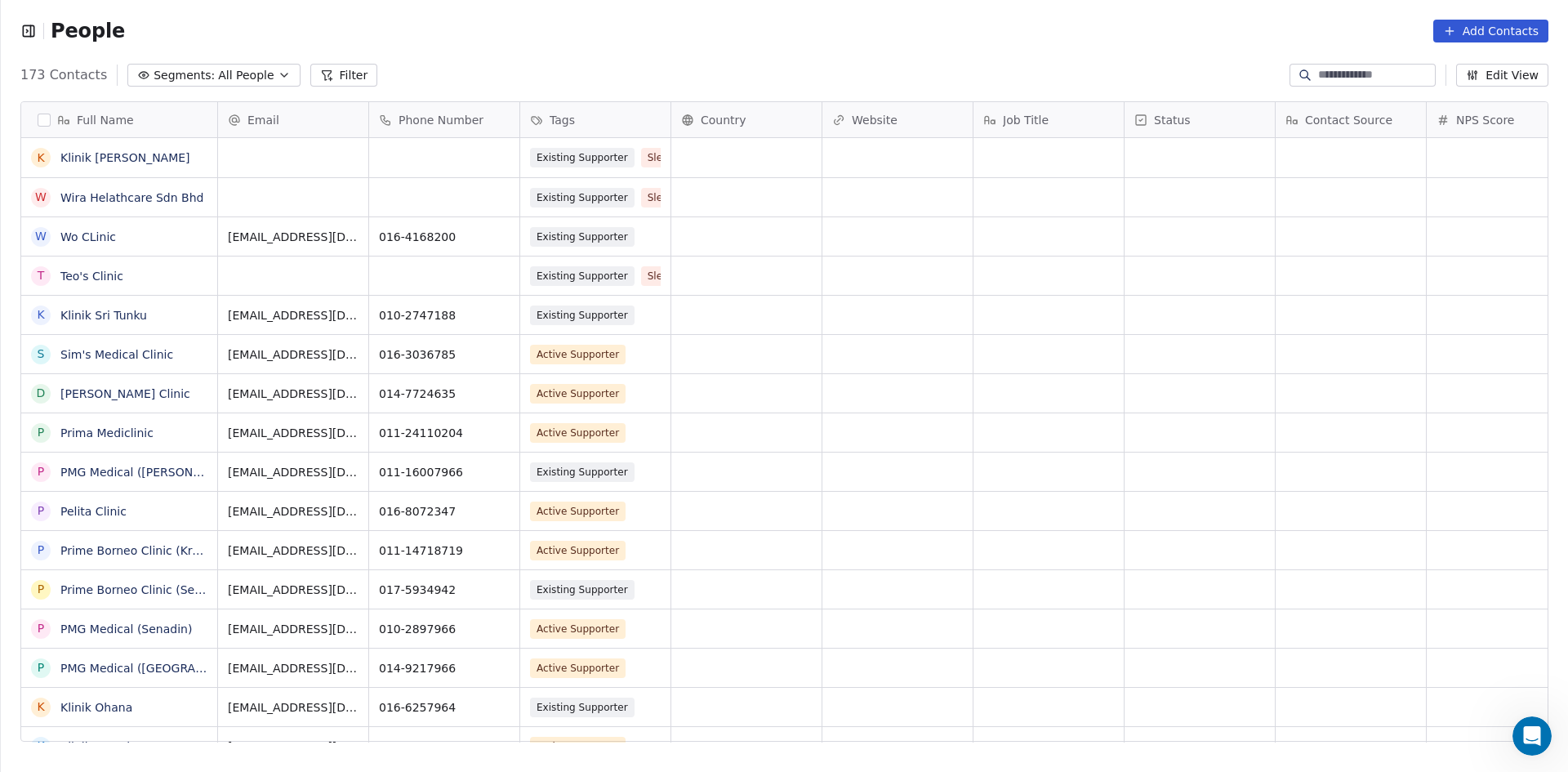
click at [28, 35] on icon "button" at bounding box center [28, 31] width 16 height 16
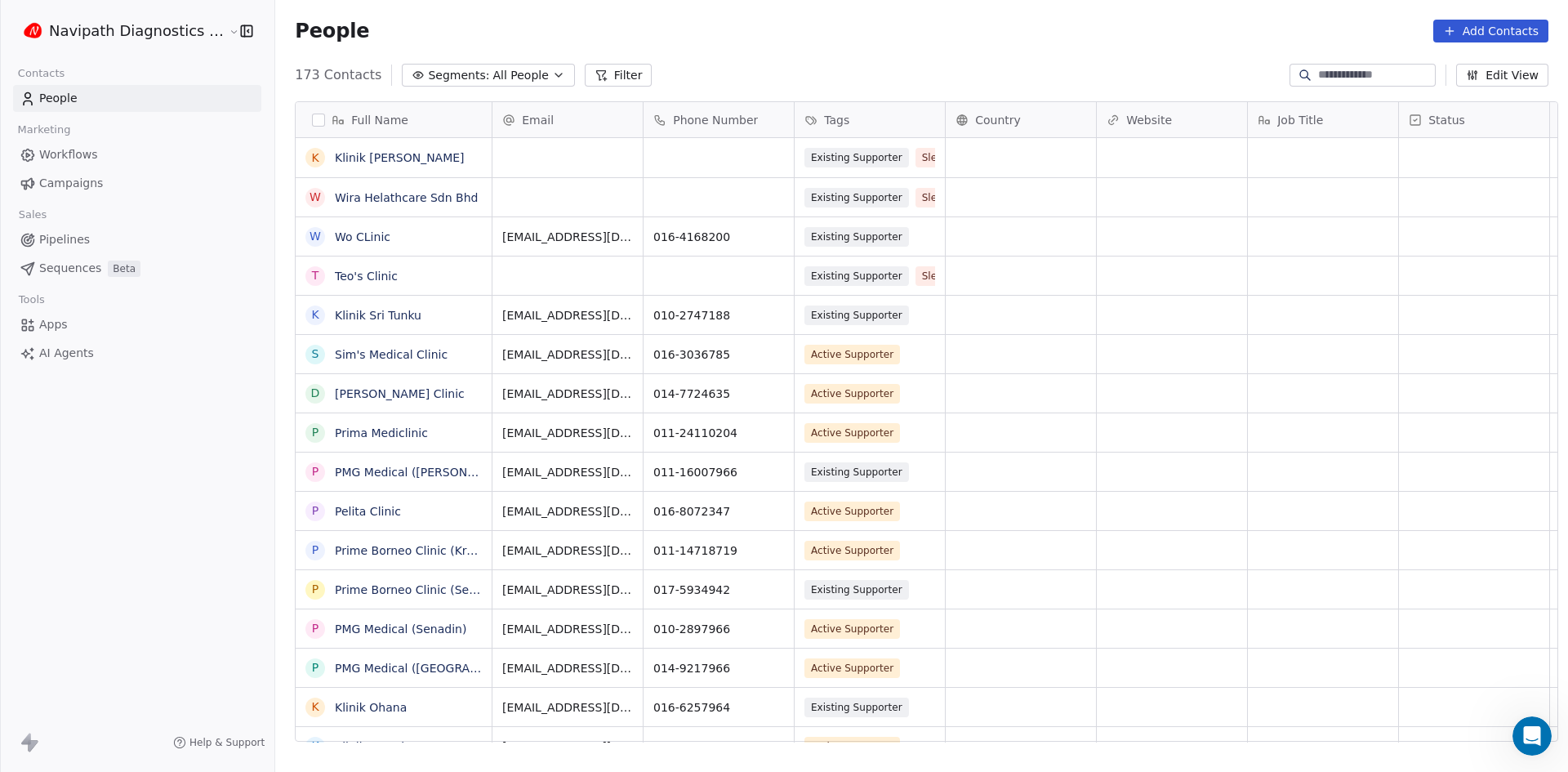
click at [232, 27] on button "button" at bounding box center [243, 31] width 23 height 16
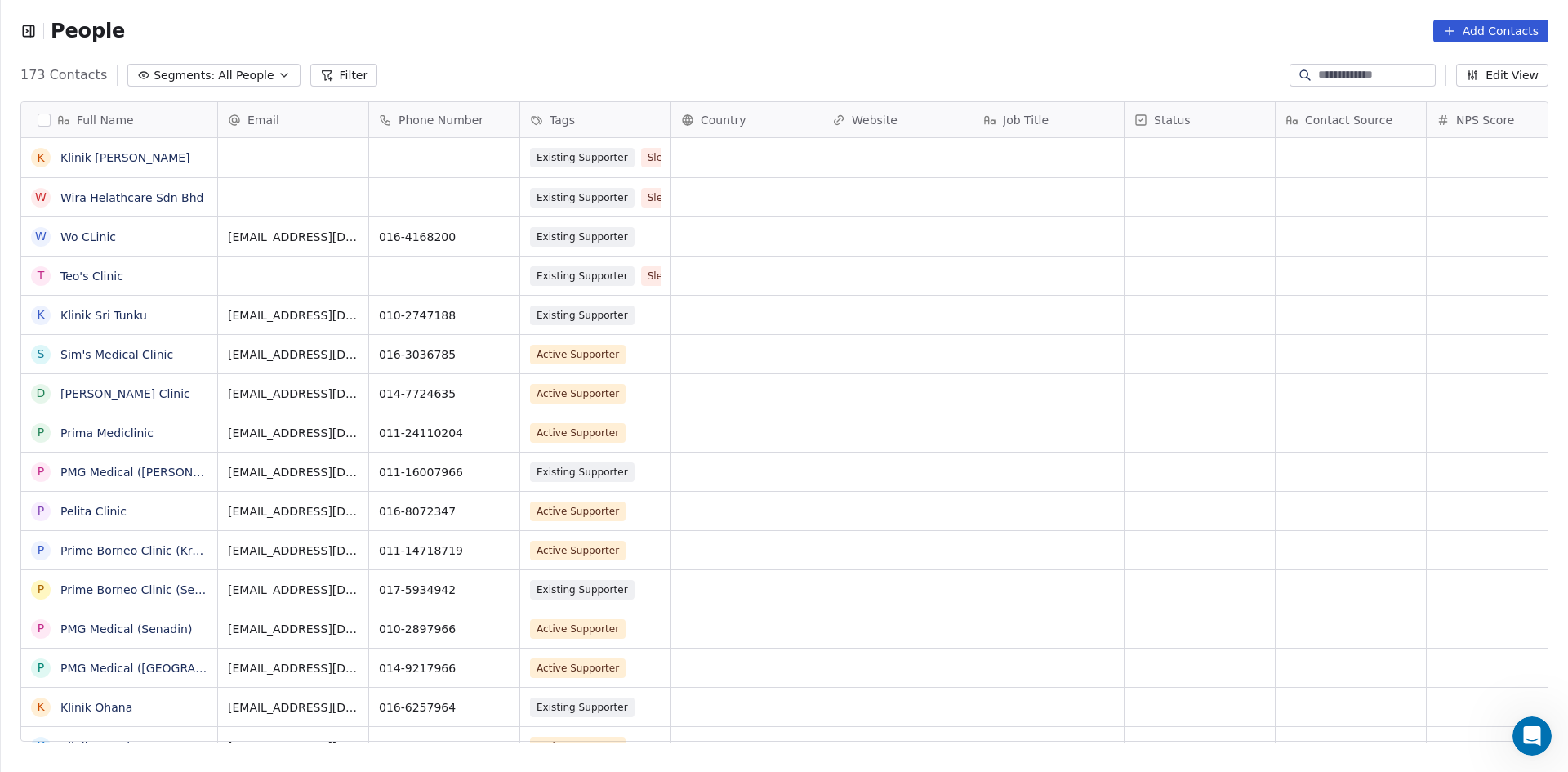
click at [35, 30] on icon "button" at bounding box center [28, 31] width 16 height 16
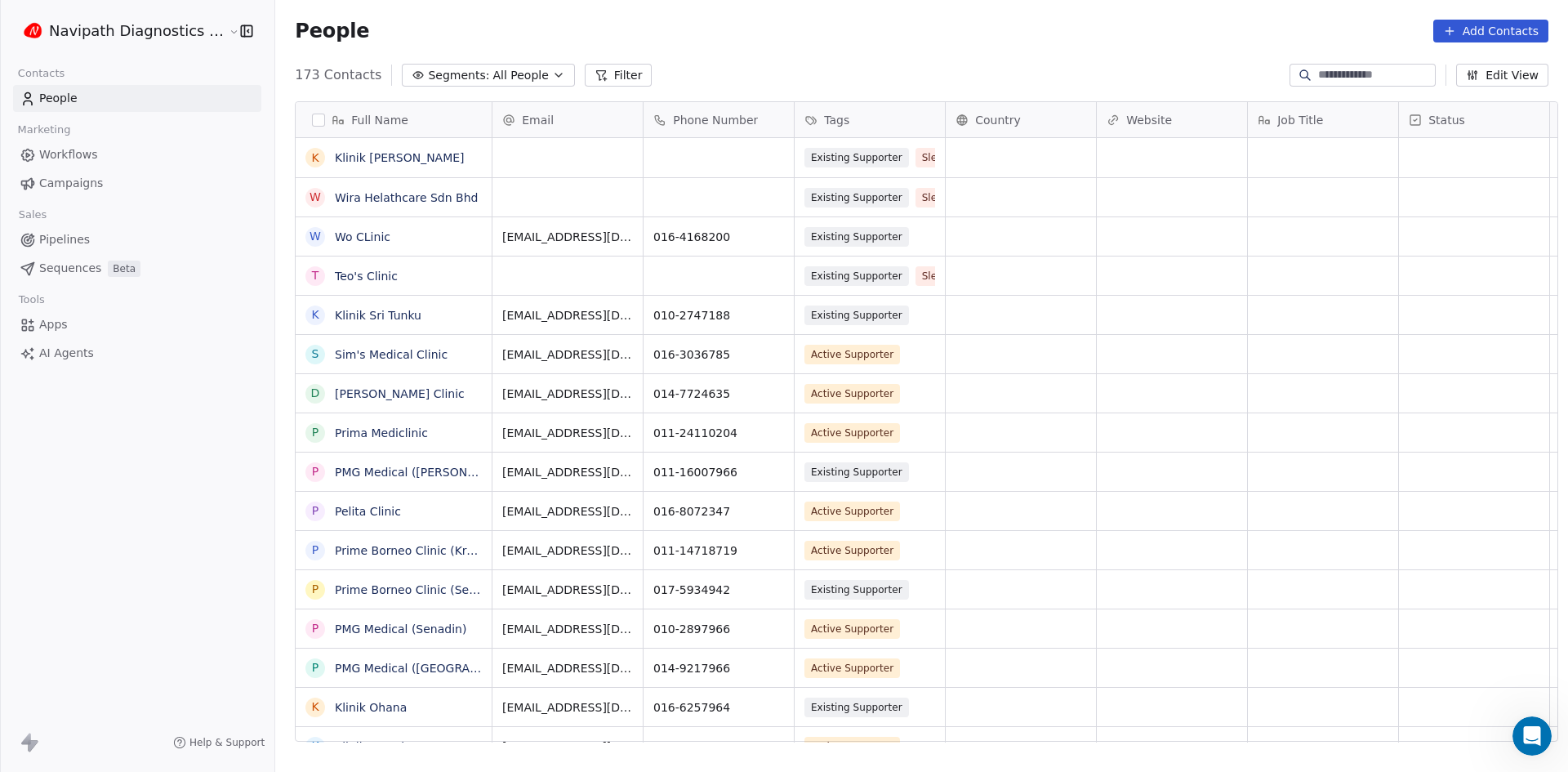
click at [221, 31] on html "Navipath Diagnostics Sdn Bhd Contacts People Marketing Workflows Campaigns Sale…" at bounding box center [784, 386] width 1568 height 772
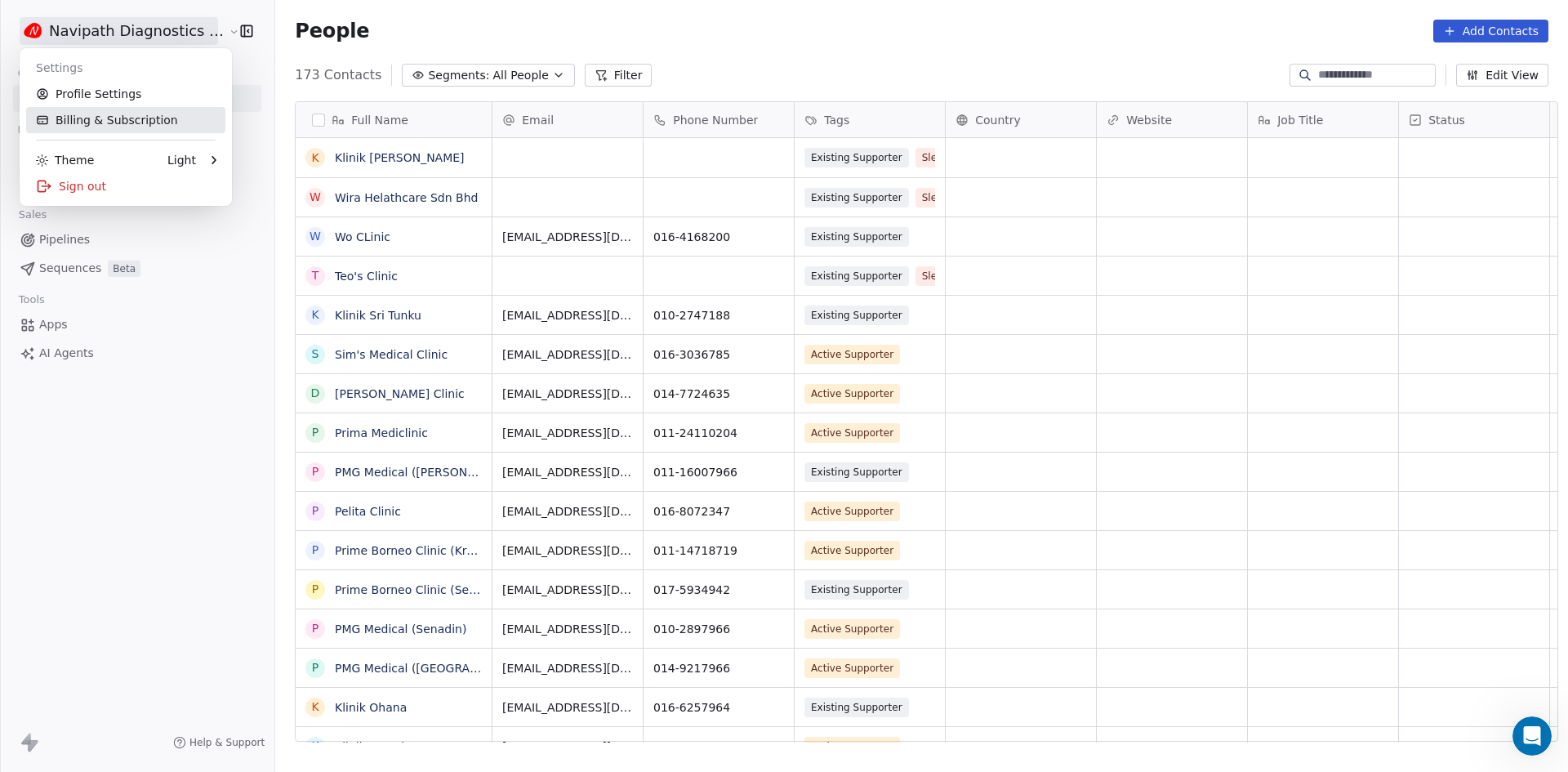
click at [152, 122] on link "Billing & Subscription" at bounding box center [126, 120] width 199 height 26
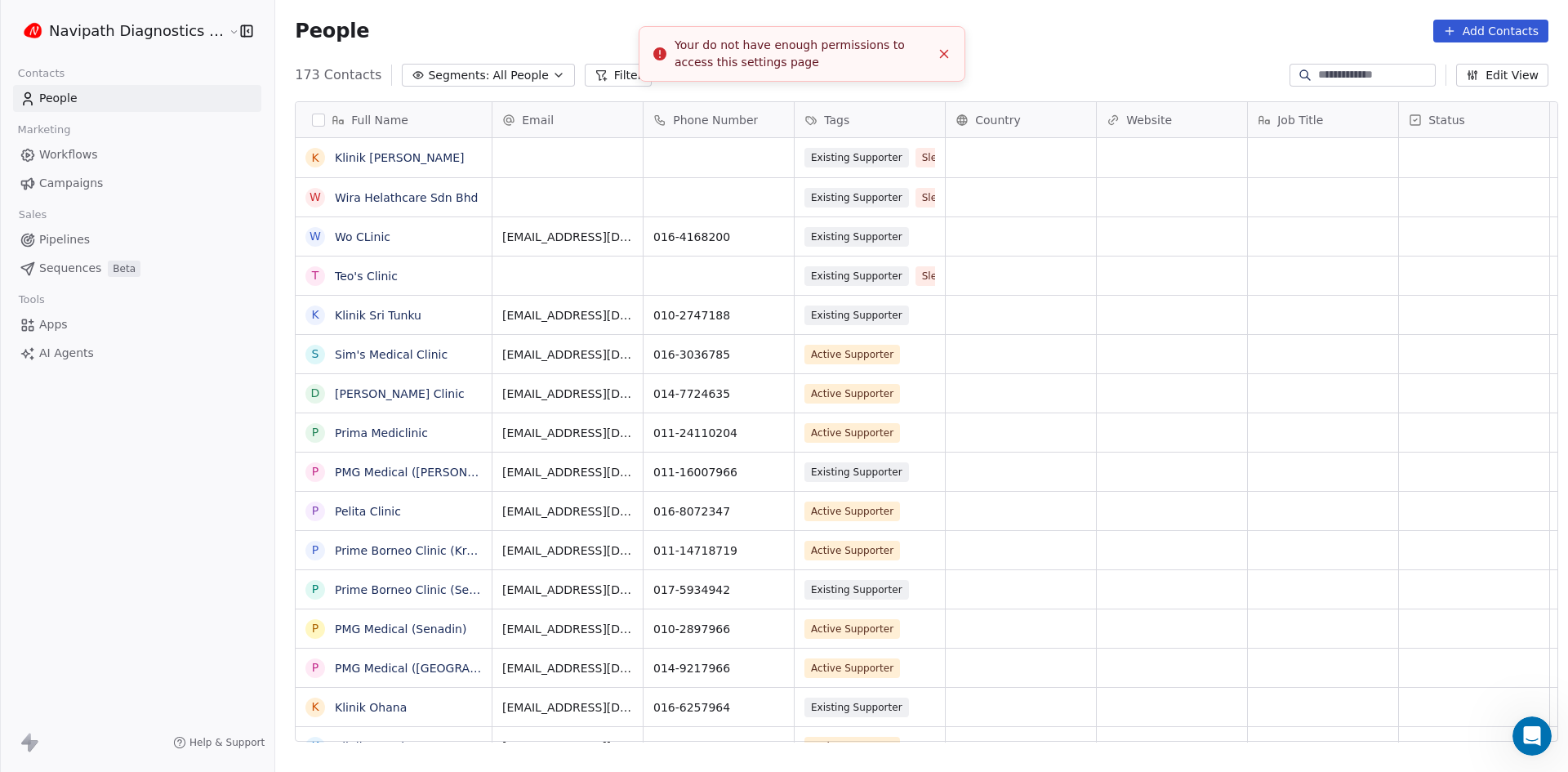
scroll to position [666, 1291]
drag, startPoint x: 783, startPoint y: 47, endPoint x: 898, endPoint y: 57, distance: 115.4
click at [898, 57] on div "Your do not have enough permissions to access this settings page" at bounding box center [802, 54] width 256 height 35
click at [127, 34] on html "Navipath Diagnostics Sdn Bhd Contacts People Marketing Workflows Campaigns Sale…" at bounding box center [784, 386] width 1568 height 772
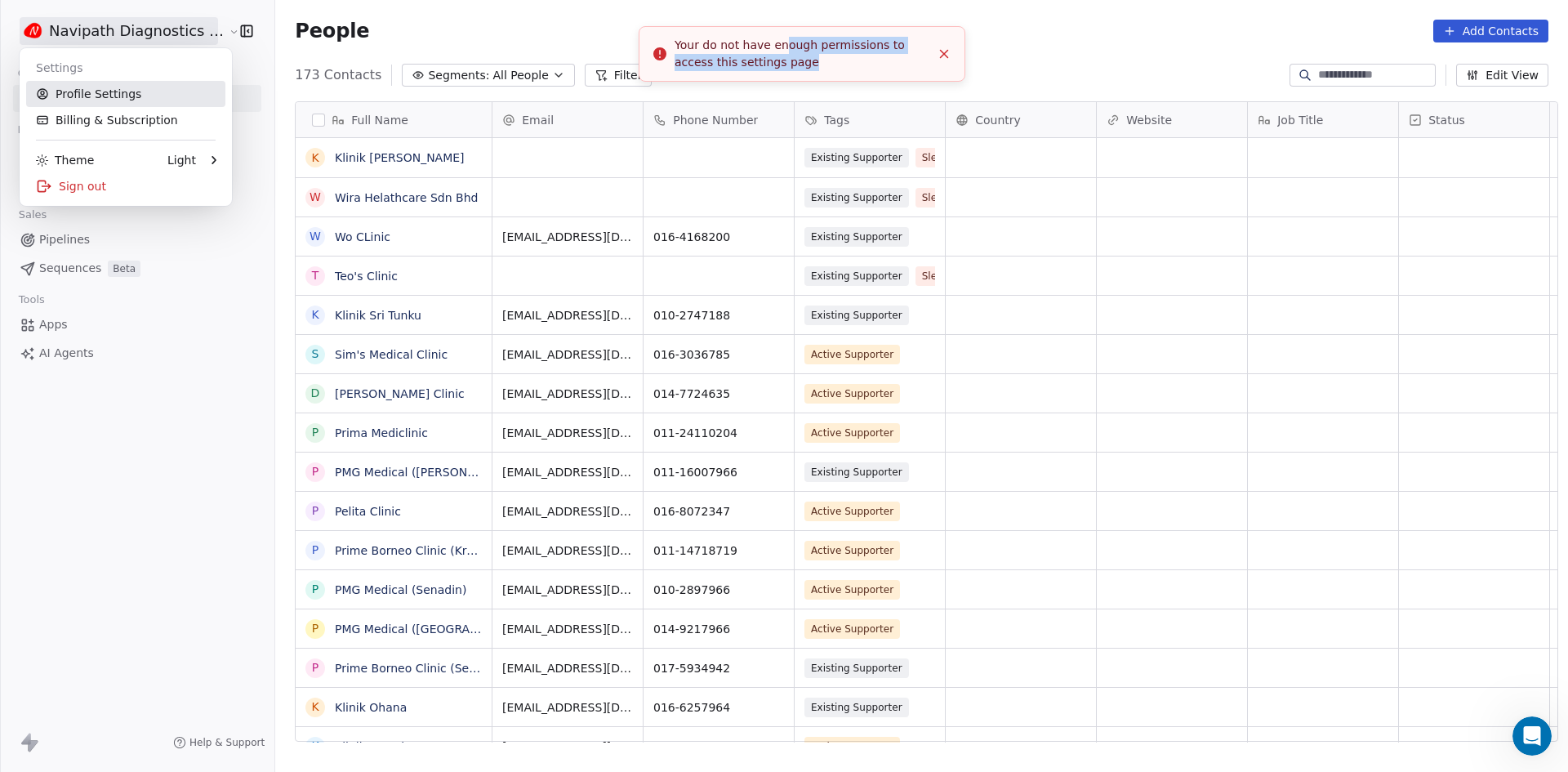
click at [109, 99] on link "Profile Settings" at bounding box center [126, 94] width 199 height 26
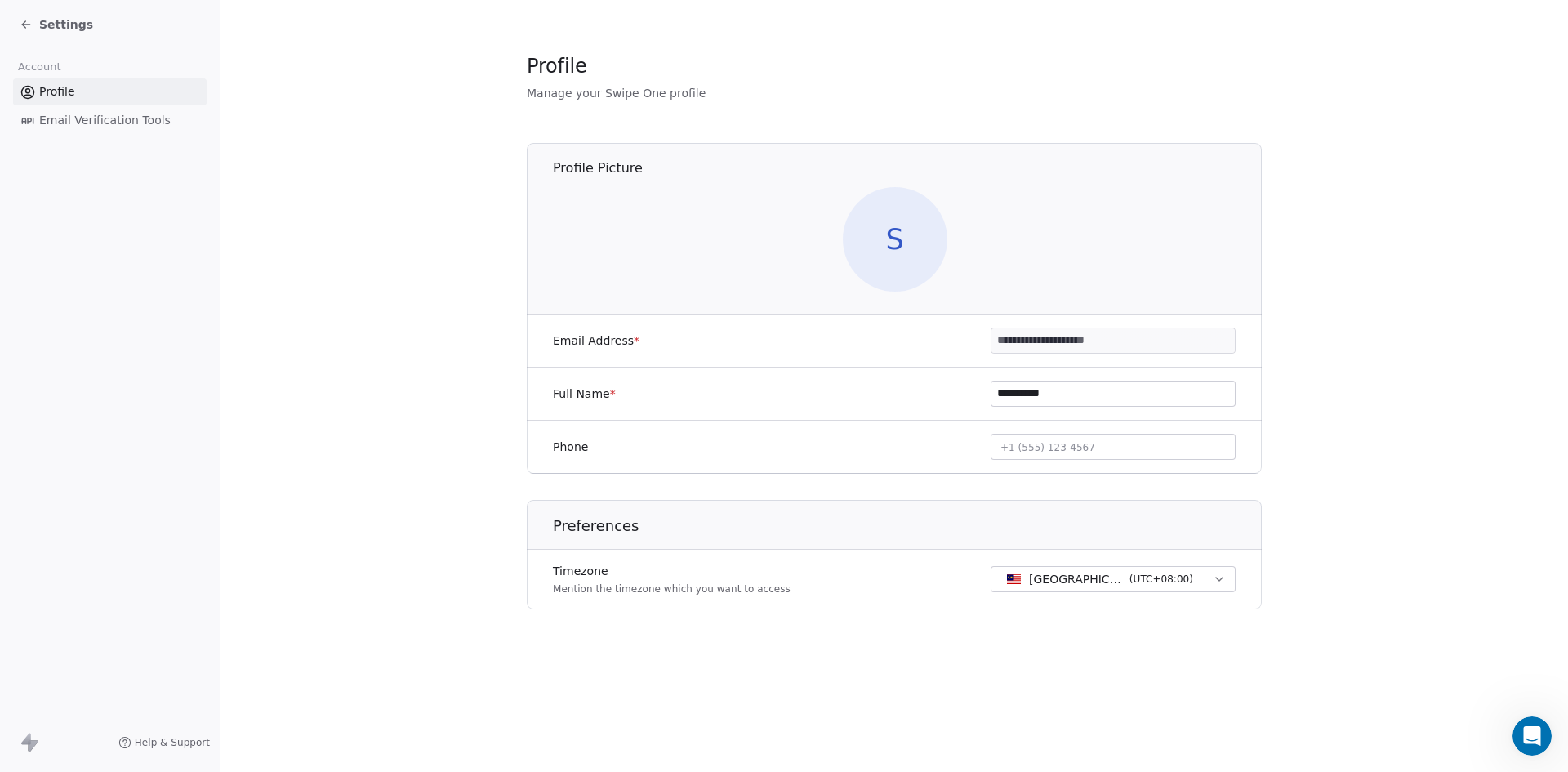
click at [9, 26] on div "Settings" at bounding box center [110, 25] width 220 height 49
click at [29, 21] on icon at bounding box center [26, 25] width 13 height 13
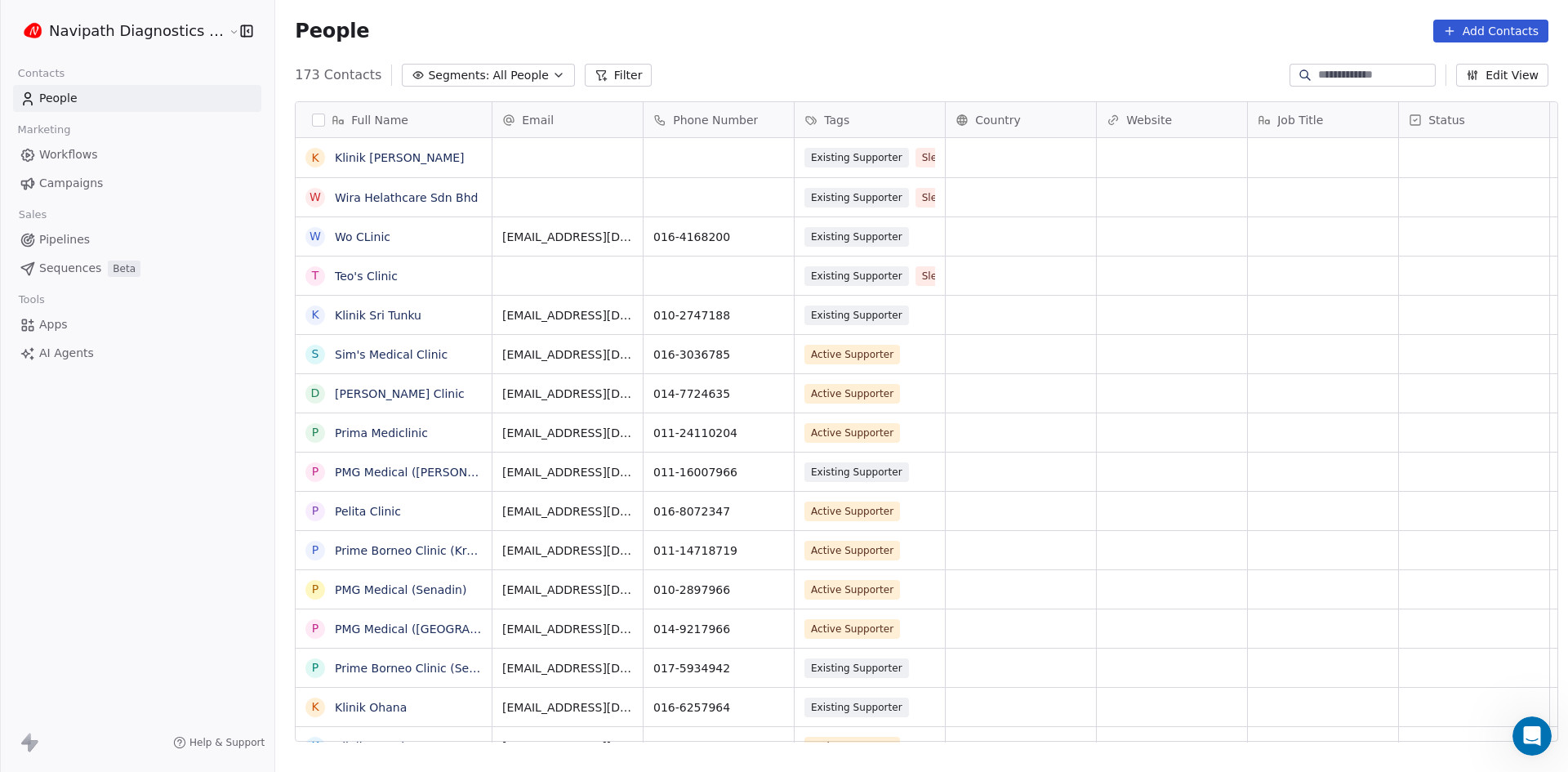
scroll to position [666, 1291]
click at [94, 18] on html "Navipath Diagnostics Sdn Bhd Contacts People Marketing Workflows Campaigns Sale…" at bounding box center [784, 386] width 1568 height 772
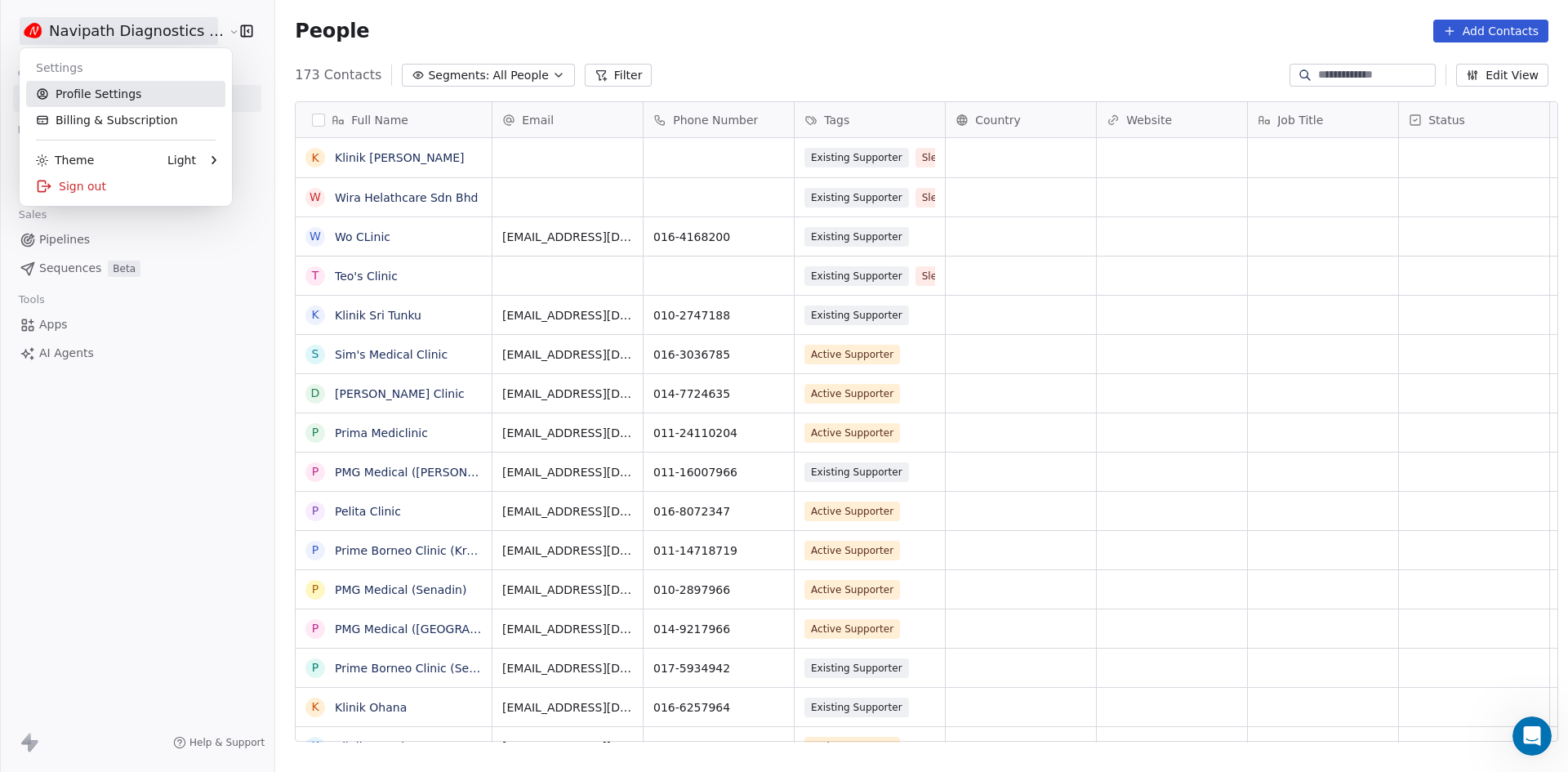
click at [105, 94] on link "Profile Settings" at bounding box center [126, 94] width 199 height 26
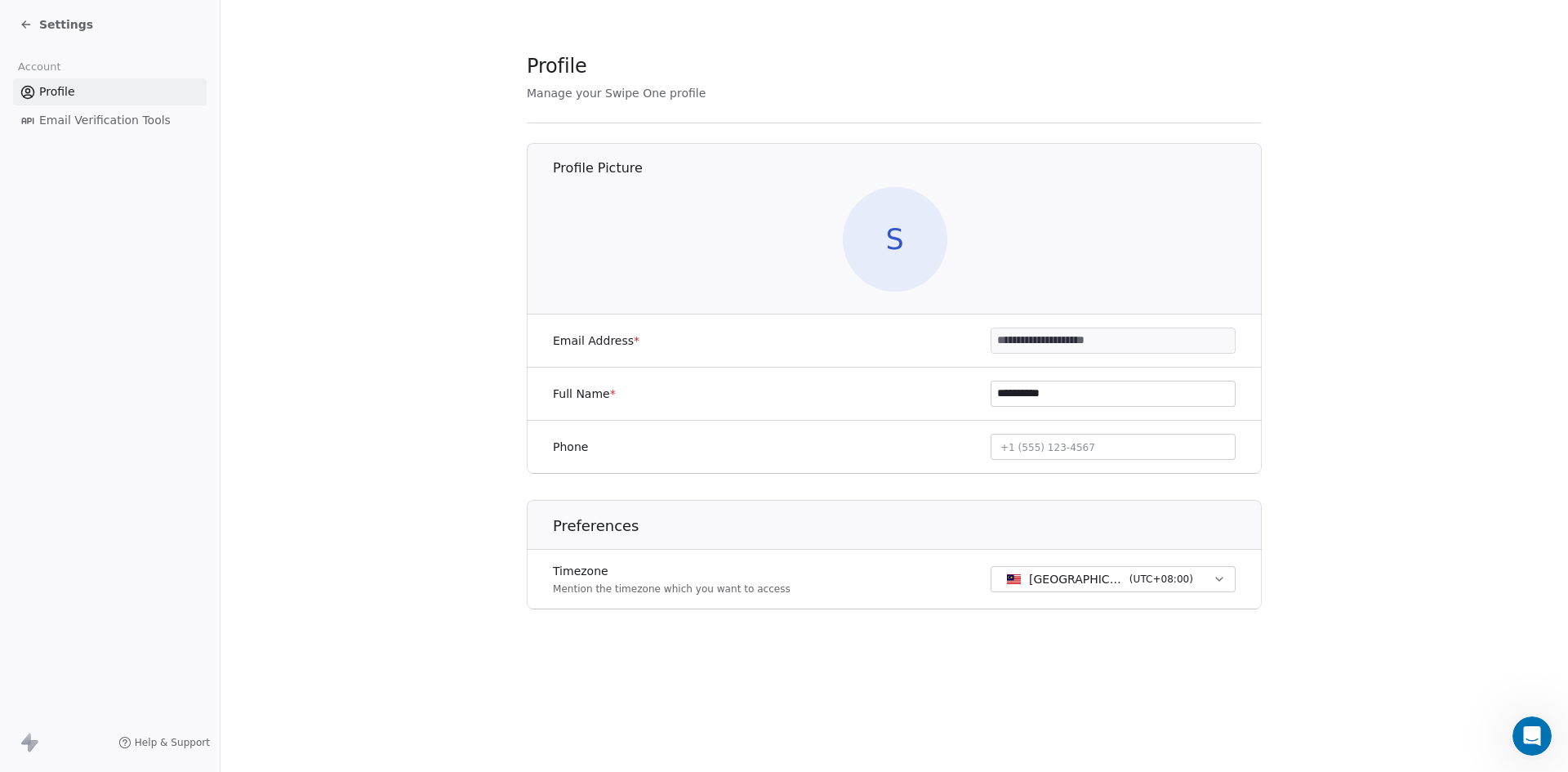
click at [16, 21] on div "Settings" at bounding box center [110, 25] width 220 height 49
click at [27, 22] on icon at bounding box center [26, 25] width 13 height 13
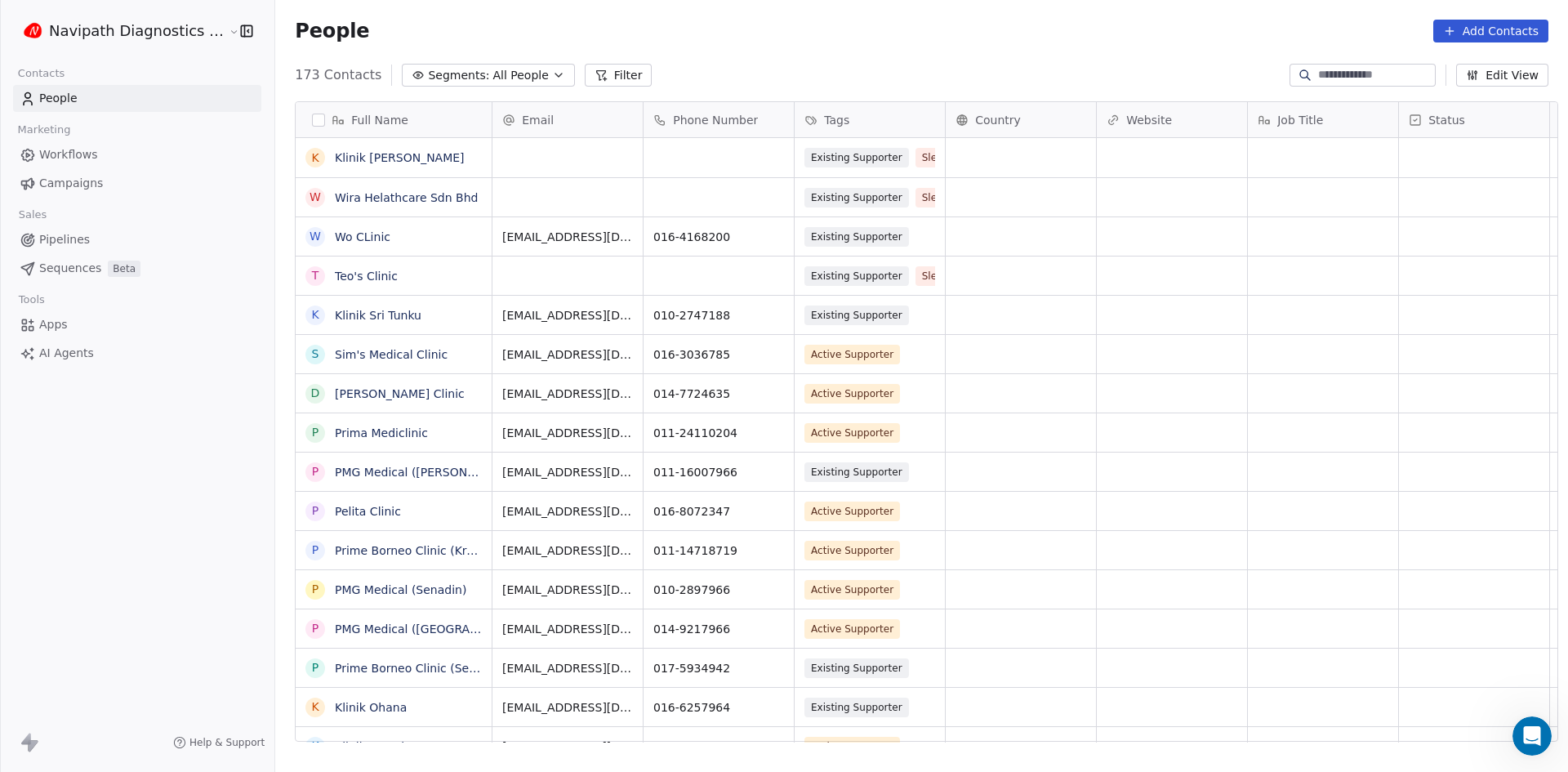
scroll to position [666, 1291]
click at [74, 265] on span "Sequences" at bounding box center [70, 268] width 62 height 17
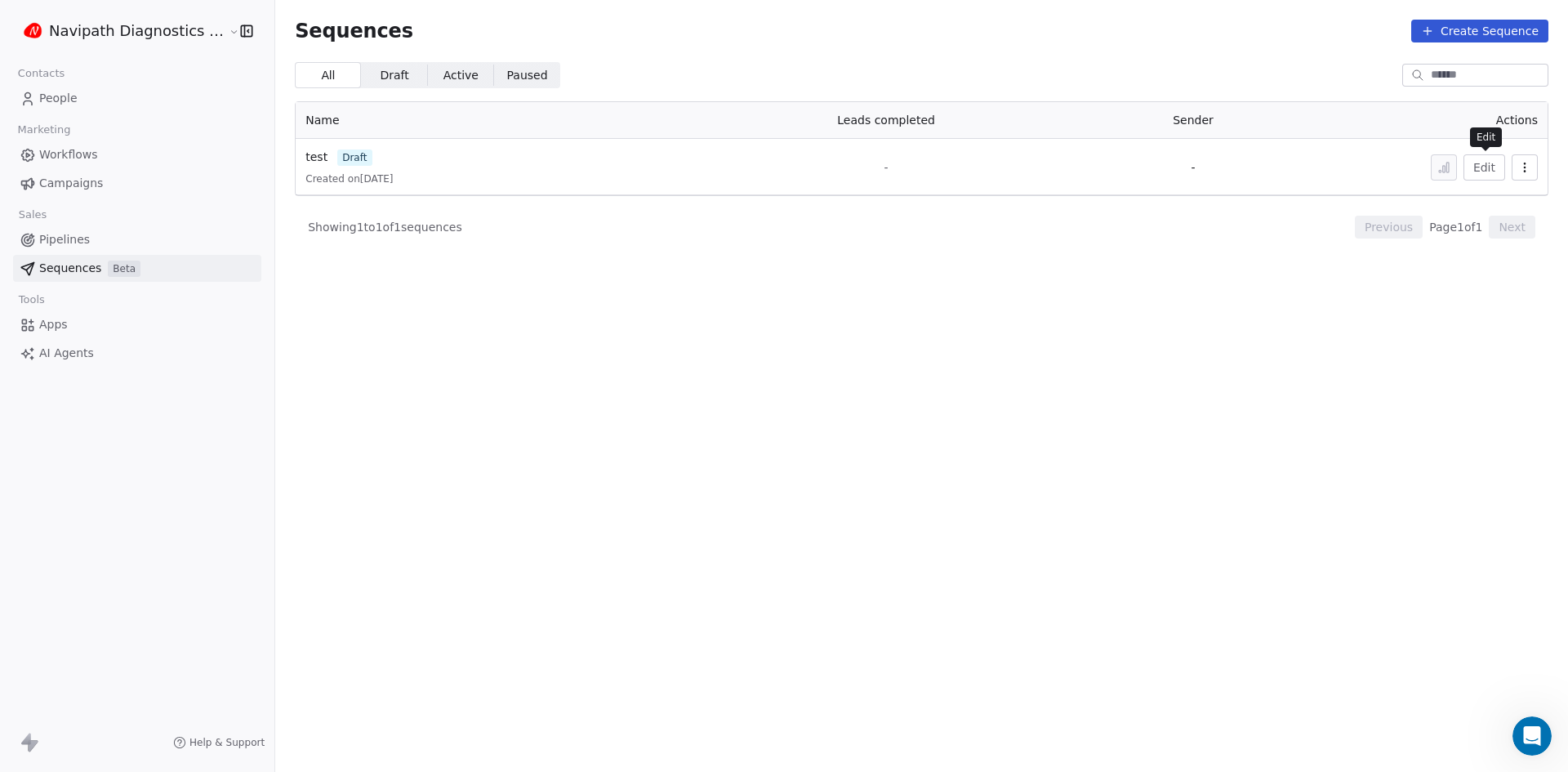
click at [1501, 168] on button "Edit" at bounding box center [1484, 167] width 42 height 26
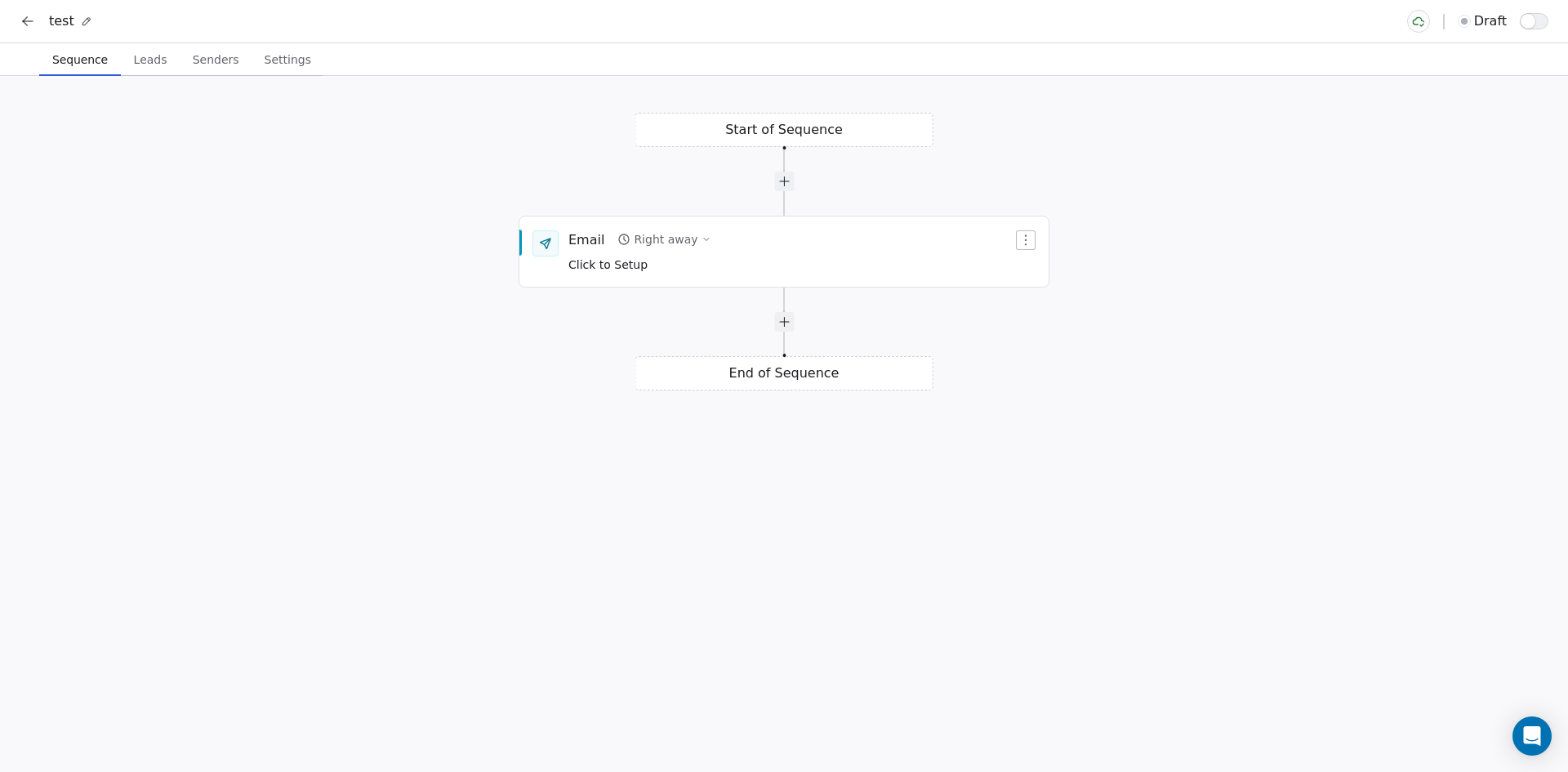
click at [24, 18] on icon at bounding box center [27, 21] width 16 height 16
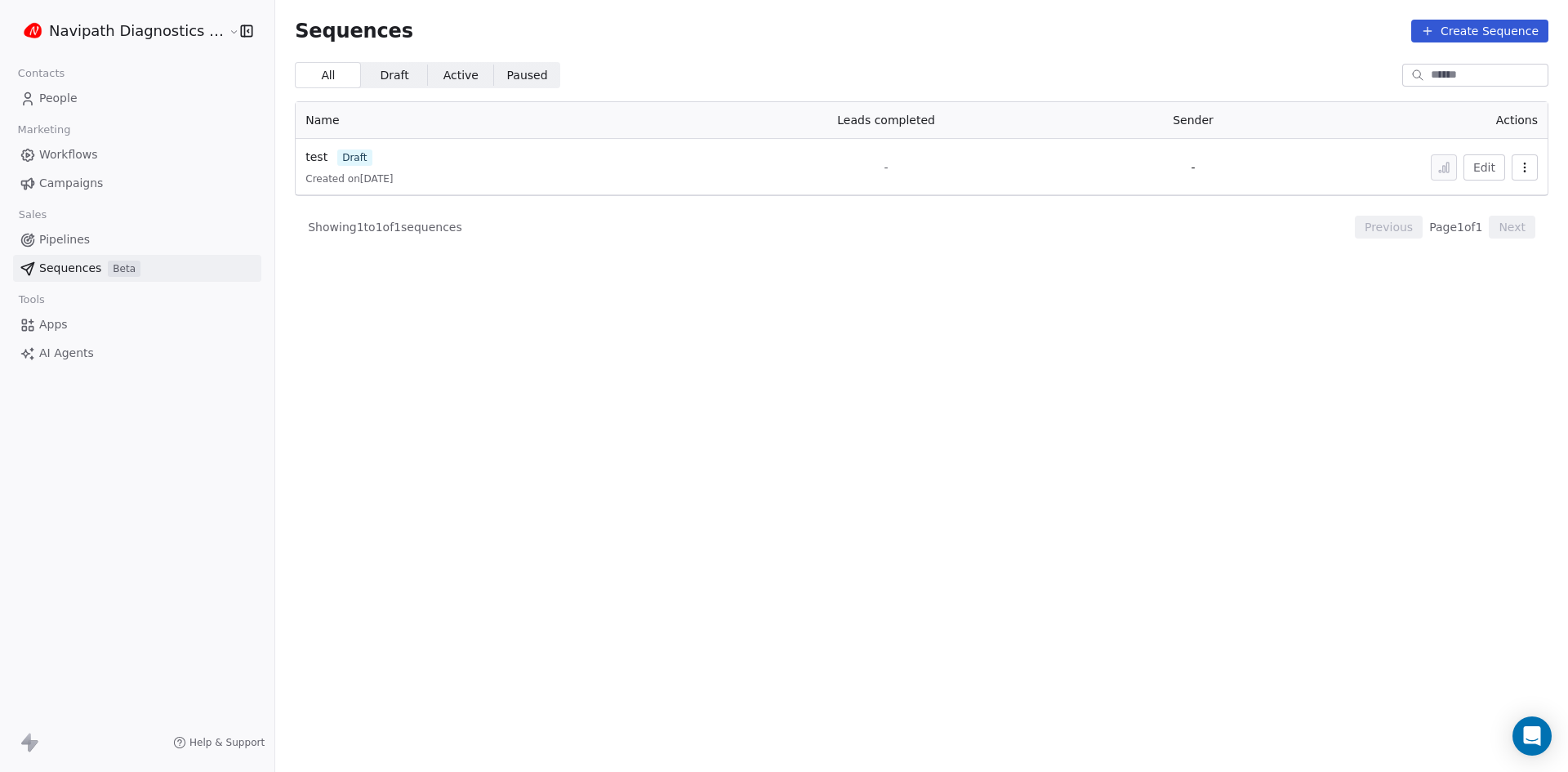
click at [168, 26] on html "Navipath Diagnostics Sdn Bhd Contacts People Marketing Workflows Campaigns Sale…" at bounding box center [784, 386] width 1568 height 772
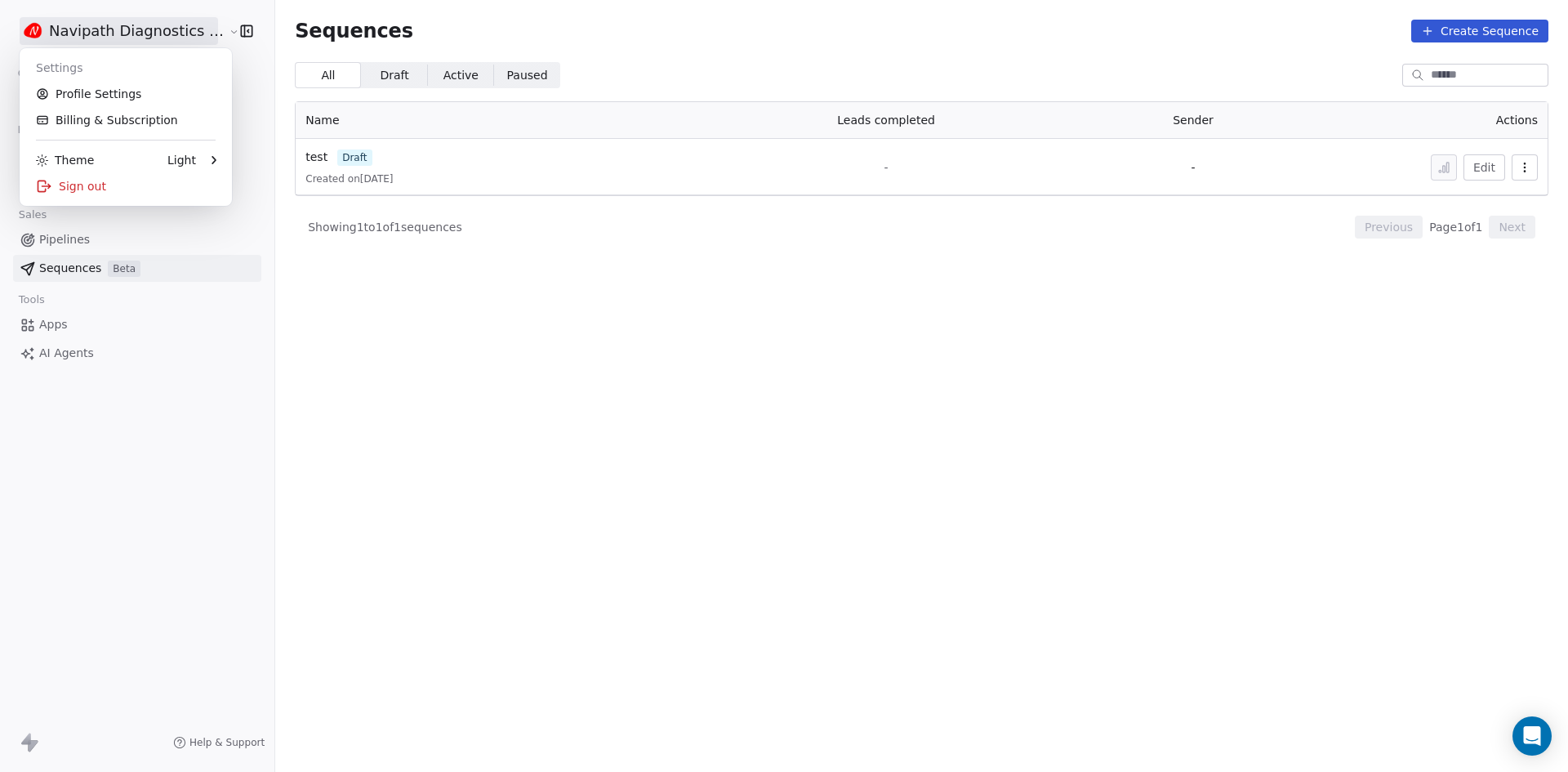
click at [1098, 306] on html "Navipath Diagnostics Sdn Bhd Contacts People Marketing Workflows Campaigns Sale…" at bounding box center [784, 386] width 1568 height 772
click at [115, 41] on html "Navipath Diagnostics Sdn Bhd Contacts People Marketing Workflows Campaigns Sale…" at bounding box center [784, 386] width 1568 height 772
click at [78, 183] on div "Sign out" at bounding box center [126, 186] width 199 height 26
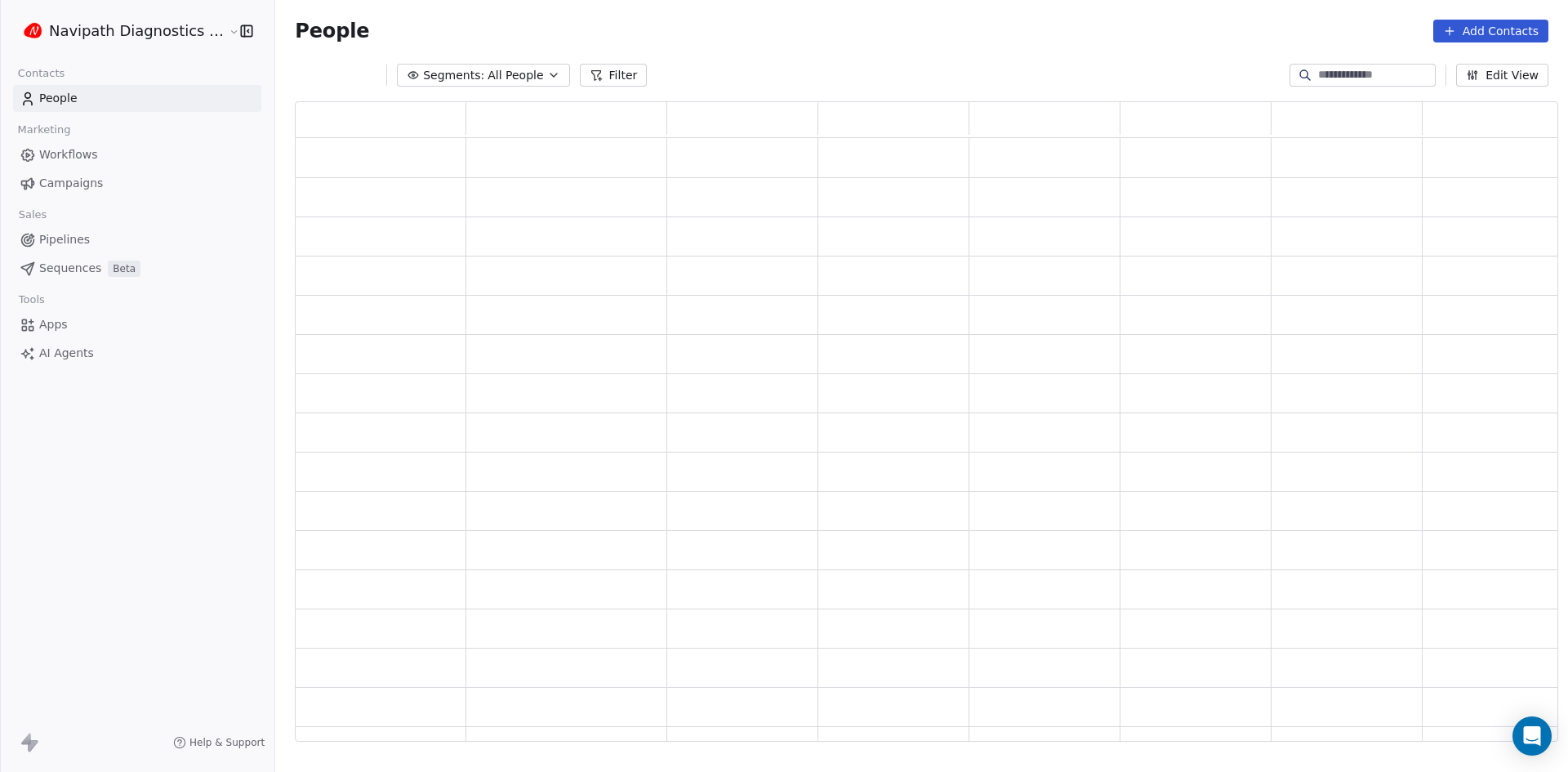
scroll to position [627, 1252]
click at [100, 41] on html "Navipath Diagnostics Sdn Bhd Contacts People Marketing Workflows Campaigns Sale…" at bounding box center [784, 386] width 1568 height 772
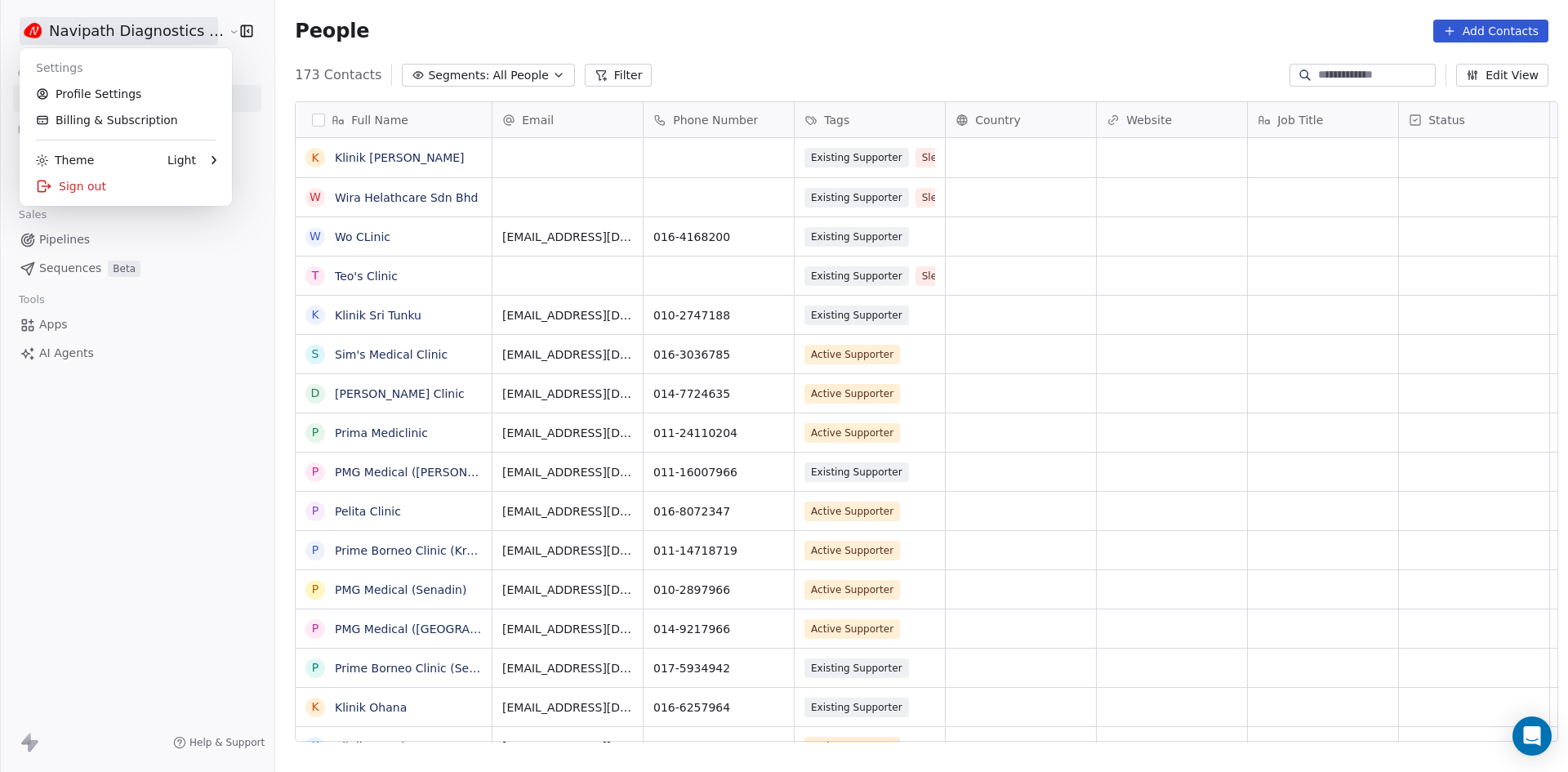
scroll to position [666, 1291]
click at [100, 41] on html "Navipath Diagnostics Sdn Bhd Contacts People Marketing Workflows Campaigns Sale…" at bounding box center [784, 386] width 1568 height 772
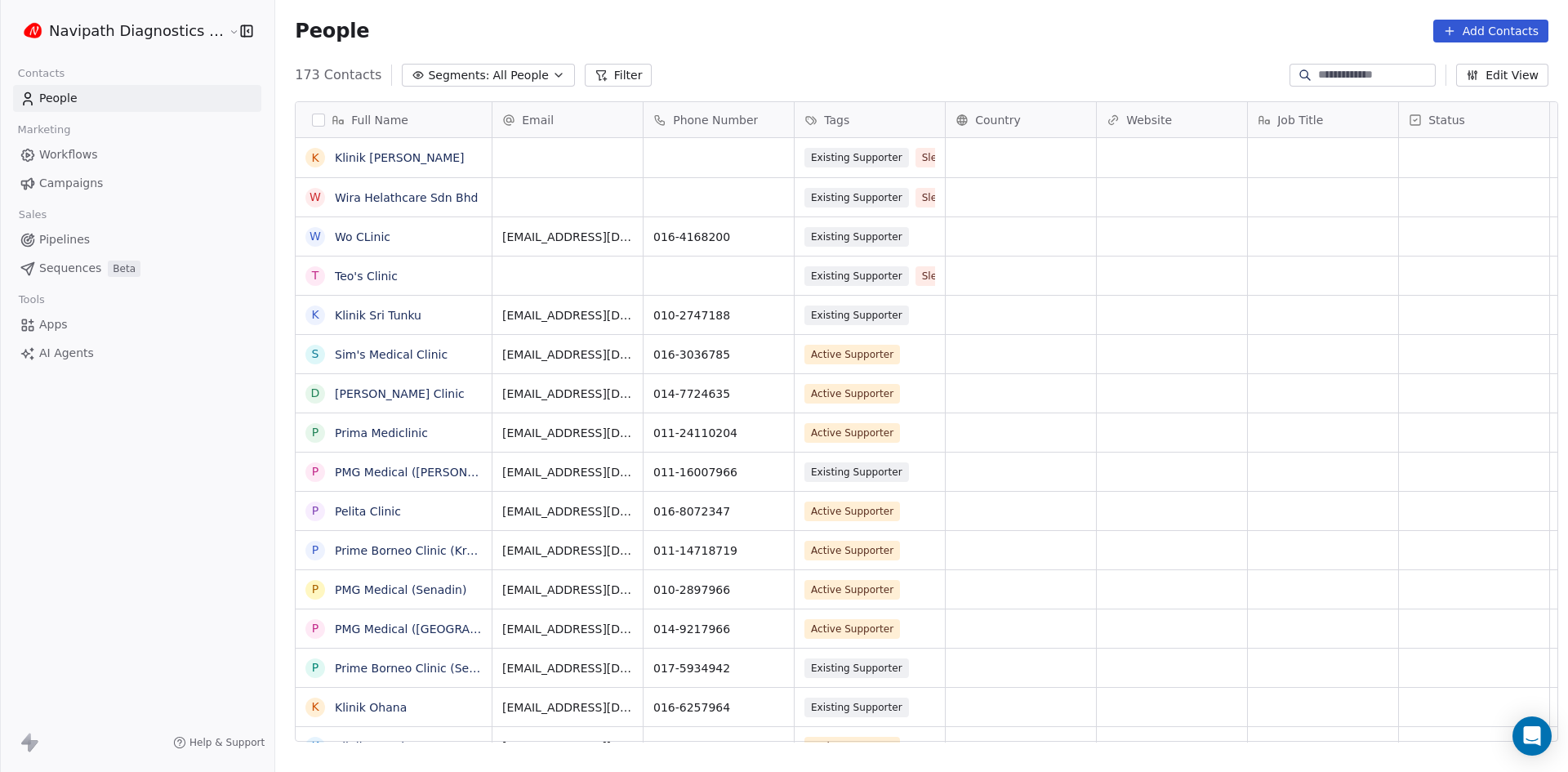
click at [192, 32] on html "Navipath Diagnostics Sdn Bhd Contacts People Marketing Workflows Campaigns Sale…" at bounding box center [784, 386] width 1568 height 772
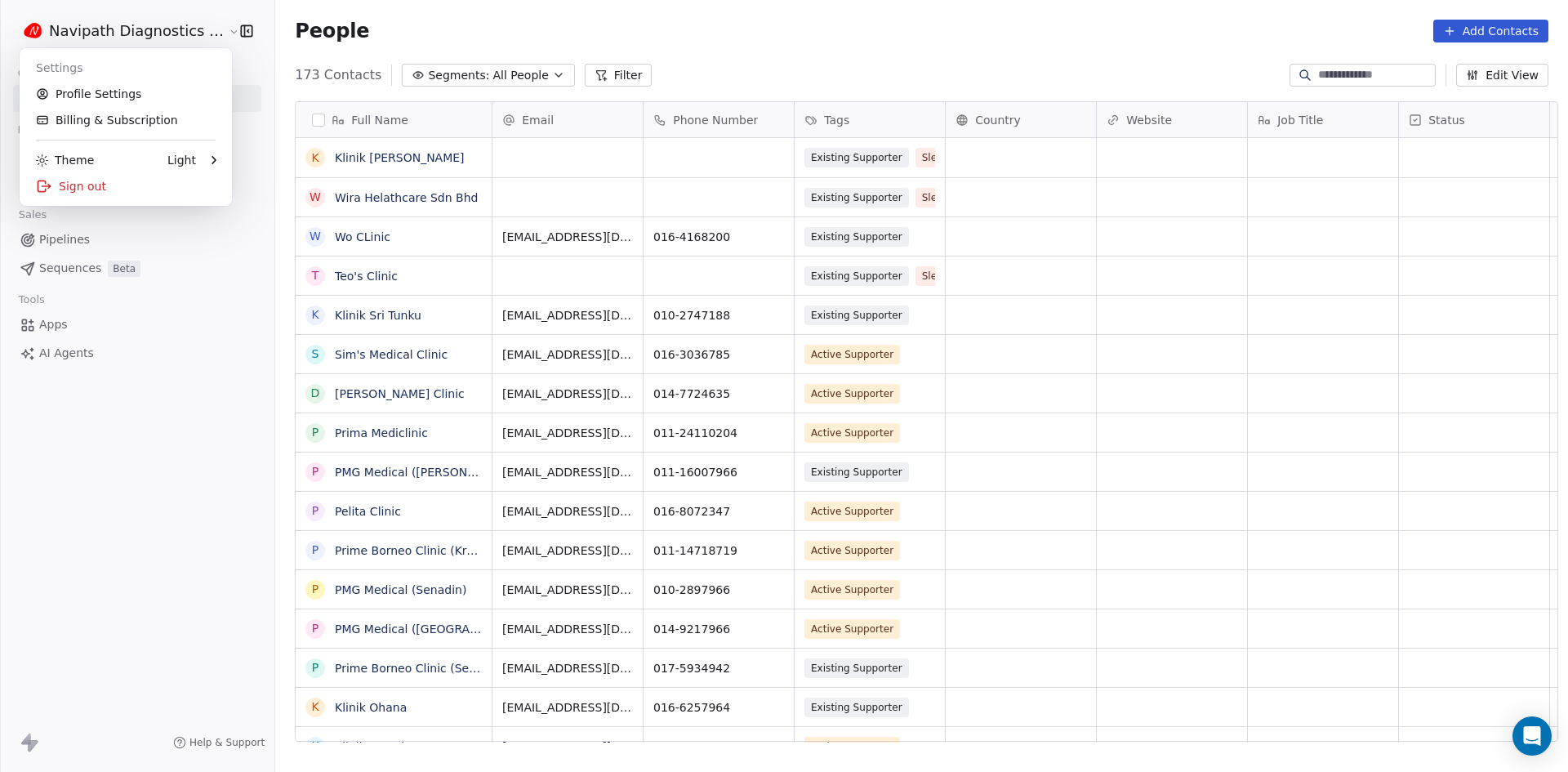
click at [192, 32] on html "Navipath Diagnostics Sdn Bhd Contacts People Marketing Workflows Campaigns Sale…" at bounding box center [784, 386] width 1568 height 772
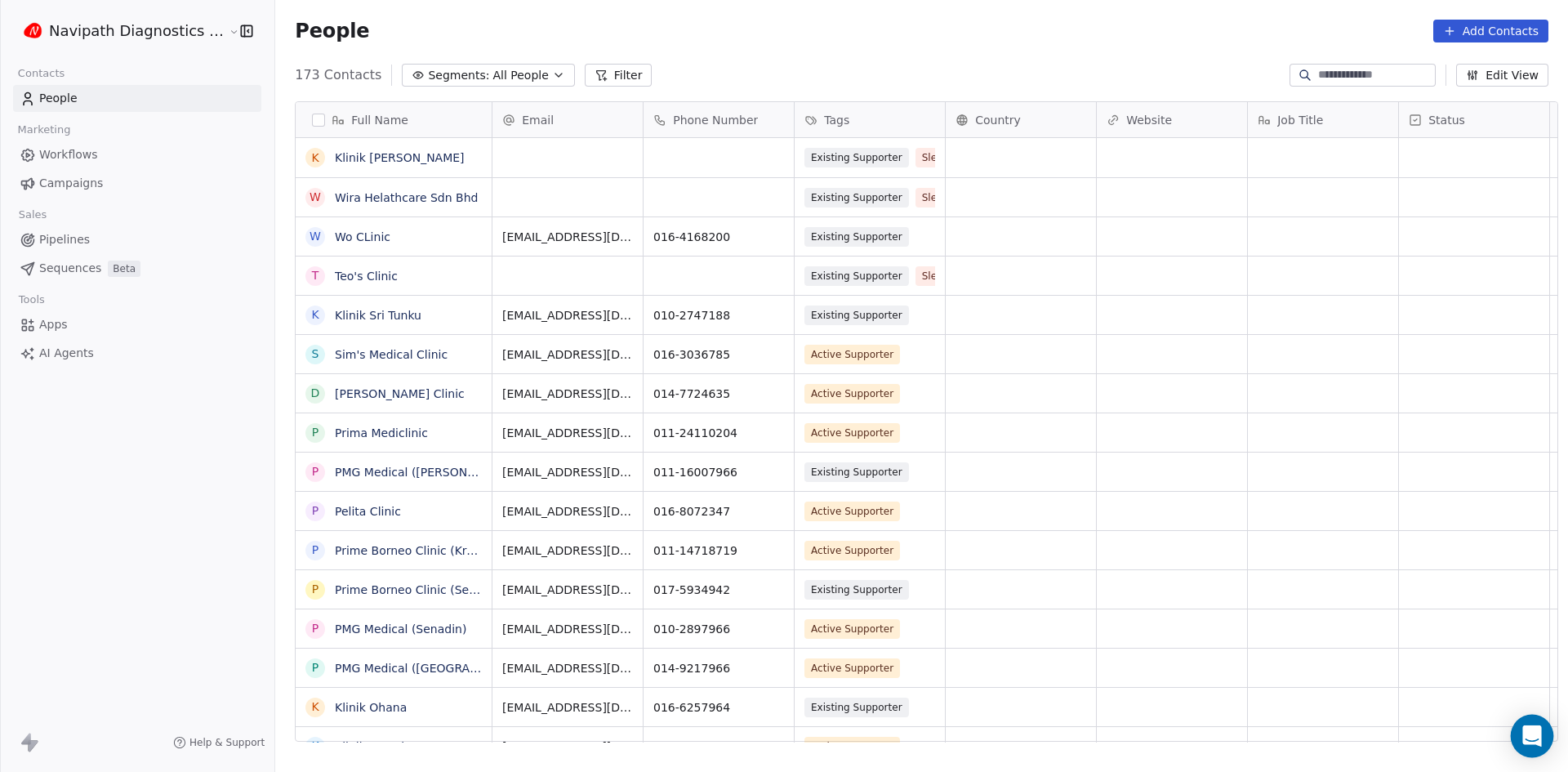
click at [1536, 736] on icon "Open Intercom Messenger" at bounding box center [1531, 735] width 19 height 21
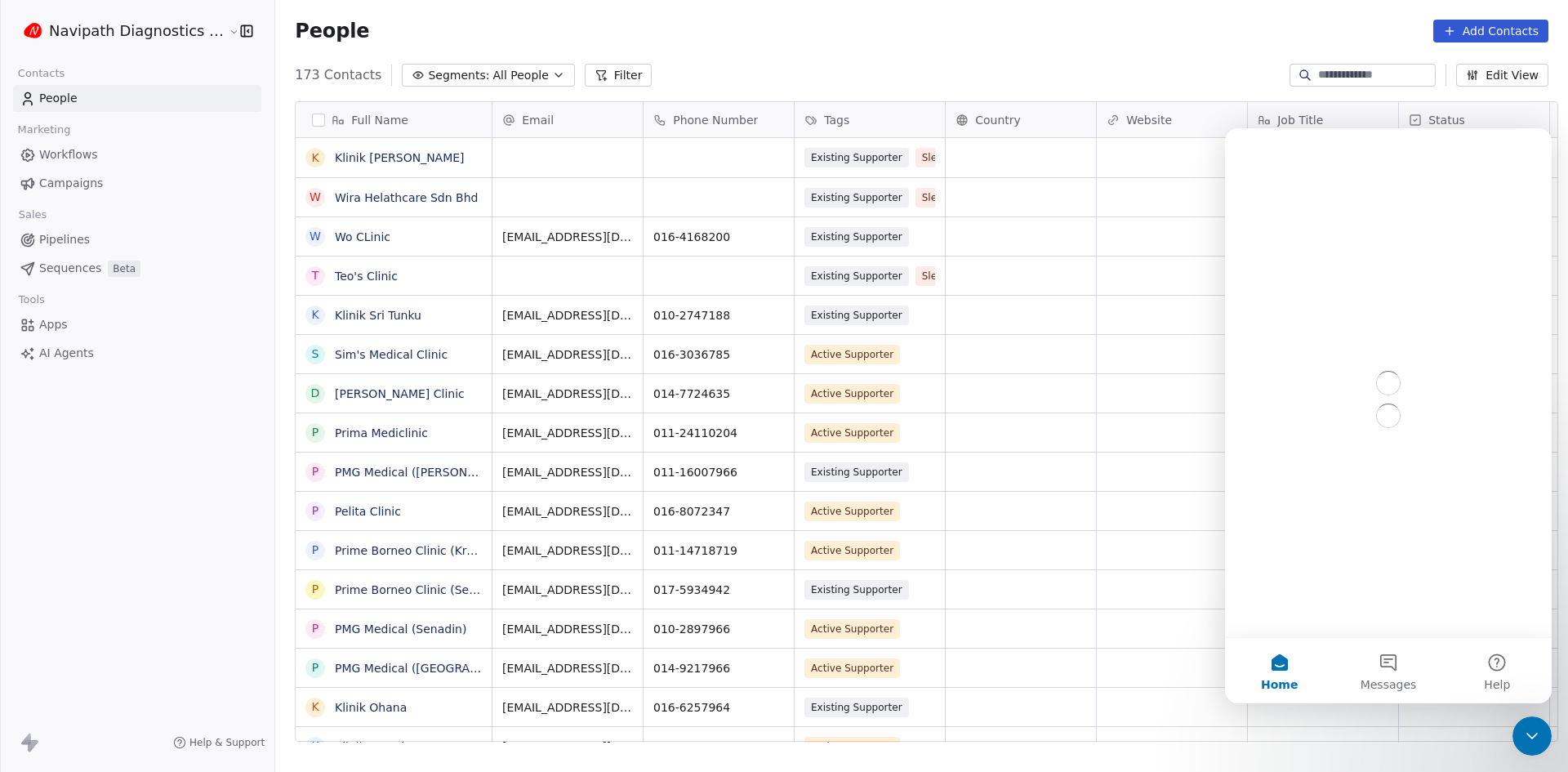
scroll to position [0, 0]
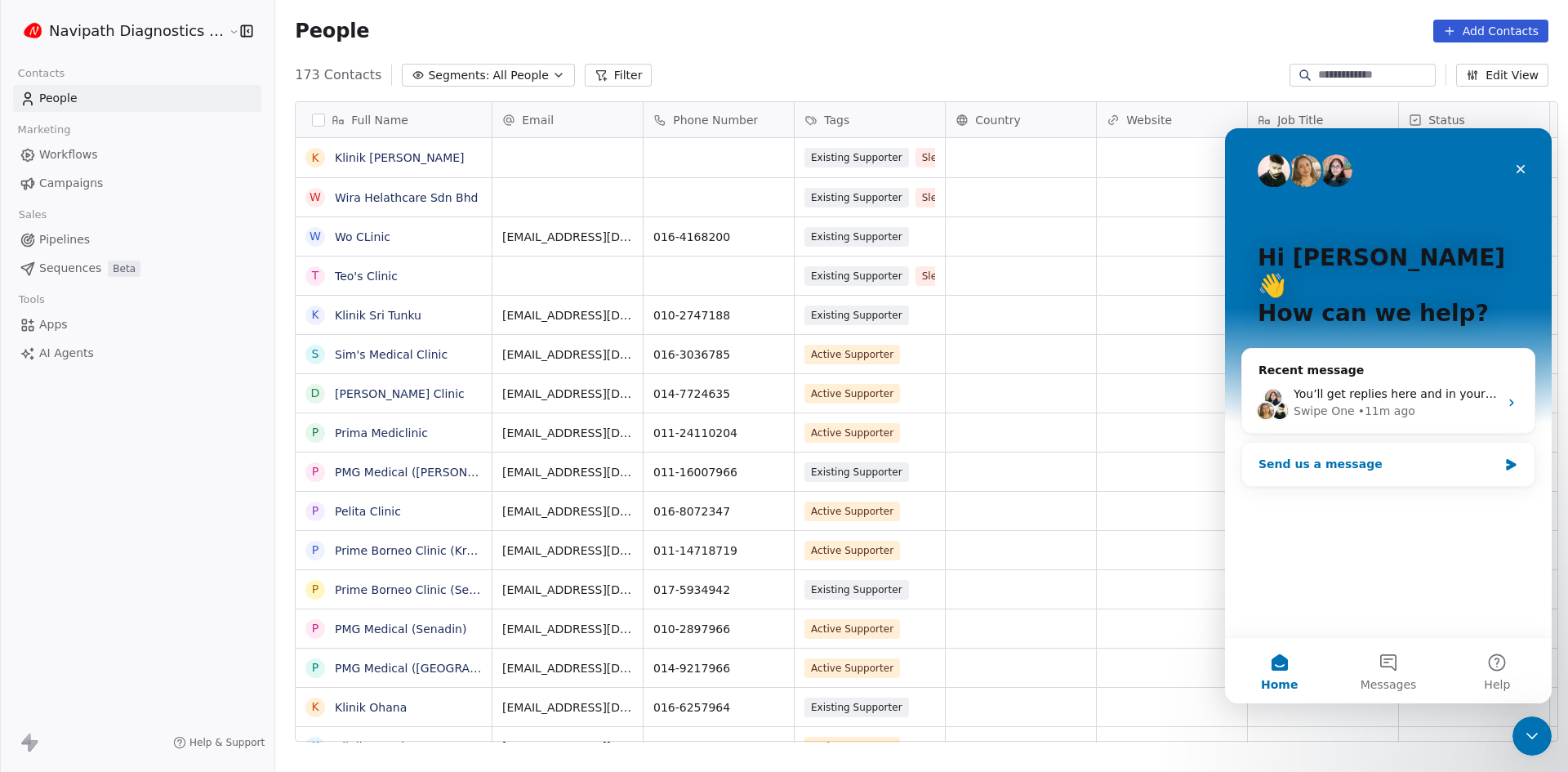
click at [1315, 455] on div "Send us a message" at bounding box center [1378, 464] width 239 height 17
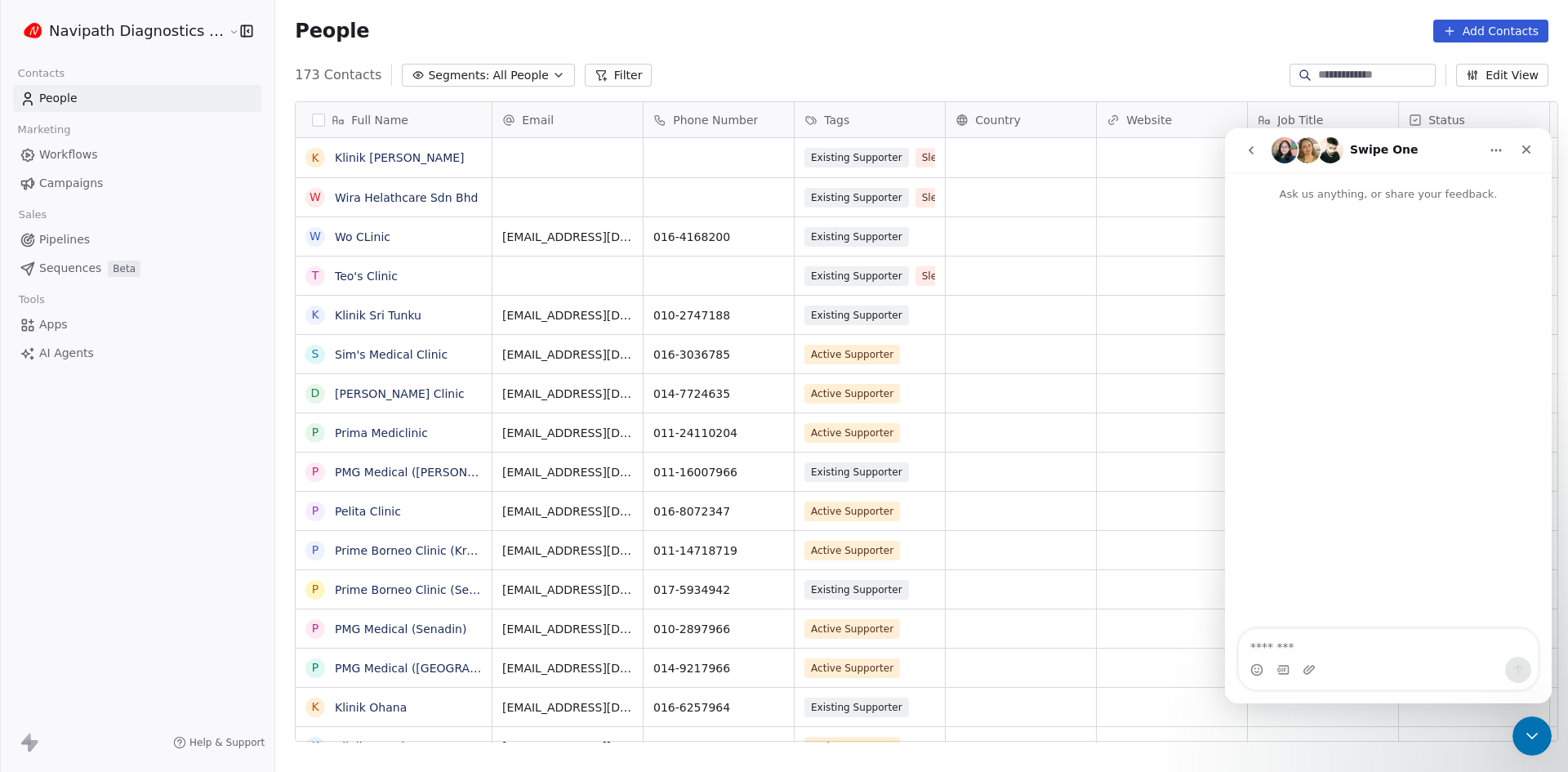
type textarea "*"
type textarea "*****"
click at [123, 34] on html "Navipath Diagnostics Sdn Bhd Contacts People Marketing Workflows Campaigns Sale…" at bounding box center [784, 386] width 1568 height 772
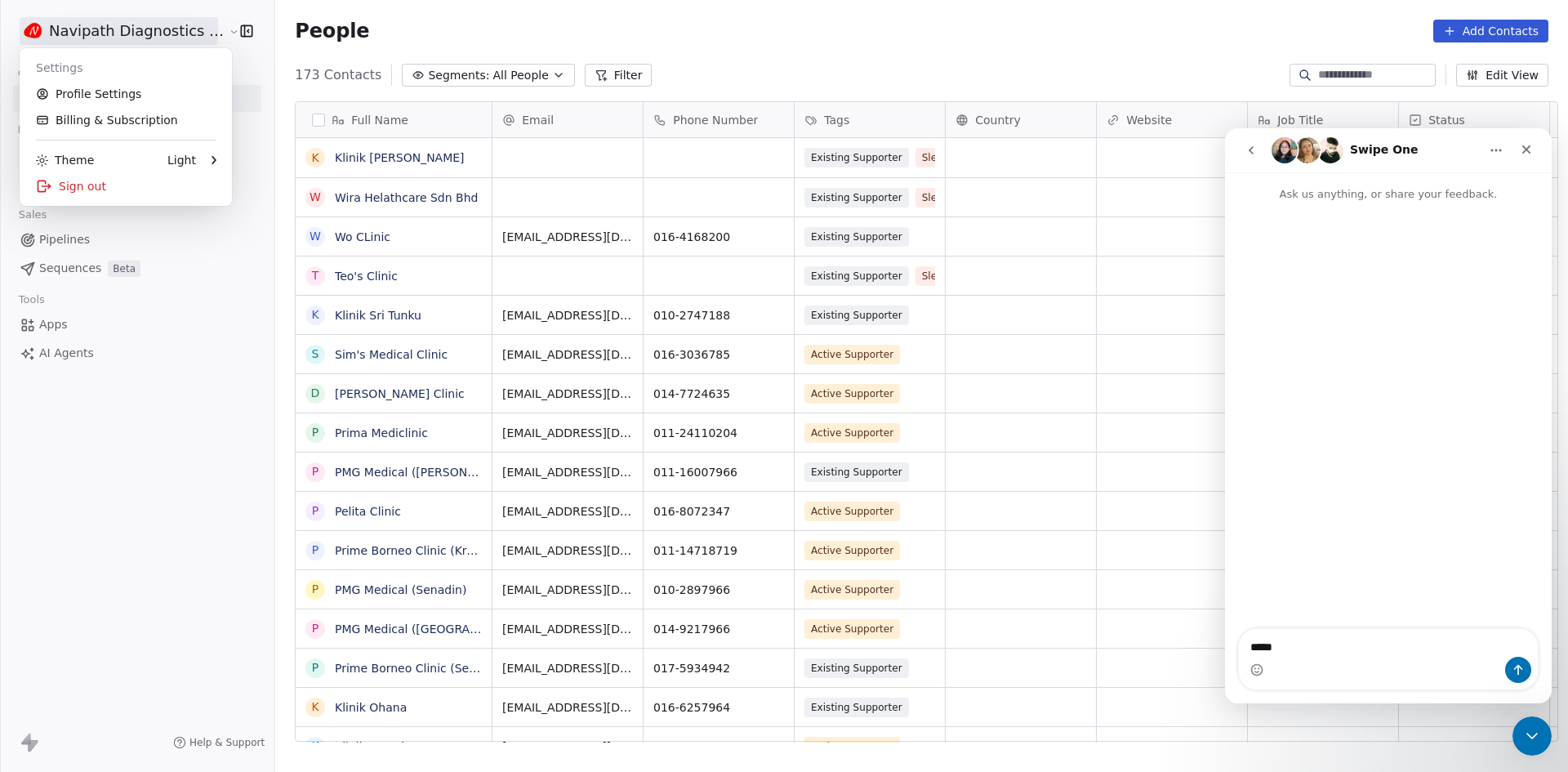
click at [155, 475] on html "Navipath Diagnostics Sdn Bhd Contacts People Marketing Workflows Campaigns Sale…" at bounding box center [784, 386] width 1568 height 772
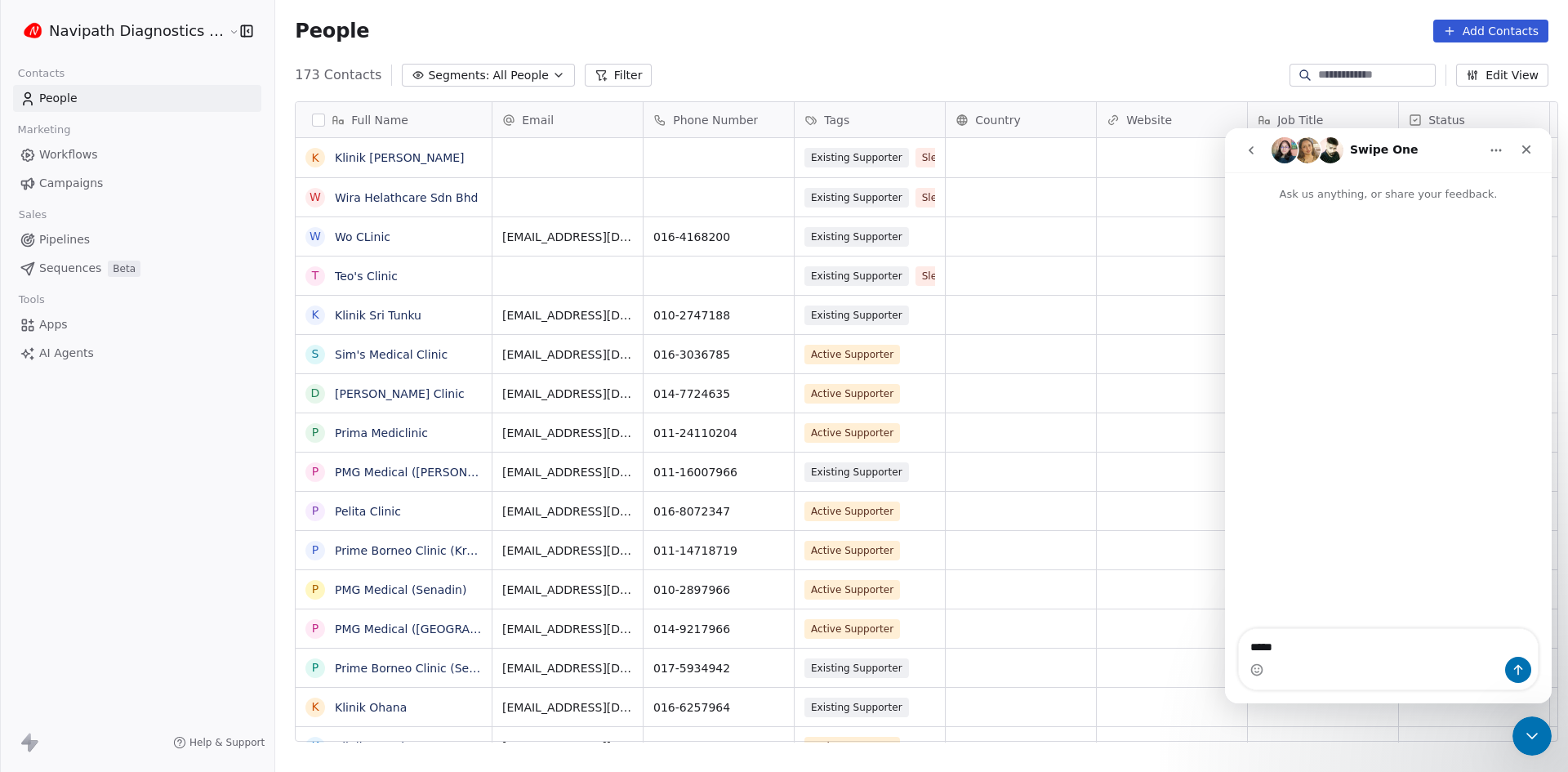
click at [137, 464] on div "Navipath Diagnostics Sdn Bhd Contacts People Marketing Workflows Campaigns Sale…" at bounding box center [137, 386] width 275 height 772
click at [137, 428] on div "Navipath Diagnostics Sdn Bhd Contacts People Marketing Workflows Campaigns Sale…" at bounding box center [137, 386] width 275 height 772
click at [119, 27] on html "Navipath Diagnostics Sdn Bhd Contacts People Marketing Workflows Campaigns Sale…" at bounding box center [784, 386] width 1568 height 772
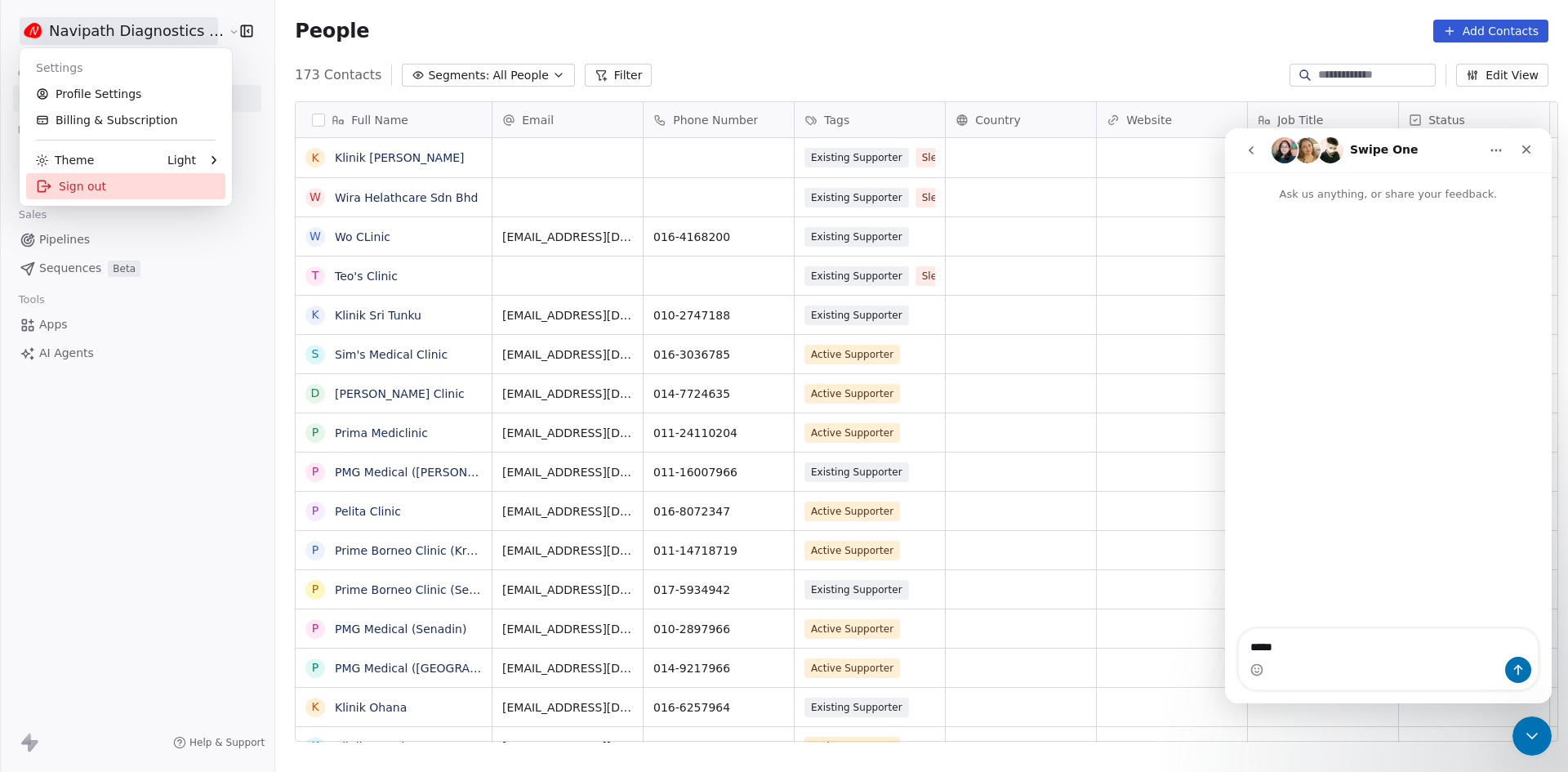
click at [80, 187] on div "Sign out" at bounding box center [126, 186] width 199 height 26
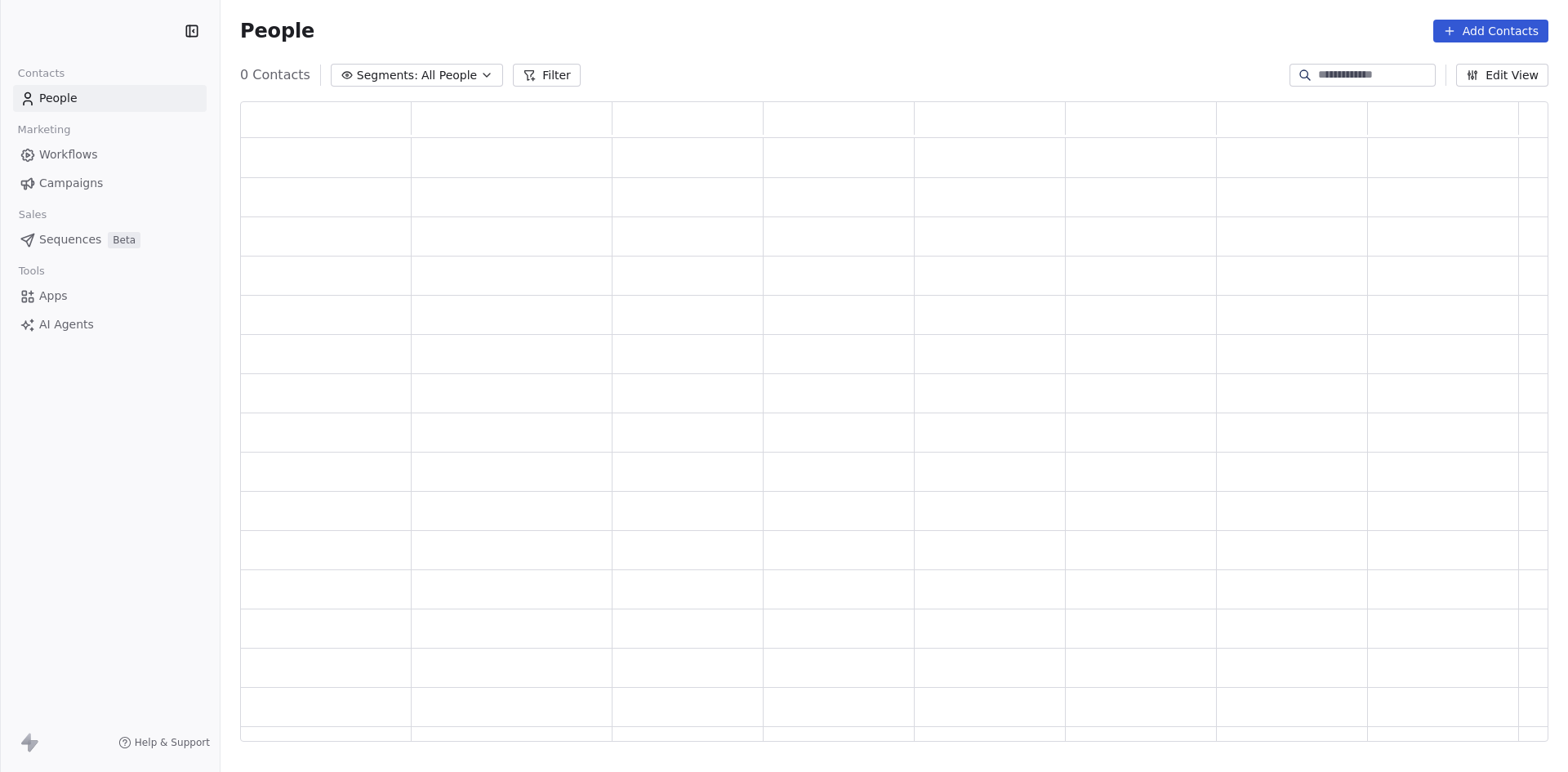
scroll to position [627, 1296]
